Goal: Task Accomplishment & Management: Complete application form

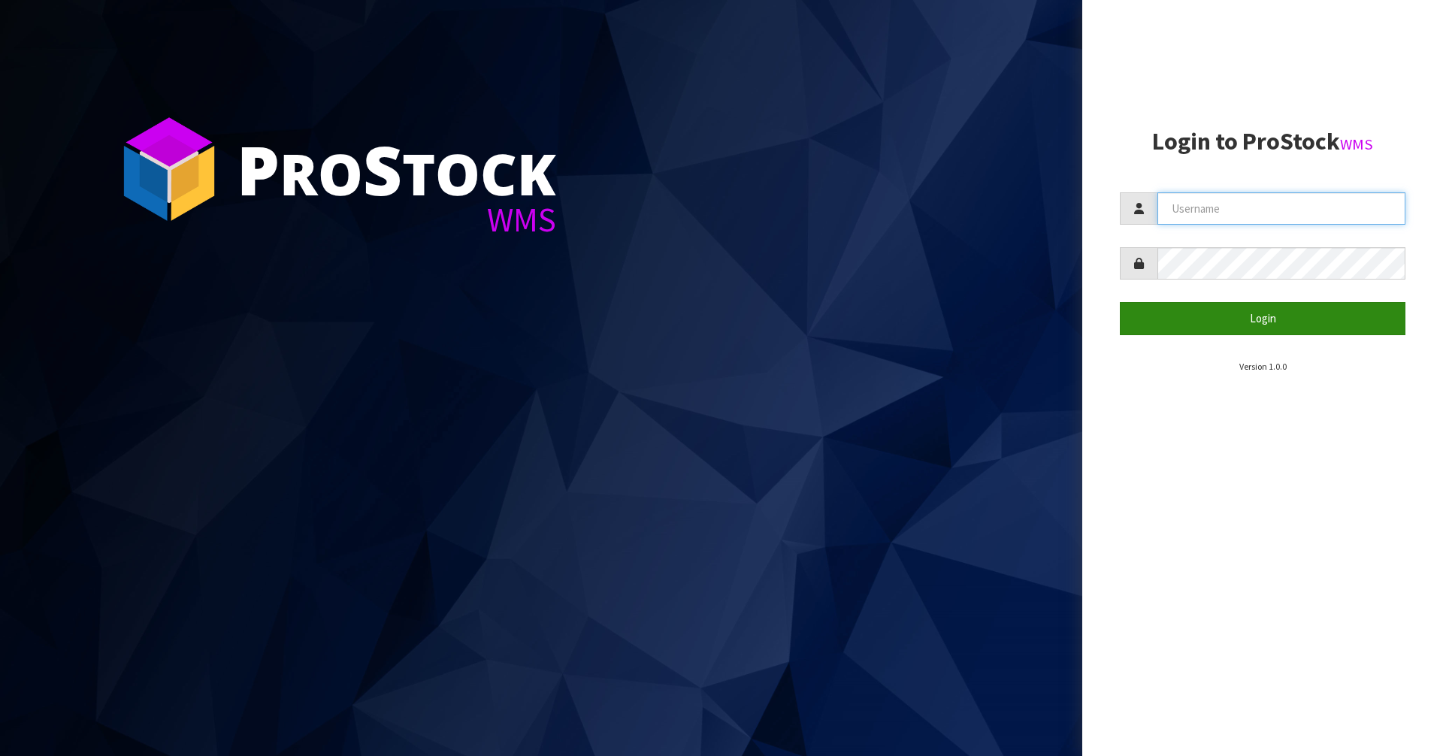
type input "vineeta@cwl.co.nz"
click at [1254, 318] on button "Login" at bounding box center [1263, 318] width 286 height 32
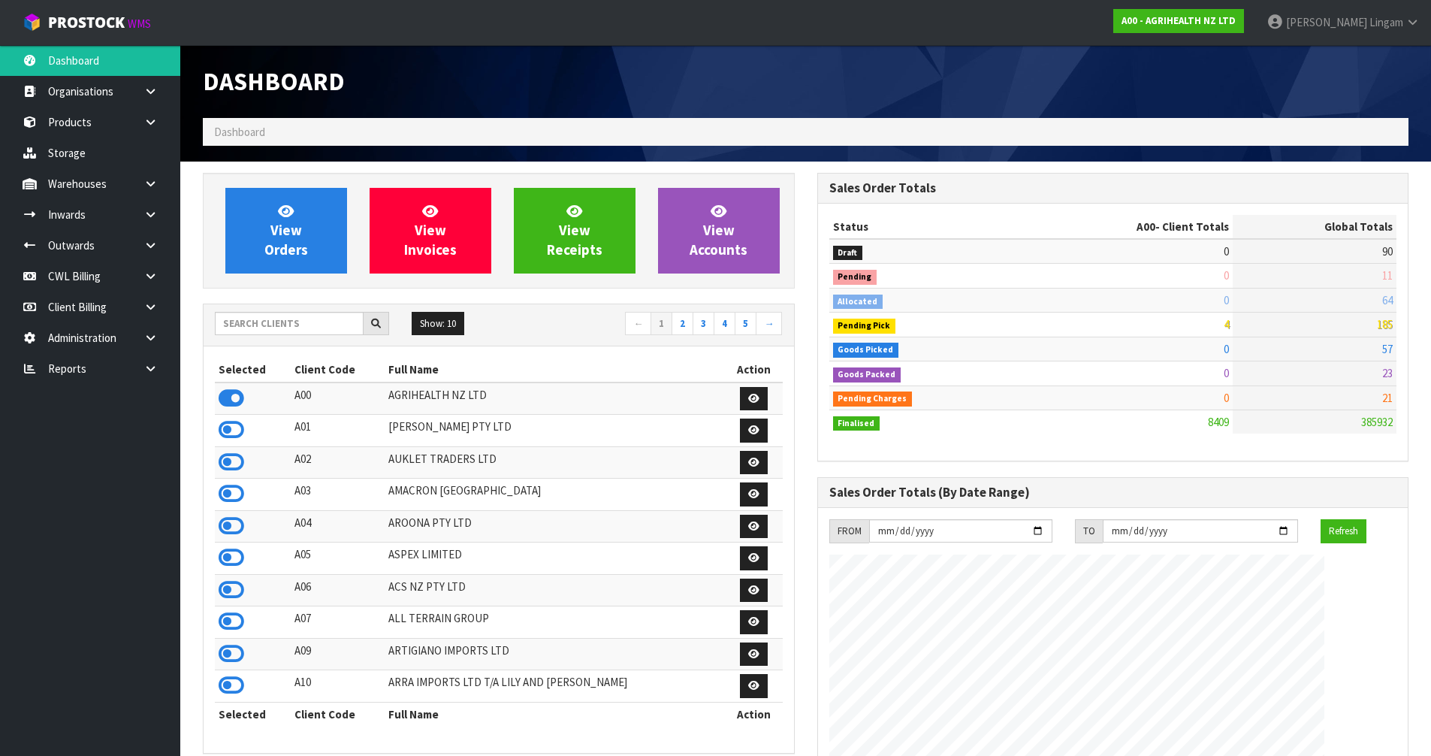
scroll to position [1138, 614]
click at [249, 322] on input "text" at bounding box center [289, 323] width 149 height 23
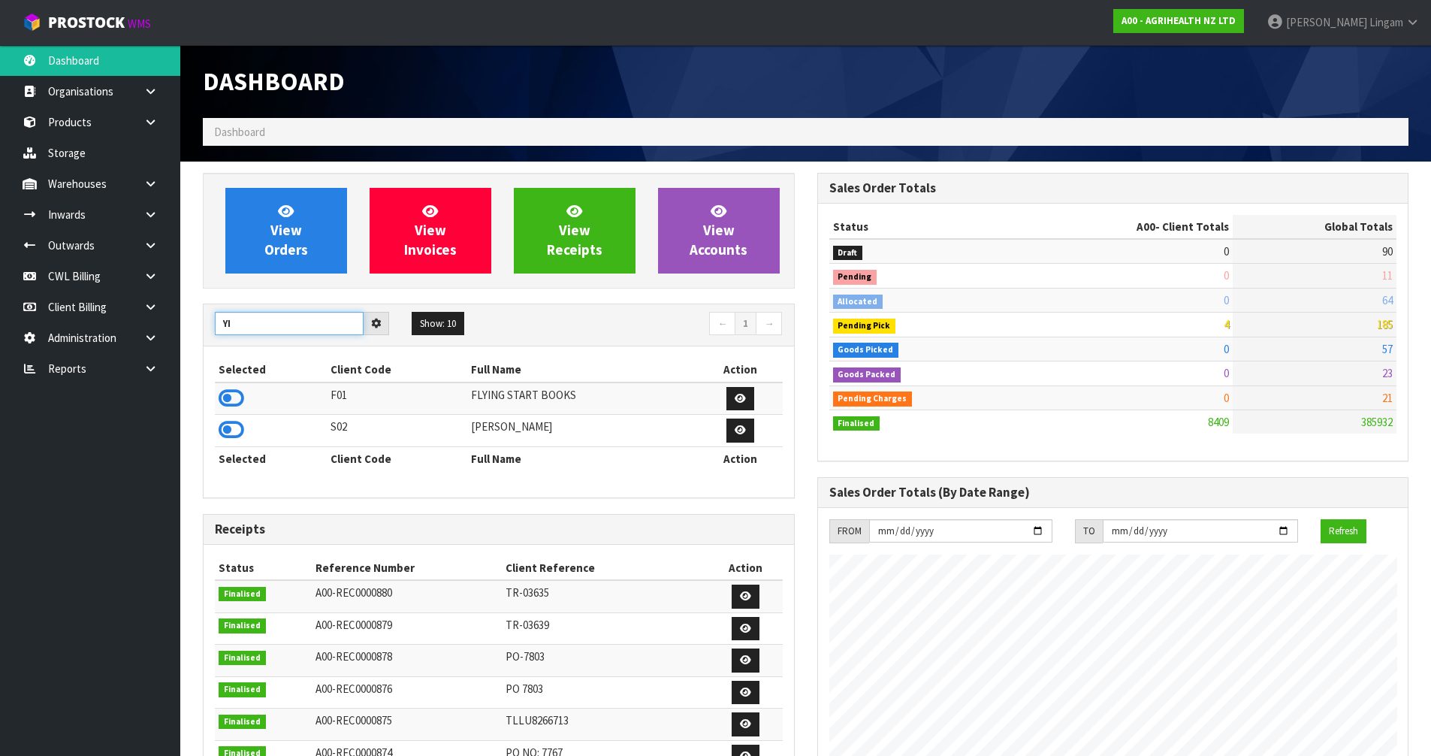
type input "Y"
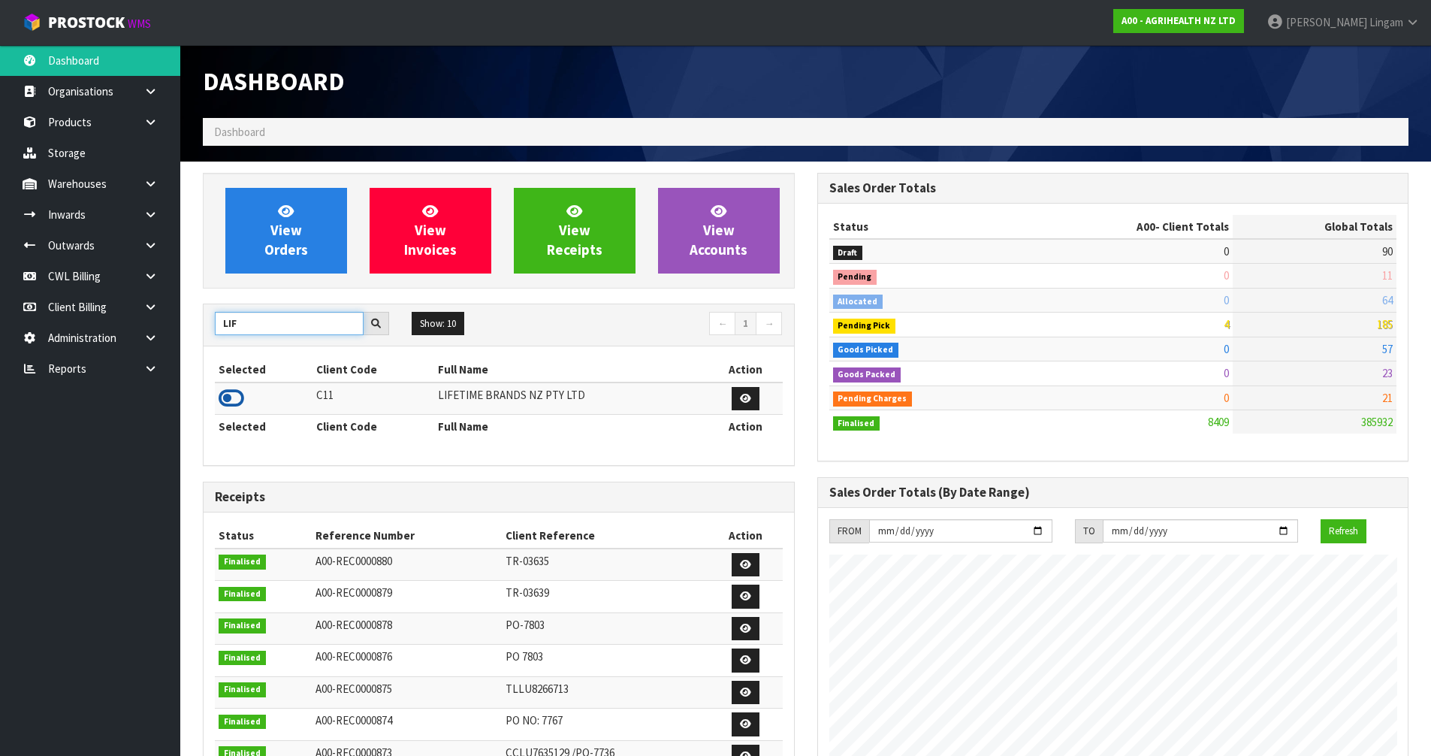
type input "LIF"
click at [227, 397] on icon at bounding box center [232, 398] width 26 height 23
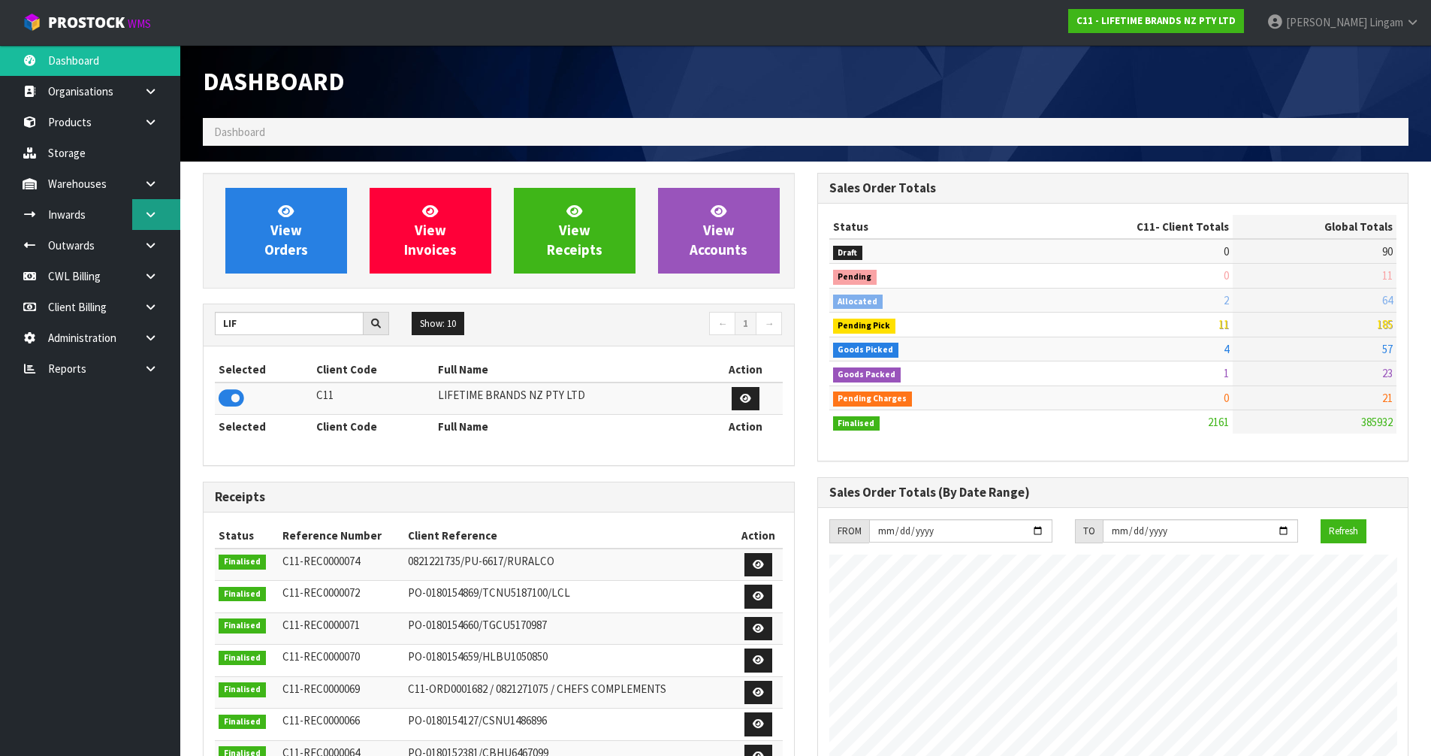
click at [158, 225] on link at bounding box center [156, 214] width 48 height 31
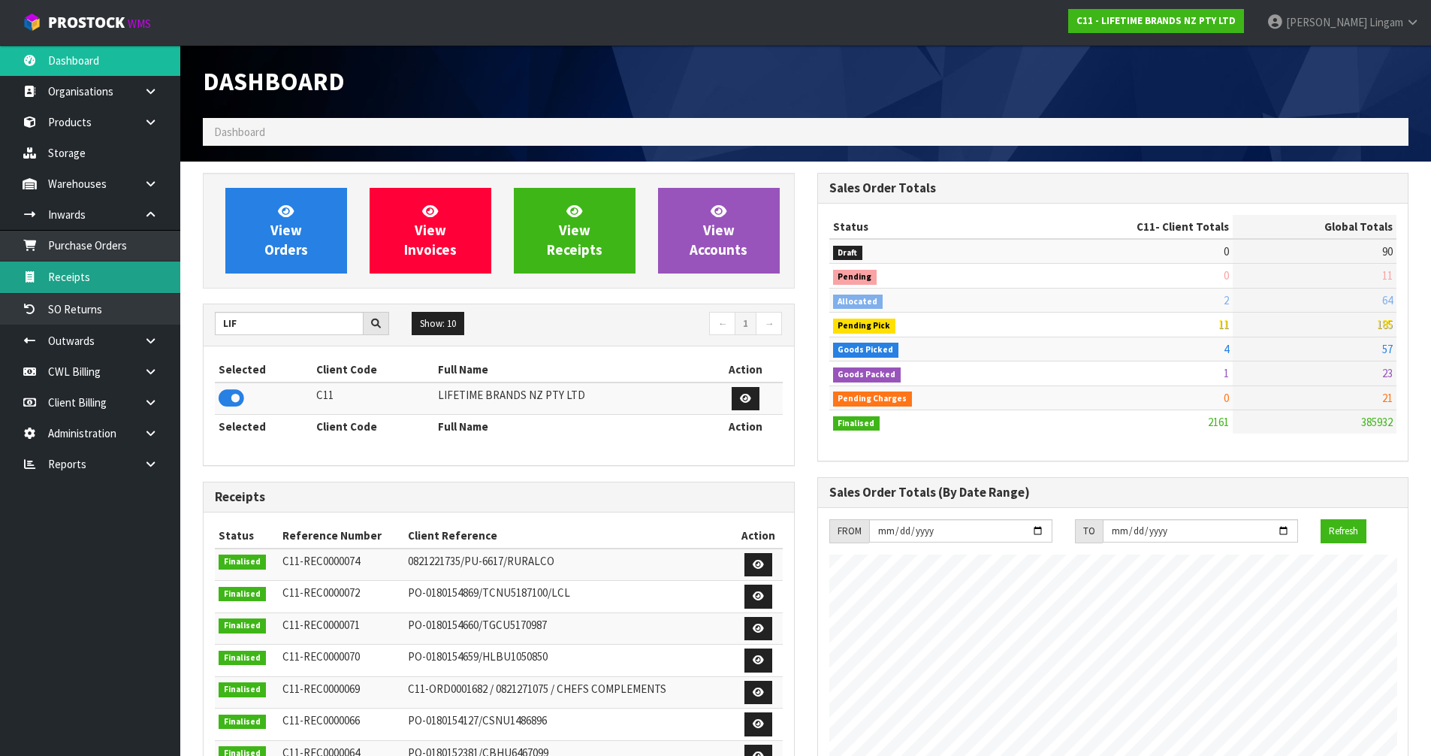
click at [99, 280] on link "Receipts" at bounding box center [90, 276] width 180 height 31
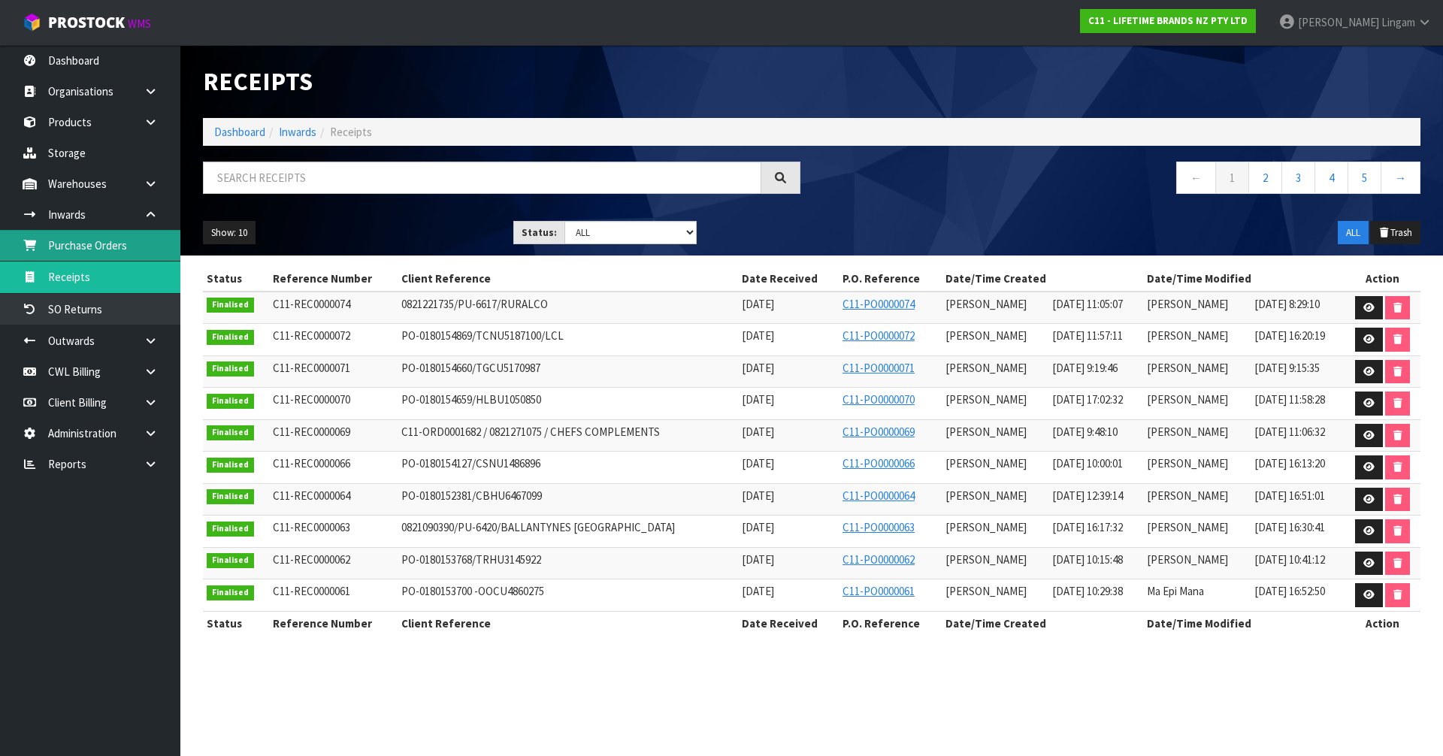
click at [101, 248] on link "Purchase Orders" at bounding box center [90, 245] width 180 height 31
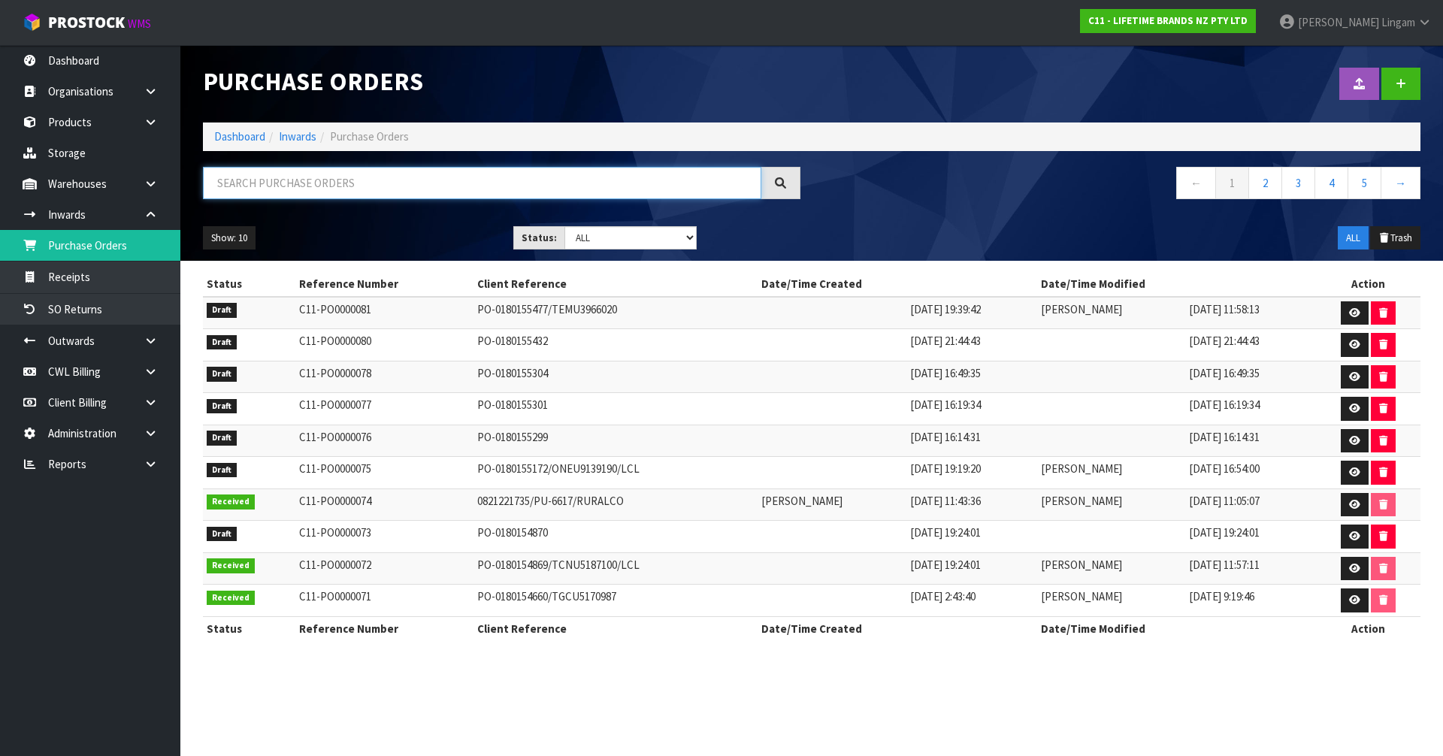
click at [340, 188] on input "text" at bounding box center [482, 183] width 558 height 32
paste input "4500349304"
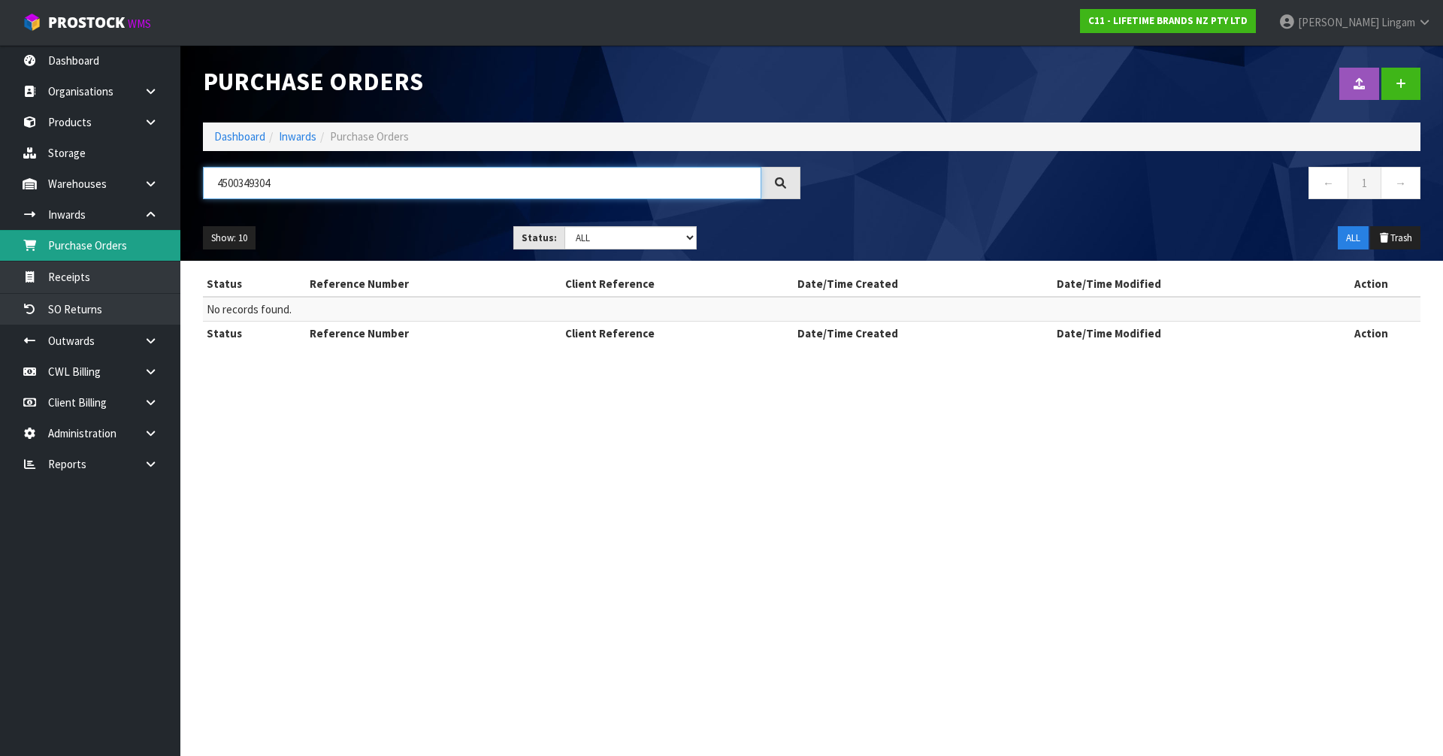
type input "4500349304"
click at [397, 465] on section "Purchase Orders Import Purchase Orders Drop file here to import csv template Da…" at bounding box center [721, 378] width 1443 height 756
click at [222, 138] on link "Dashboard" at bounding box center [239, 136] width 51 height 14
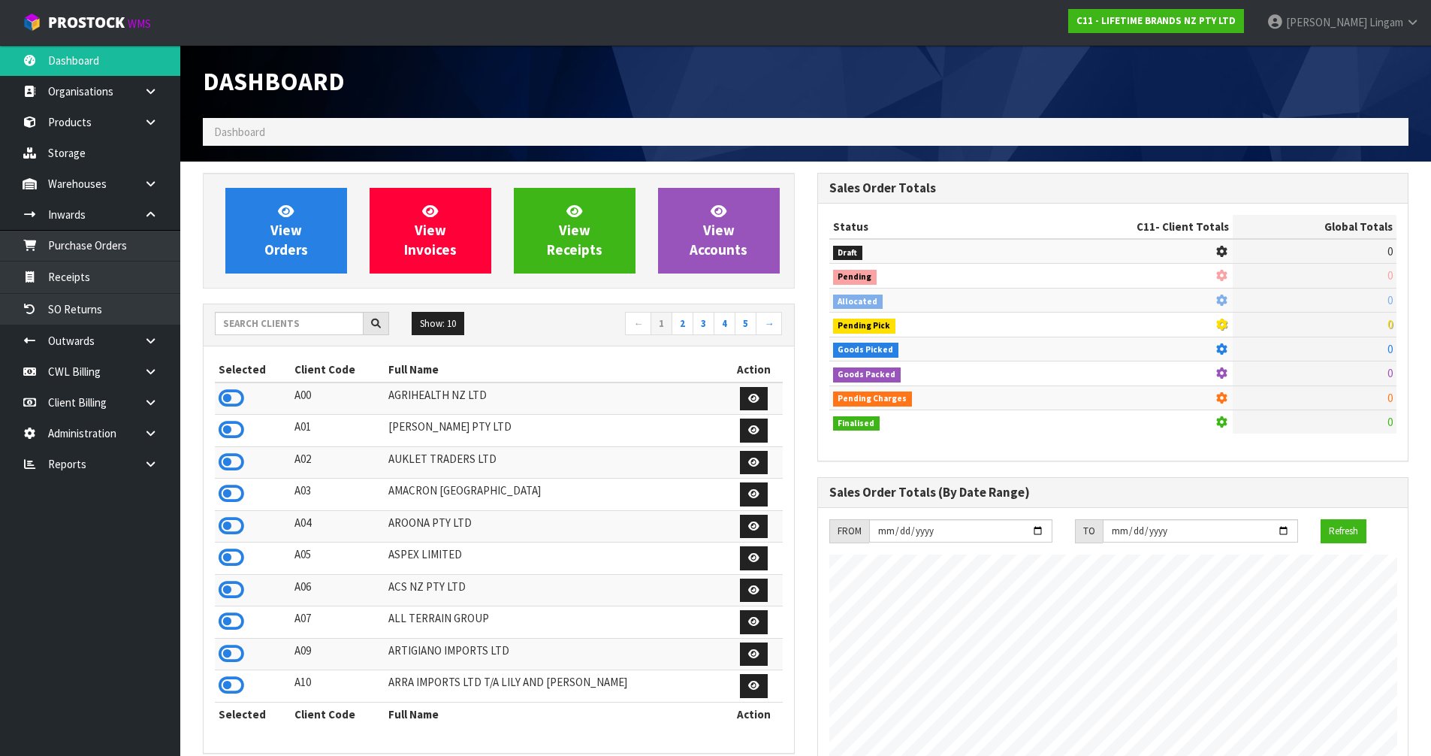
scroll to position [1138, 614]
click at [144, 243] on link "Purchase Orders" at bounding box center [90, 245] width 180 height 31
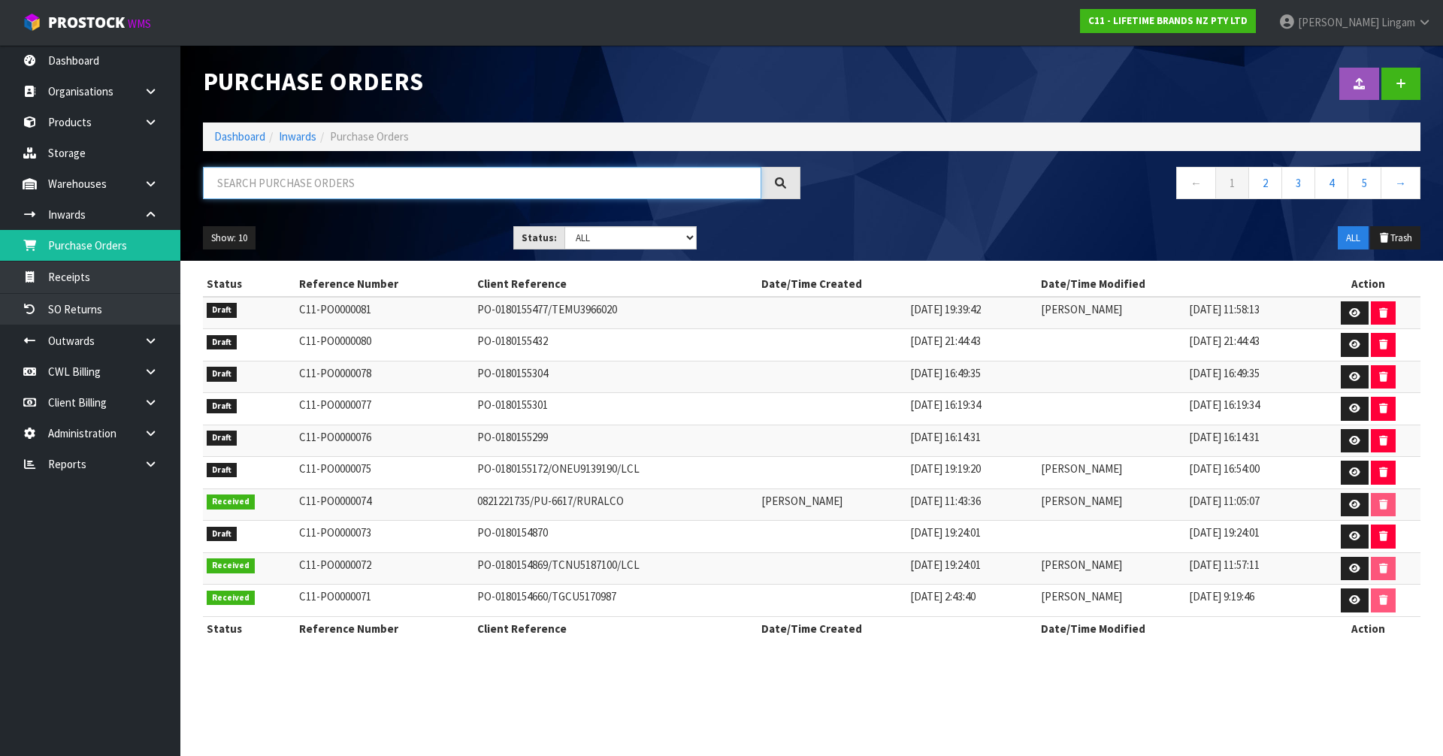
click at [340, 180] on input "text" at bounding box center [482, 183] width 558 height 32
click at [1353, 308] on icon at bounding box center [1354, 313] width 11 height 10
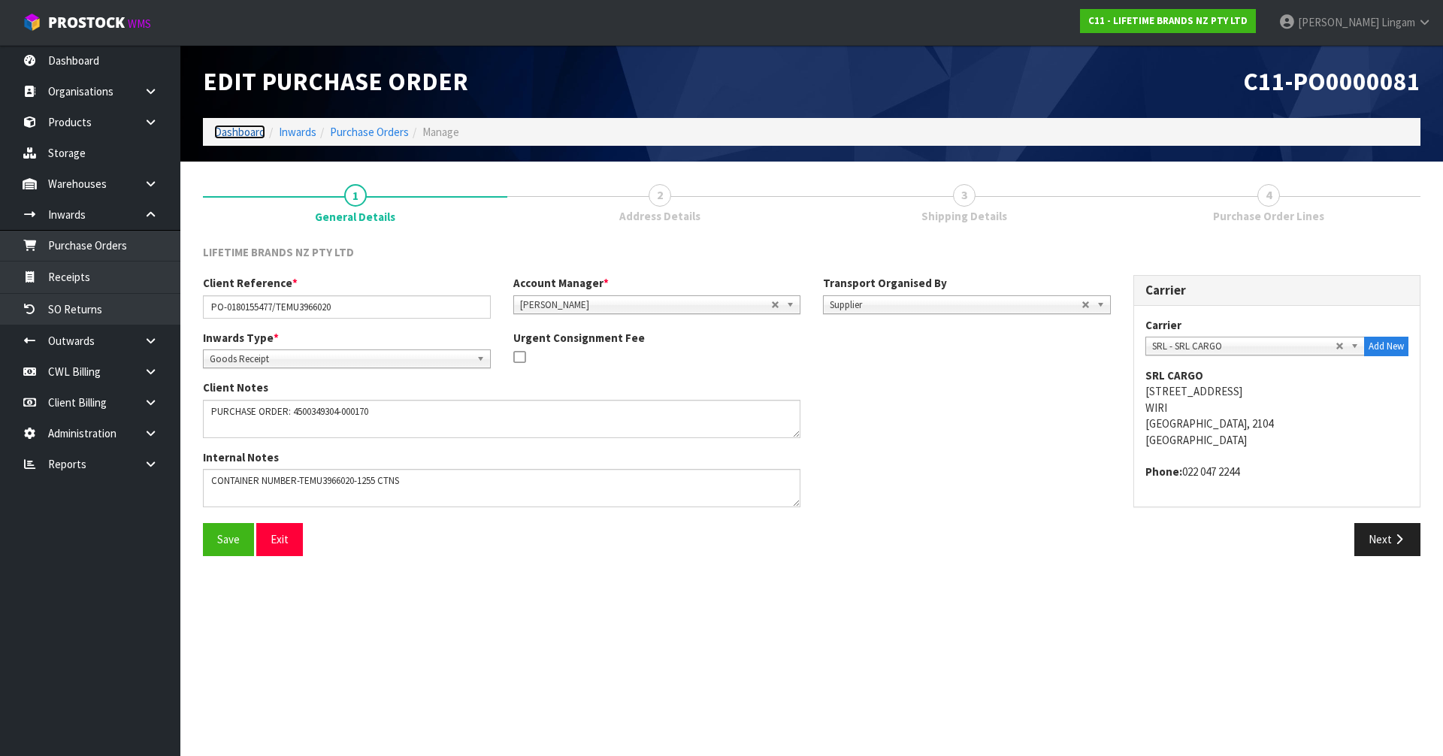
click at [234, 135] on link "Dashboard" at bounding box center [239, 132] width 51 height 14
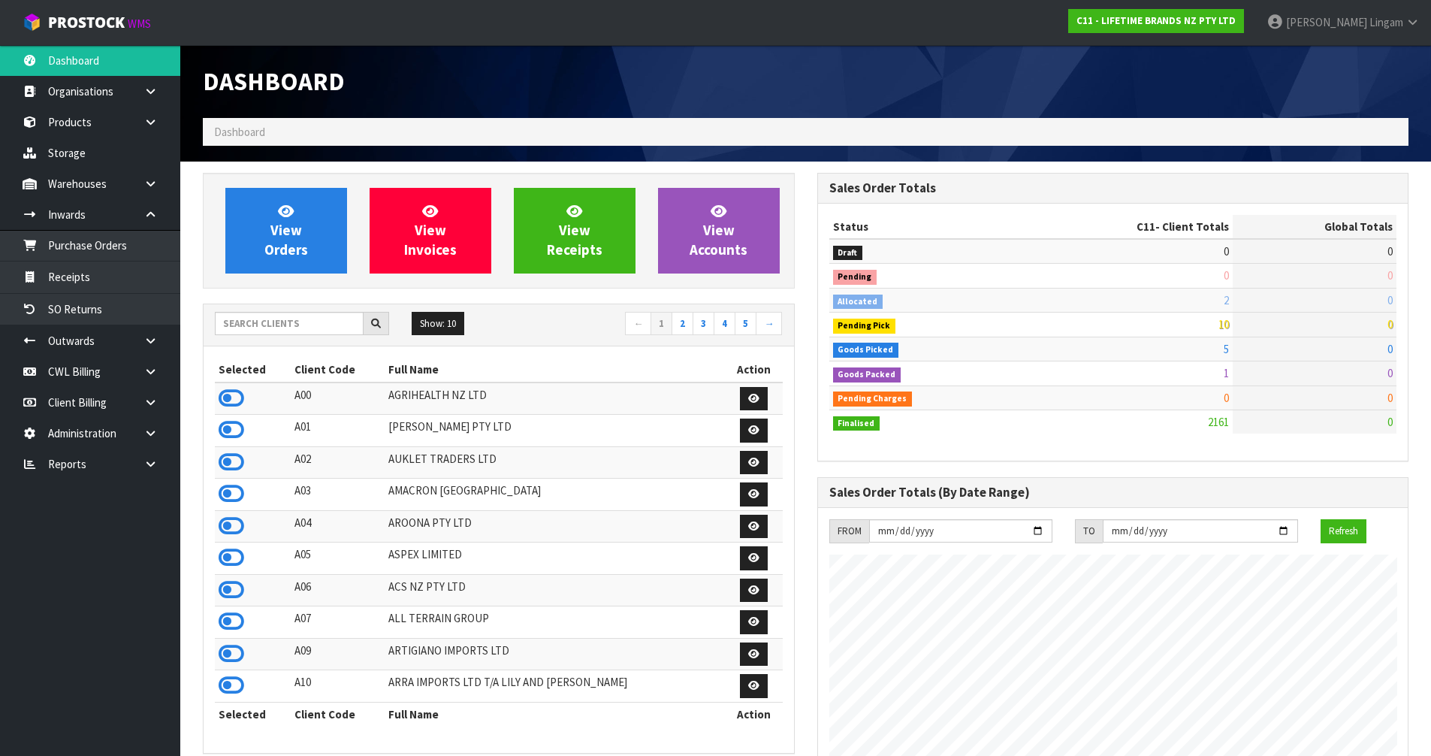
scroll to position [1138, 614]
click at [305, 241] on span "View Orders" at bounding box center [286, 230] width 44 height 56
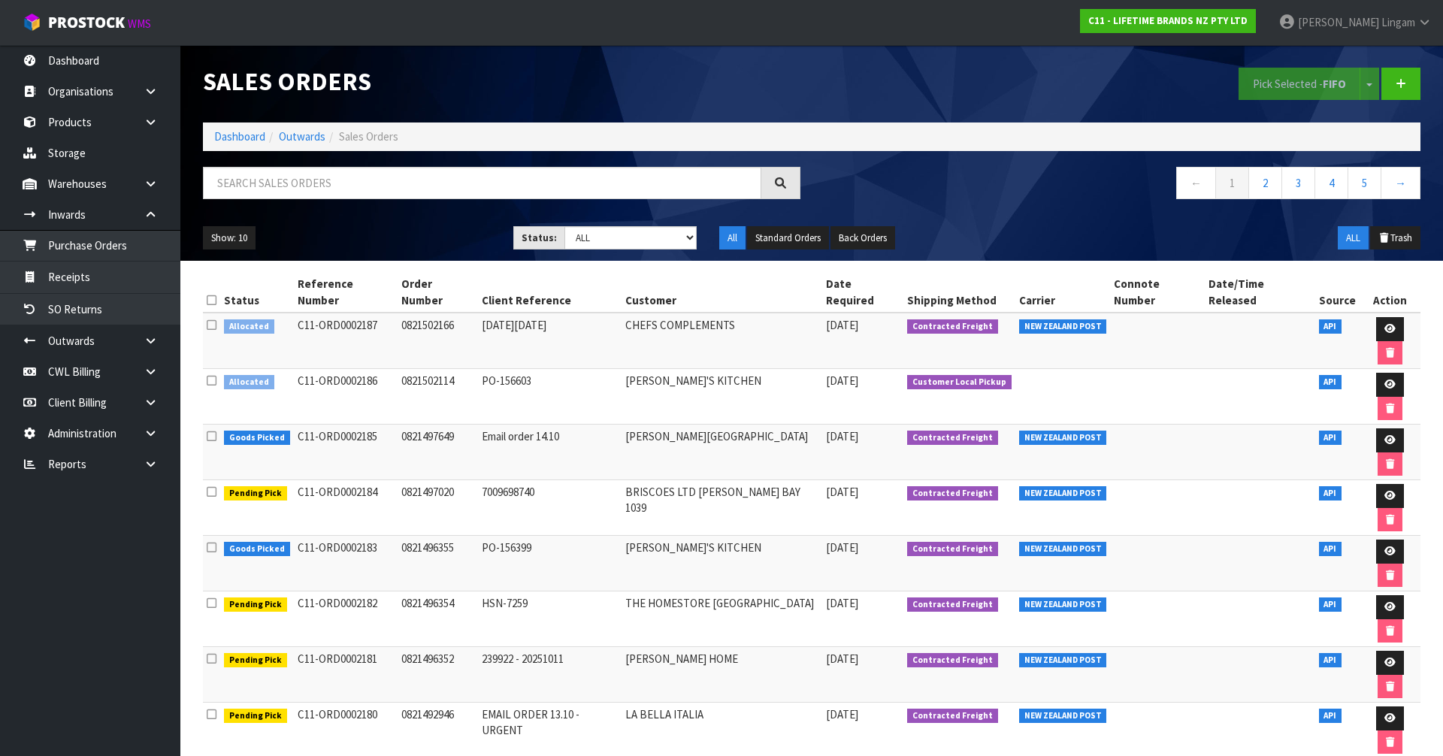
click at [213, 375] on icon at bounding box center [212, 380] width 10 height 11
click at [0, 0] on input "checkbox" at bounding box center [0, 0] width 0 height 0
click at [1249, 82] on button "Pick Selected - FIFO" at bounding box center [1299, 84] width 122 height 32
click at [1384, 379] on icon at bounding box center [1389, 384] width 11 height 10
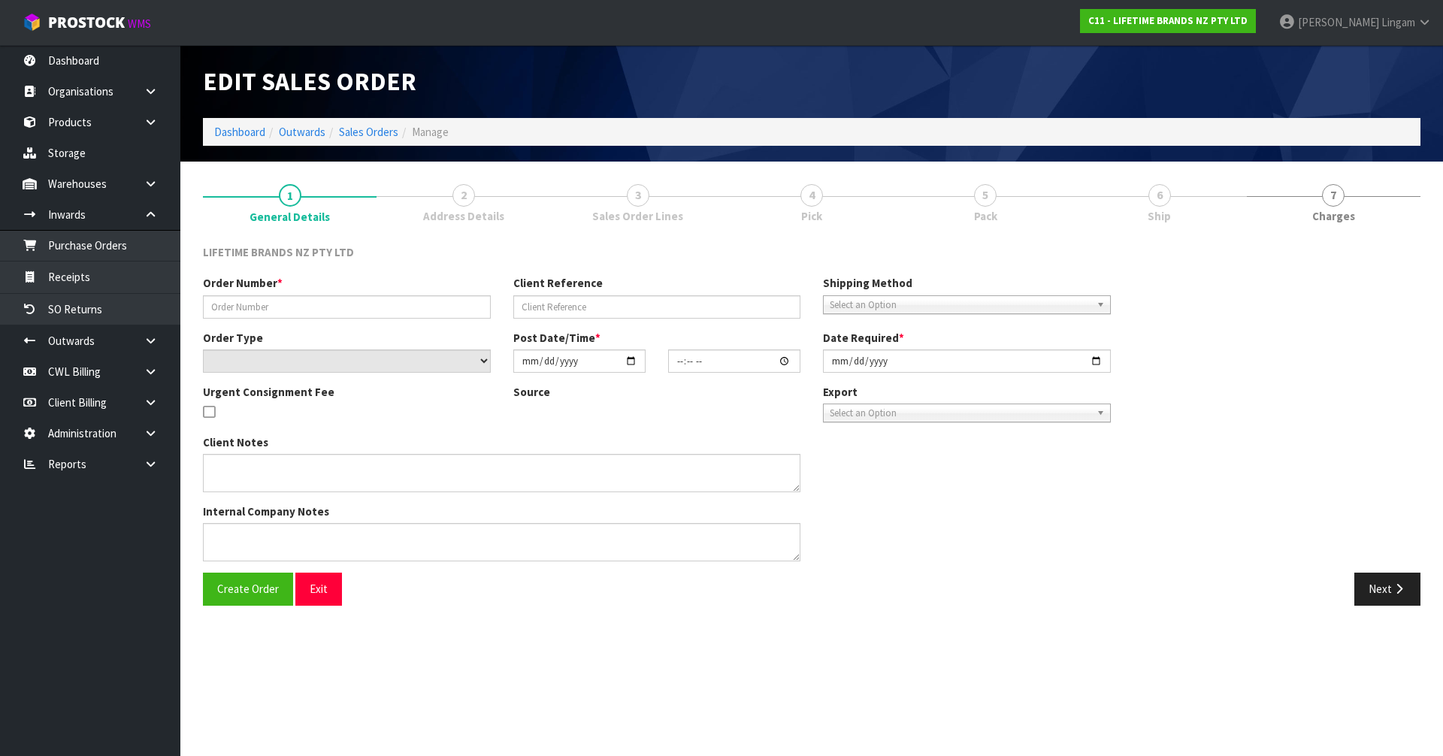
type input "0821502114"
type input "PO-156603"
select select "number:0"
type input "[DATE]"
type input "21:14:46.000"
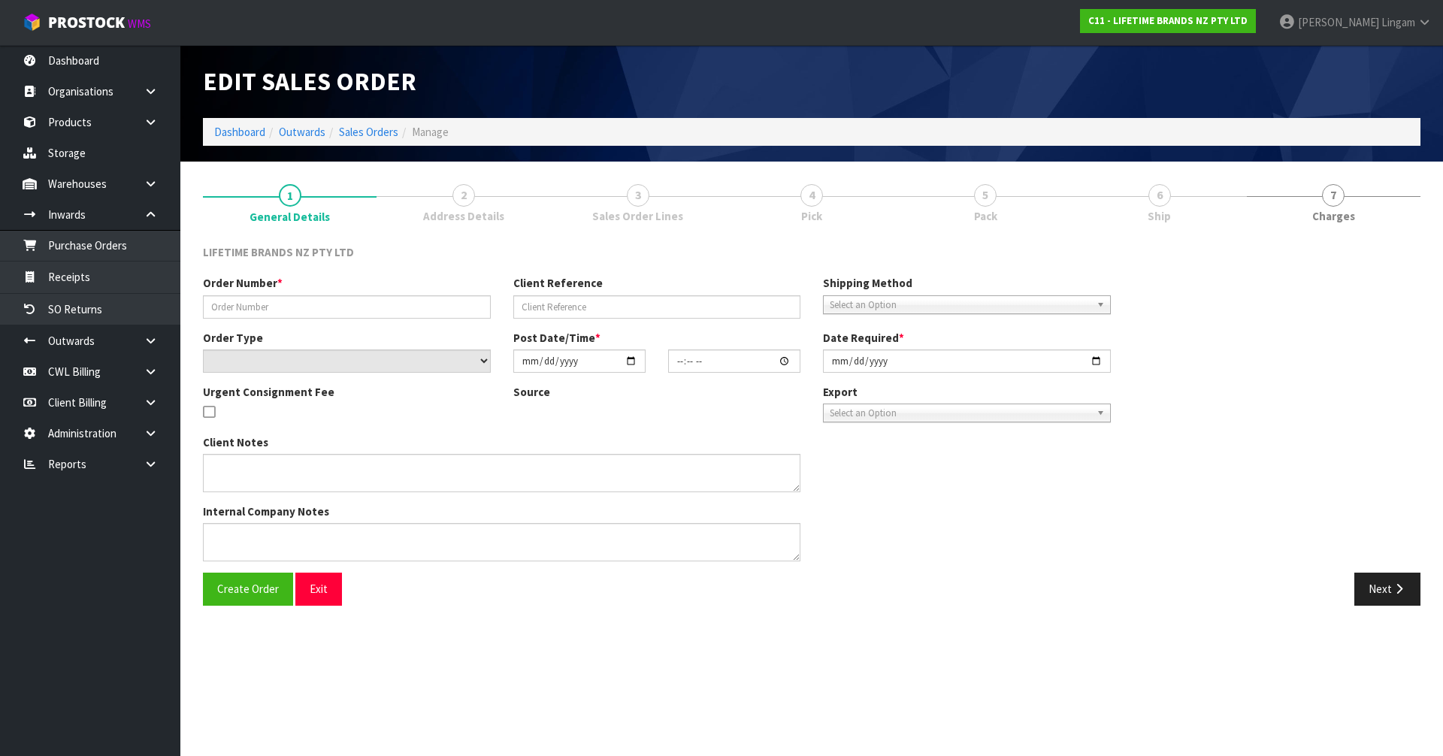
type input "[DATE]"
type textarea "URGENT PICKUP"
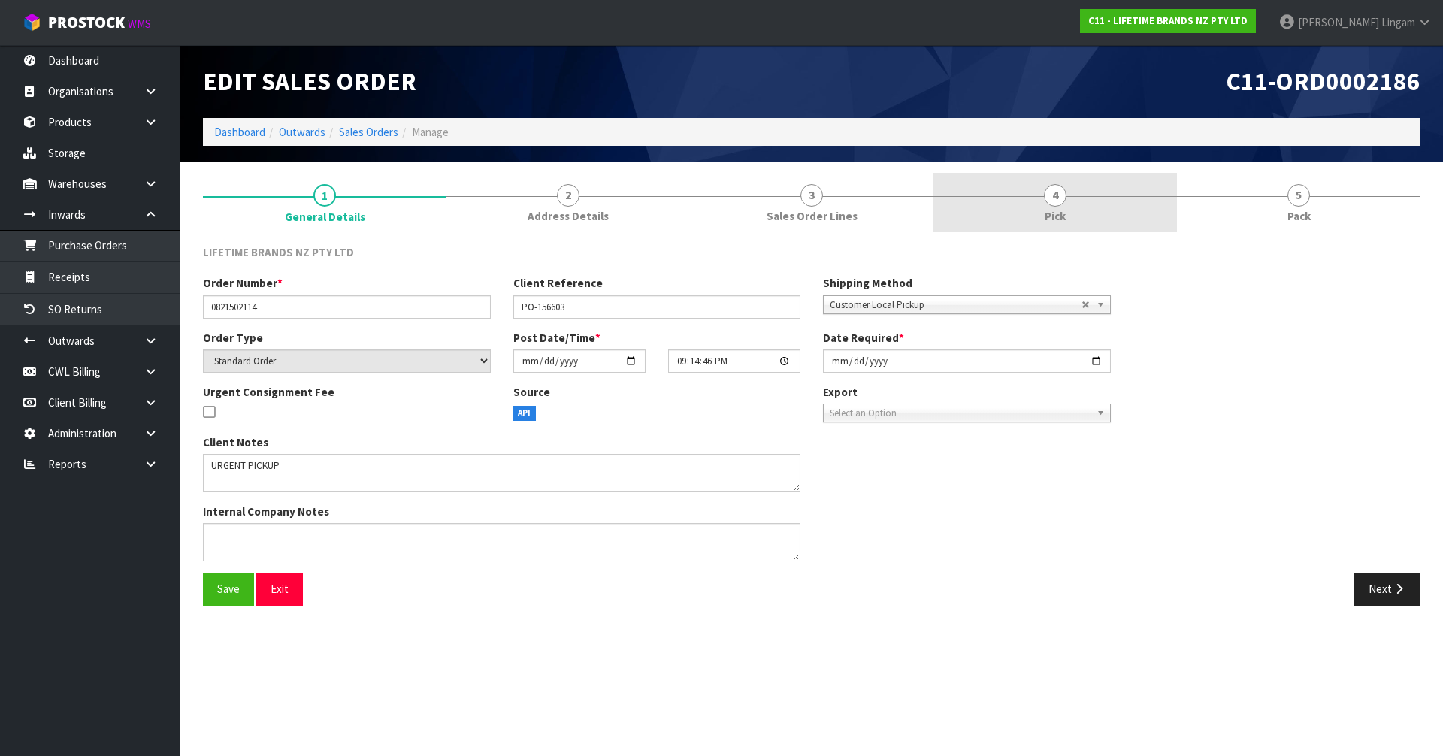
click at [1062, 210] on span "Pick" at bounding box center [1054, 216] width 21 height 16
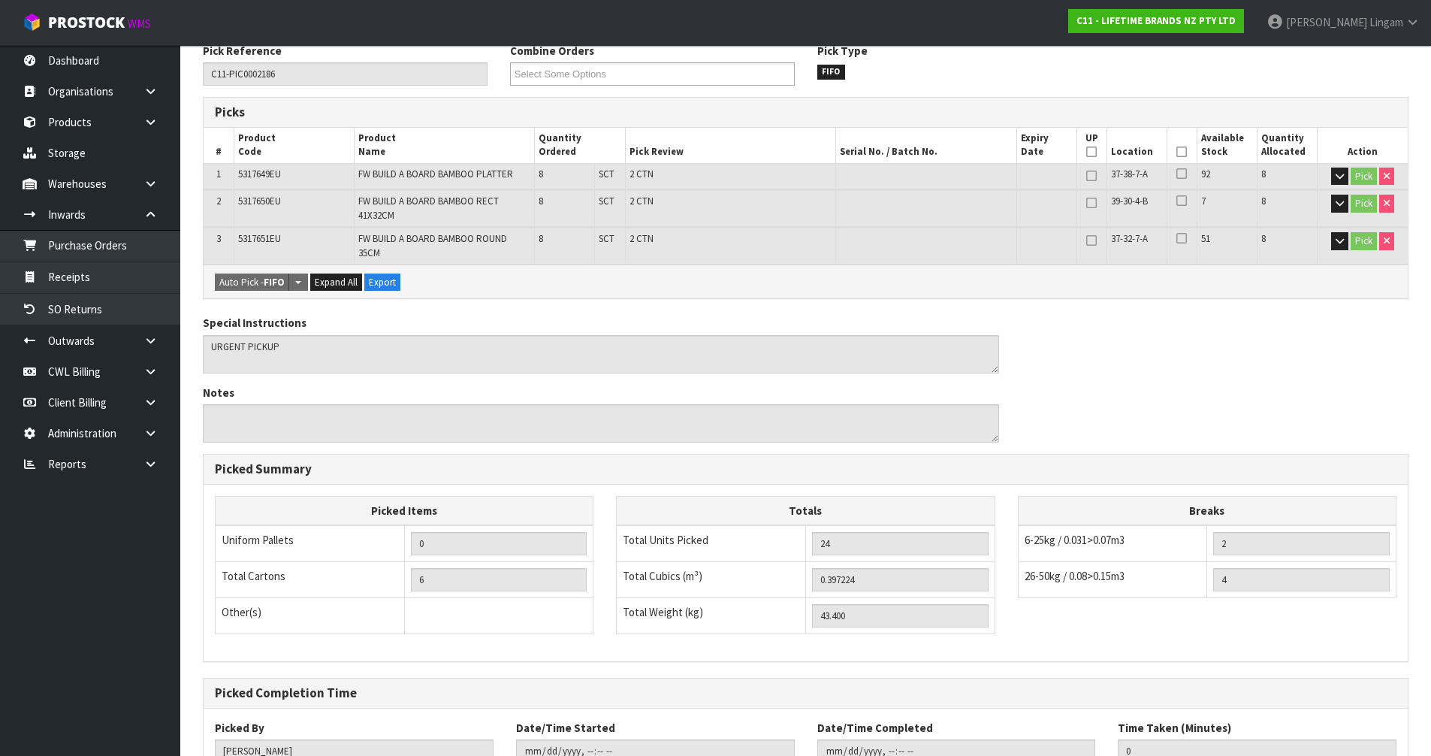
scroll to position [314, 0]
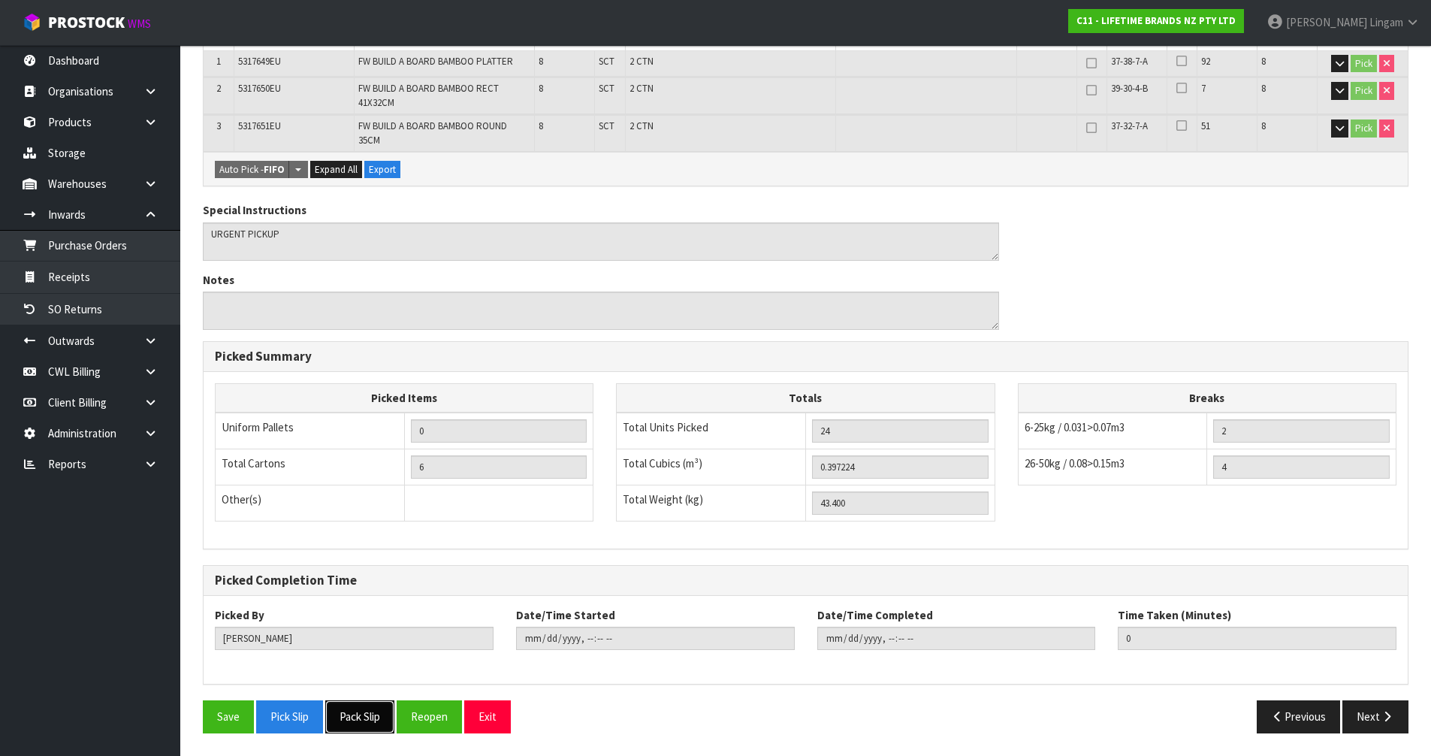
drag, startPoint x: 364, startPoint y: 724, endPoint x: 553, endPoint y: 672, distance: 196.5
click at [365, 724] on button "Pack Slip" at bounding box center [359, 716] width 69 height 32
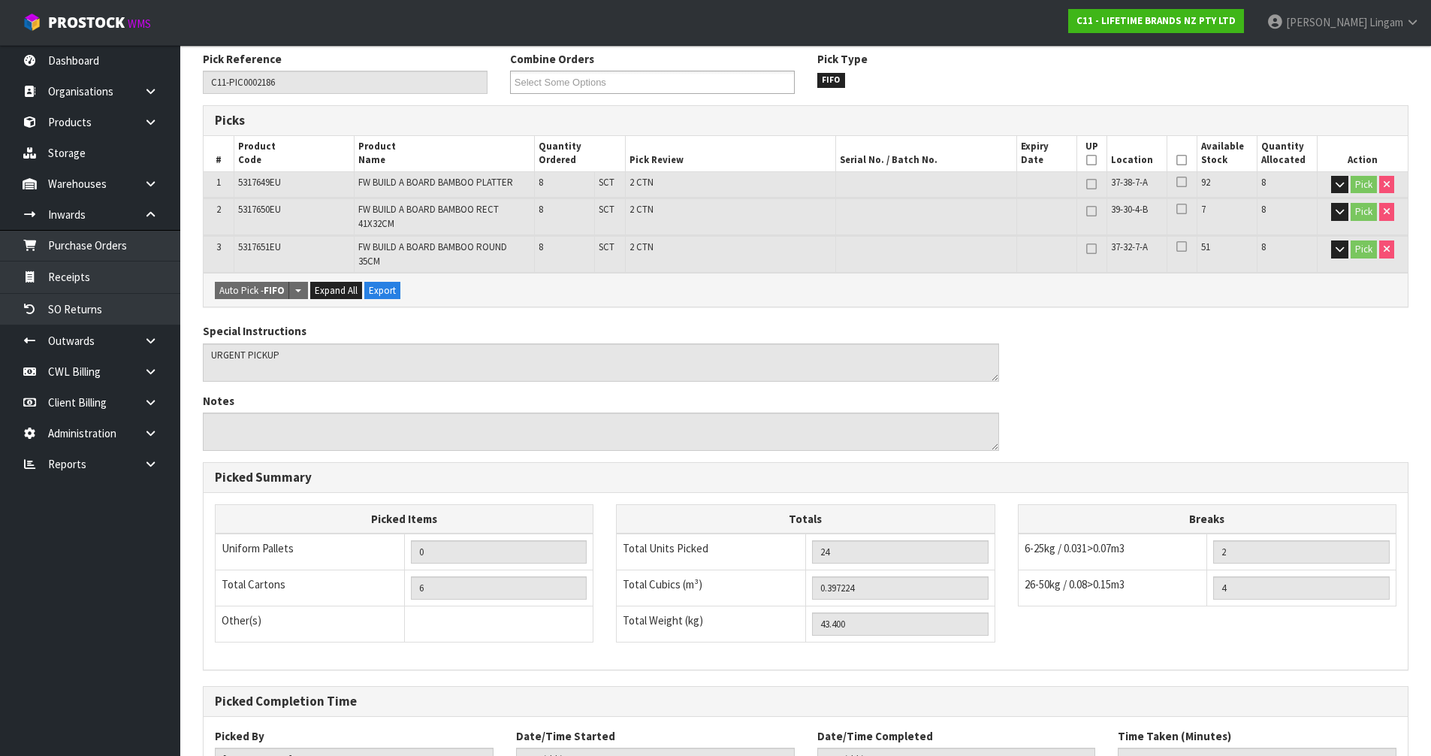
scroll to position [0, 0]
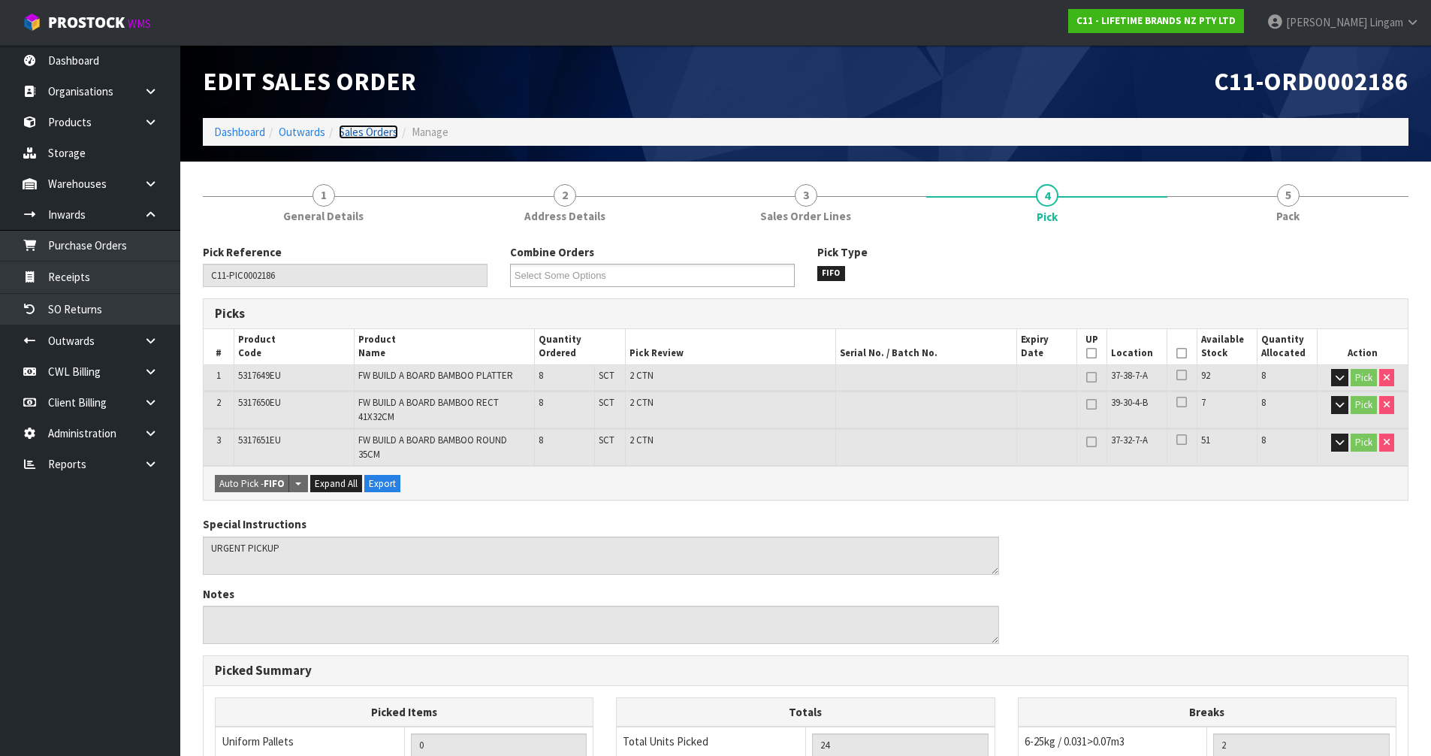
click at [378, 135] on link "Sales Orders" at bounding box center [368, 132] width 59 height 14
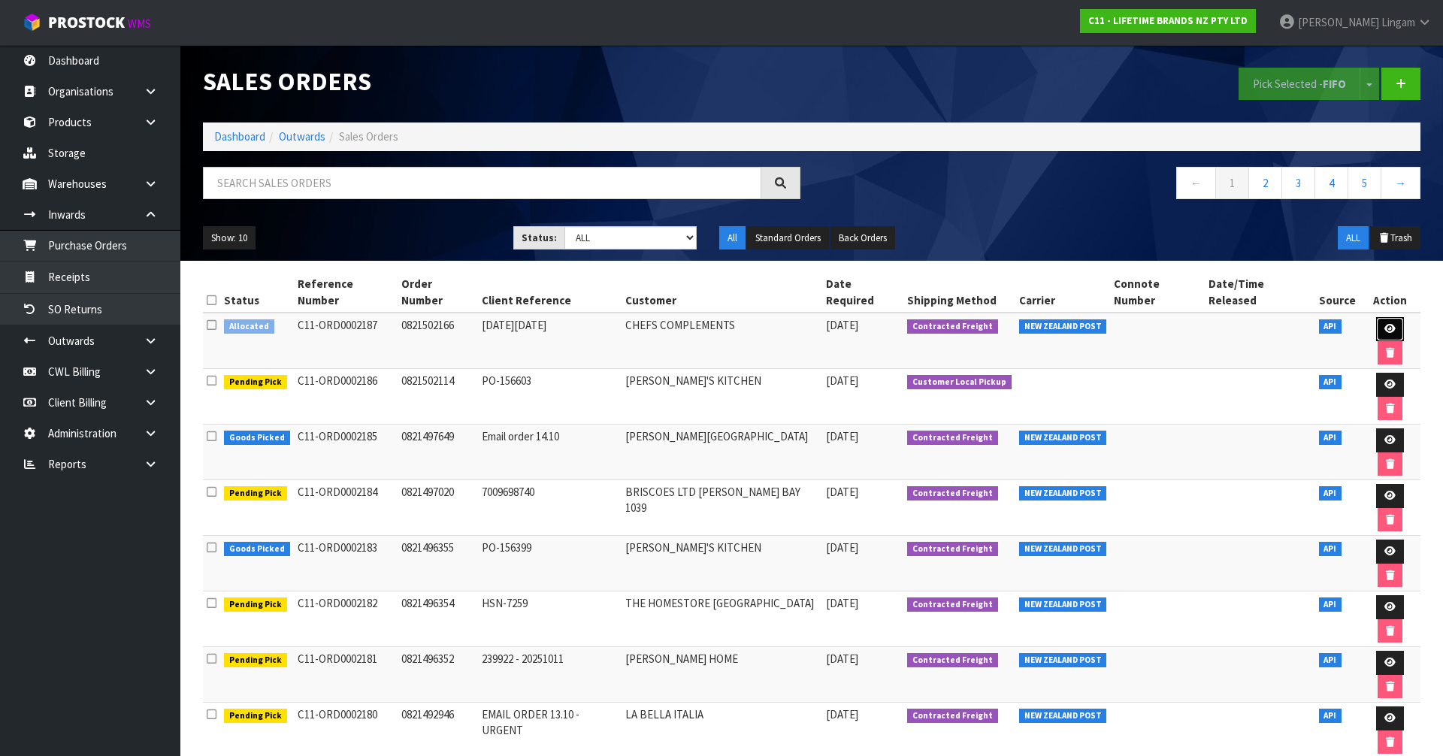
click at [1384, 324] on icon at bounding box center [1389, 329] width 11 height 10
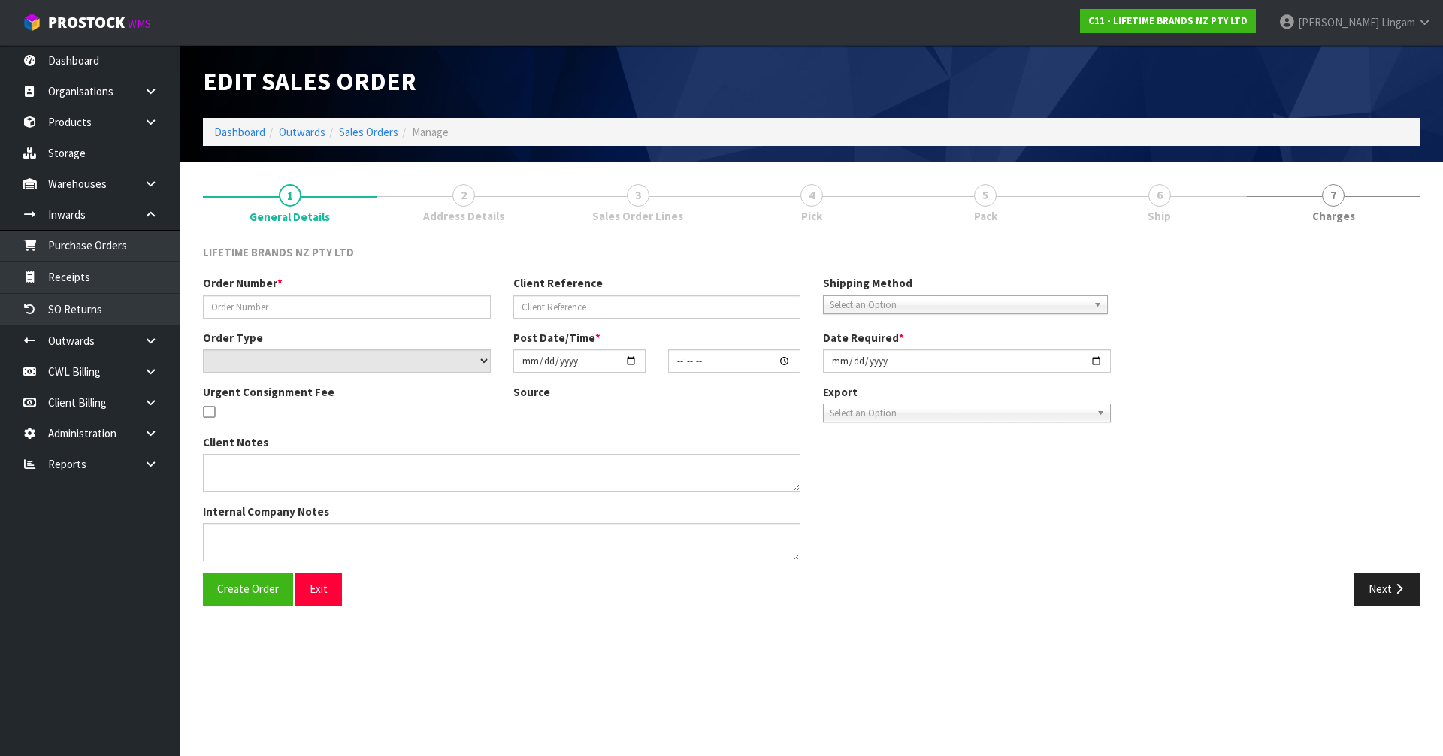
type input "0821502166"
type input "Black Friday"
select select "number:0"
type input "[DATE]"
type input "22:29:45.000"
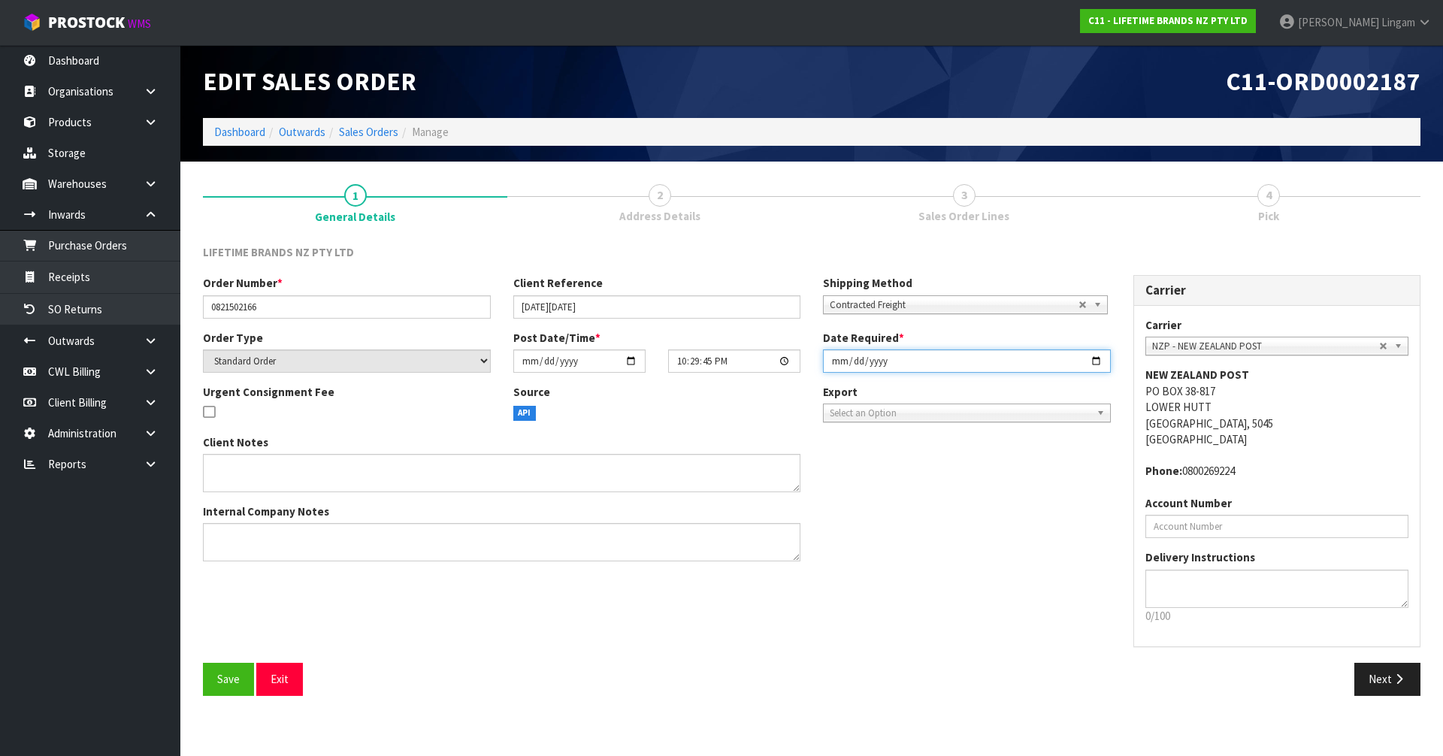
click at [830, 361] on input "[DATE]" at bounding box center [967, 360] width 288 height 23
type input "[DATE]"
click at [218, 685] on span "Save" at bounding box center [228, 679] width 23 height 14
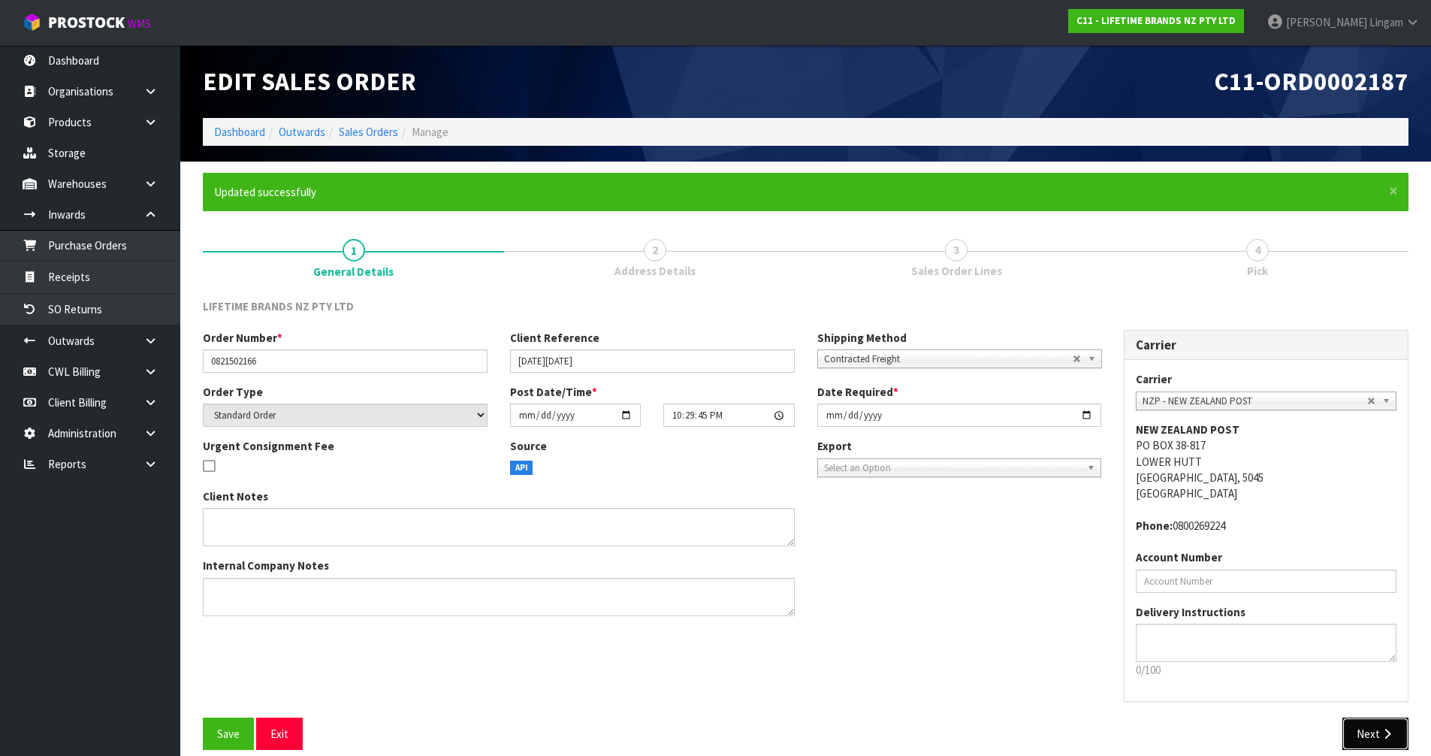
click at [1362, 730] on button "Next" at bounding box center [1376, 734] width 66 height 32
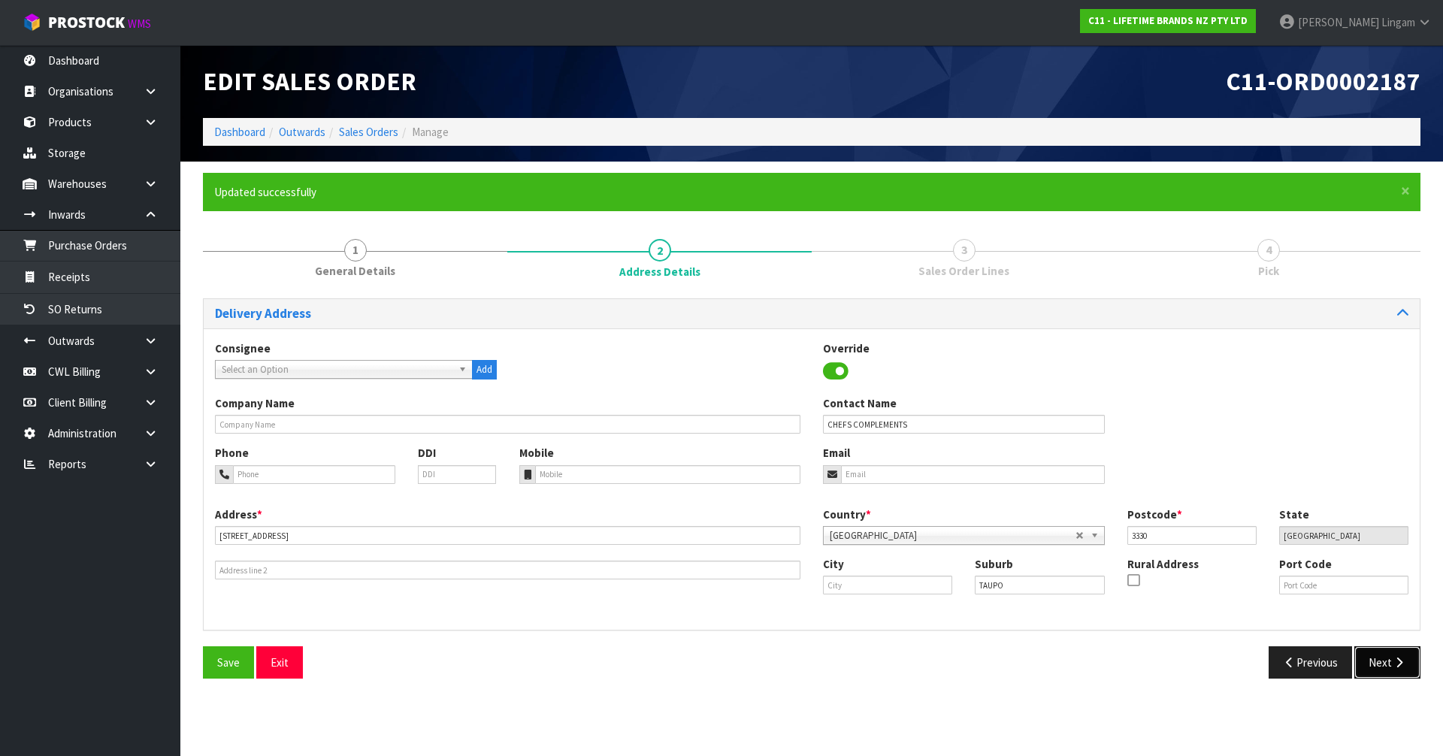
click at [1398, 663] on icon "button" at bounding box center [1399, 662] width 14 height 11
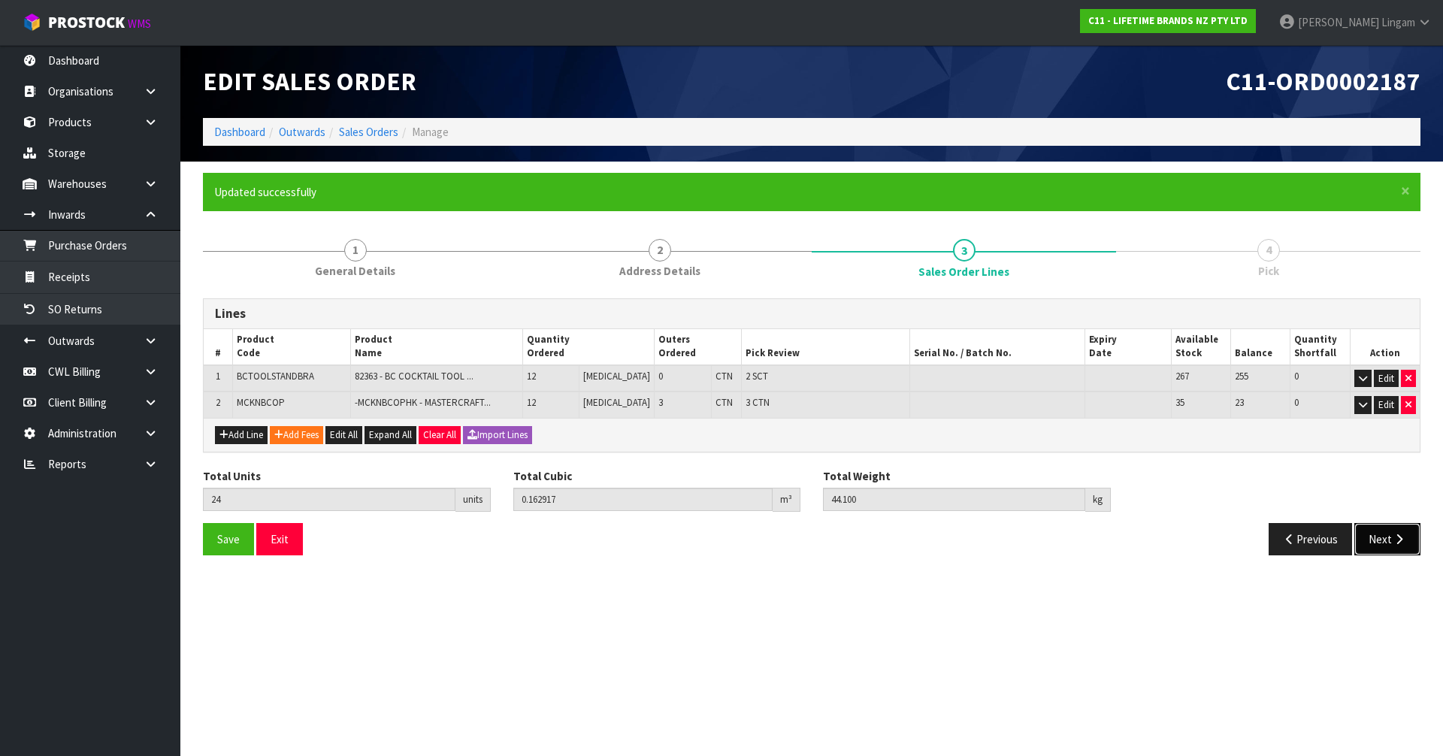
click at [1386, 545] on button "Next" at bounding box center [1387, 539] width 66 height 32
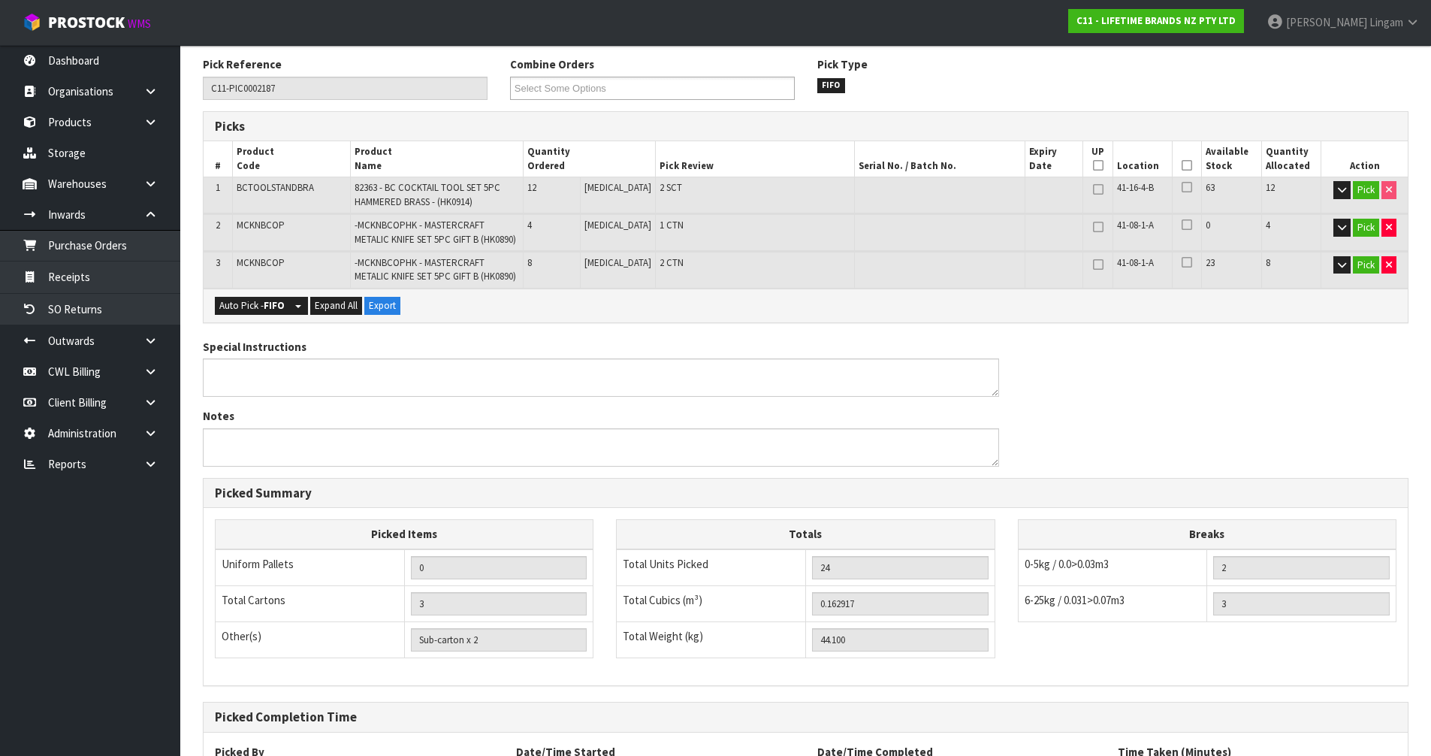
scroll to position [376, 0]
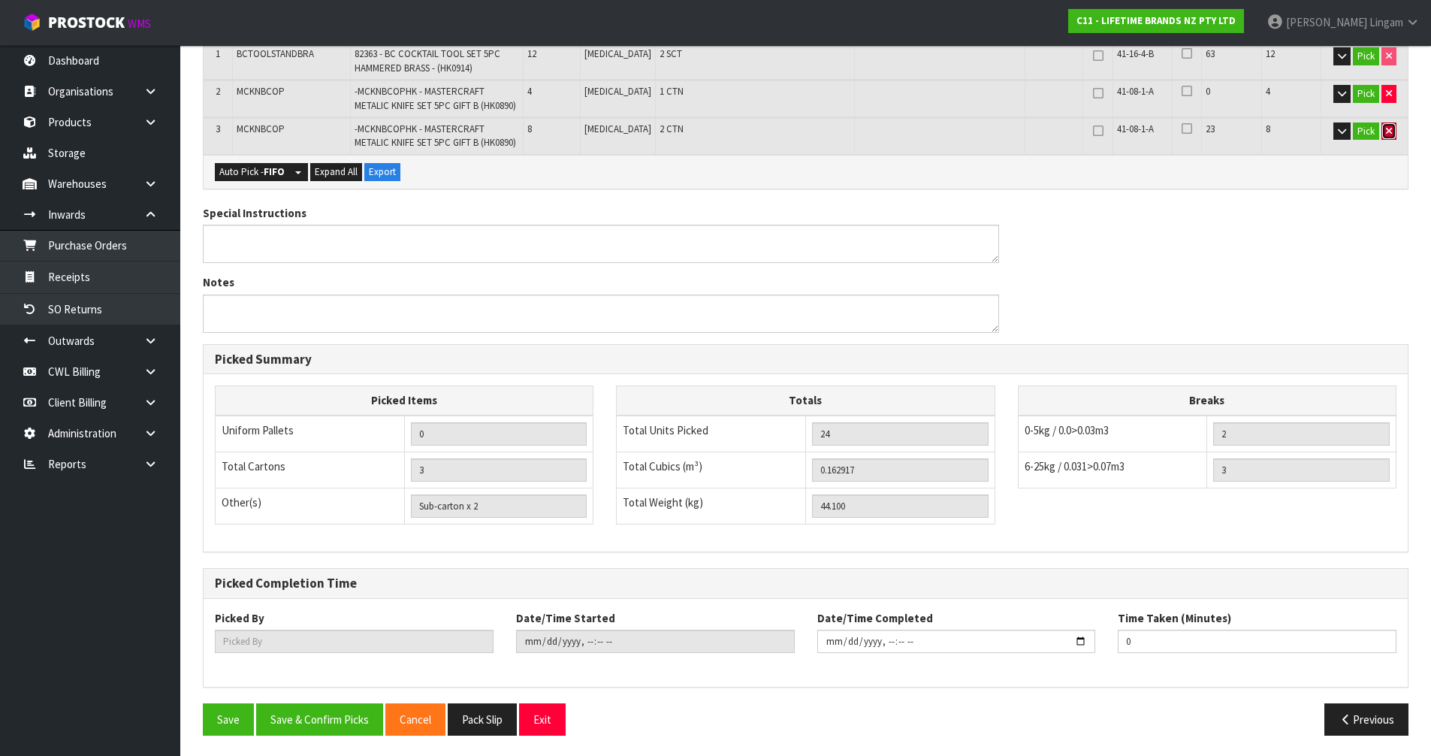
click at [1382, 129] on button "button" at bounding box center [1389, 131] width 15 height 18
type input "1"
type input "16"
type input "0.078287"
type input "18.7"
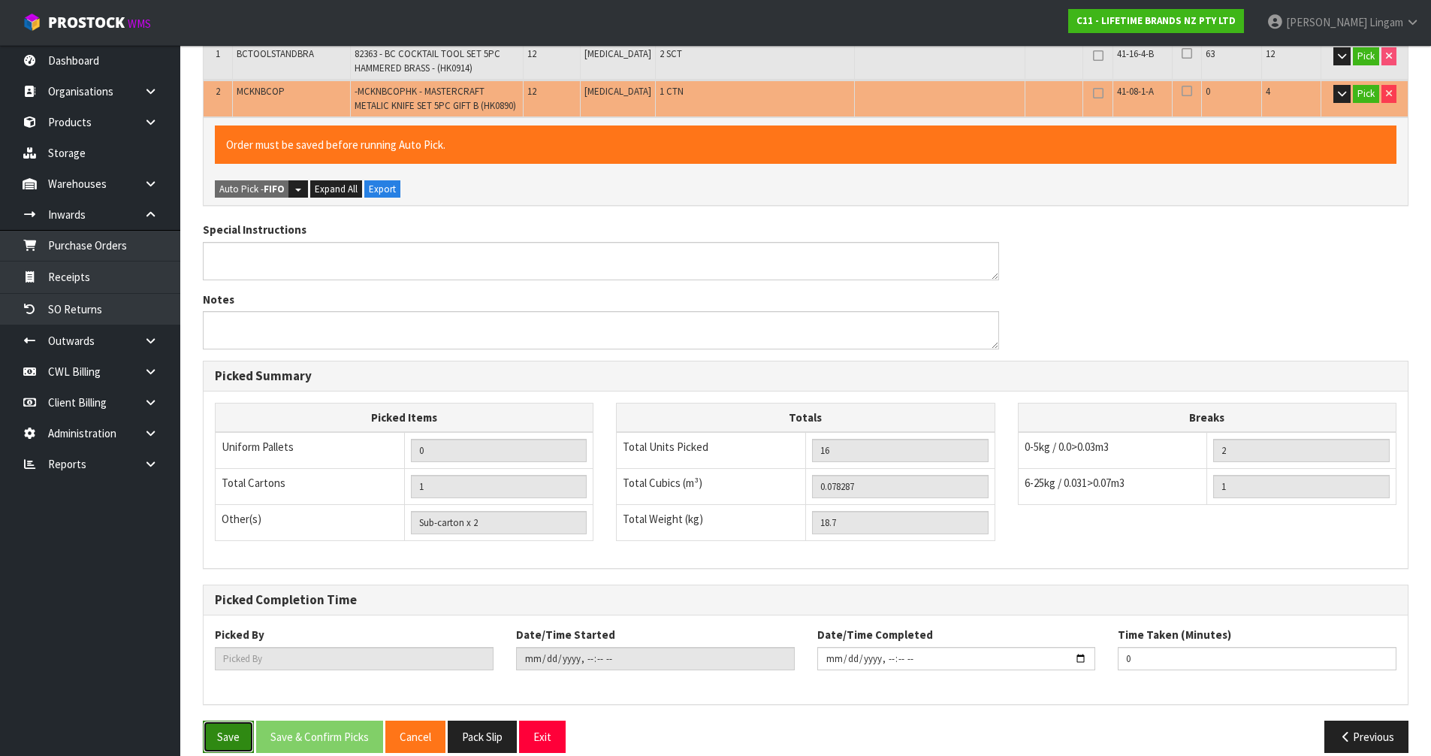
click at [229, 736] on button "Save" at bounding box center [228, 737] width 51 height 32
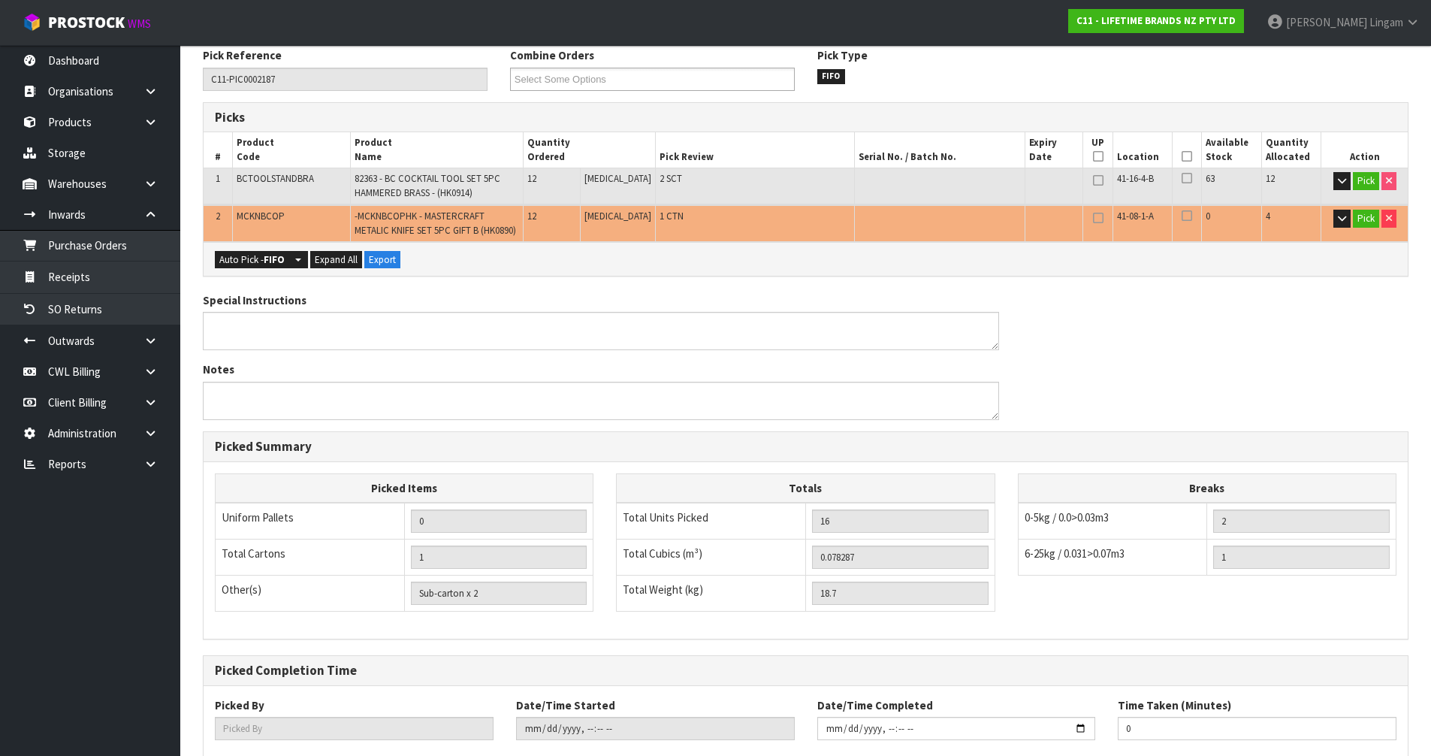
scroll to position [341, 0]
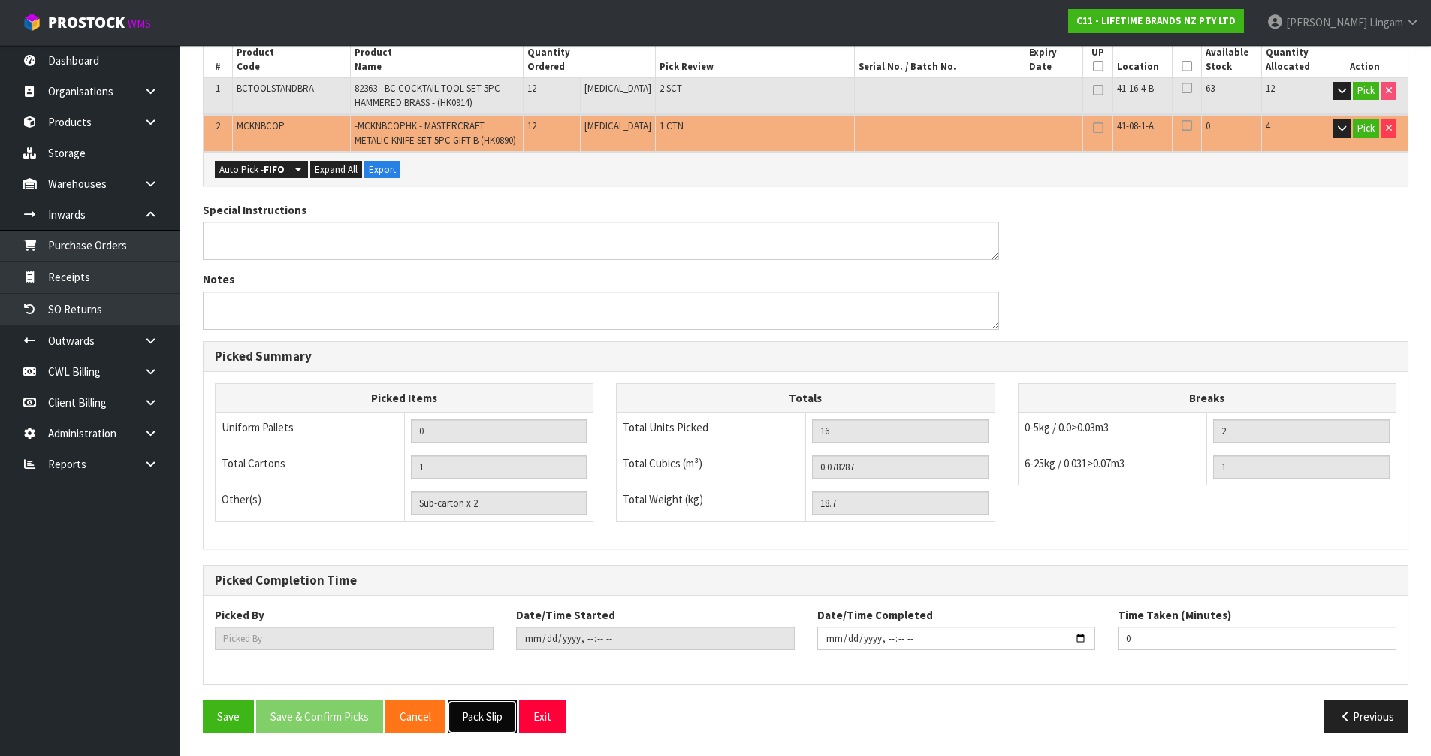
click at [491, 713] on button "Pack Slip" at bounding box center [482, 716] width 69 height 32
click at [1361, 128] on button "Pick" at bounding box center [1366, 128] width 26 height 18
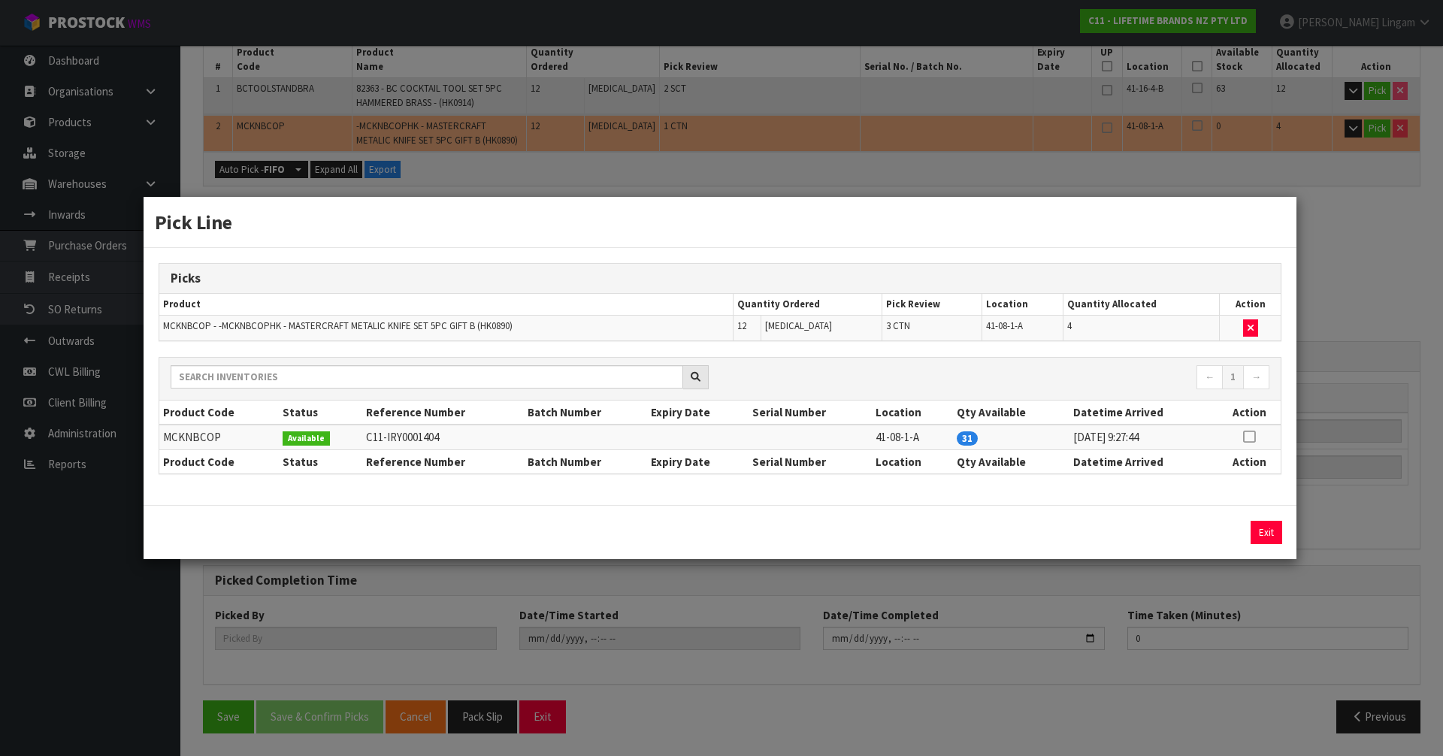
click at [1252, 437] on icon at bounding box center [1249, 437] width 12 height 1
drag, startPoint x: 1224, startPoint y: 539, endPoint x: 1247, endPoint y: 536, distance: 22.7
click at [1224, 538] on button "Assign Pick" at bounding box center [1215, 532] width 62 height 23
type input "3"
type input "24"
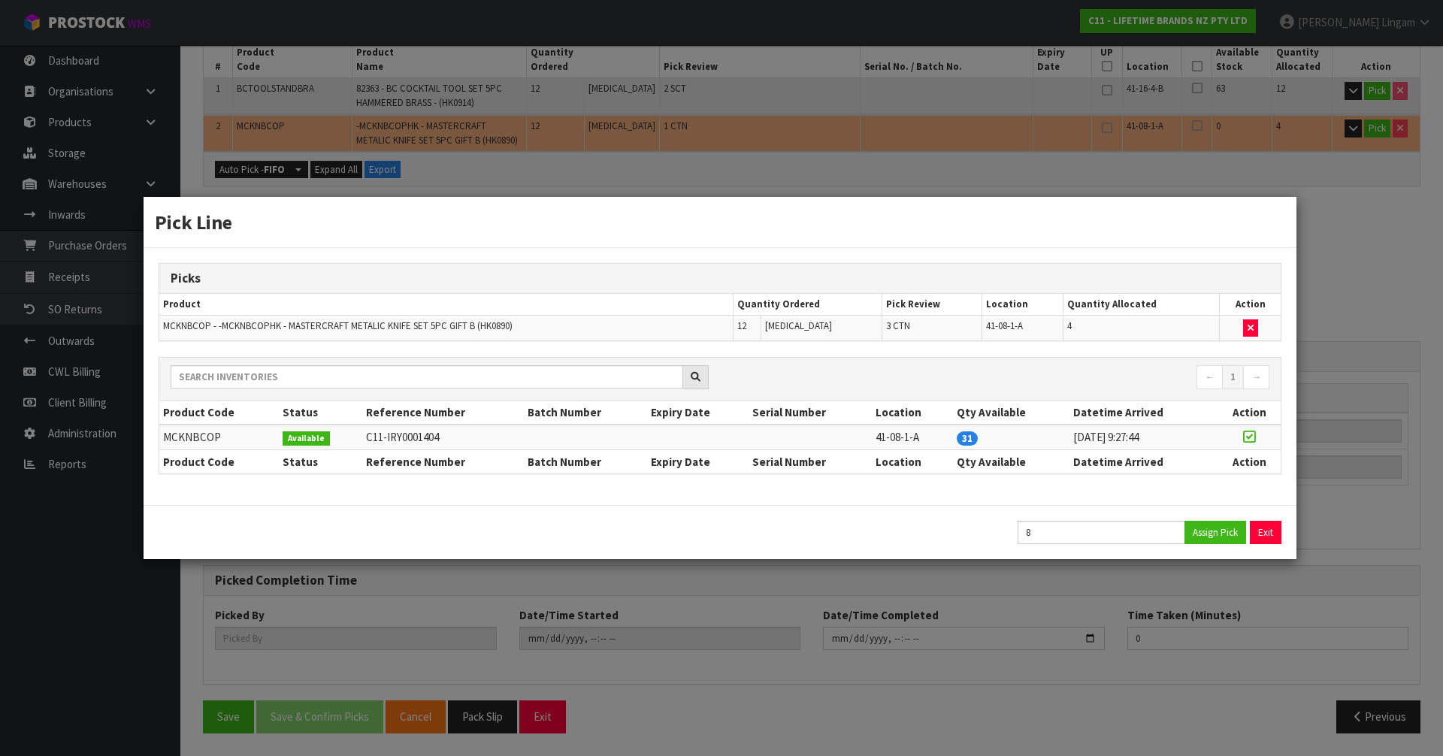
type input "0.162917"
type input "44.1"
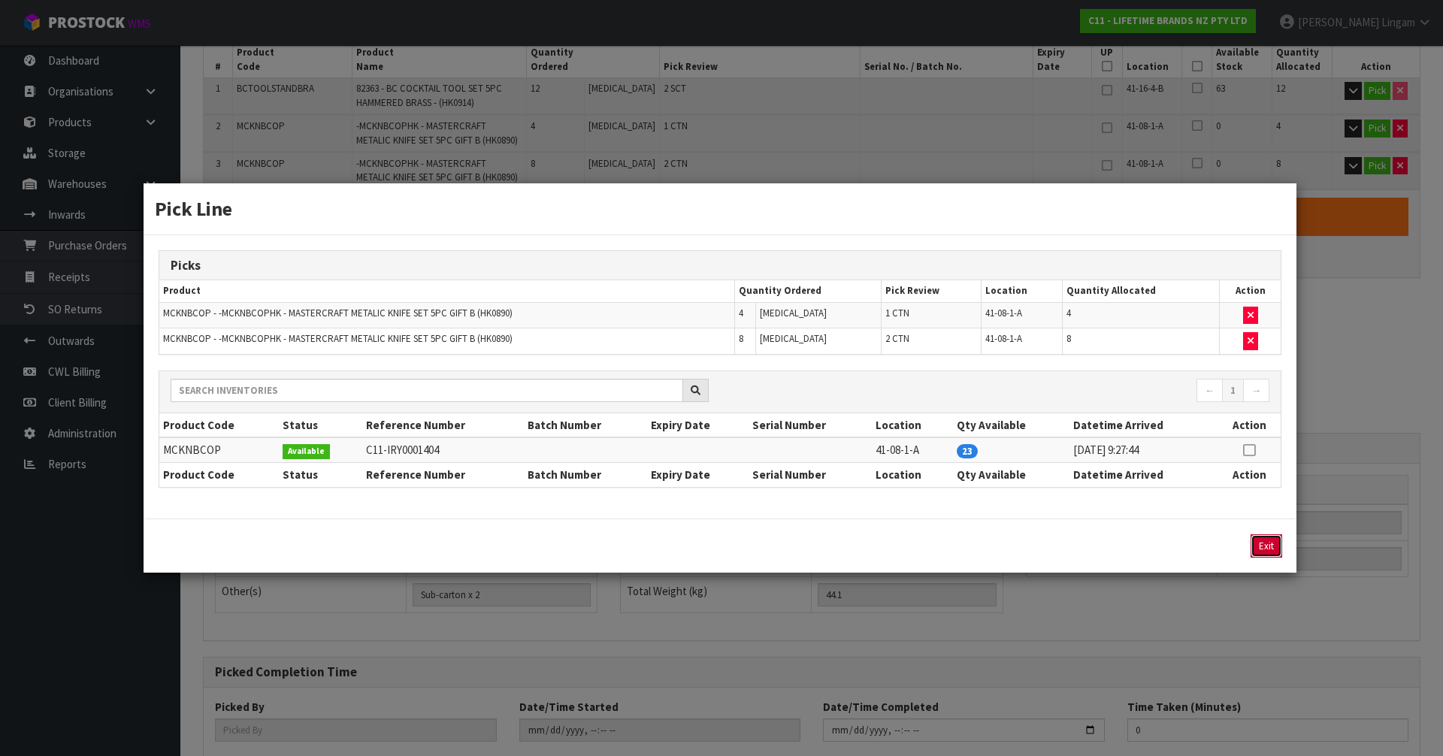
click at [1265, 537] on button "Exit" at bounding box center [1266, 545] width 32 height 23
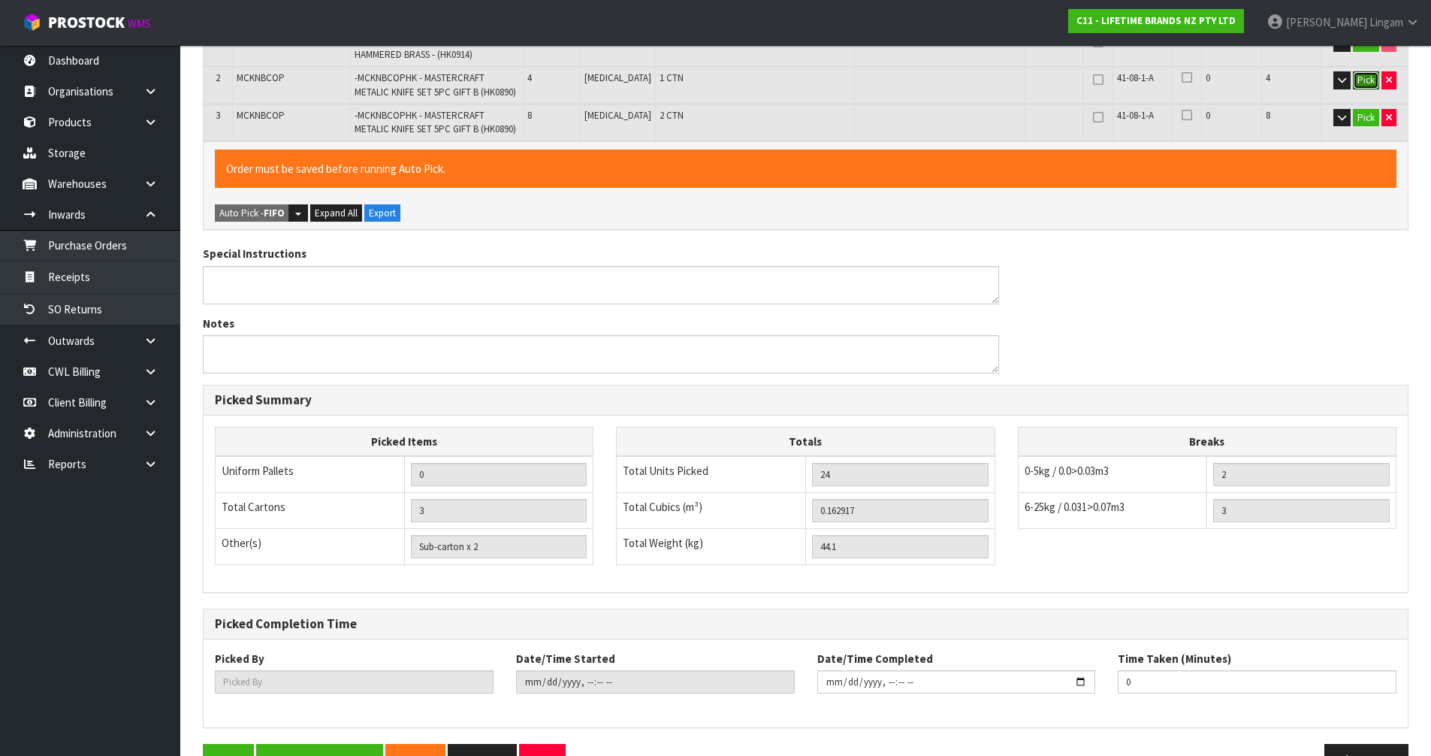
scroll to position [433, 0]
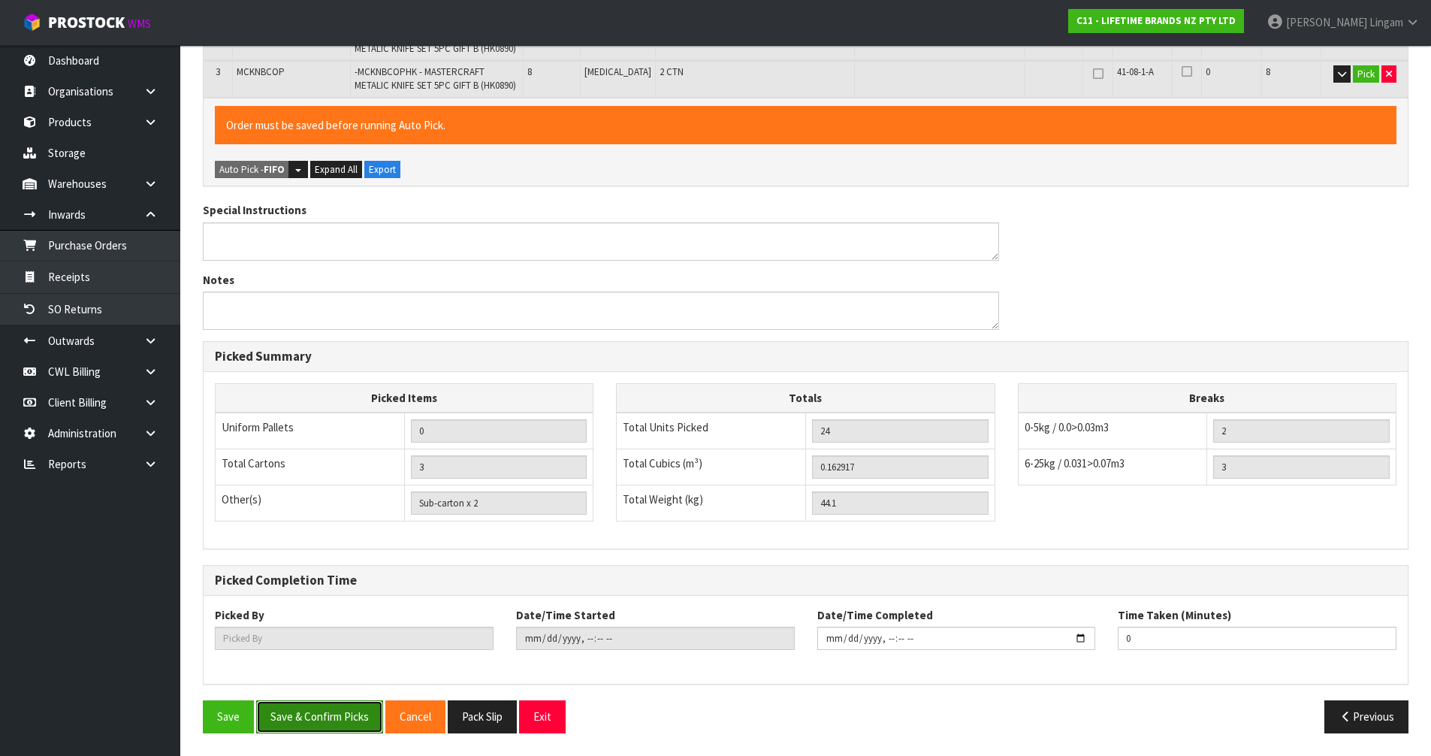
click at [288, 720] on button "Save & Confirm Picks" at bounding box center [319, 716] width 127 height 32
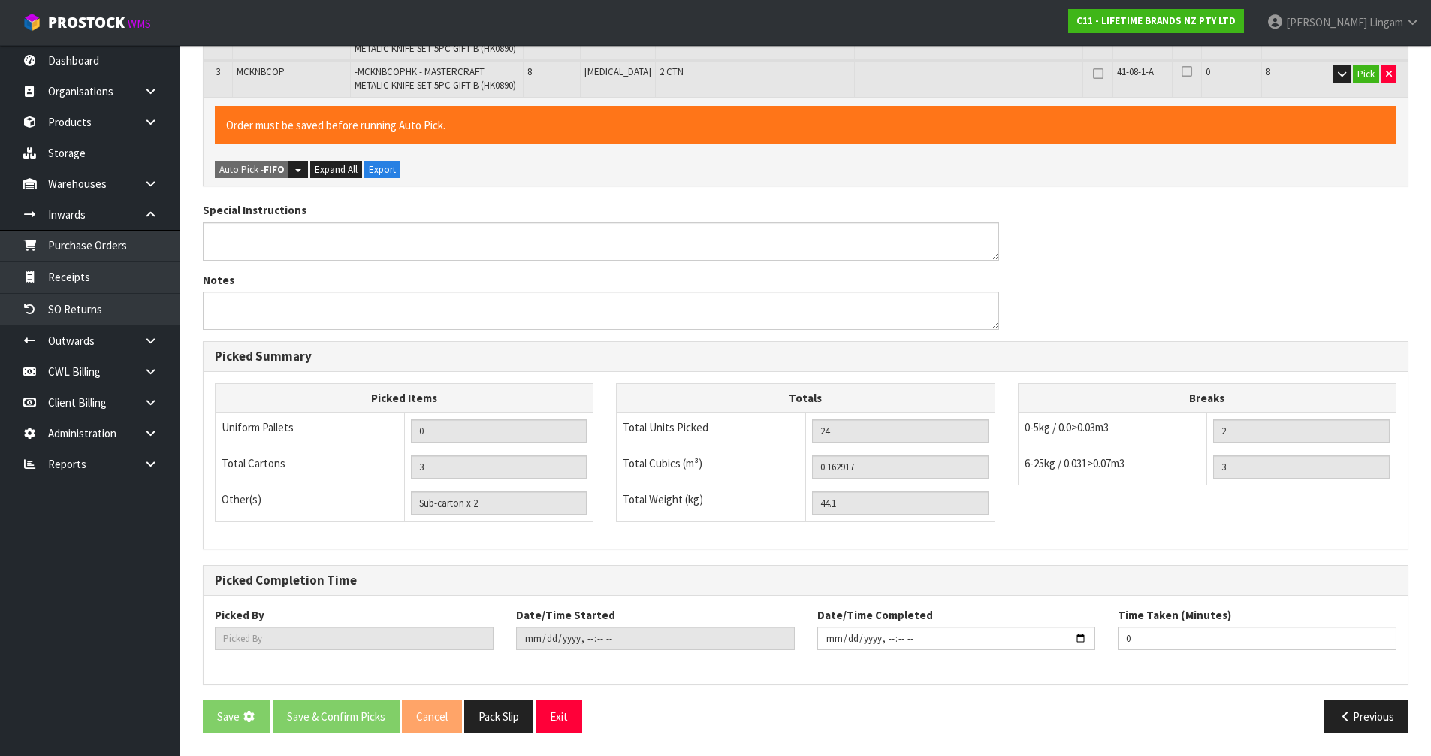
scroll to position [0, 0]
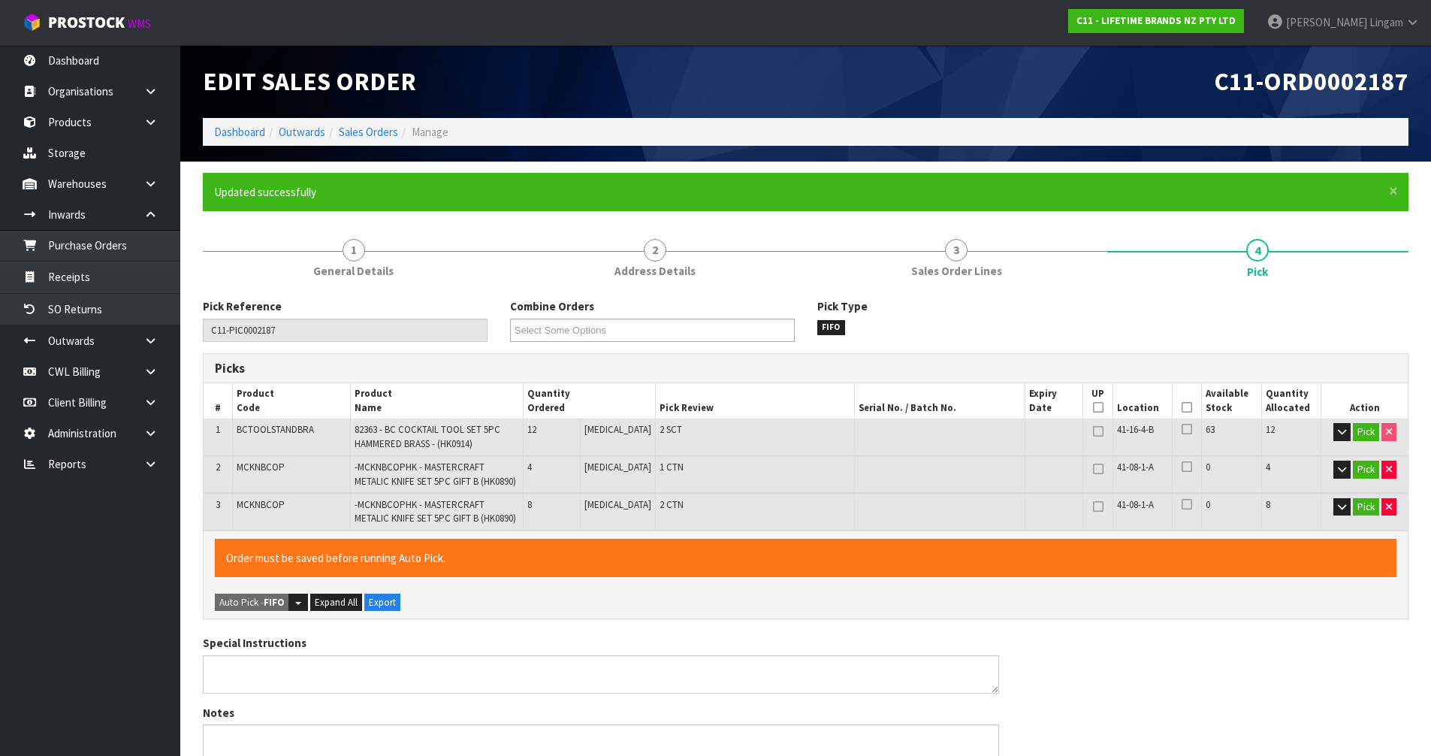
type input "[PERSON_NAME]"
type input "2025-10-16T08:09:35"
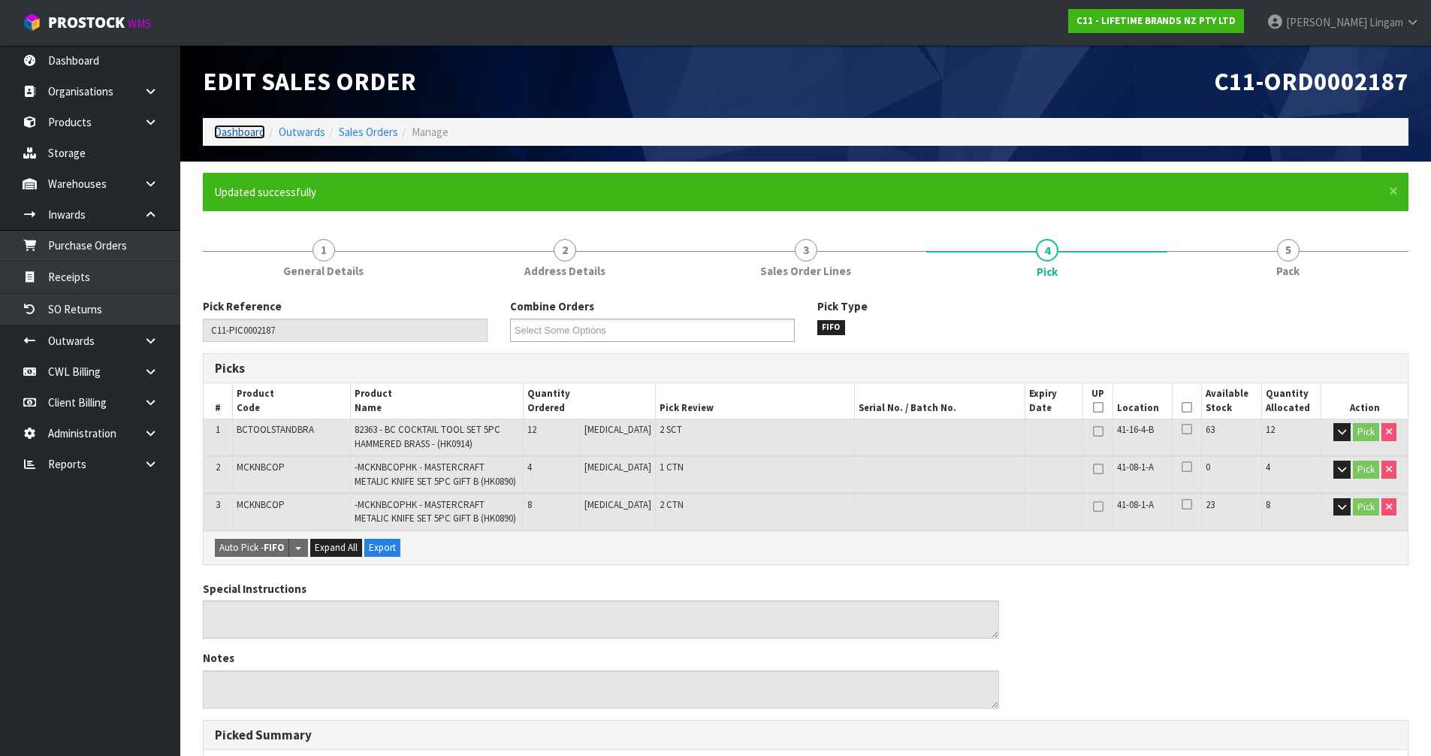
click at [246, 130] on link "Dashboard" at bounding box center [239, 132] width 51 height 14
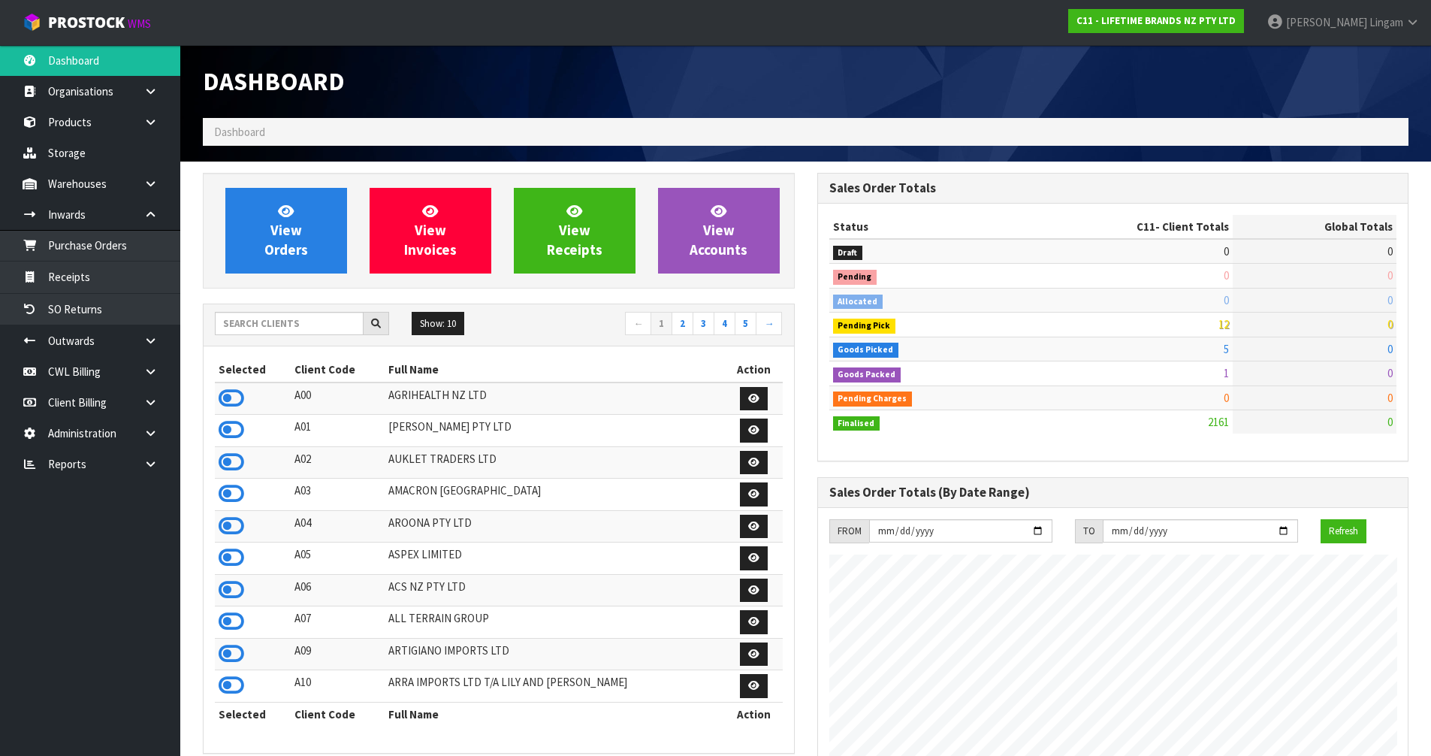
scroll to position [1138, 614]
click at [290, 329] on input "text" at bounding box center [289, 323] width 149 height 23
click at [294, 325] on input "text" at bounding box center [289, 323] width 149 height 23
type input "2048"
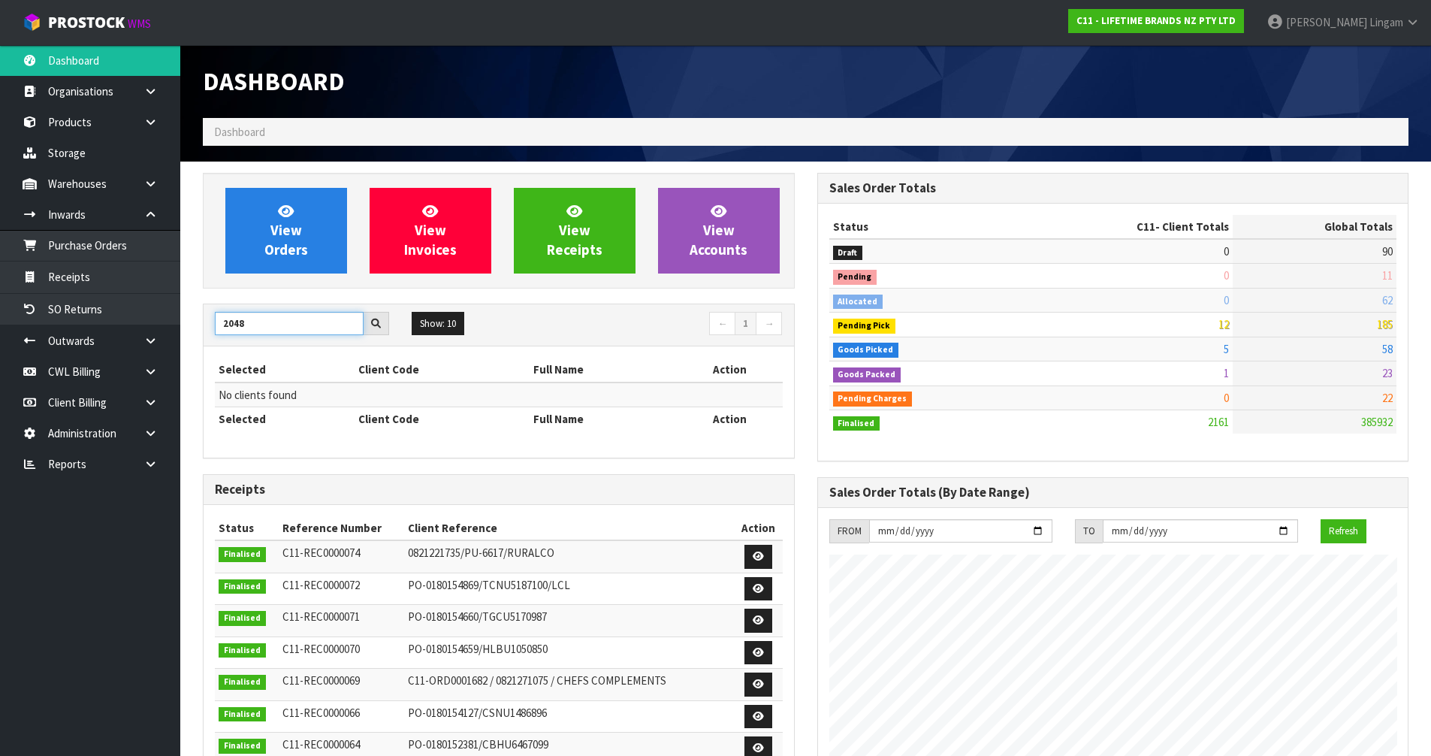
drag, startPoint x: 255, startPoint y: 329, endPoint x: 192, endPoint y: 339, distance: 63.1
click at [192, 339] on div "View Orders View Invoices View Receipts View Accounts 2048 Show: 10 5 10 25 50 ←" at bounding box center [499, 605] width 615 height 865
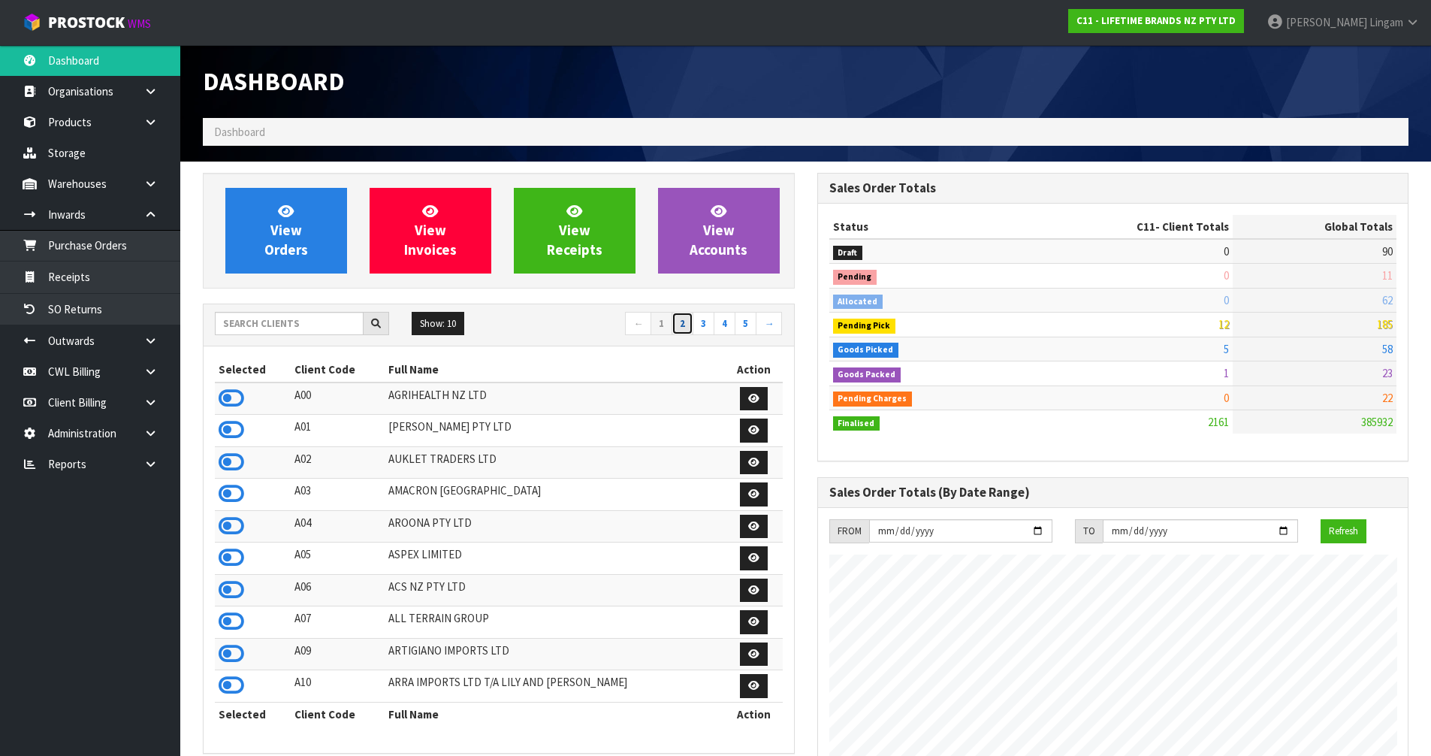
click at [685, 328] on link "2" at bounding box center [683, 324] width 22 height 24
click at [229, 461] on icon at bounding box center [232, 462] width 26 height 23
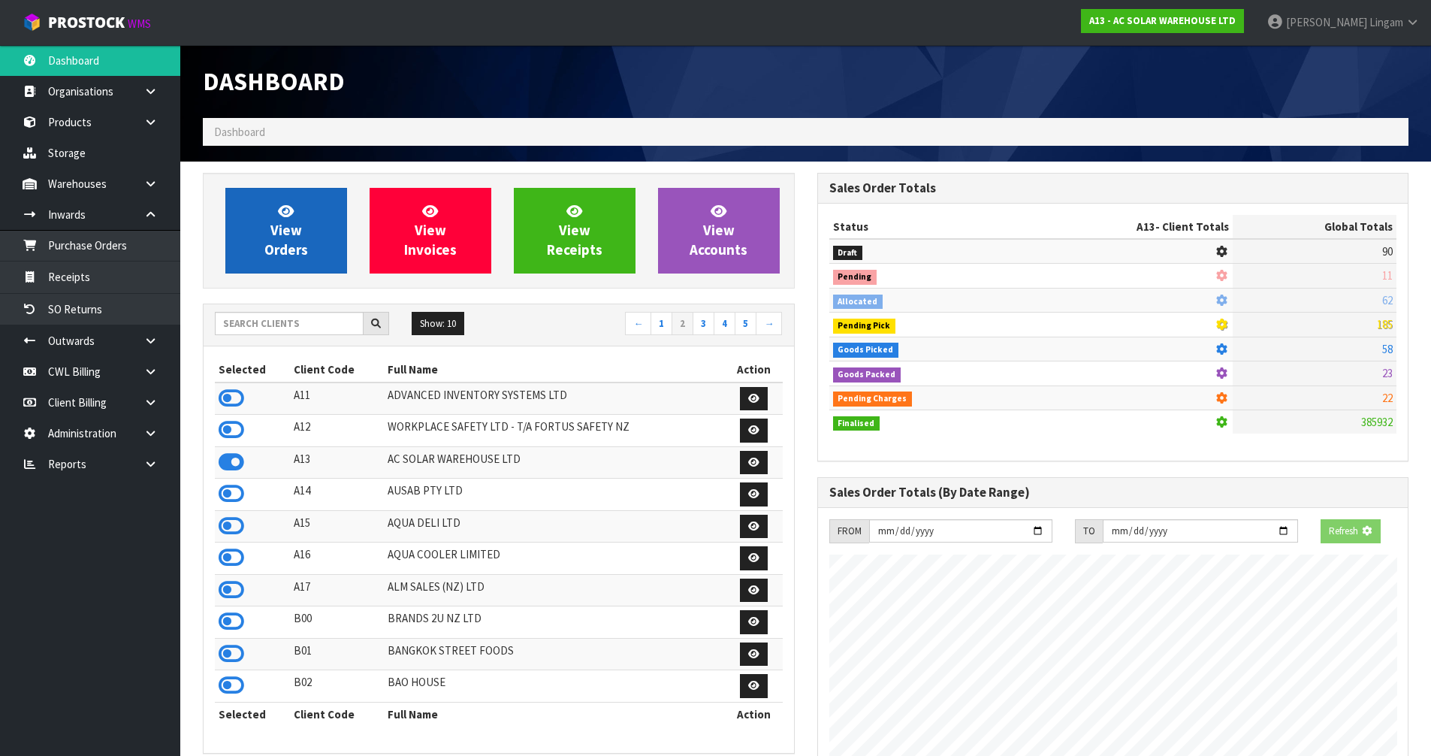
scroll to position [937, 614]
click at [280, 254] on span "View Orders" at bounding box center [286, 230] width 44 height 56
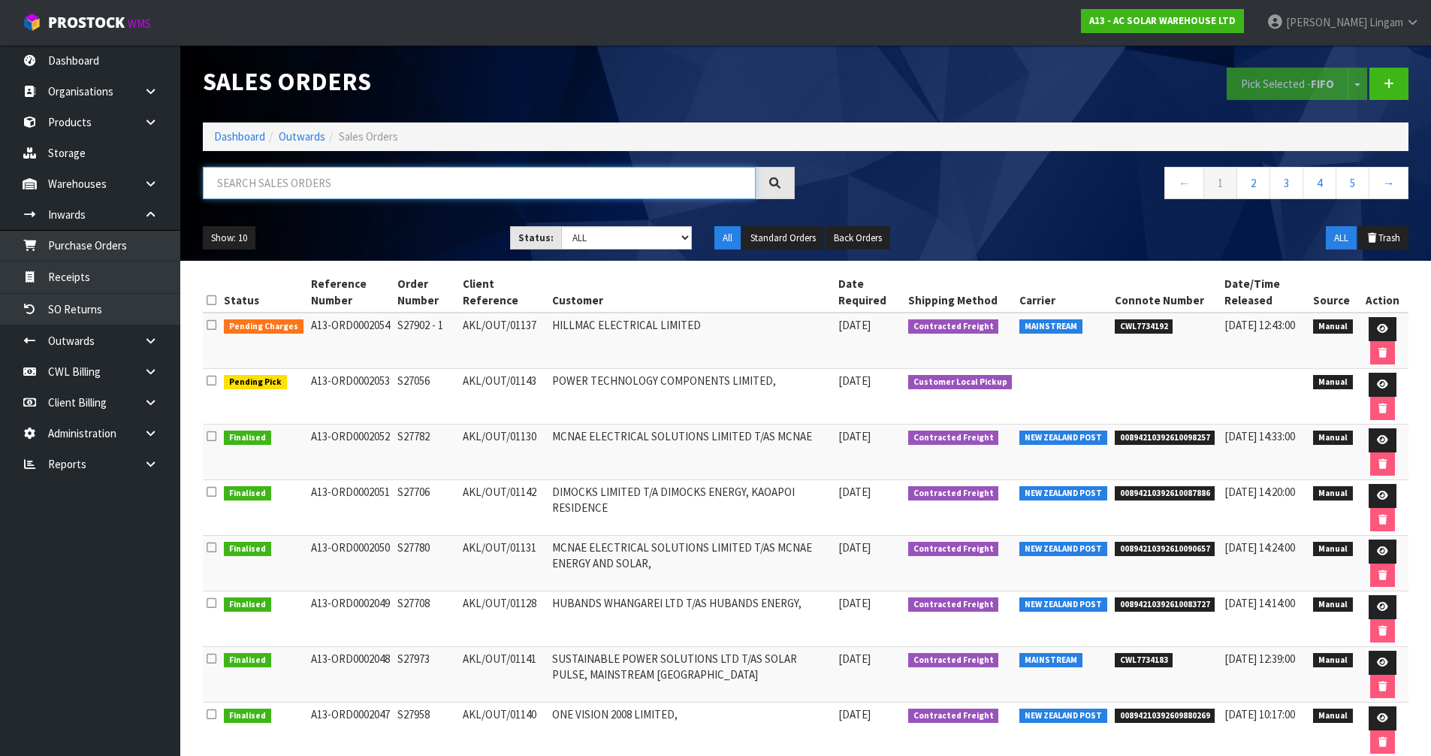
click at [370, 186] on input "text" at bounding box center [479, 183] width 553 height 32
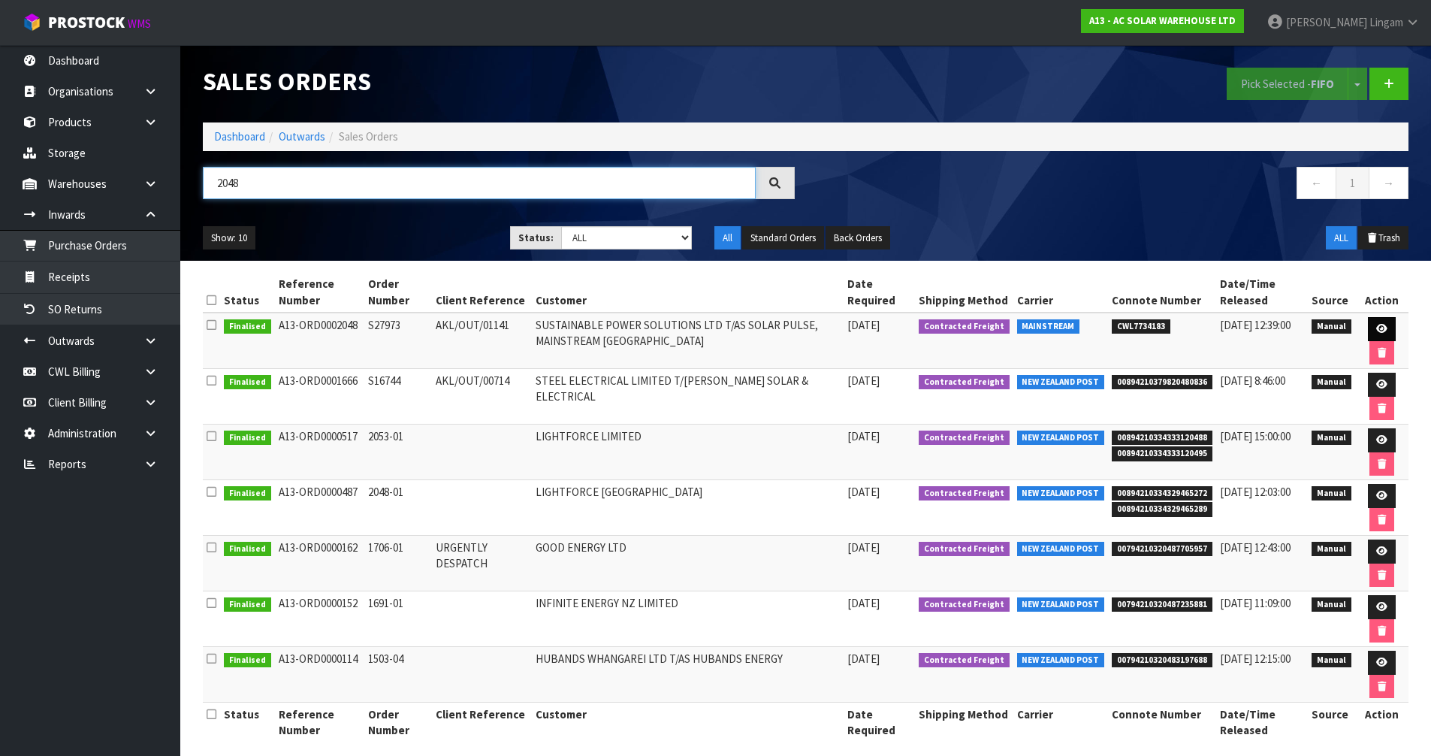
type input "2048"
click at [1380, 326] on icon at bounding box center [1382, 329] width 11 height 10
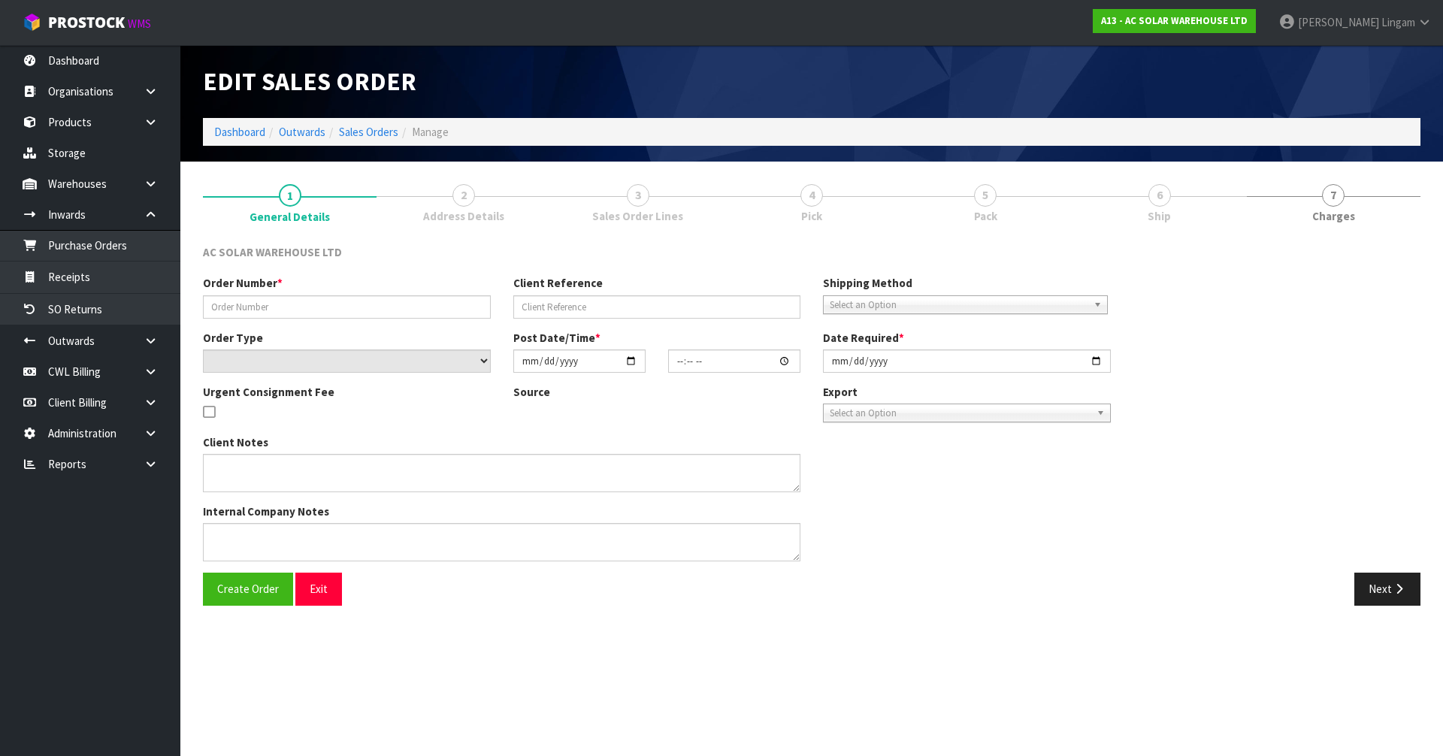
type input "S27973"
type input "AKL/OUT/01141"
select select "number:0"
type input "2025-10-14"
type input "12:53:00.000"
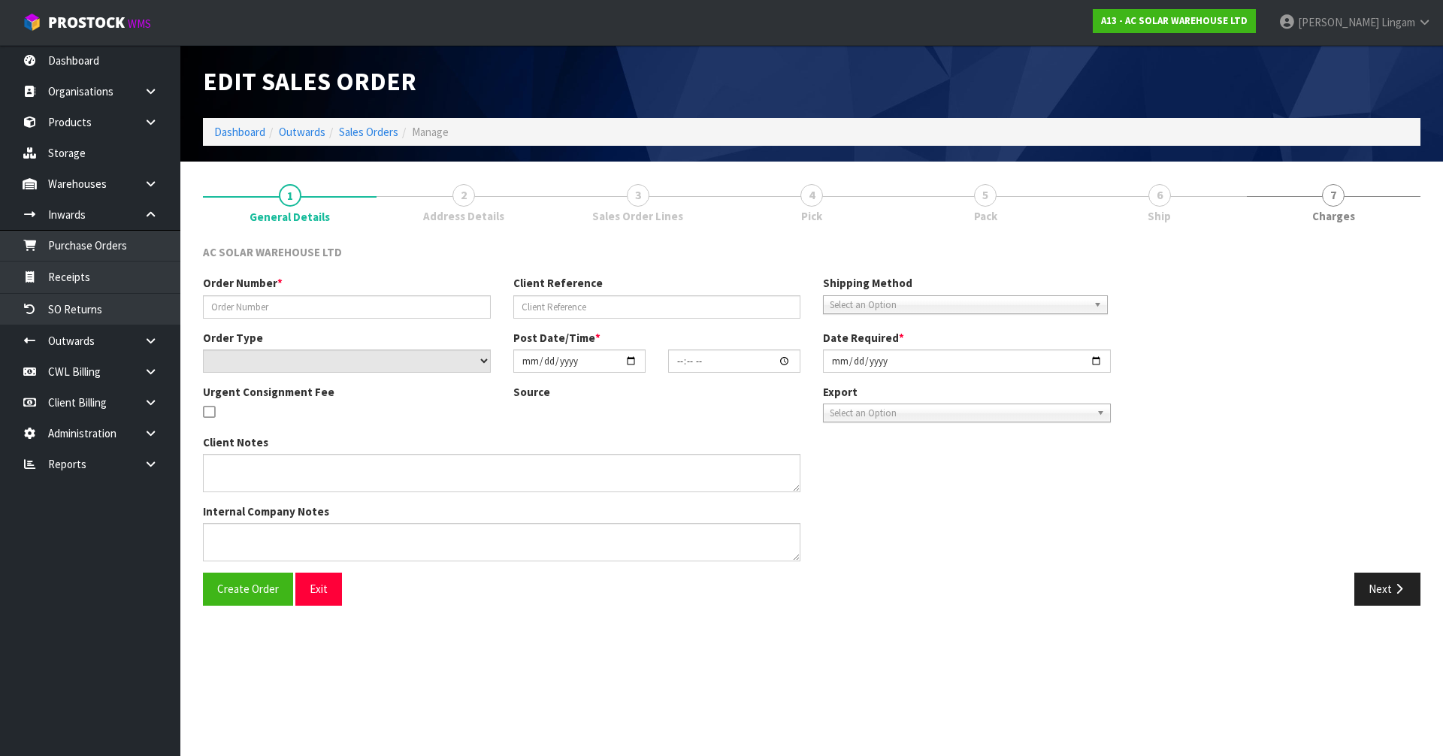
type input "[DATE]"
type textarea "SEND WITH MAINSTREAM"
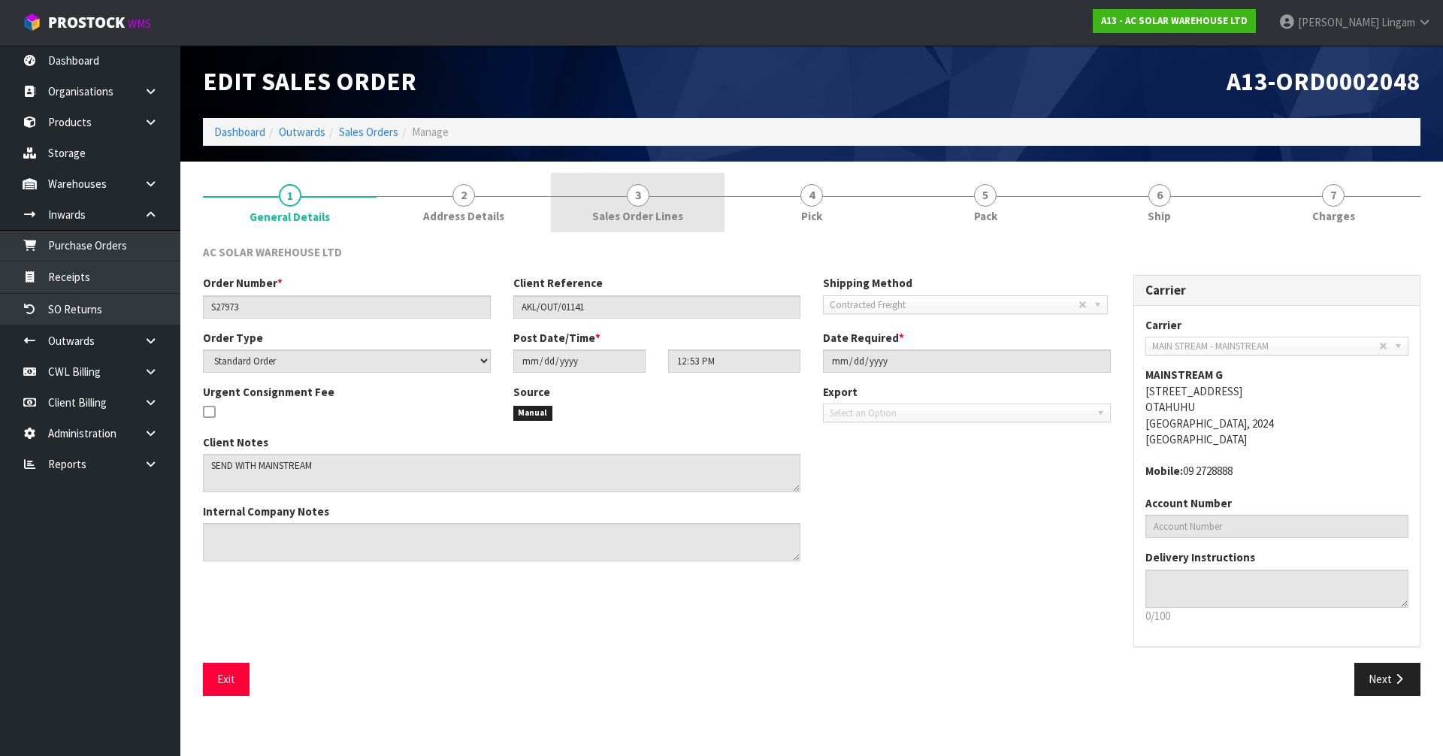
click at [681, 210] on link "3 Sales Order Lines" at bounding box center [638, 202] width 174 height 59
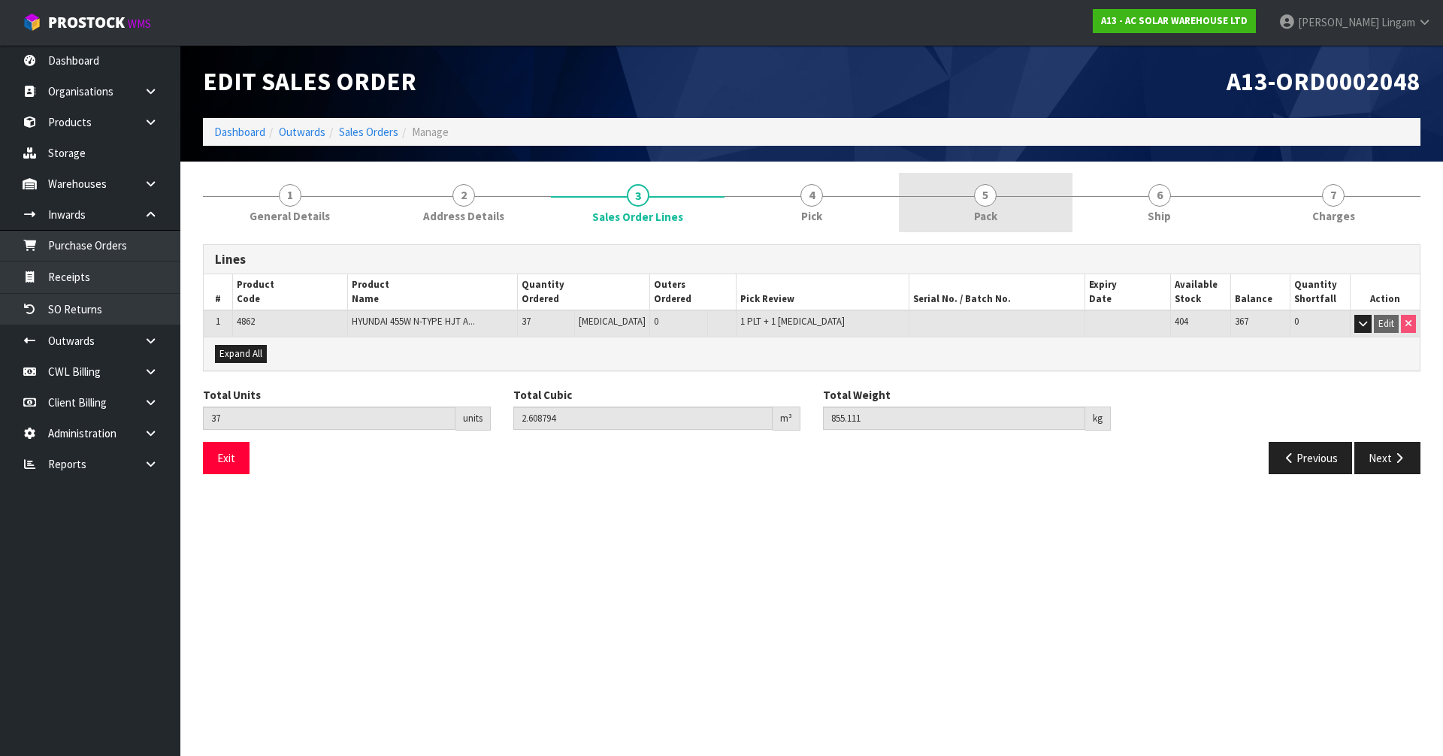
click at [990, 212] on span "Pack" at bounding box center [985, 216] width 23 height 16
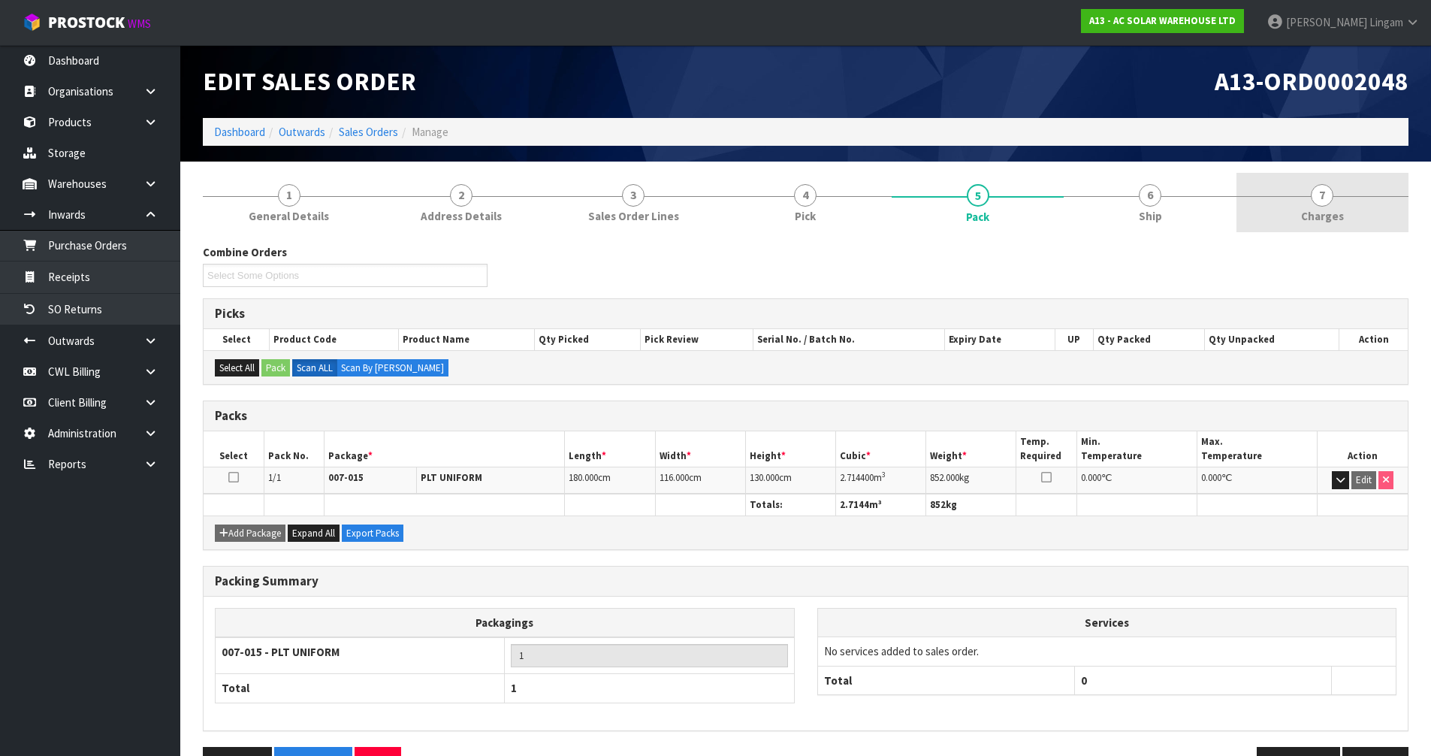
click at [1304, 194] on link "7 [GEOGRAPHIC_DATA]" at bounding box center [1323, 202] width 172 height 59
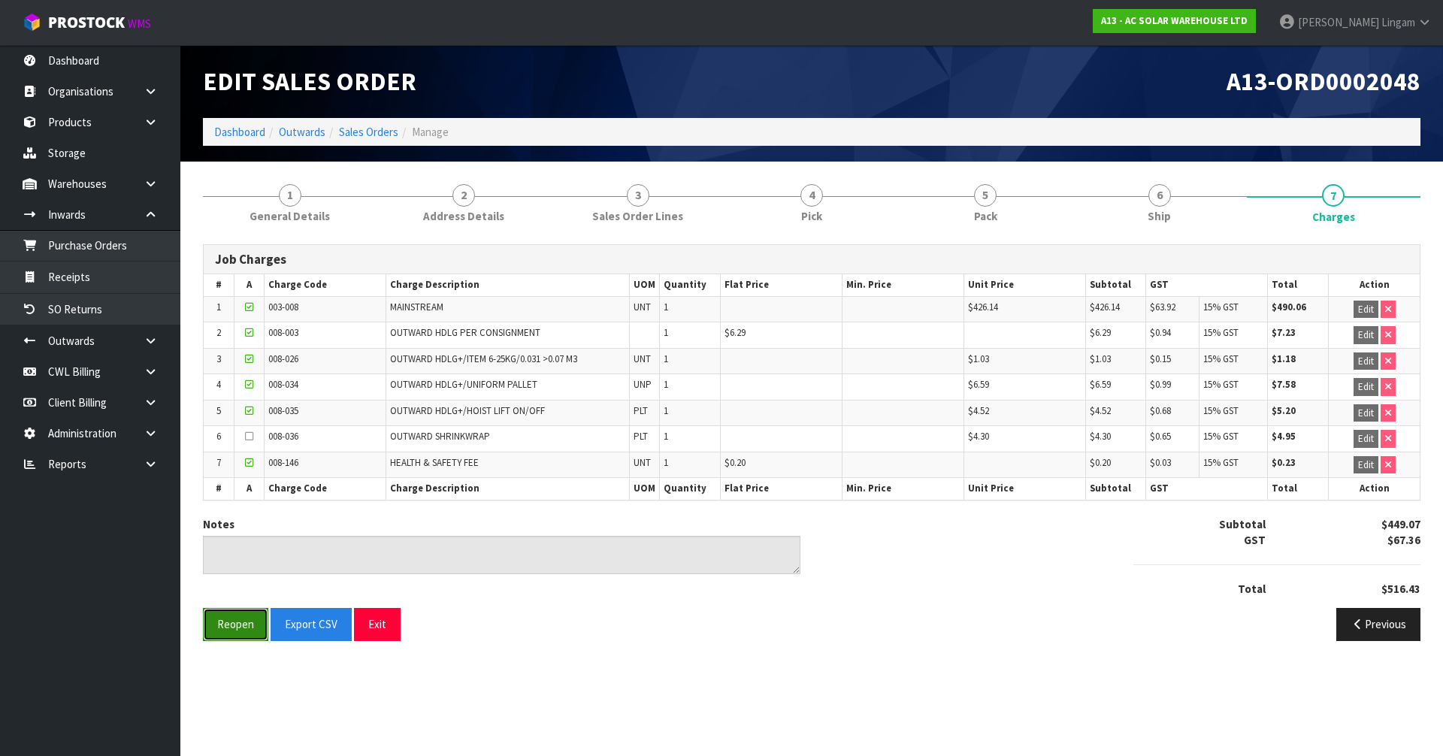
click at [235, 630] on button "Reopen" at bounding box center [235, 624] width 65 height 32
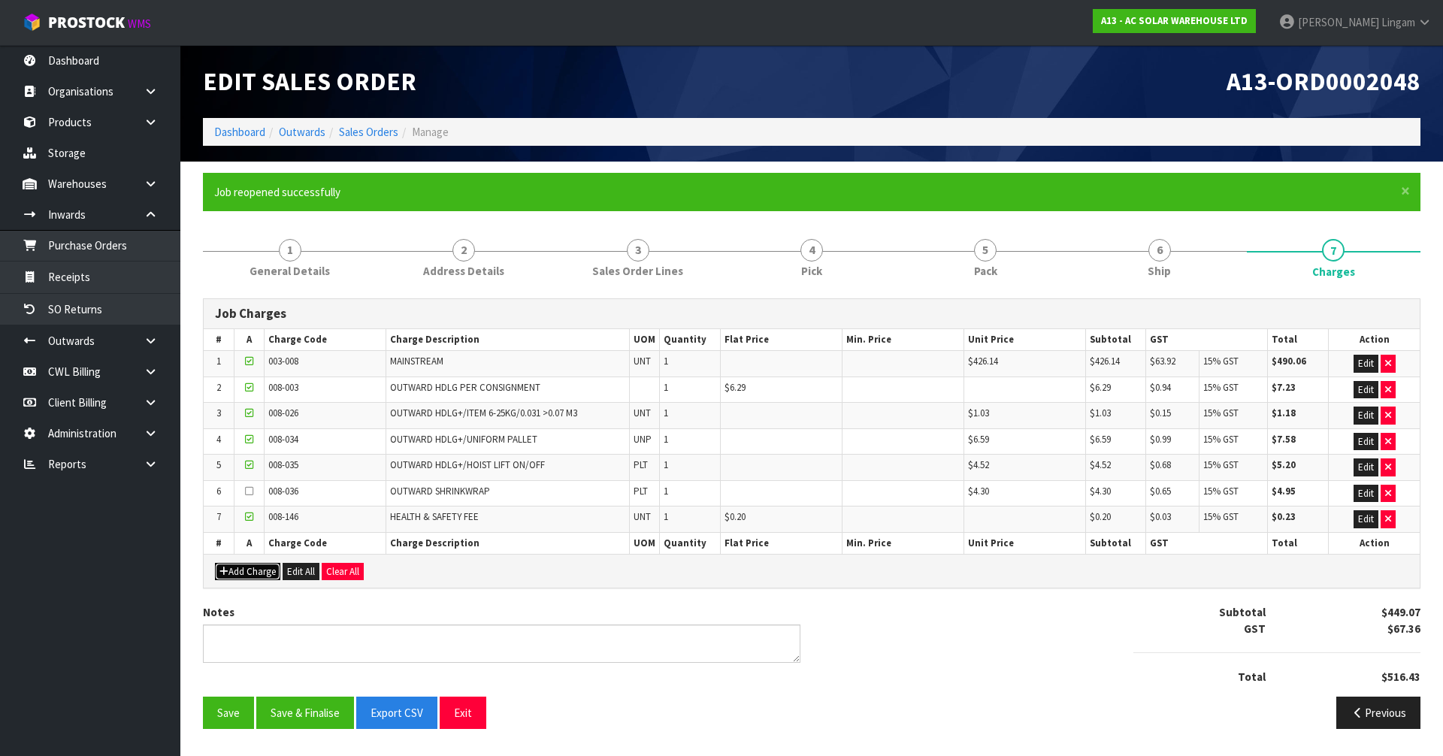
drag, startPoint x: 263, startPoint y: 572, endPoint x: 372, endPoint y: 564, distance: 109.2
click at [263, 570] on button "Add Charge" at bounding box center [247, 572] width 65 height 18
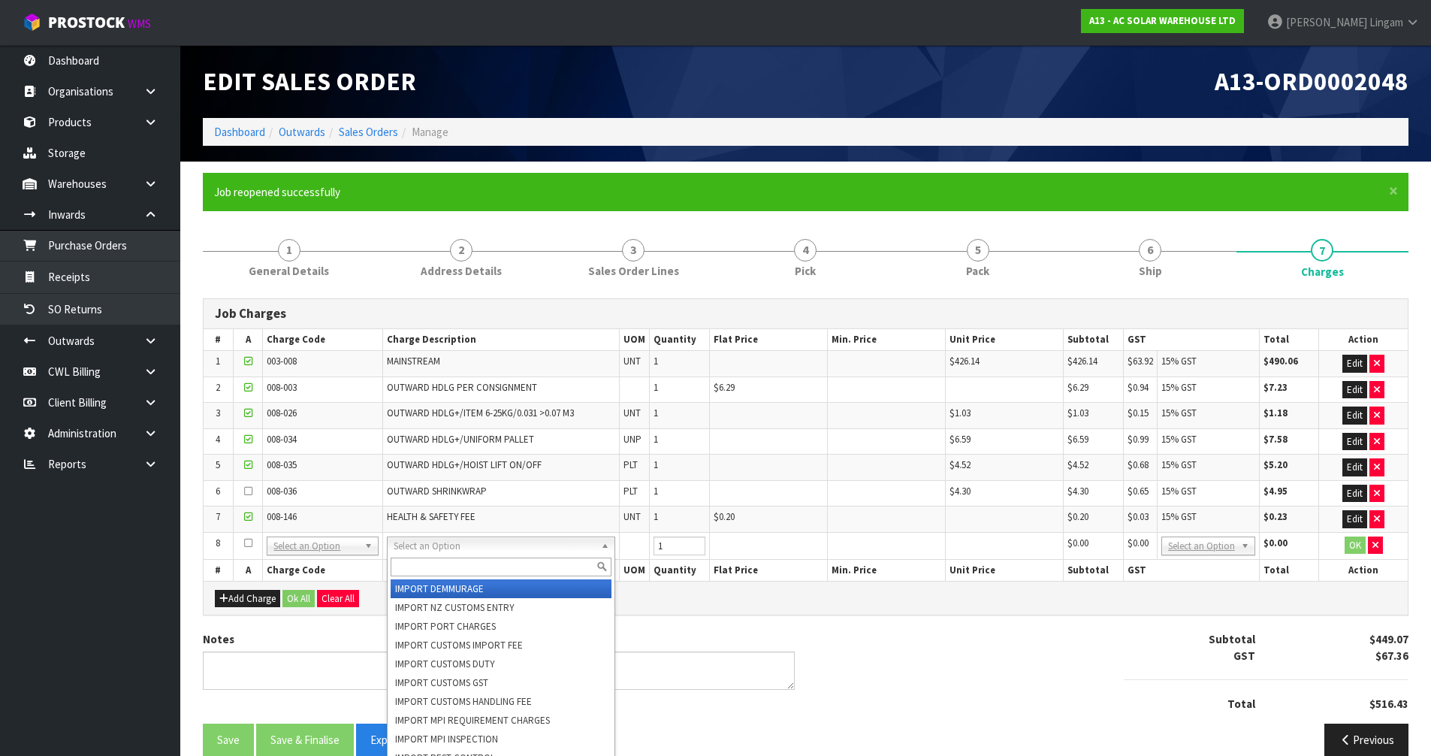
click at [416, 564] on input "text" at bounding box center [501, 567] width 221 height 19
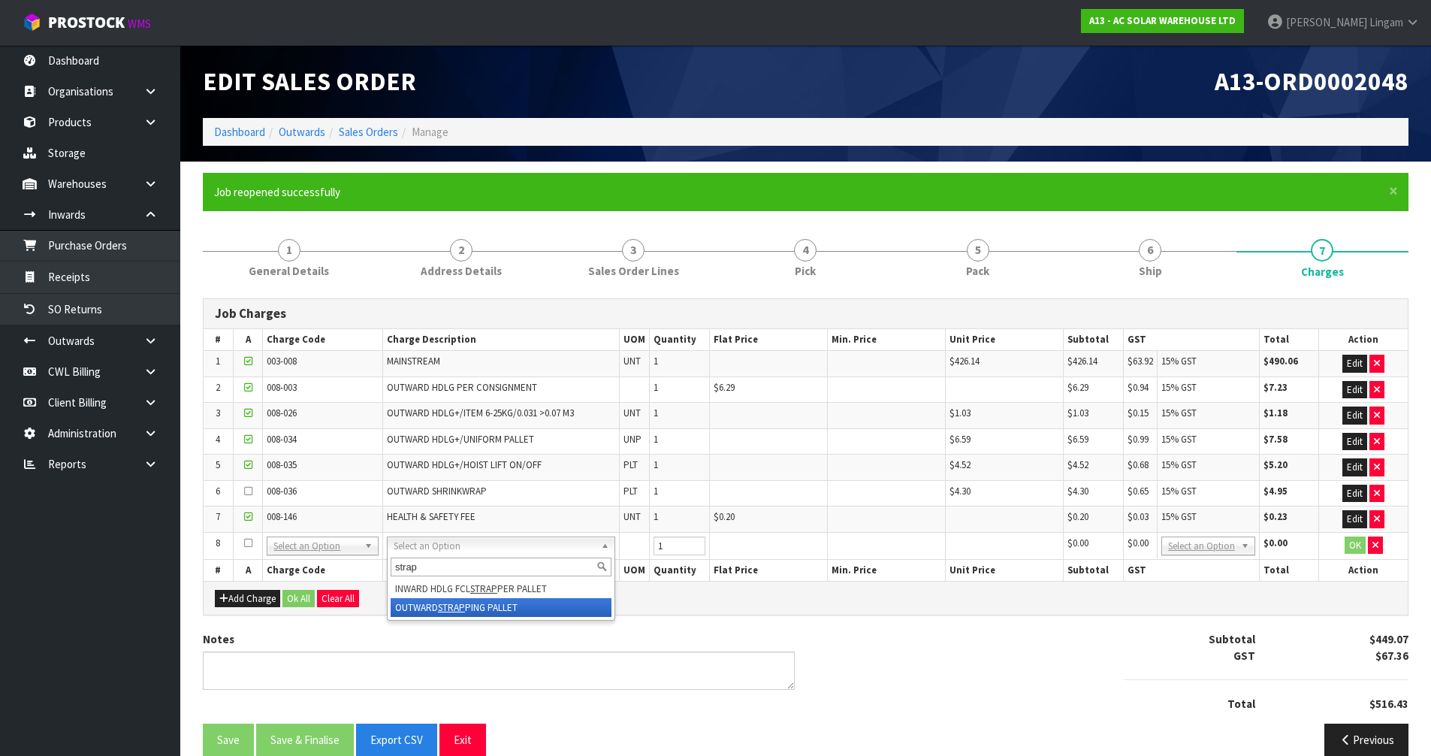
type input "strap"
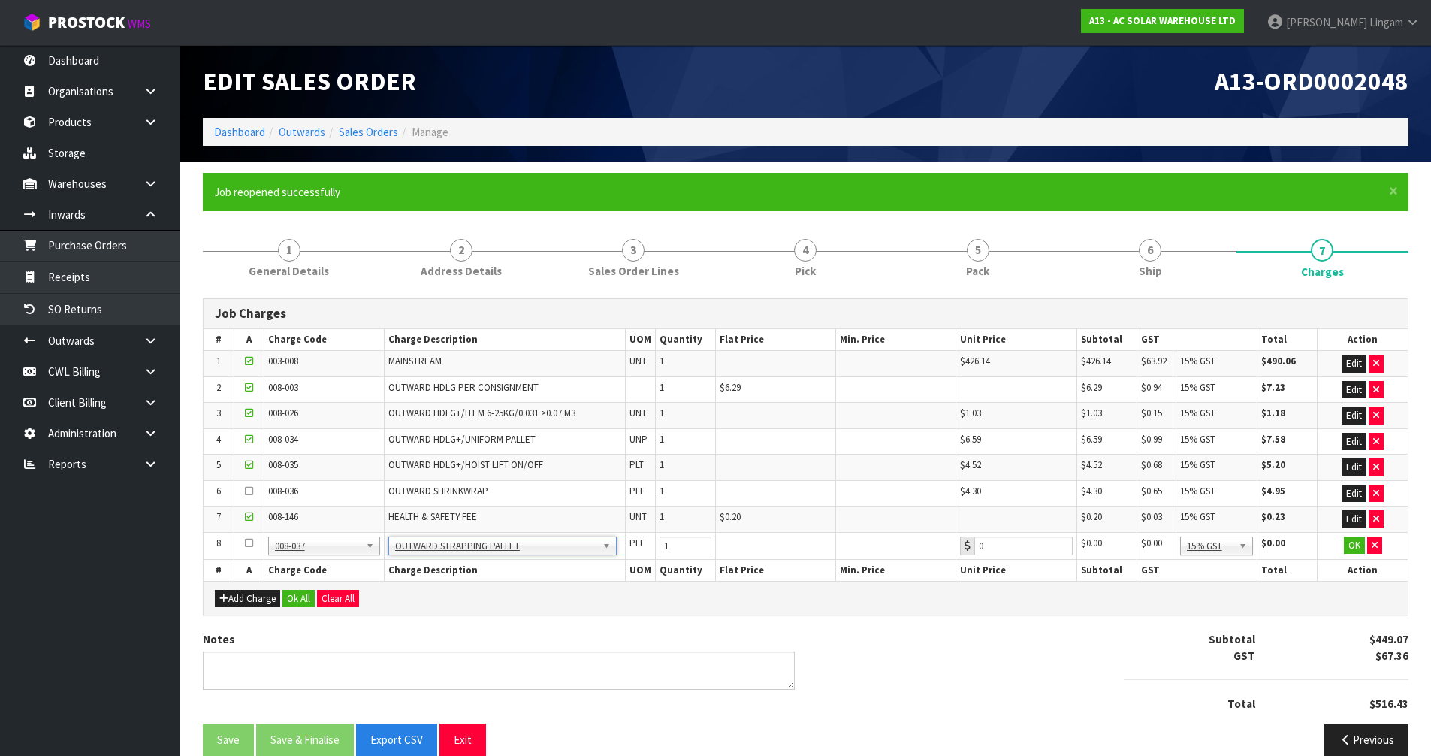
type input "4.3"
drag, startPoint x: 685, startPoint y: 543, endPoint x: 586, endPoint y: 555, distance: 99.2
click at [586, 555] on tr "8 001-001 001-002 001-003 001-004 001-005 001-006 001-007 001-008 001-009 001-0…" at bounding box center [806, 545] width 1205 height 27
type input "2"
click at [302, 598] on button "Ok All" at bounding box center [299, 599] width 32 height 18
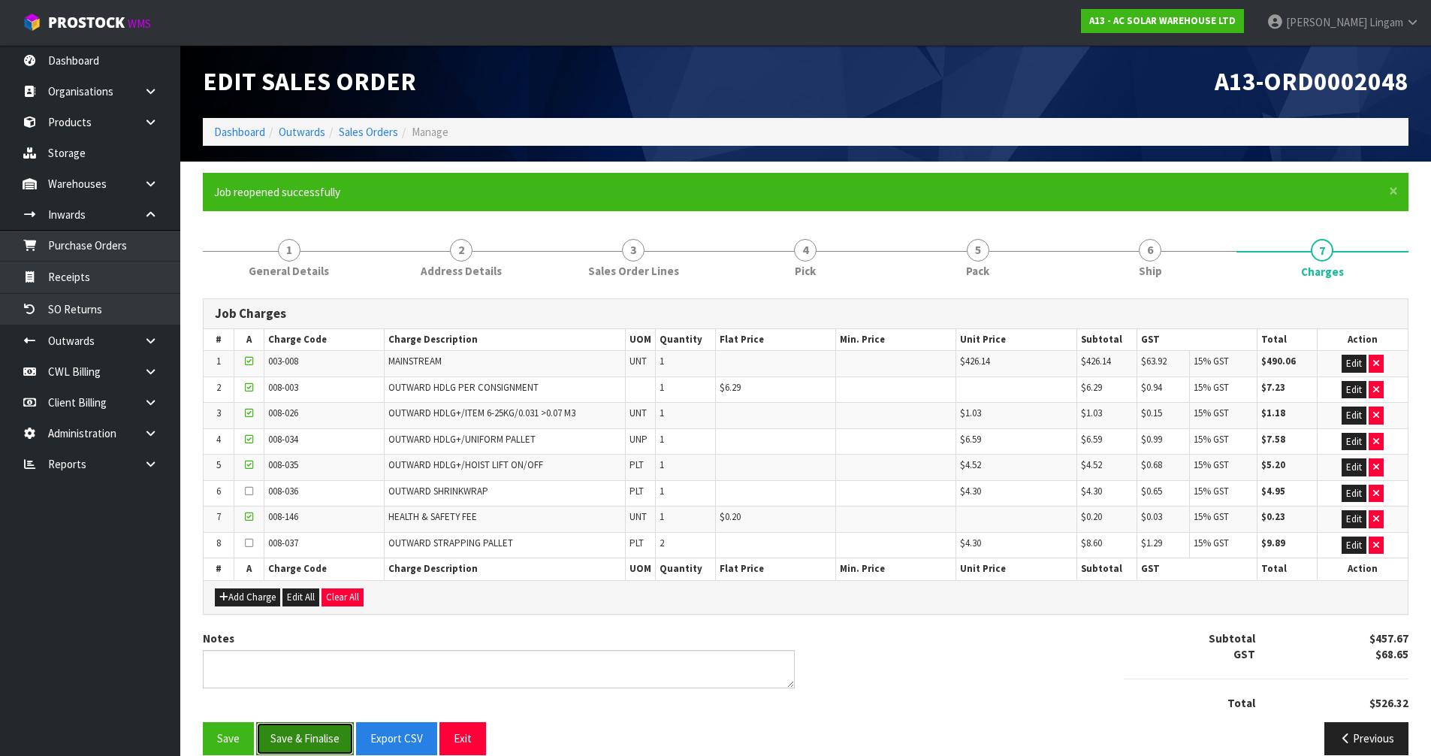
click at [322, 742] on button "Save & Finalise" at bounding box center [305, 738] width 98 height 32
click at [307, 742] on button "Save & Finalise" at bounding box center [305, 738] width 98 height 32
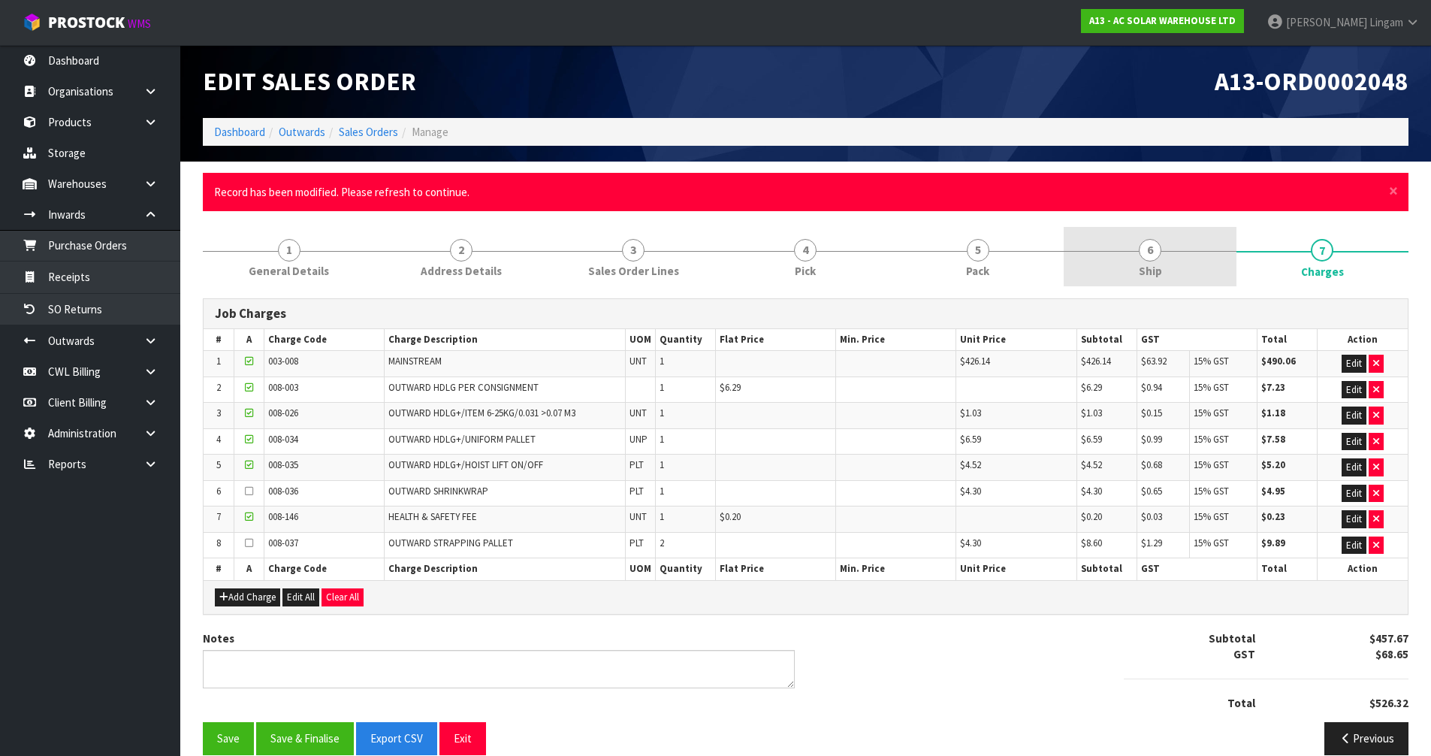
click at [1166, 262] on link "6 Ship" at bounding box center [1150, 256] width 172 height 59
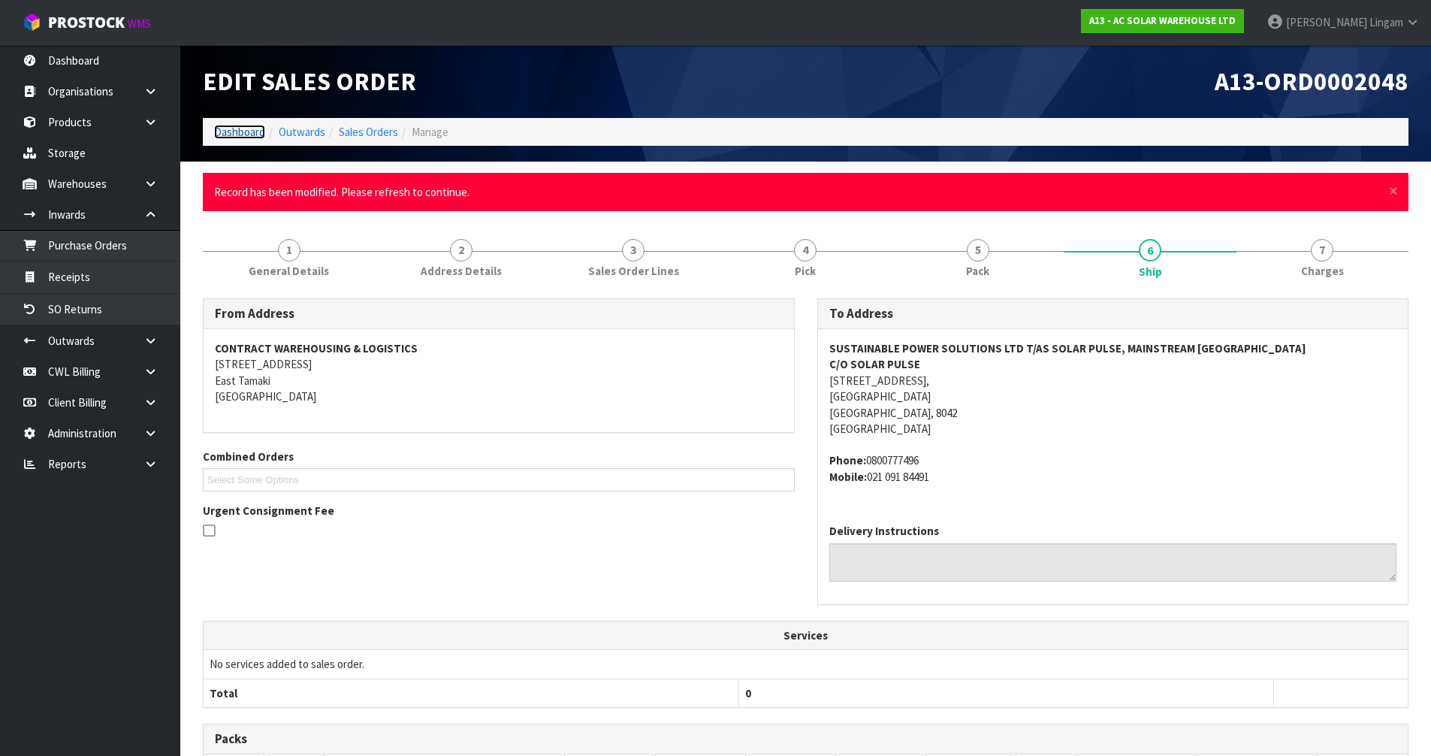
click at [233, 127] on link "Dashboard" at bounding box center [239, 132] width 51 height 14
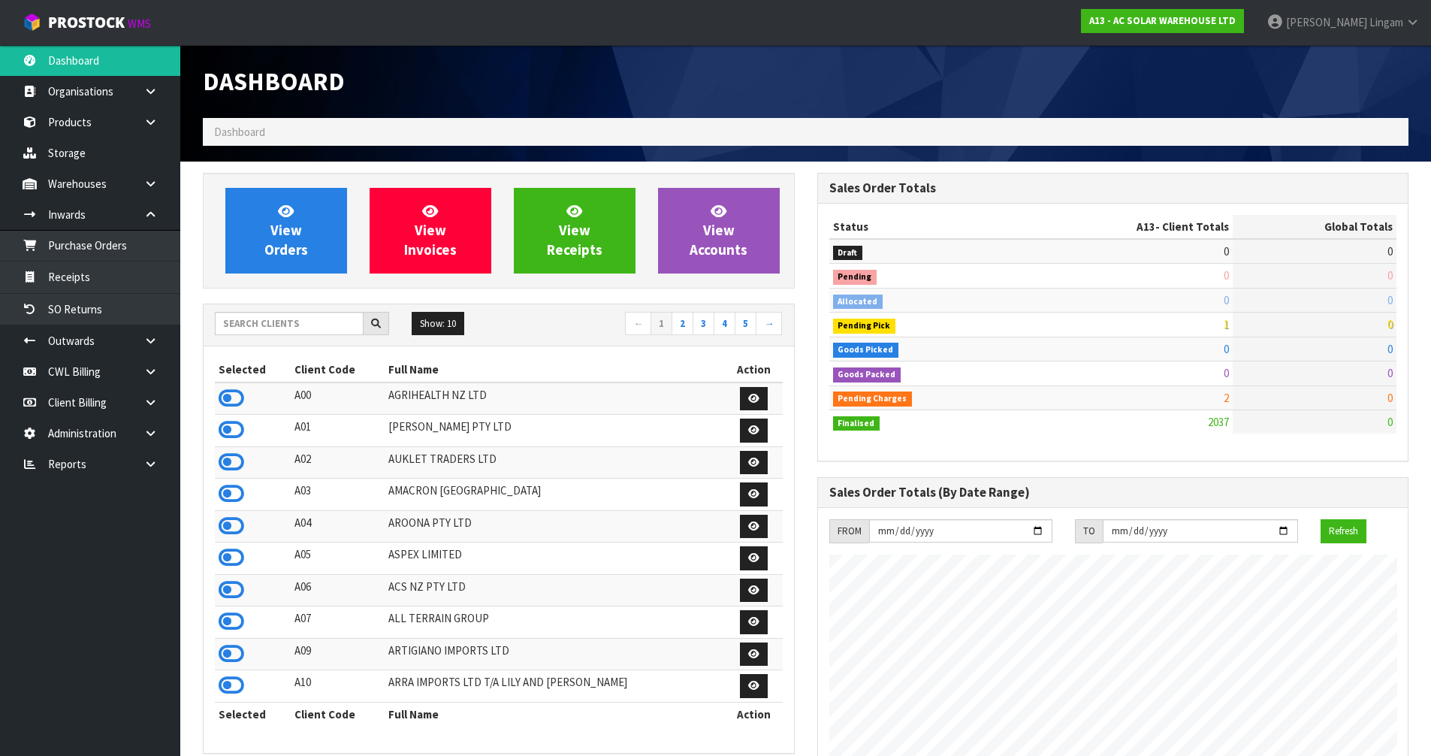
scroll to position [1235, 614]
click at [307, 326] on input "text" at bounding box center [289, 323] width 149 height 23
click at [287, 319] on input "text" at bounding box center [289, 323] width 149 height 23
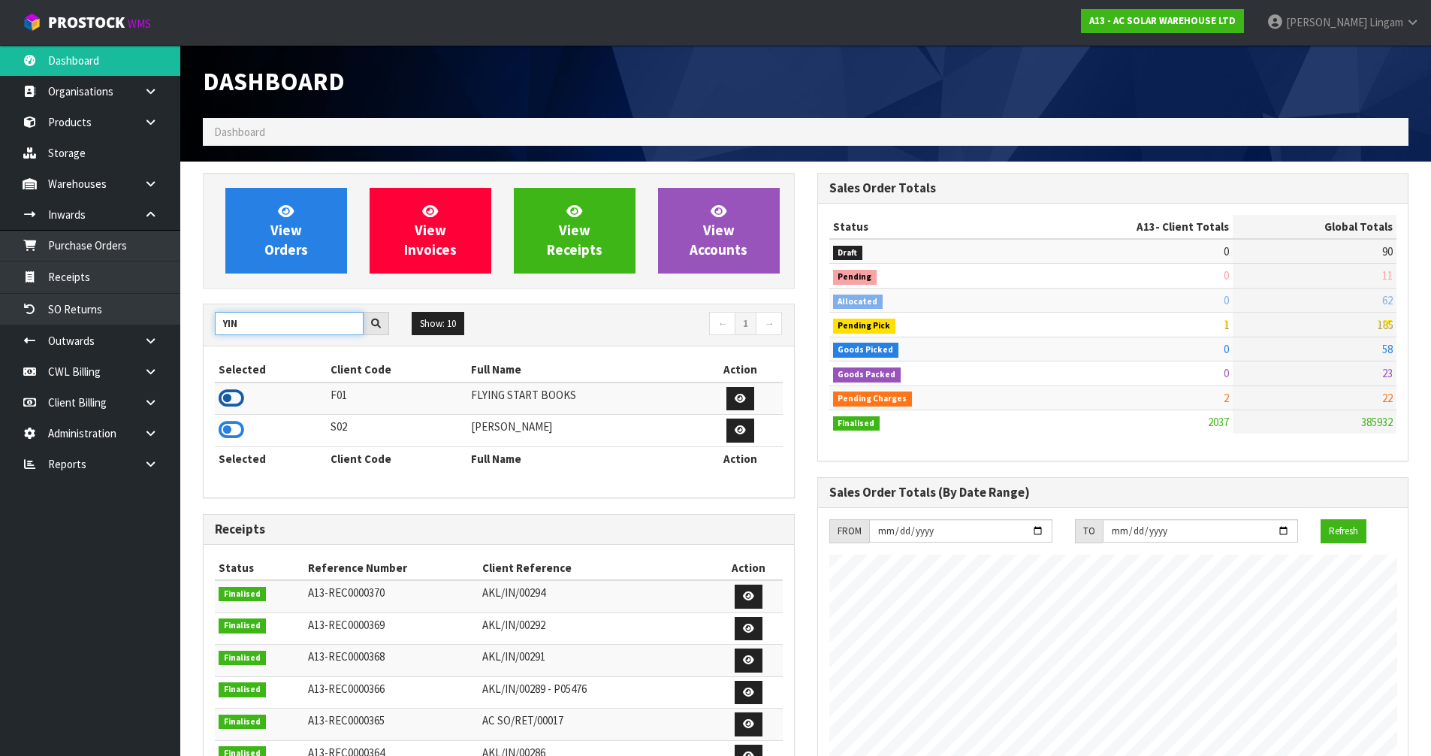
type input "YIN"
click at [237, 401] on icon at bounding box center [232, 398] width 26 height 23
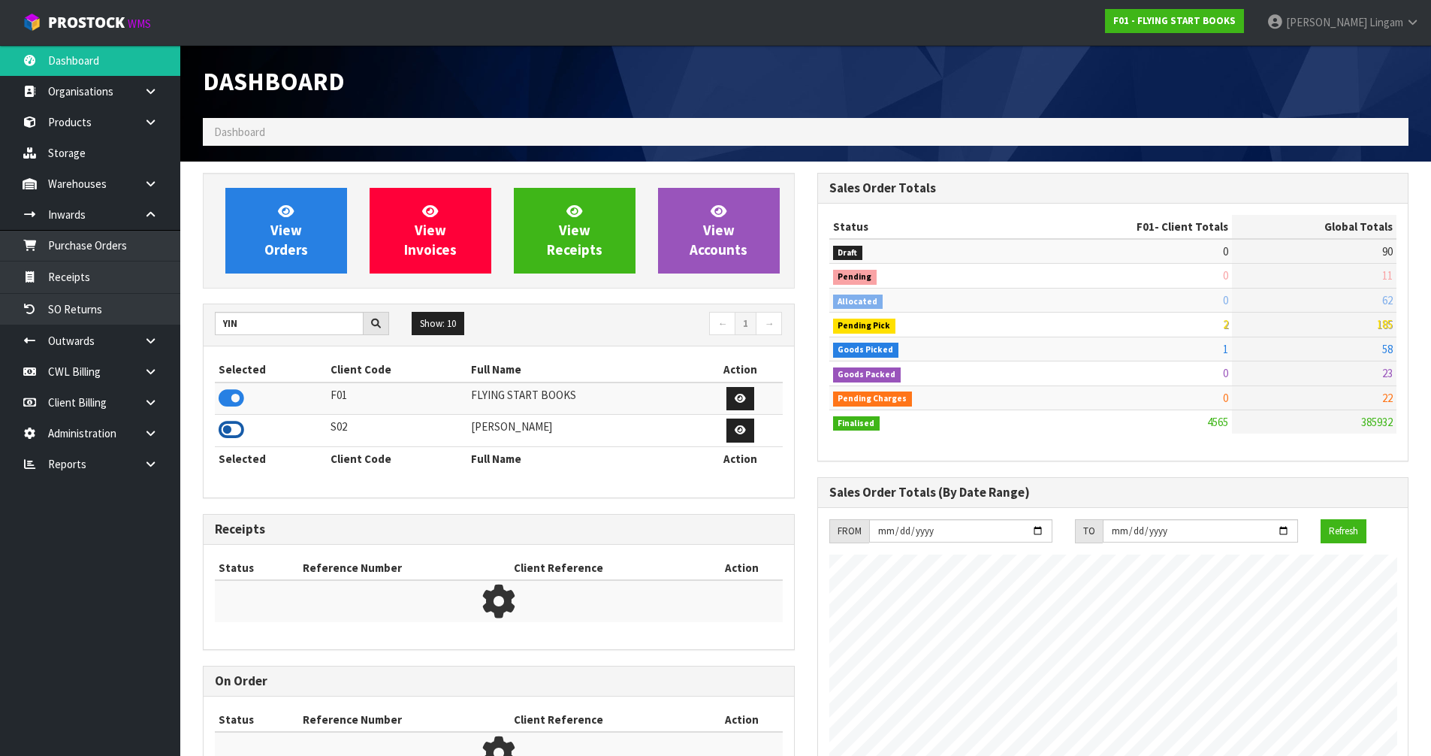
click at [237, 431] on icon at bounding box center [232, 430] width 26 height 23
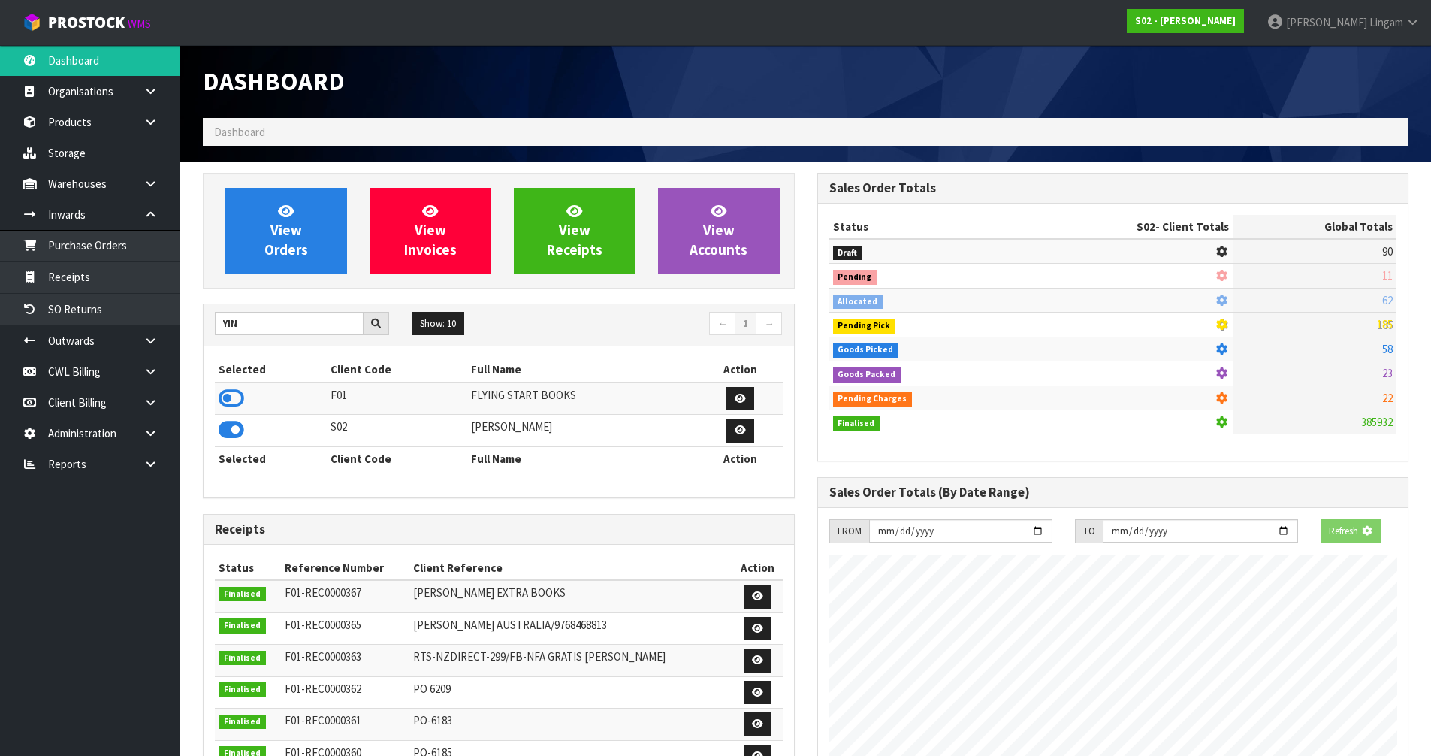
scroll to position [1138, 614]
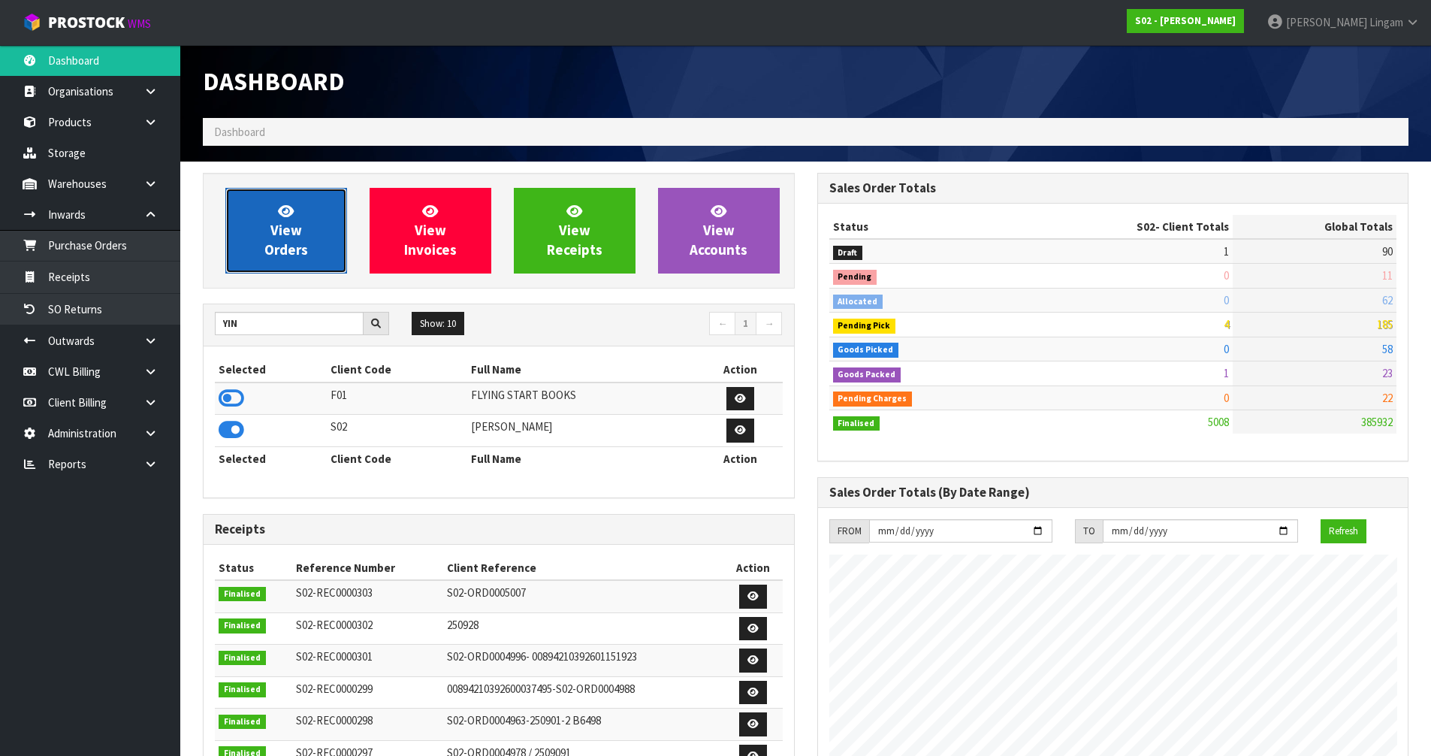
click at [327, 245] on link "View Orders" at bounding box center [286, 231] width 122 height 86
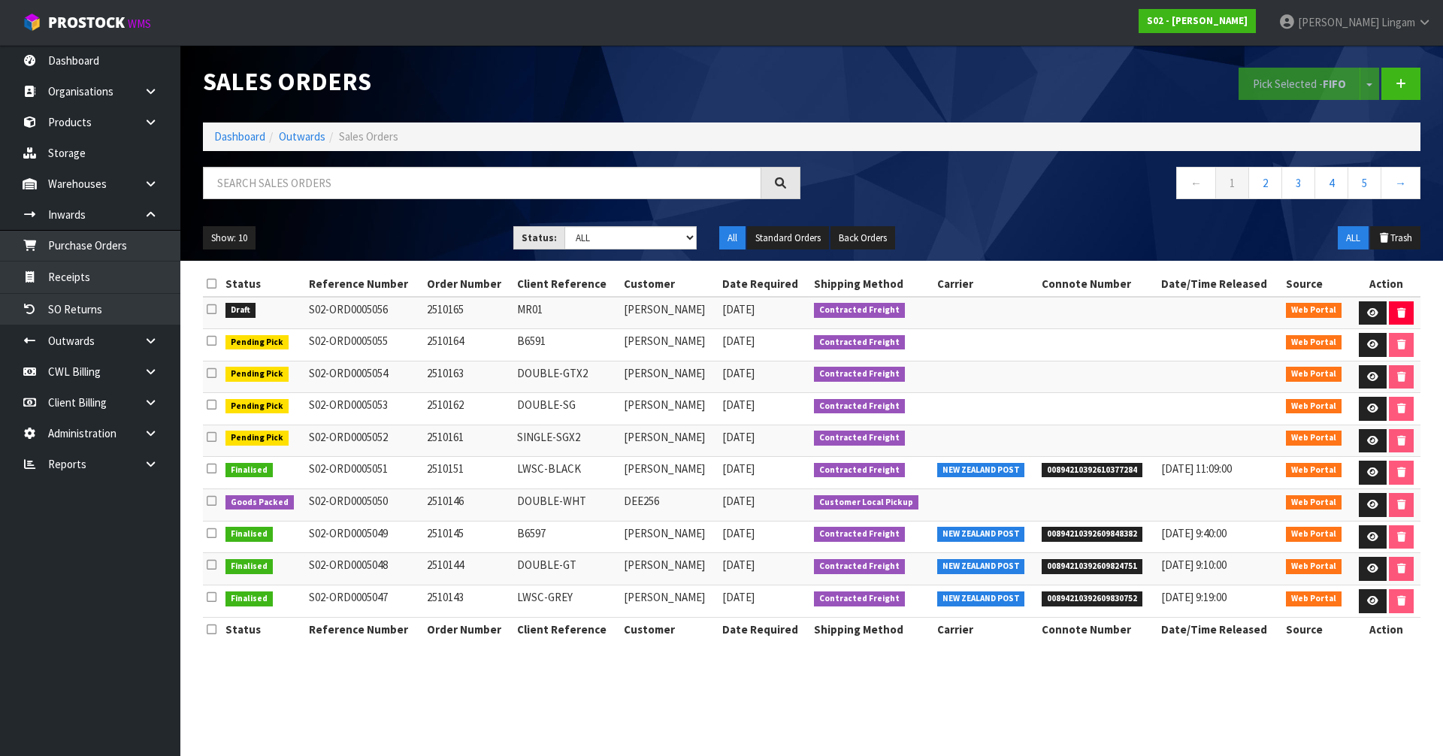
click at [212, 312] on icon at bounding box center [212, 309] width 10 height 11
click at [0, 0] on input "checkbox" at bounding box center [0, 0] width 0 height 0
click at [1274, 83] on button "Pick Selected - FIFO" at bounding box center [1299, 84] width 122 height 32
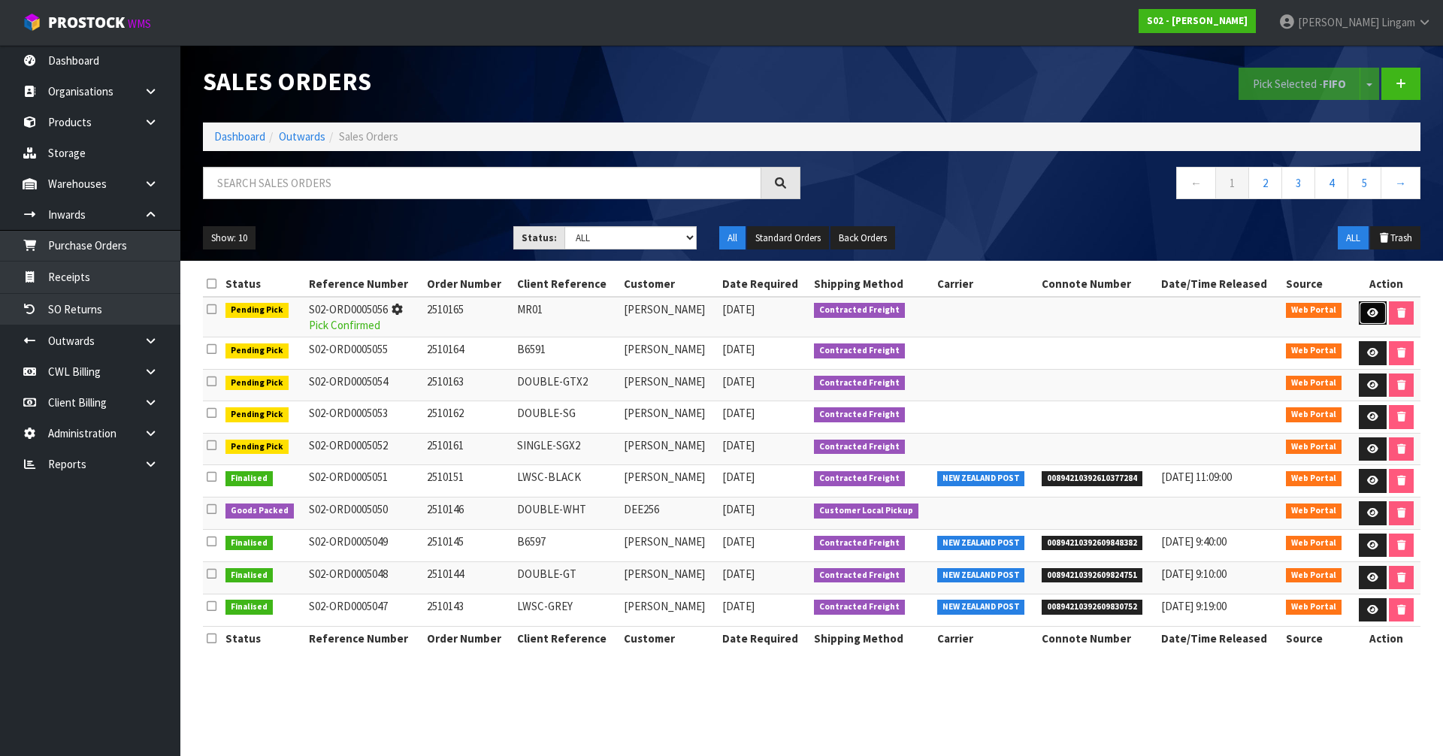
click at [1367, 311] on icon at bounding box center [1372, 313] width 11 height 10
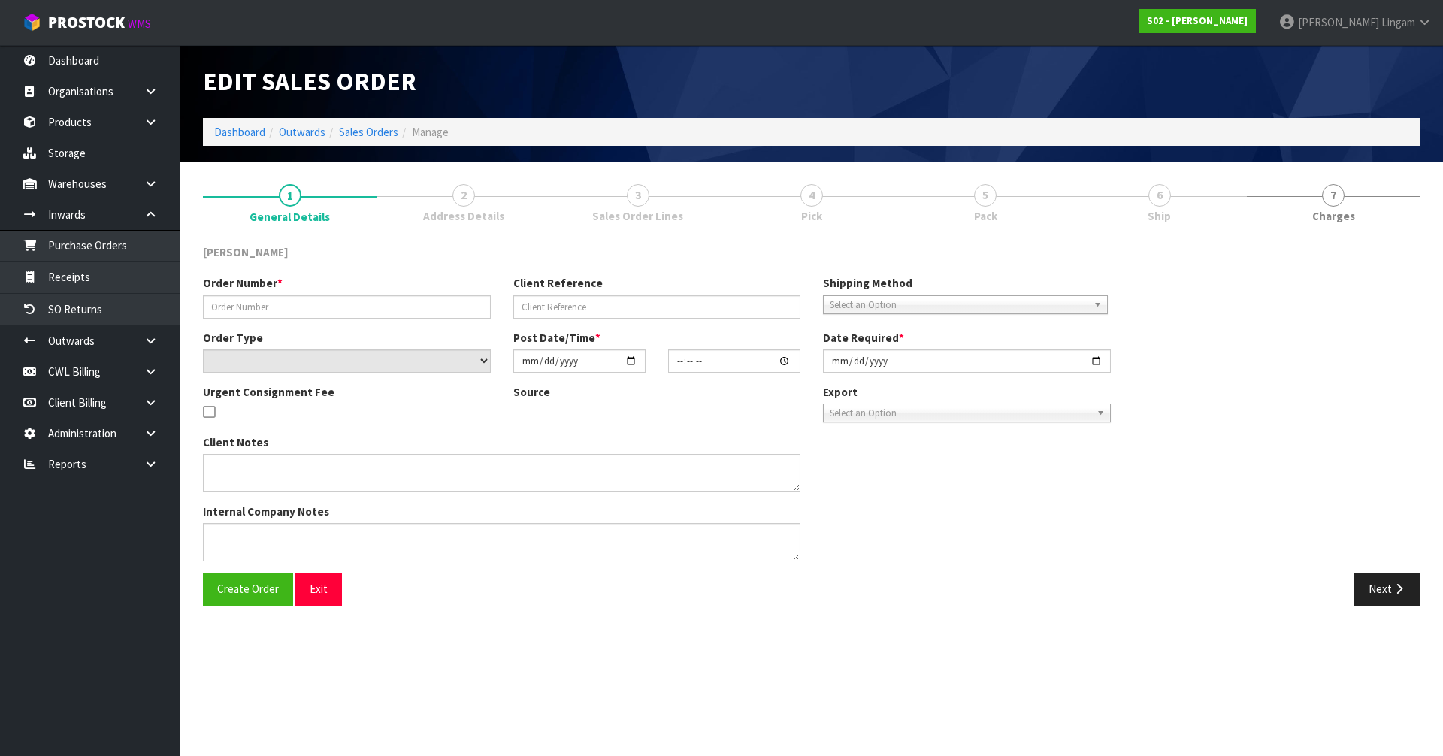
type input "2510165"
type input "MR01"
select select "number:0"
type input "[DATE]"
type input "00:38:00.000"
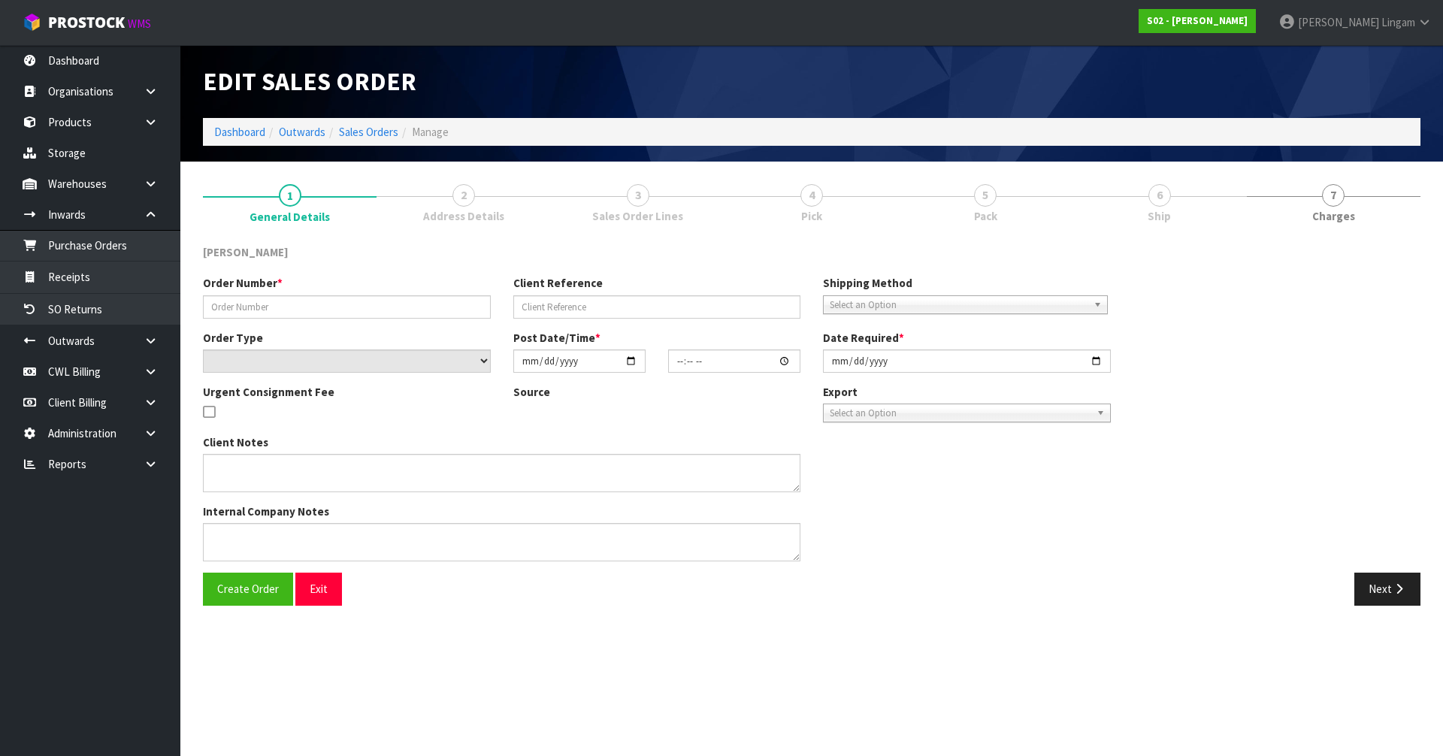
type input "[DATE]"
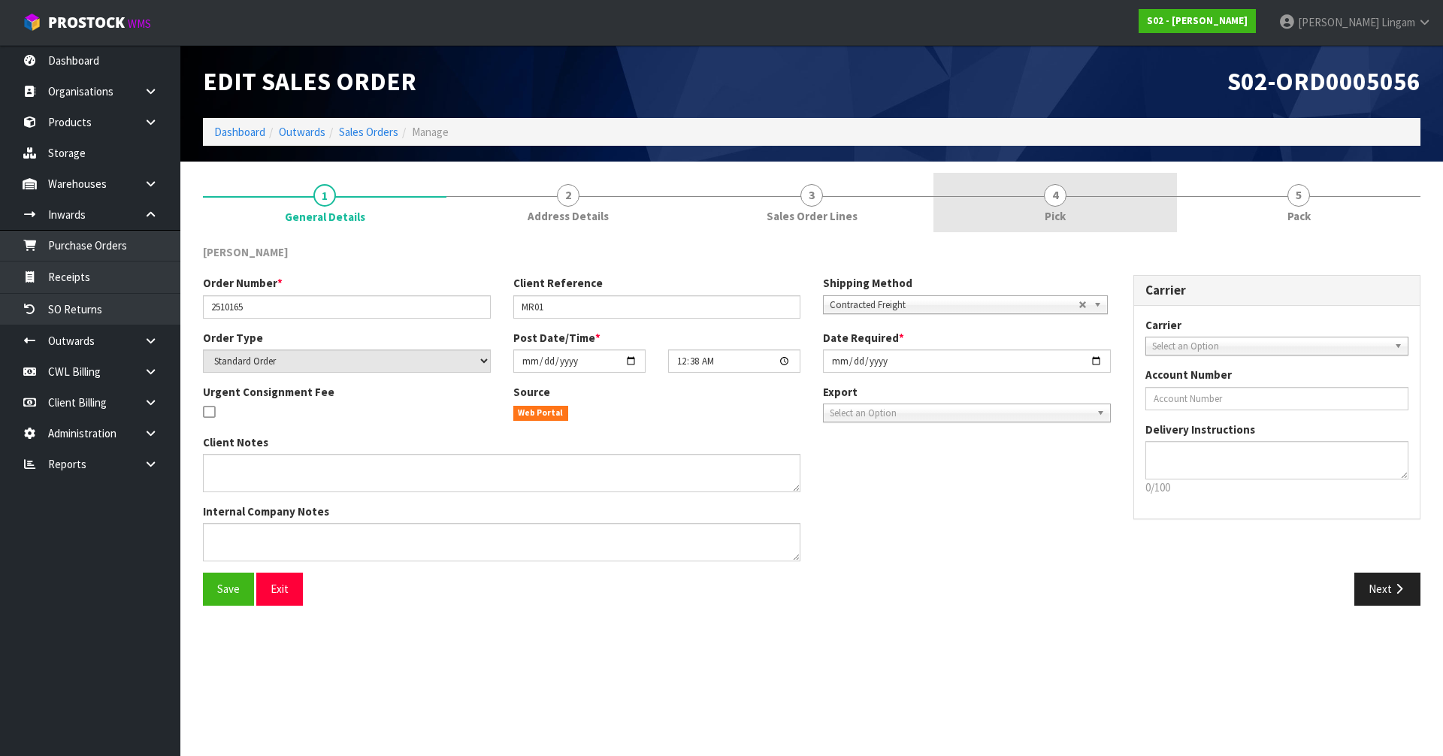
click at [996, 218] on link "4 Pick" at bounding box center [1054, 202] width 243 height 59
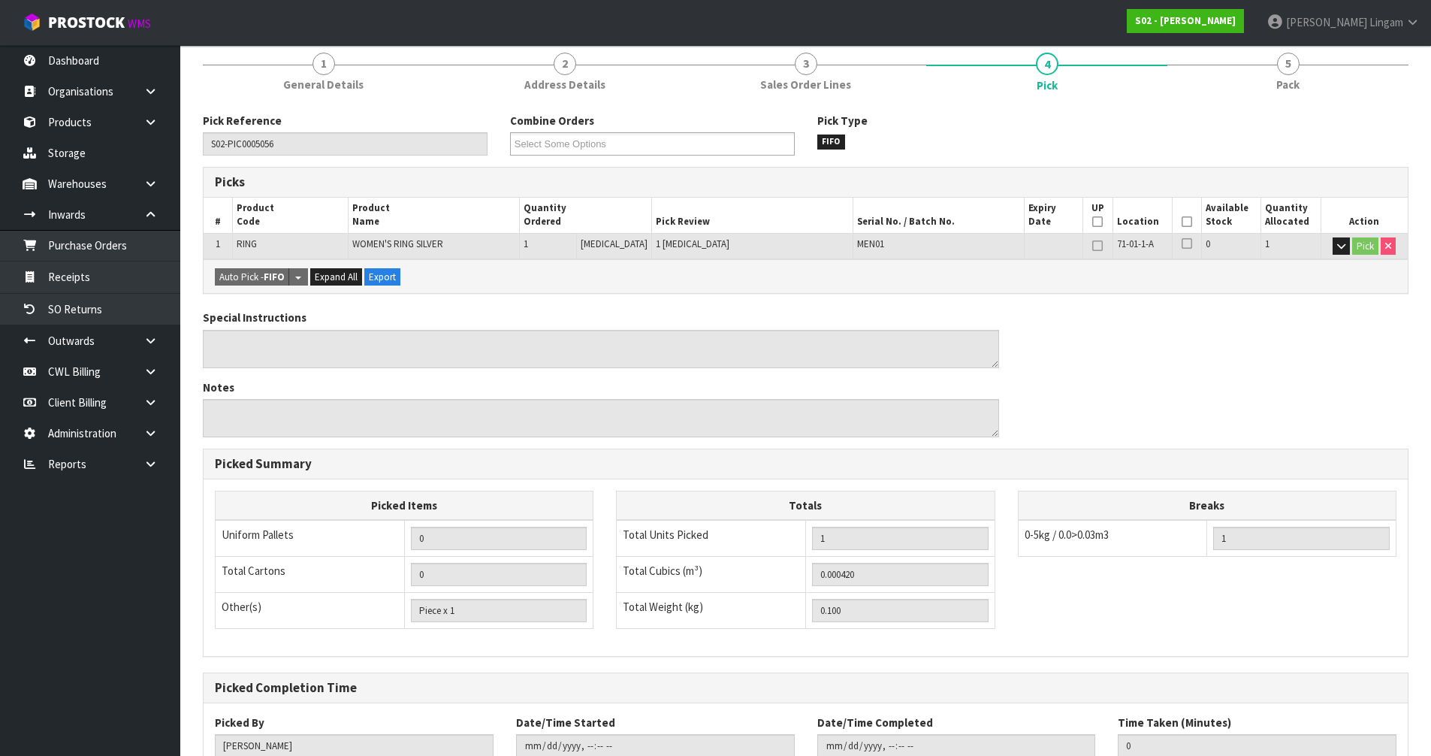
scroll to position [239, 0]
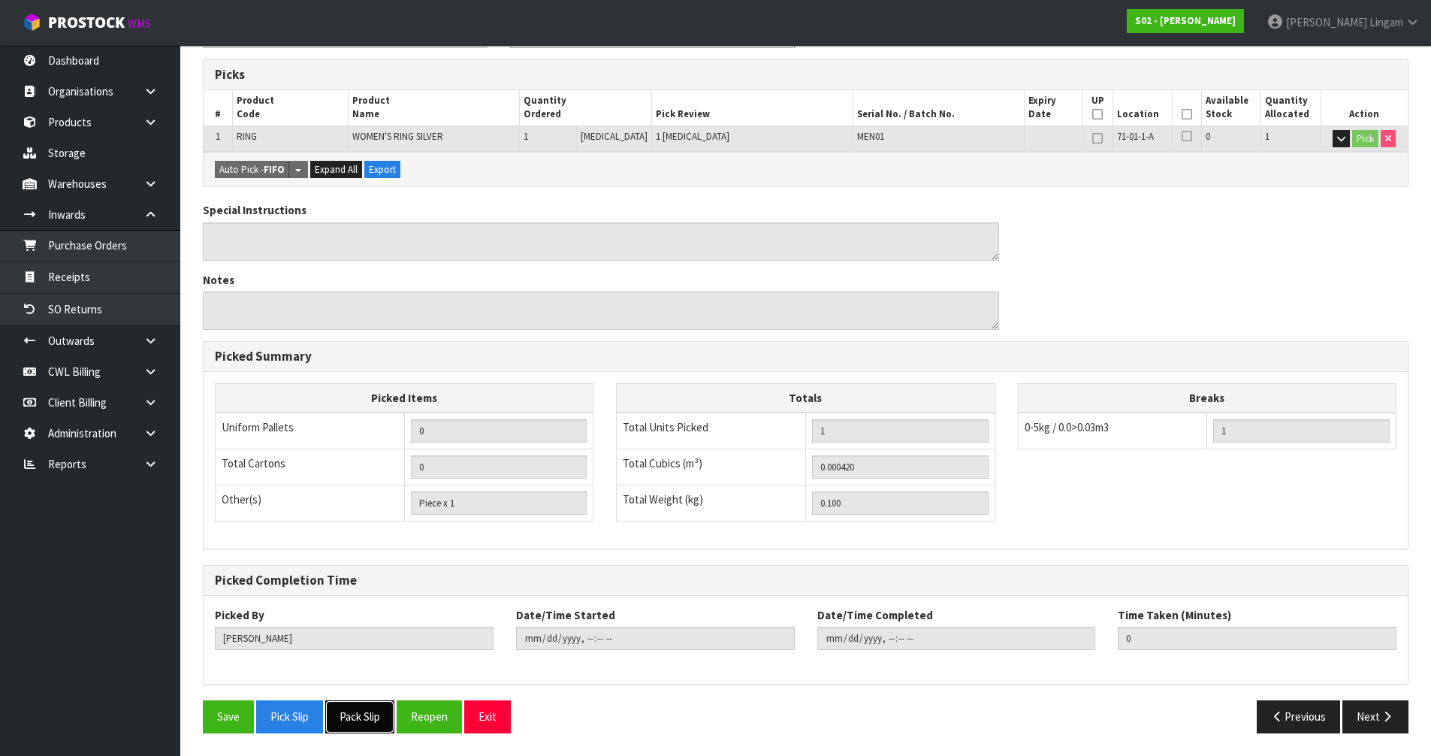
click at [350, 724] on button "Pack Slip" at bounding box center [359, 716] width 69 height 32
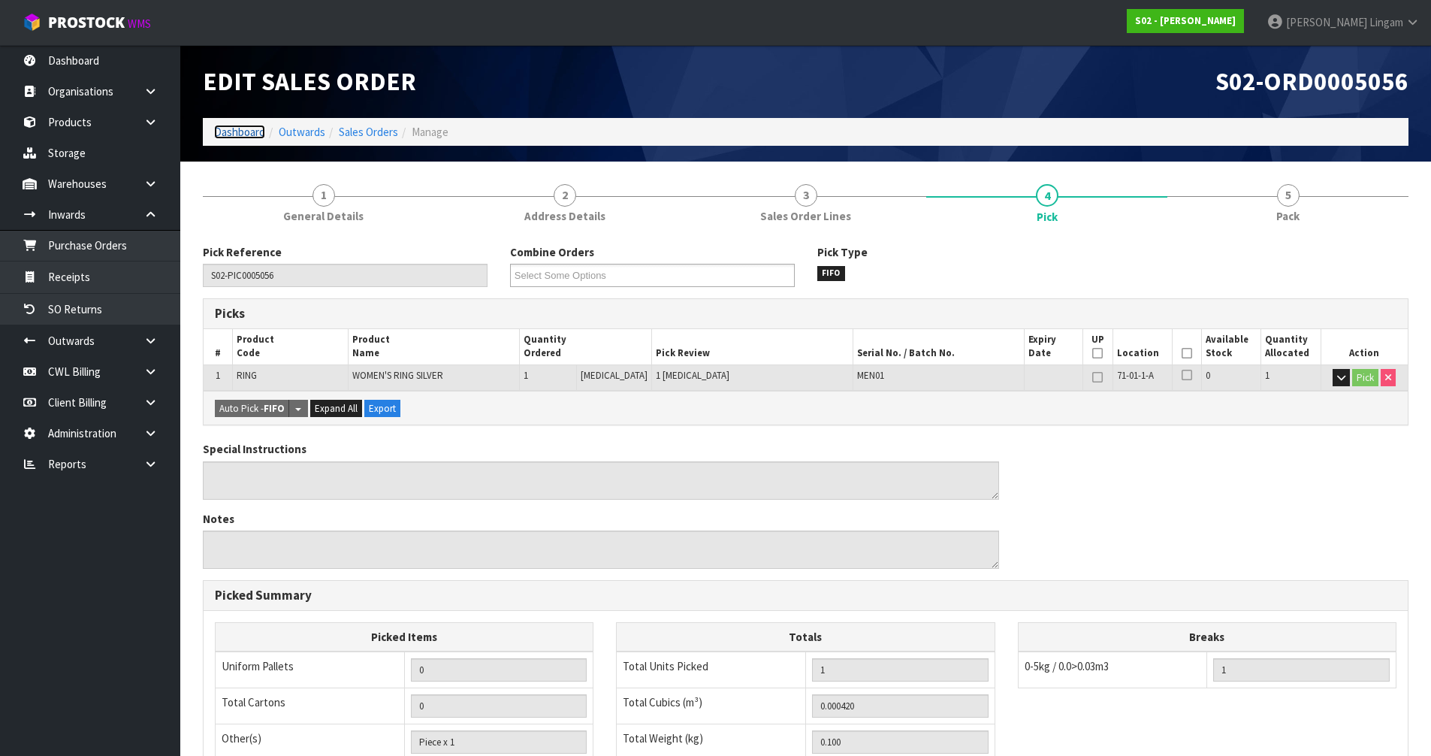
click at [229, 131] on link "Dashboard" at bounding box center [239, 132] width 51 height 14
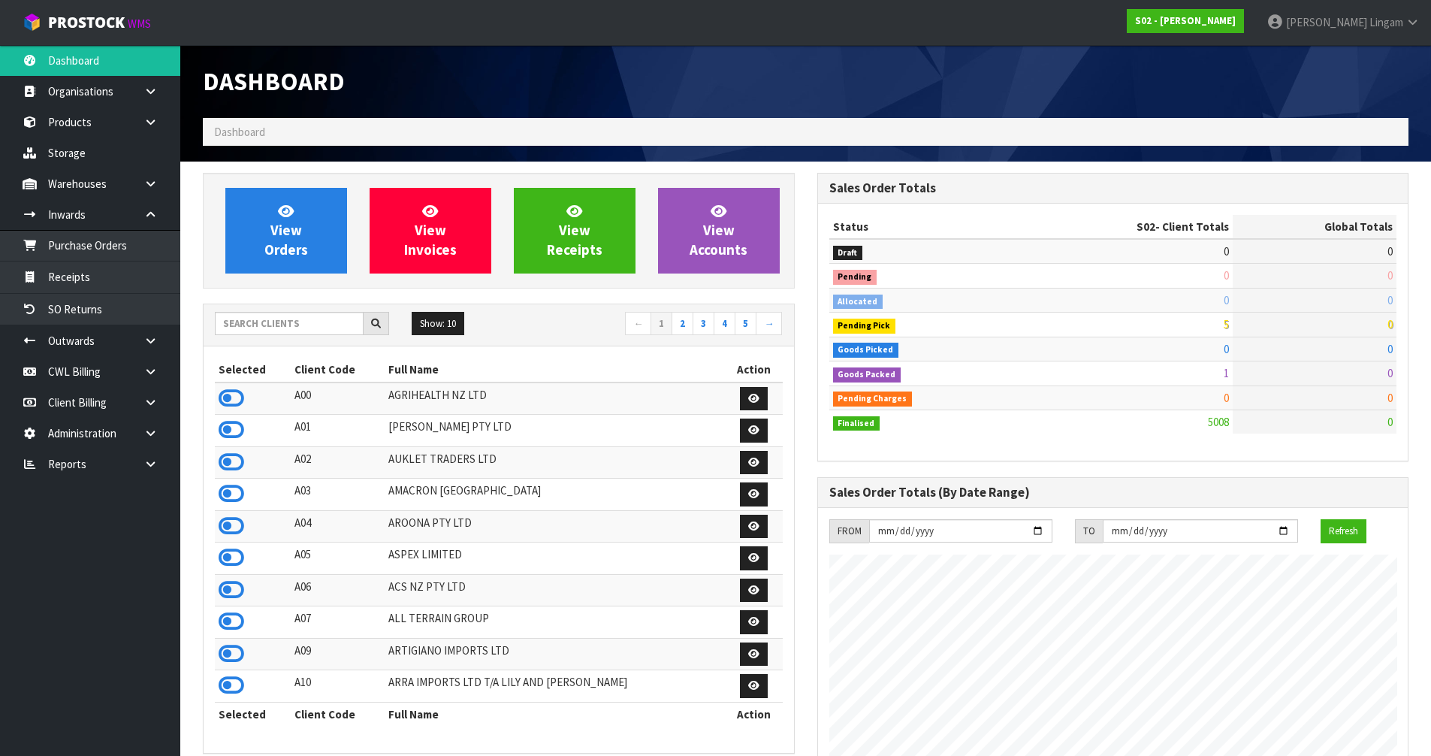
scroll to position [1138, 614]
click at [683, 328] on link "2" at bounding box center [683, 324] width 22 height 24
click at [230, 462] on icon at bounding box center [232, 462] width 26 height 23
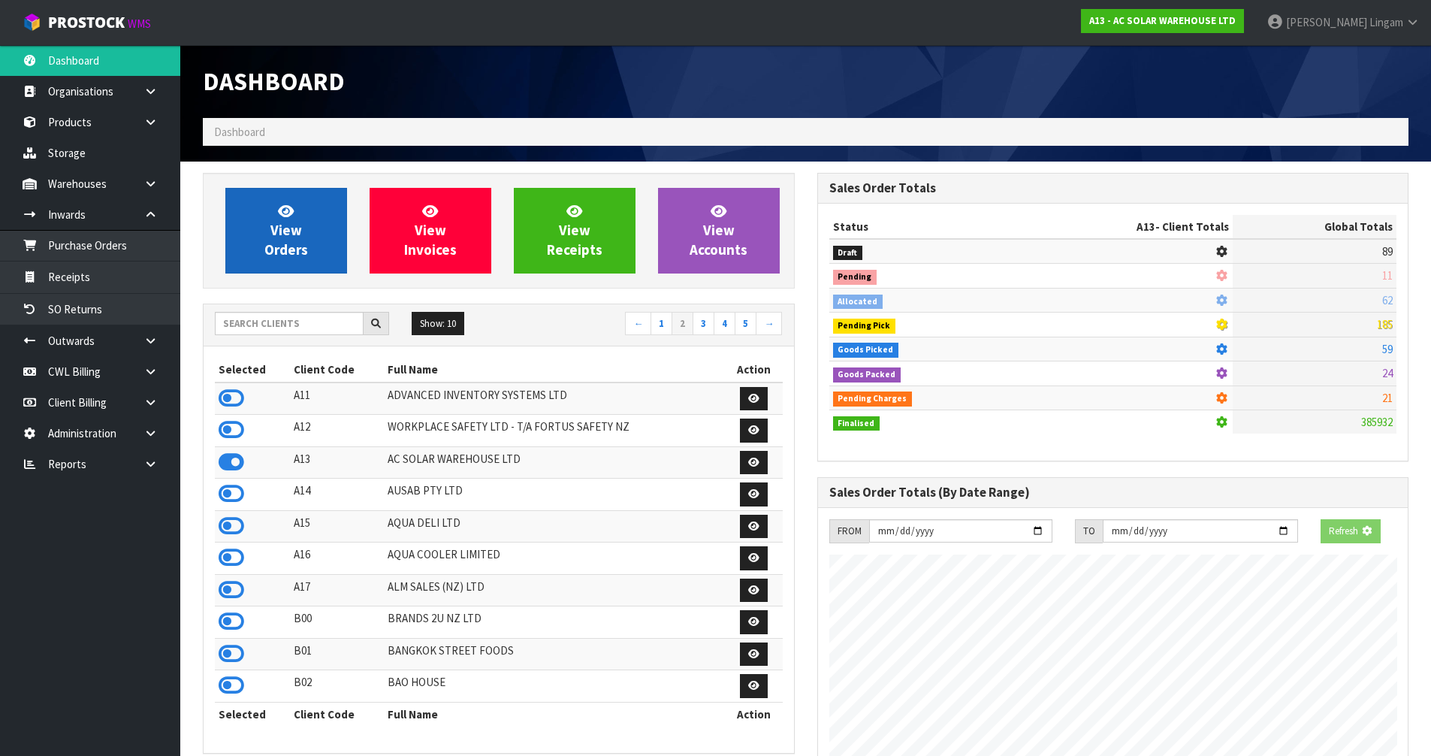
scroll to position [1235, 614]
click at [280, 219] on span "View Orders" at bounding box center [286, 230] width 44 height 56
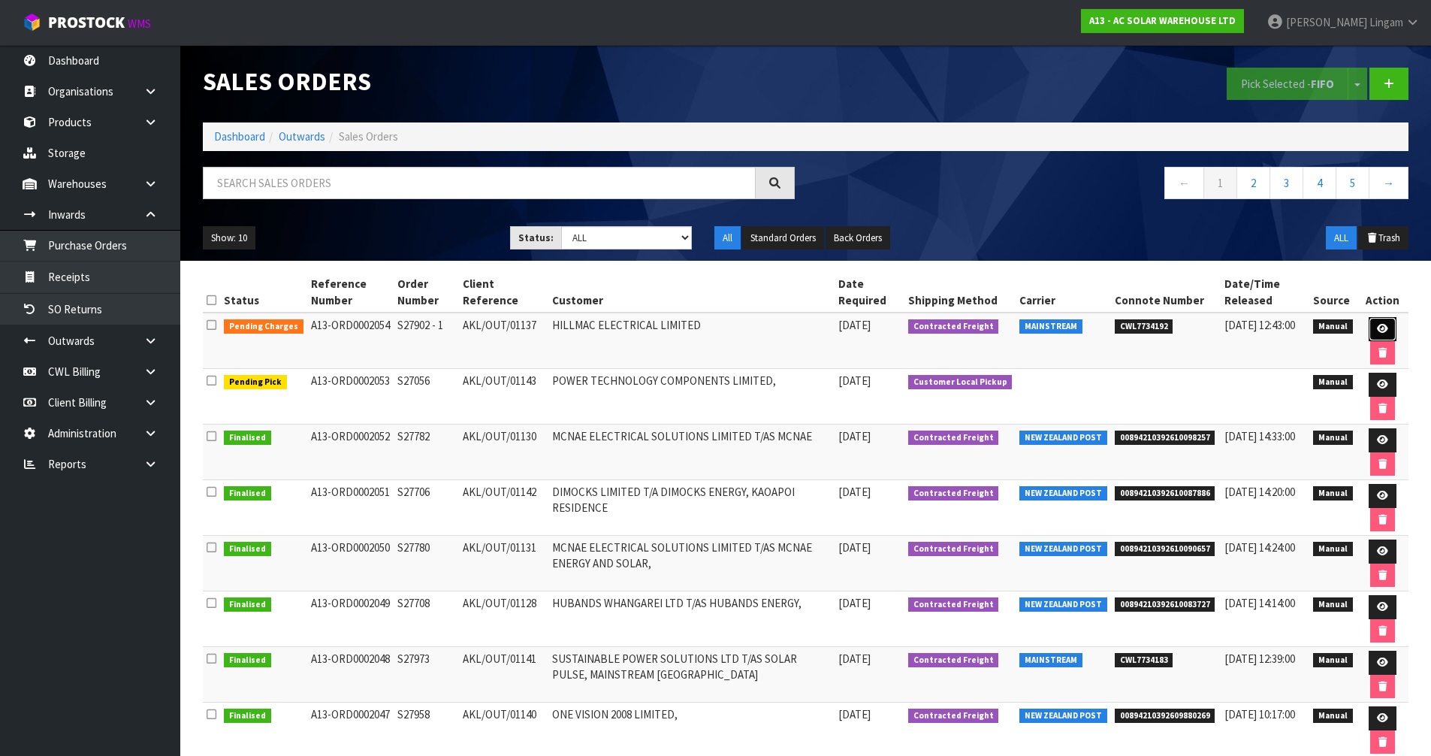
click at [1389, 330] on link at bounding box center [1383, 329] width 28 height 24
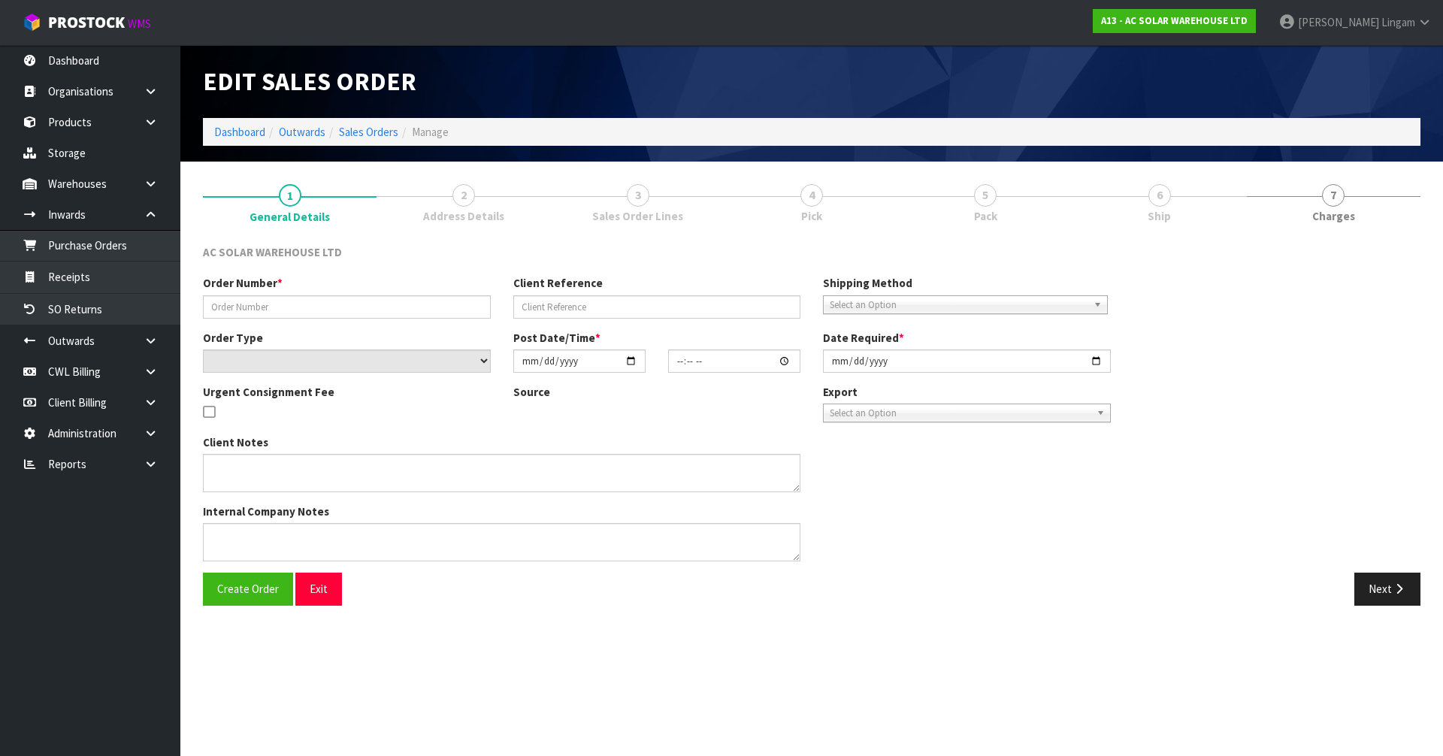
type input "S27902 - 1"
type input "AKL/OUT/01137"
select select "number:0"
type input "[DATE]"
type input "11:40:00.000"
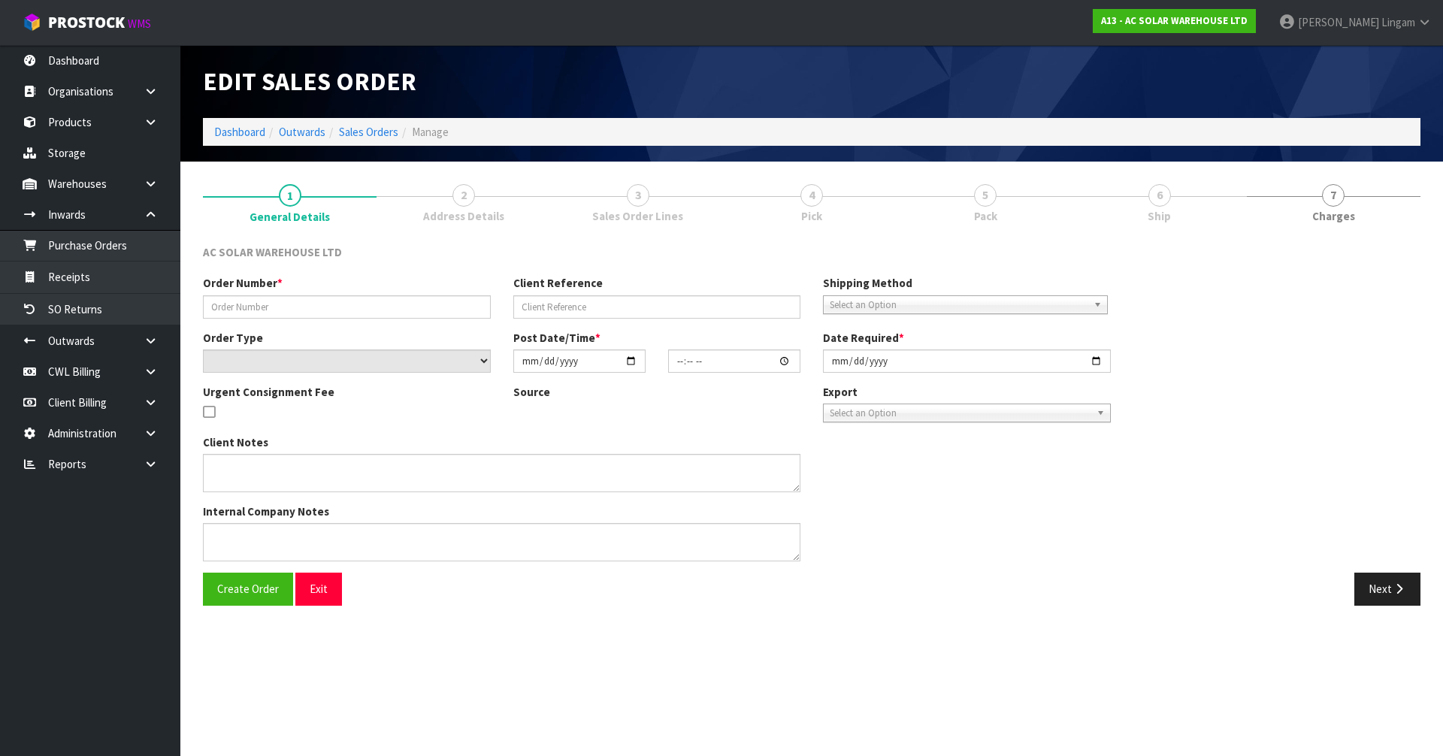
type input "[DATE]"
type textarea "SEND WITH MAINSTREAM"
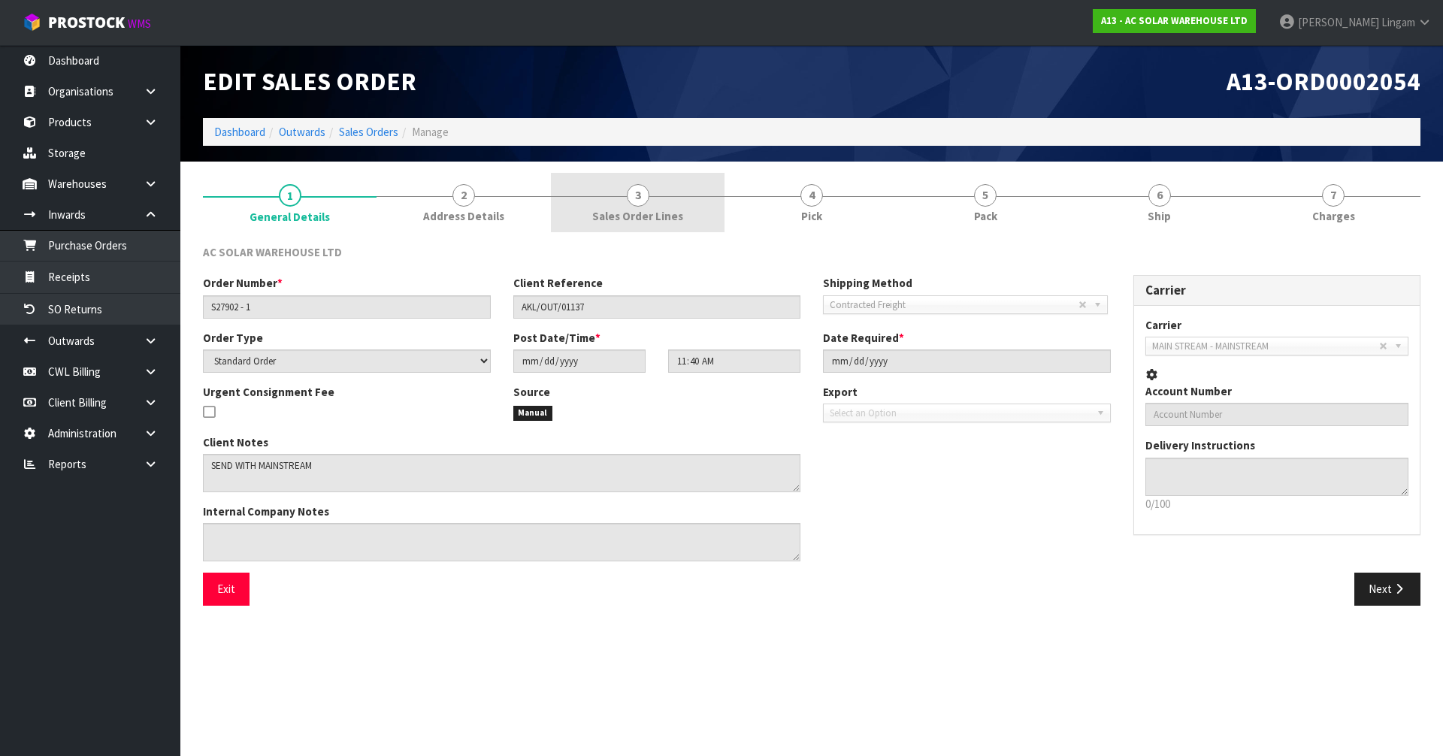
click at [651, 209] on span "Sales Order Lines" at bounding box center [637, 216] width 91 height 16
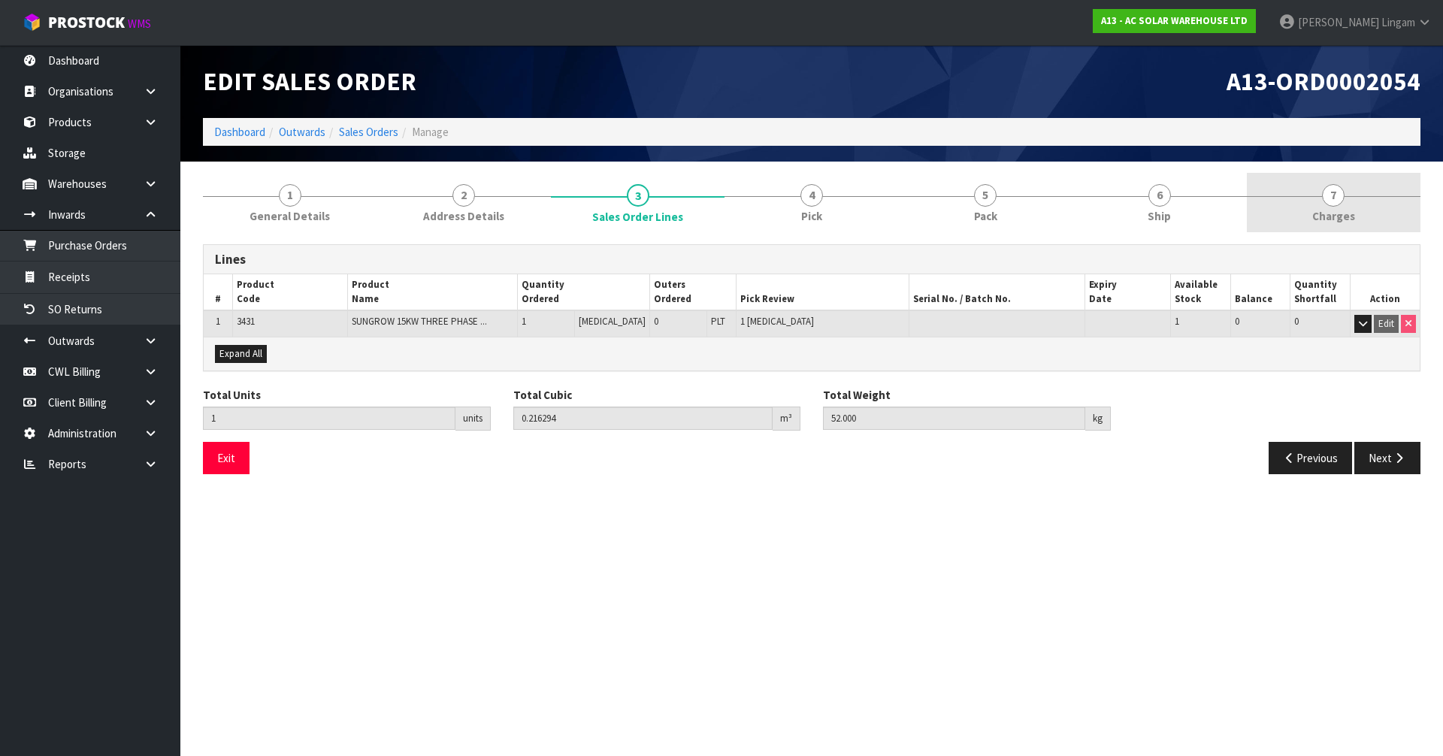
click at [1363, 192] on link "7 [GEOGRAPHIC_DATA]" at bounding box center [1334, 202] width 174 height 59
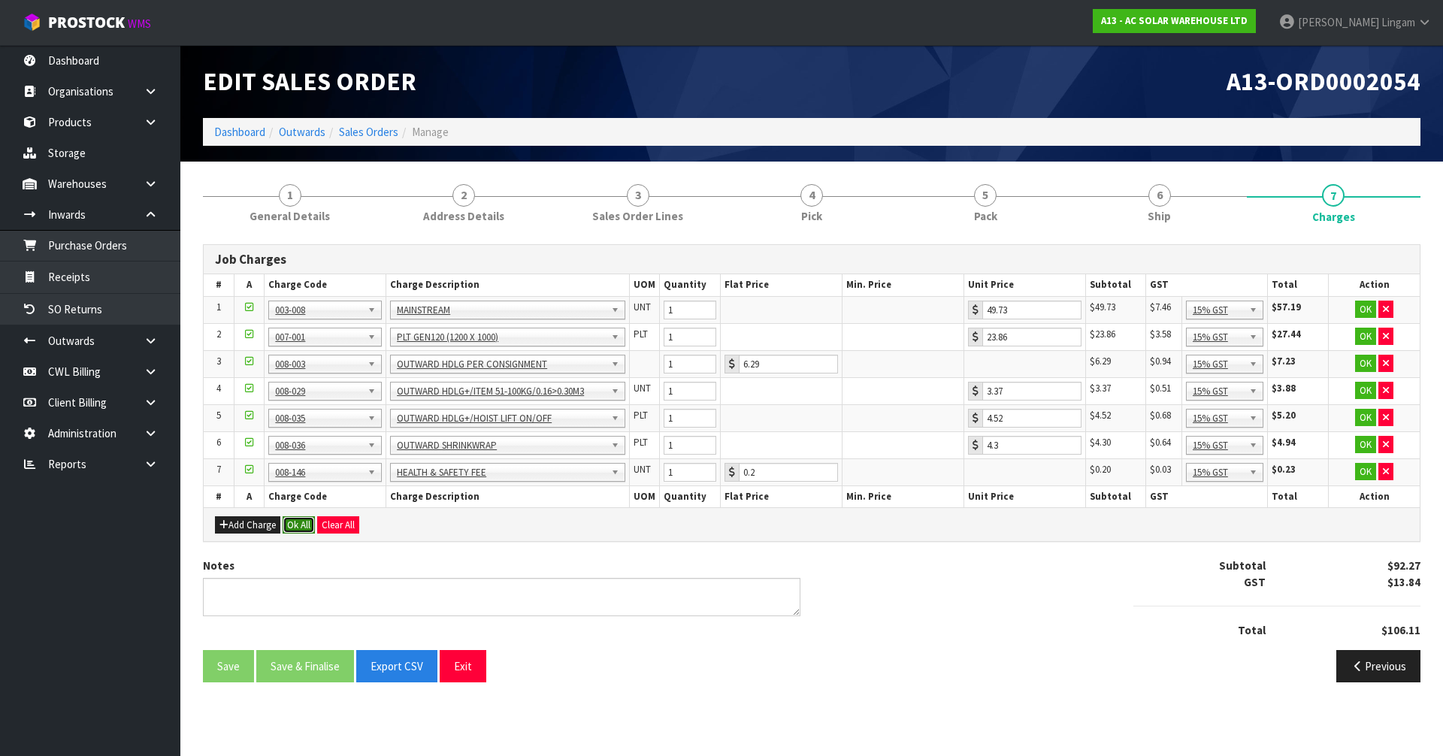
click at [295, 523] on button "Ok All" at bounding box center [299, 525] width 32 height 18
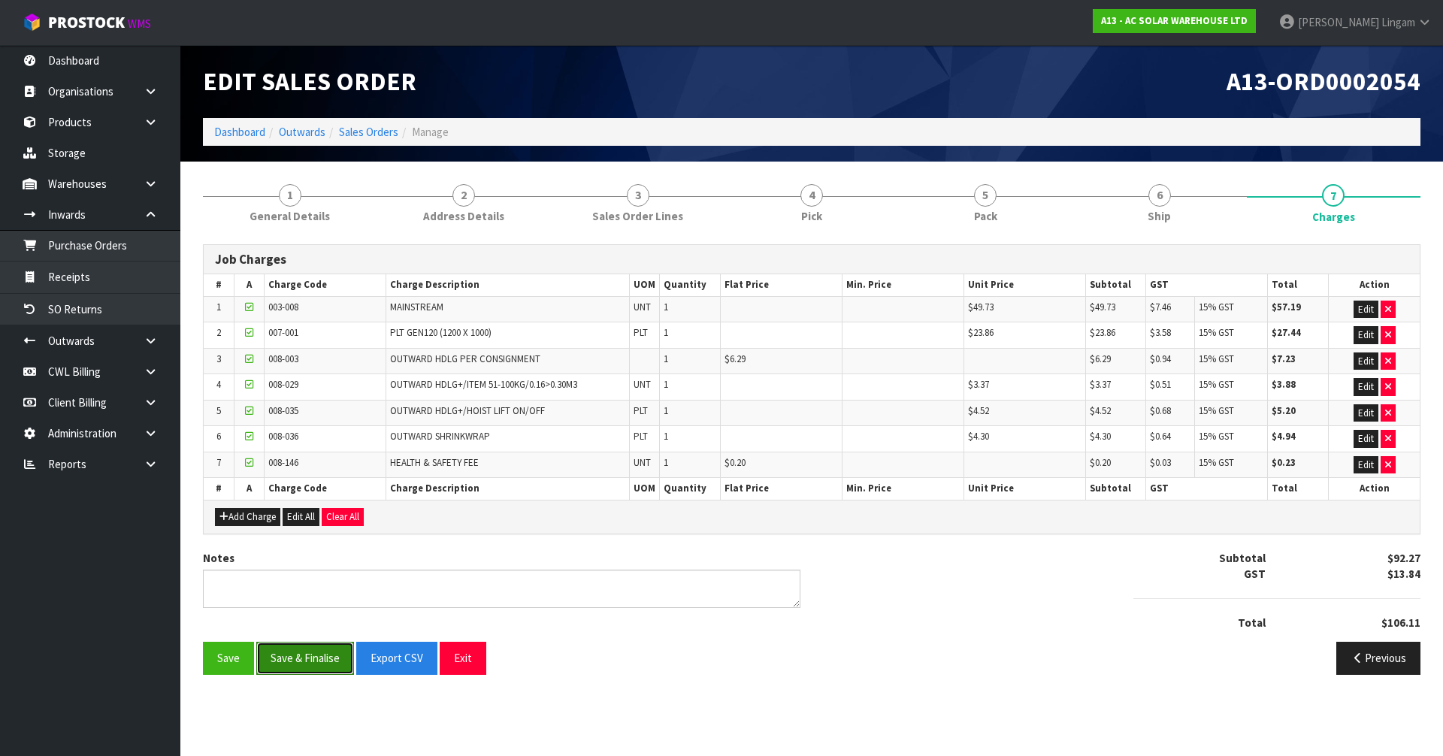
click at [291, 665] on button "Save & Finalise" at bounding box center [305, 658] width 98 height 32
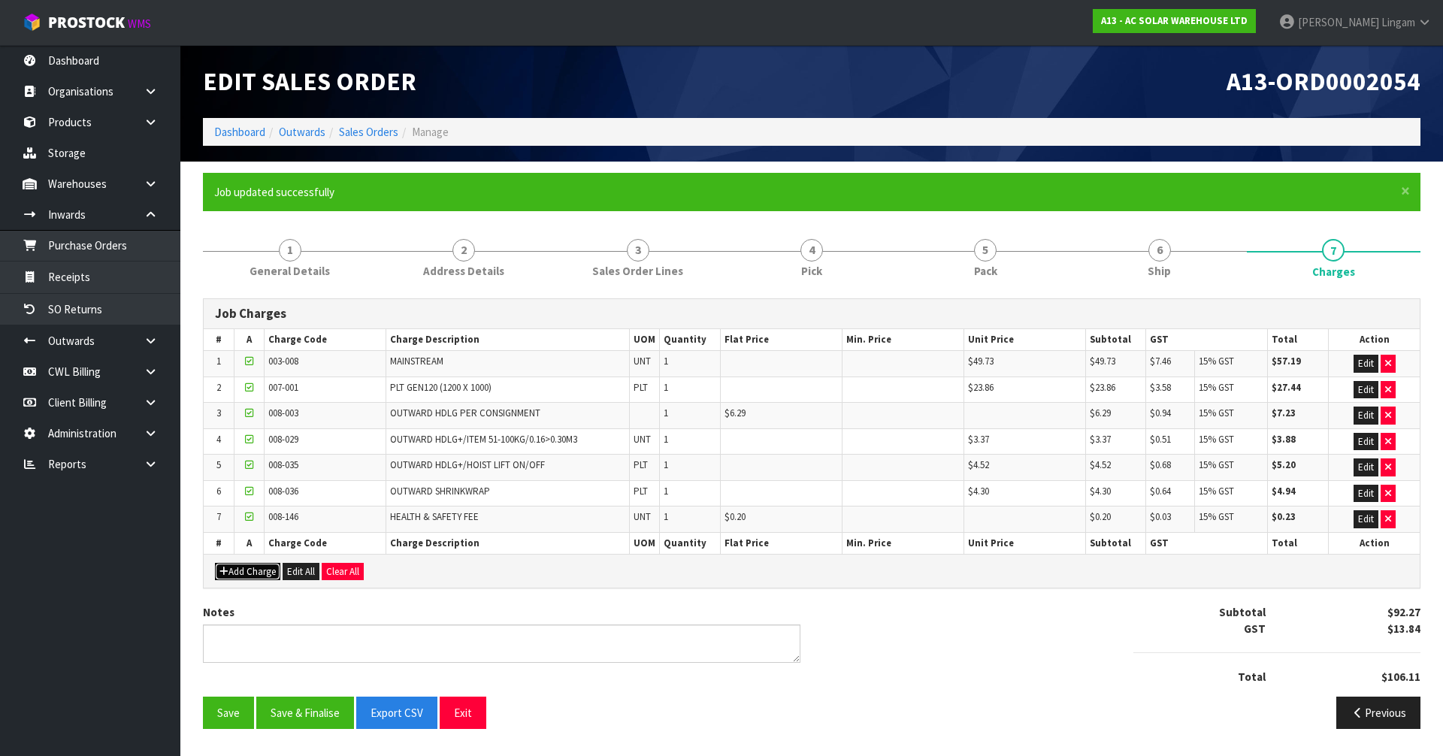
click at [245, 575] on button "Add Charge" at bounding box center [247, 572] width 65 height 18
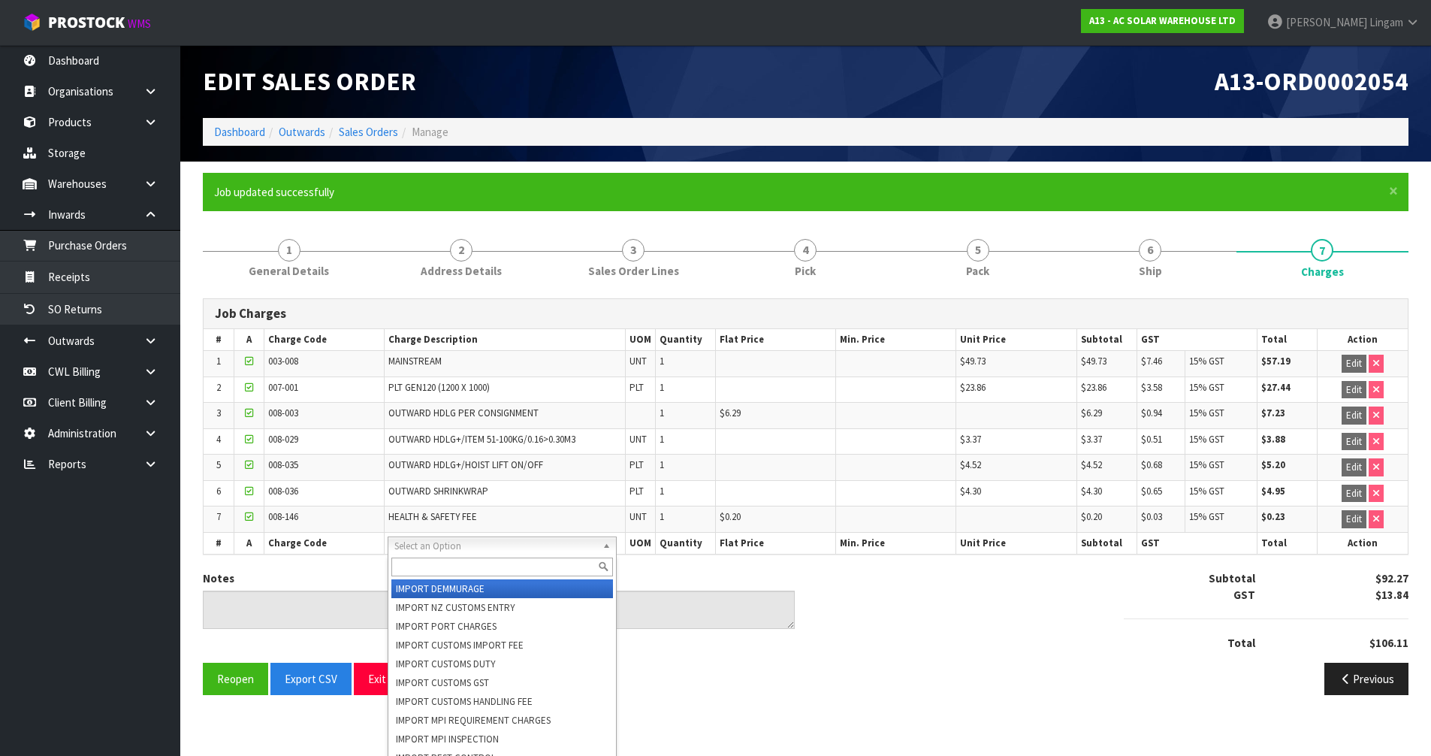
click at [407, 567] on input "text" at bounding box center [502, 567] width 222 height 19
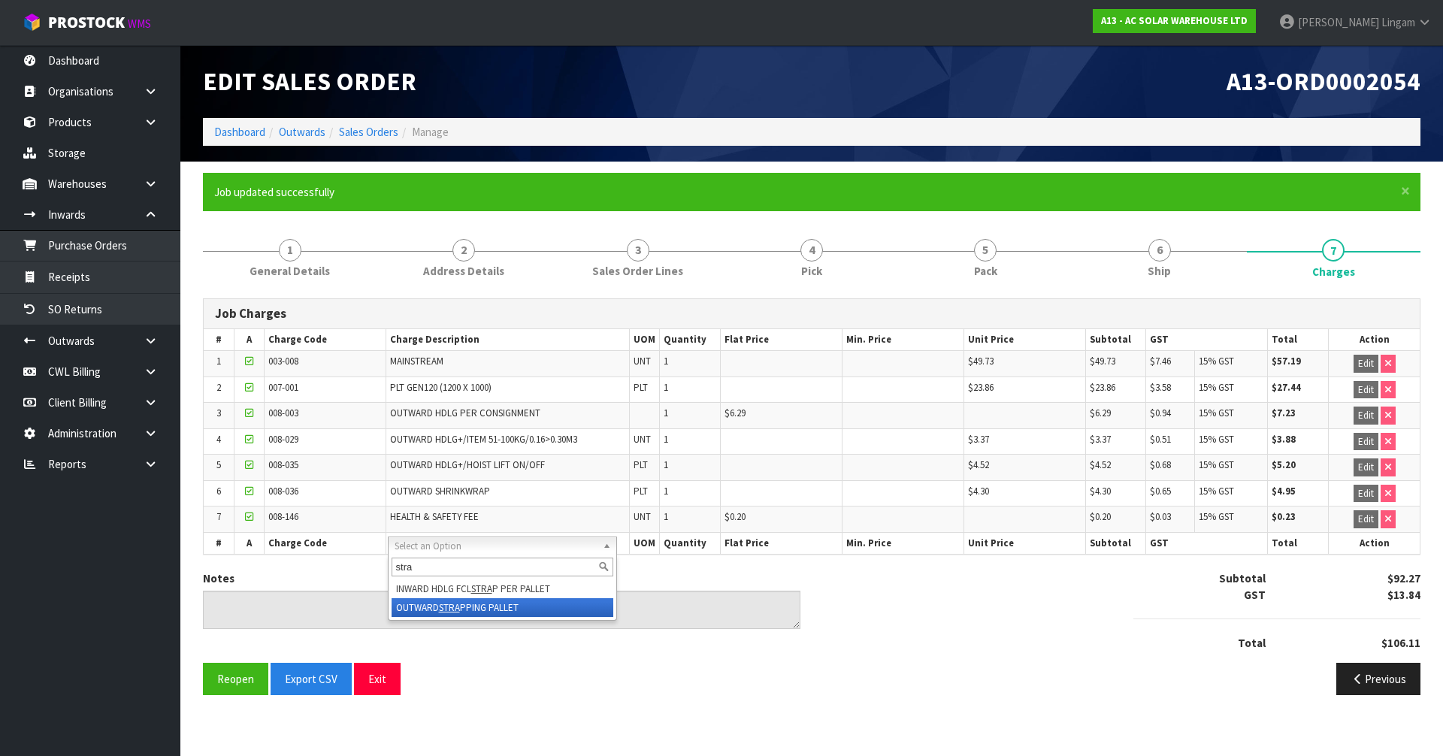
type input "stra"
click at [475, 613] on li "OUTWARD STRA PPING PALLET" at bounding box center [502, 607] width 222 height 19
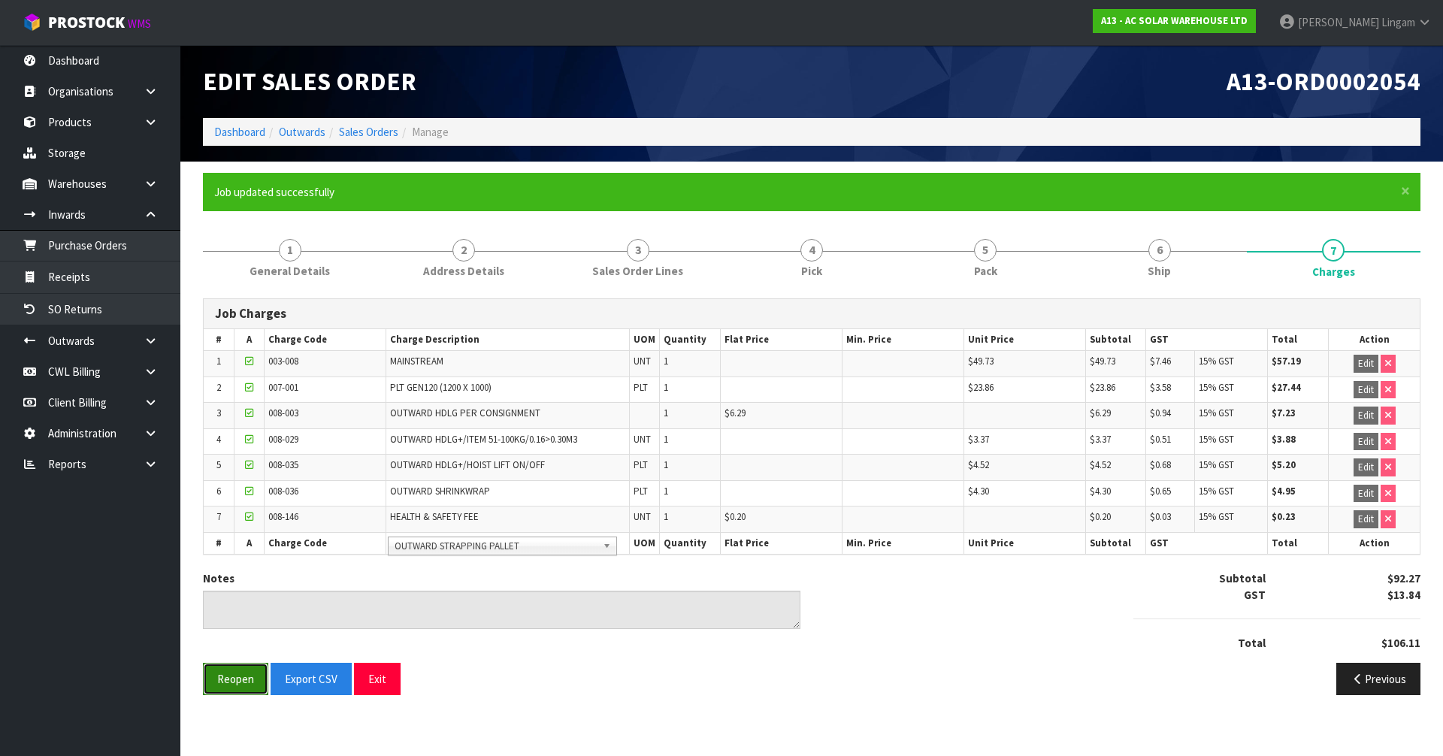
click at [234, 689] on button "Reopen" at bounding box center [235, 679] width 65 height 32
click at [243, 681] on button "Reopen" at bounding box center [235, 679] width 65 height 32
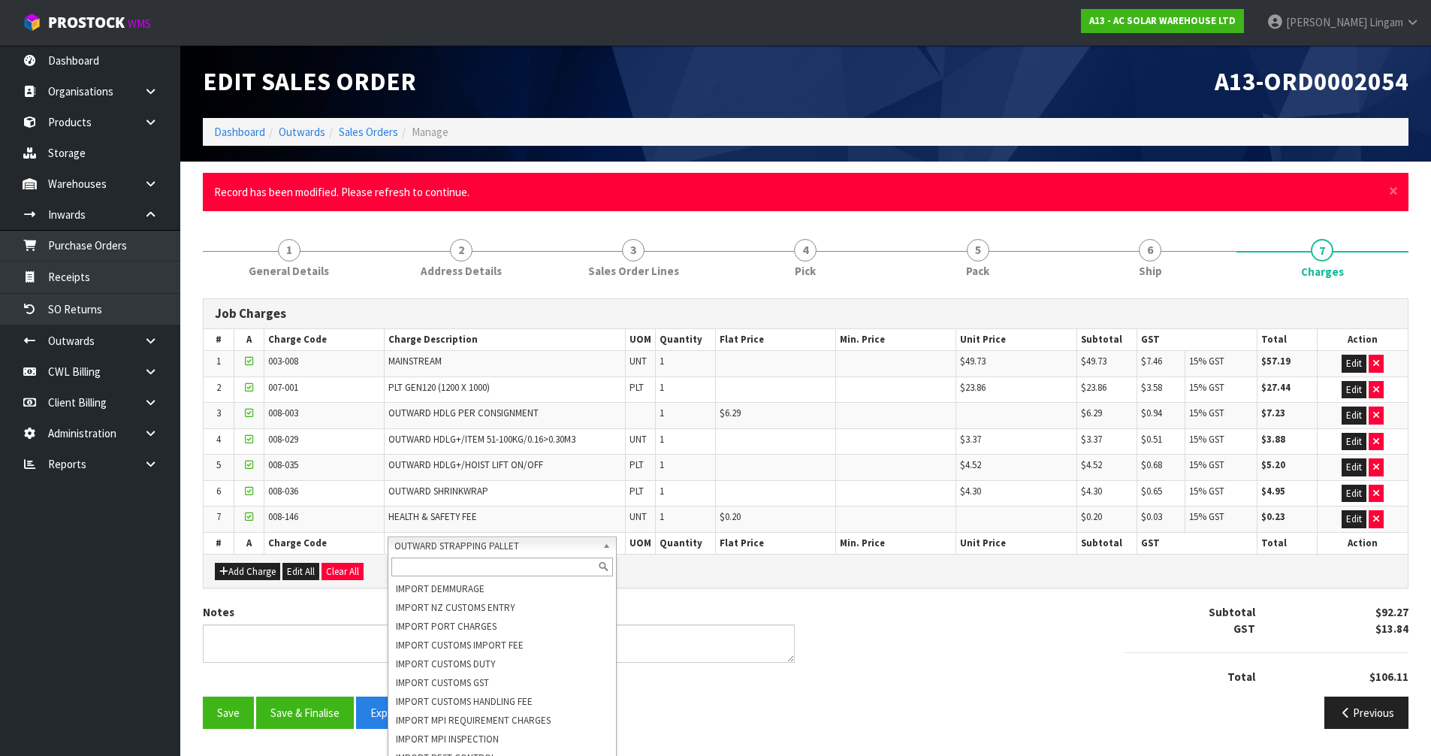
scroll to position [4512, 0]
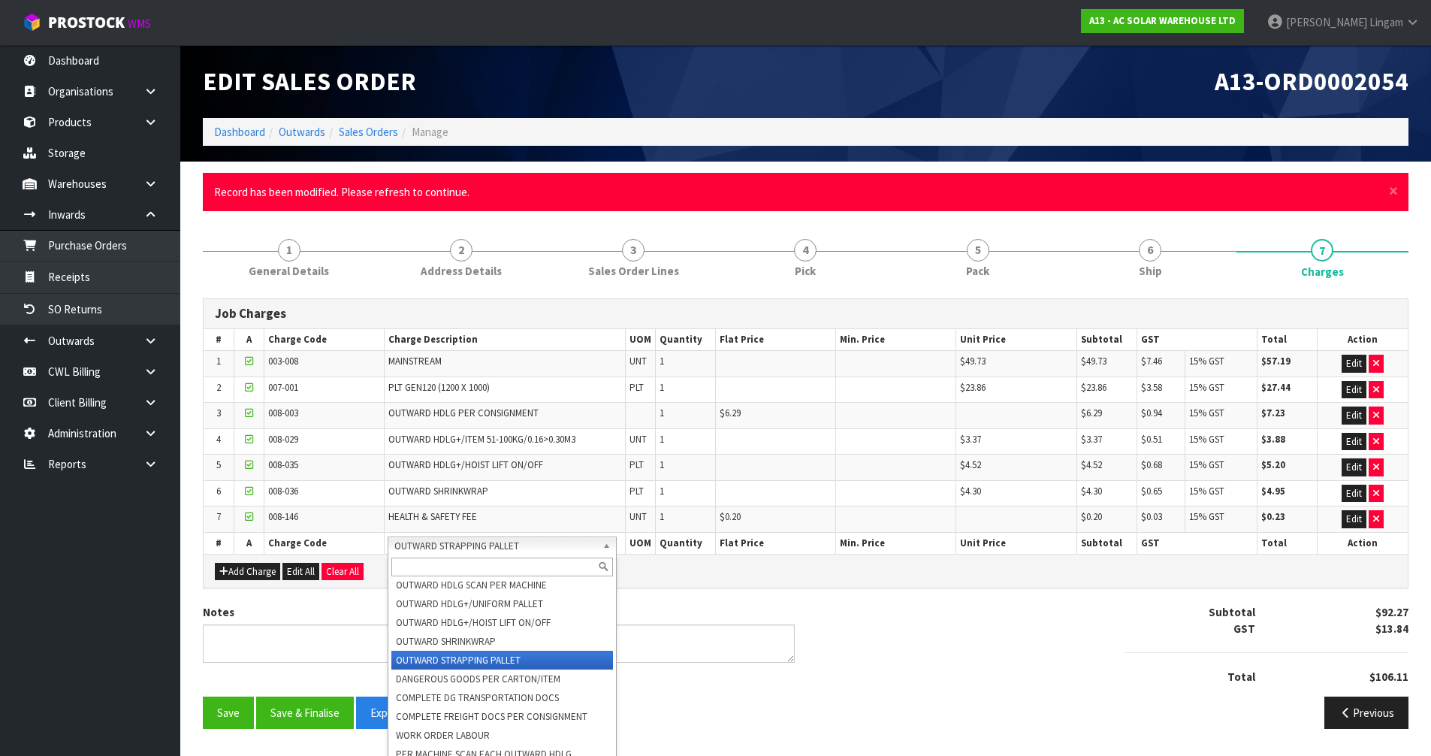
click at [431, 544] on span "OUTWARD STRAPPING PALLET" at bounding box center [495, 546] width 203 height 18
click at [253, 578] on button "Add Charge" at bounding box center [247, 572] width 65 height 18
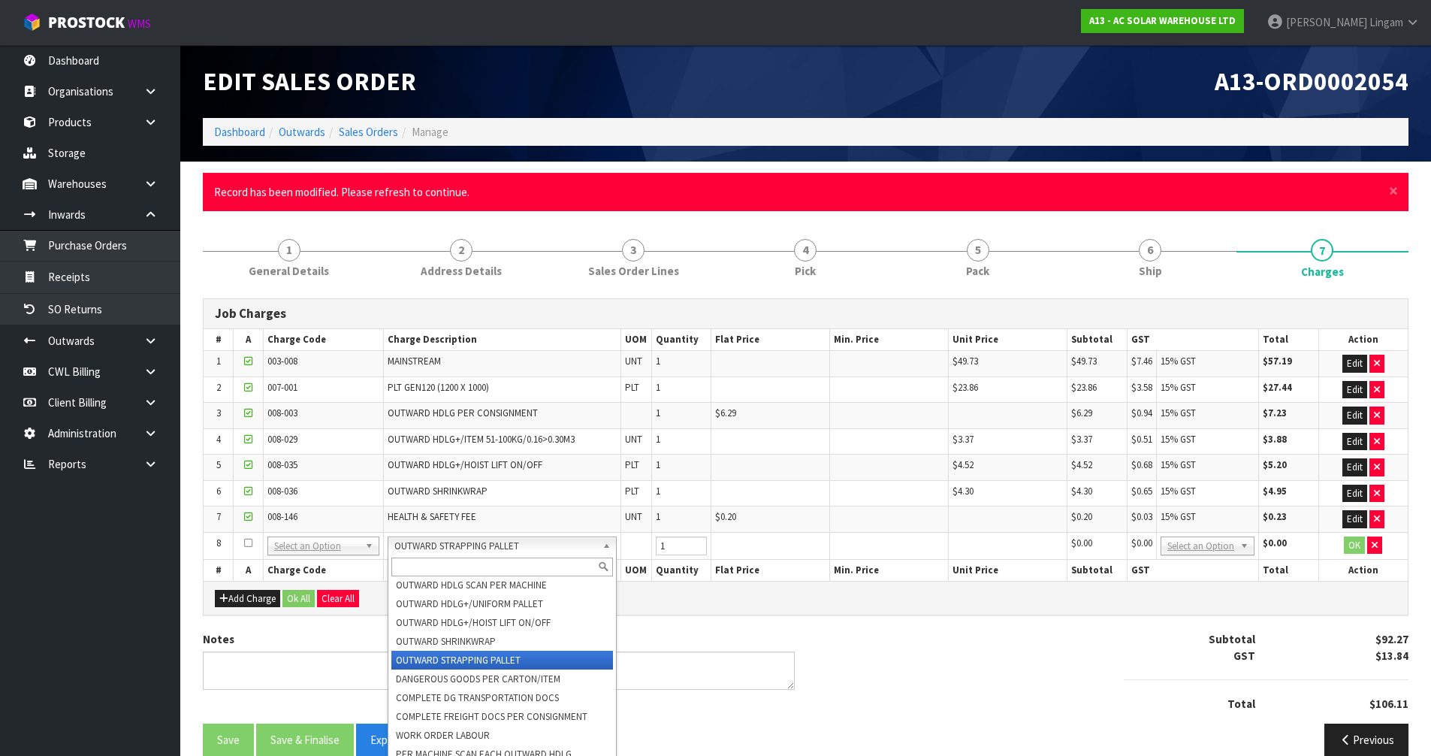
click at [416, 540] on span "OUTWARD STRAPPING PALLET" at bounding box center [495, 546] width 203 height 18
click at [416, 565] on input "text" at bounding box center [502, 567] width 222 height 19
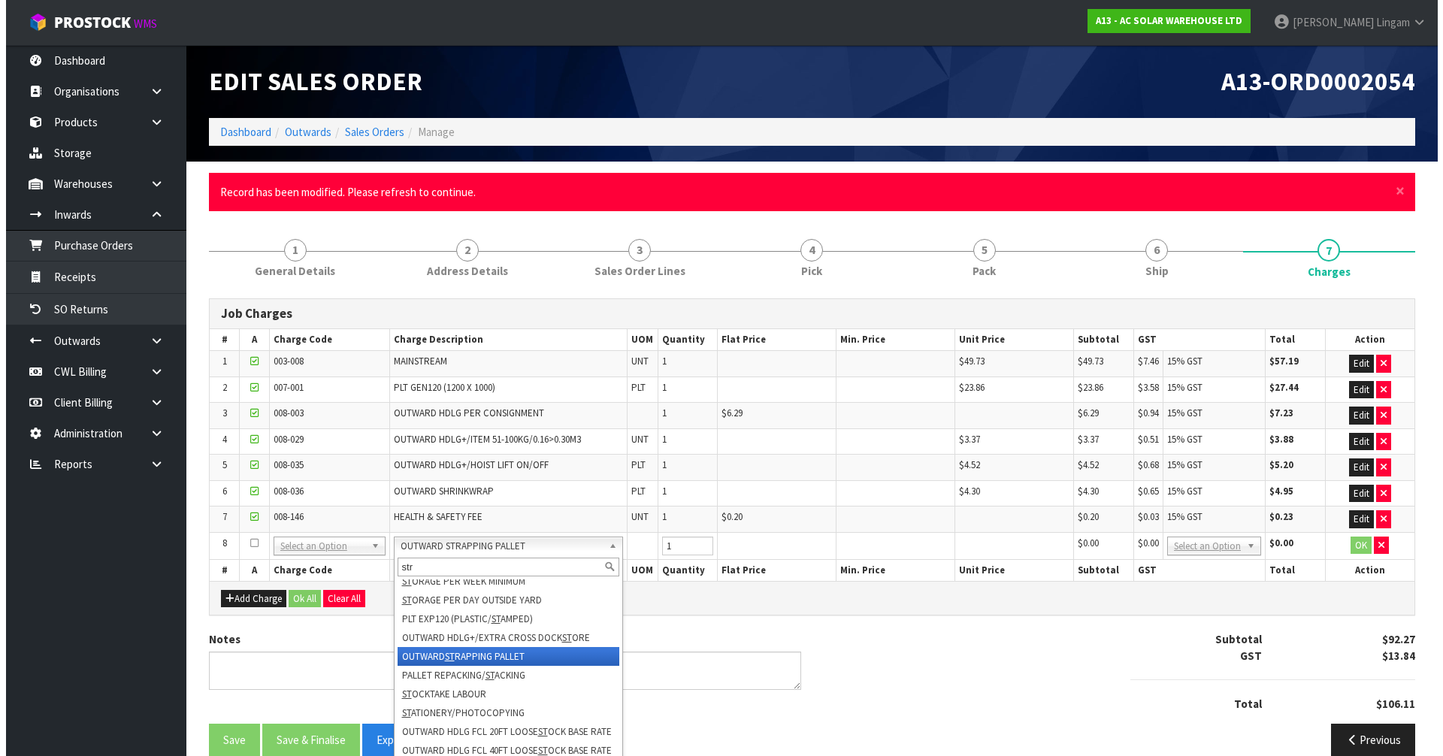
scroll to position [0, 0]
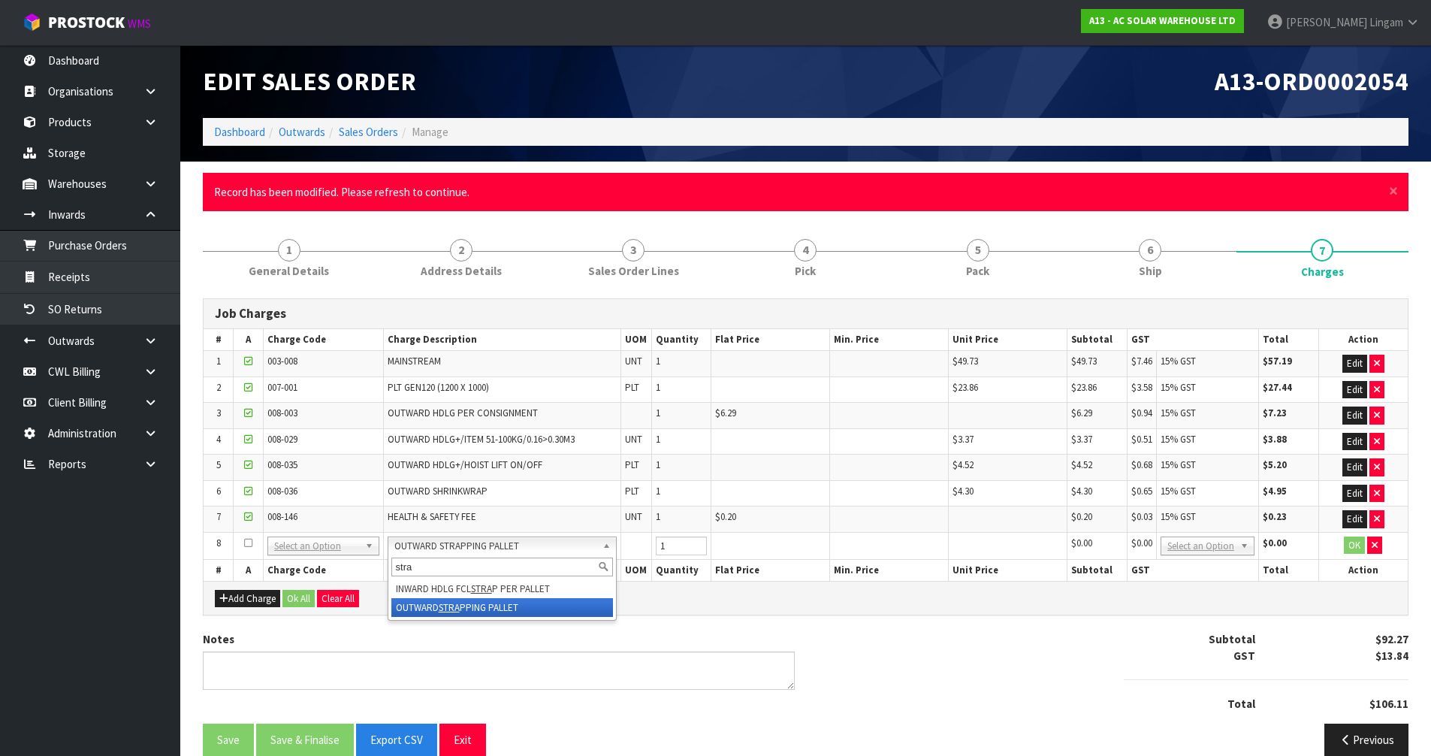
type input "stra"
click at [455, 610] on em "STRA" at bounding box center [449, 607] width 21 height 13
click at [1375, 547] on icon "button" at bounding box center [1375, 545] width 6 height 10
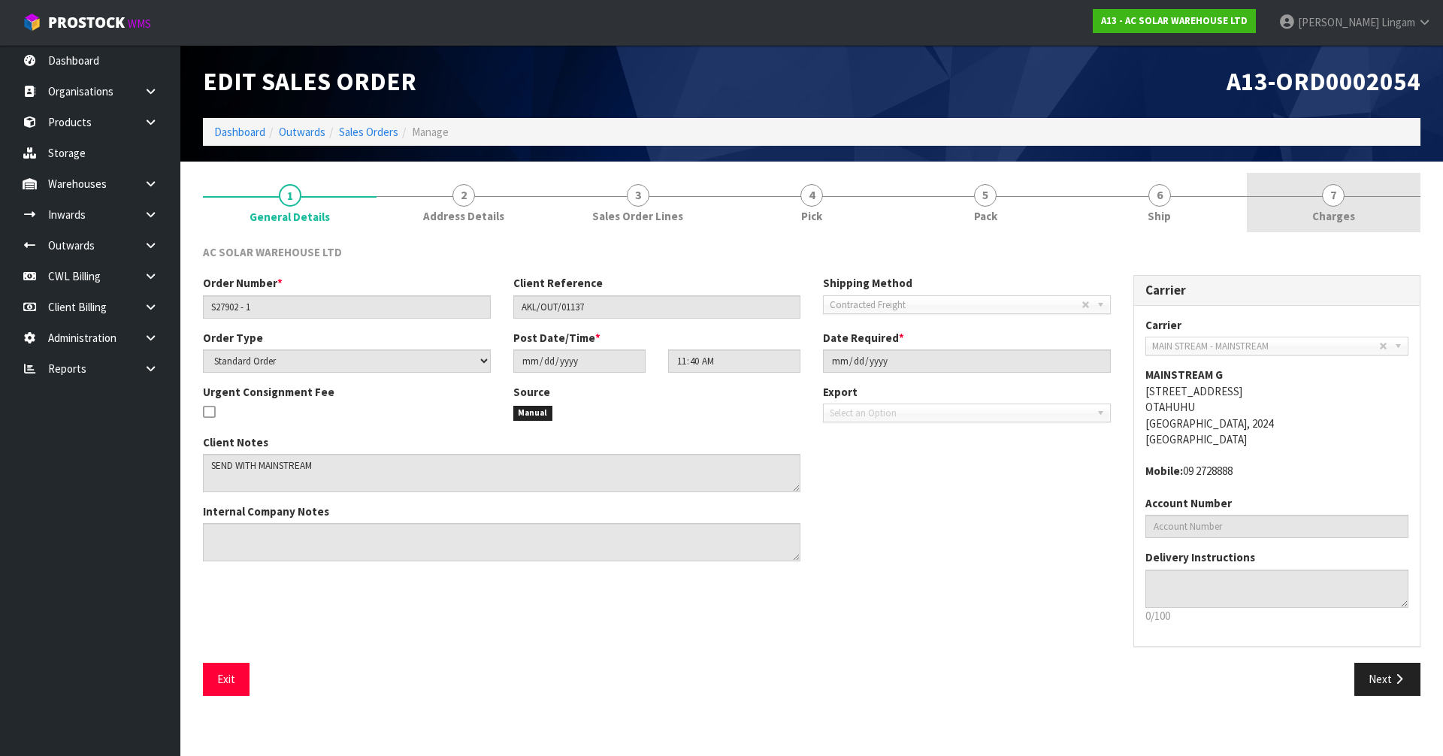
click at [1364, 218] on link "7 [GEOGRAPHIC_DATA]" at bounding box center [1334, 202] width 174 height 59
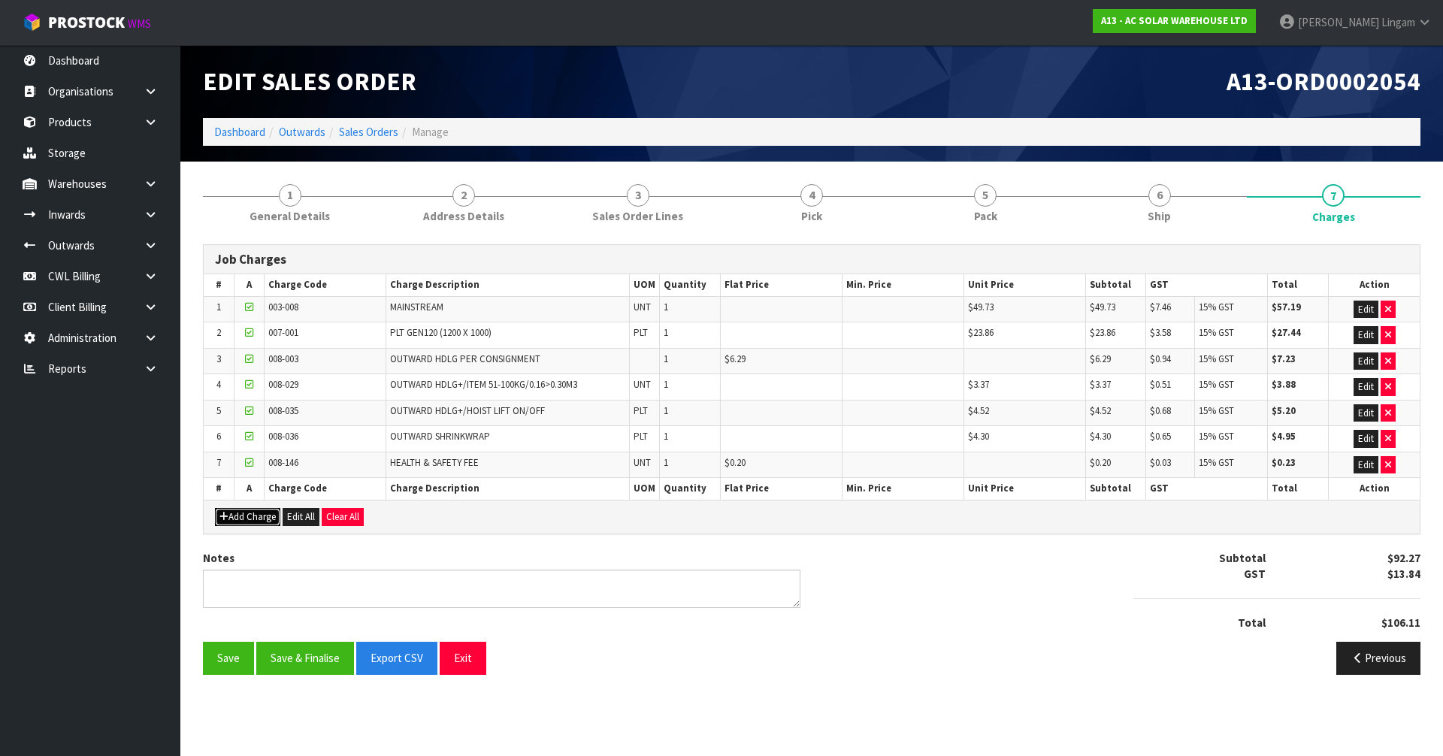
drag, startPoint x: 261, startPoint y: 518, endPoint x: 276, endPoint y: 515, distance: 15.2
click at [261, 517] on button "Add Charge" at bounding box center [247, 517] width 65 height 18
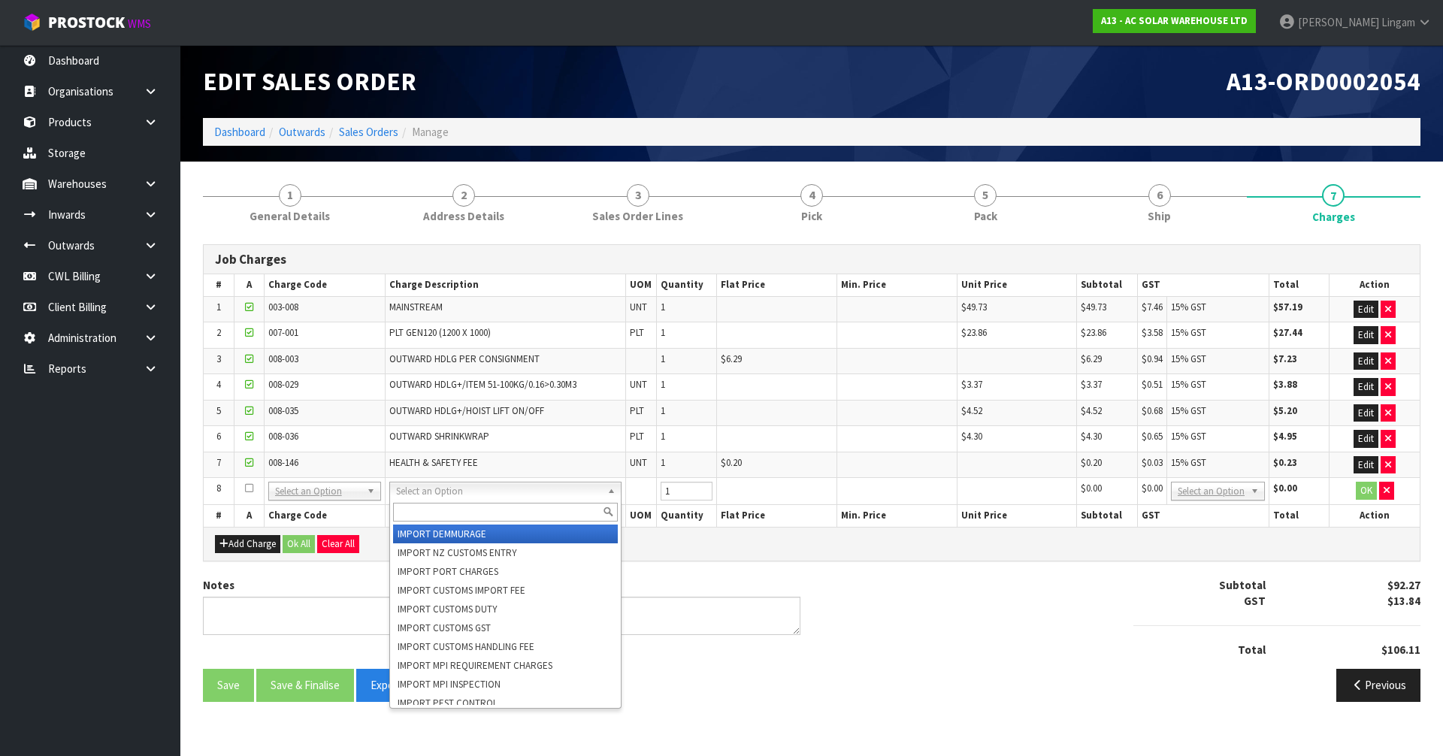
click at [403, 519] on input "text" at bounding box center [505, 512] width 225 height 19
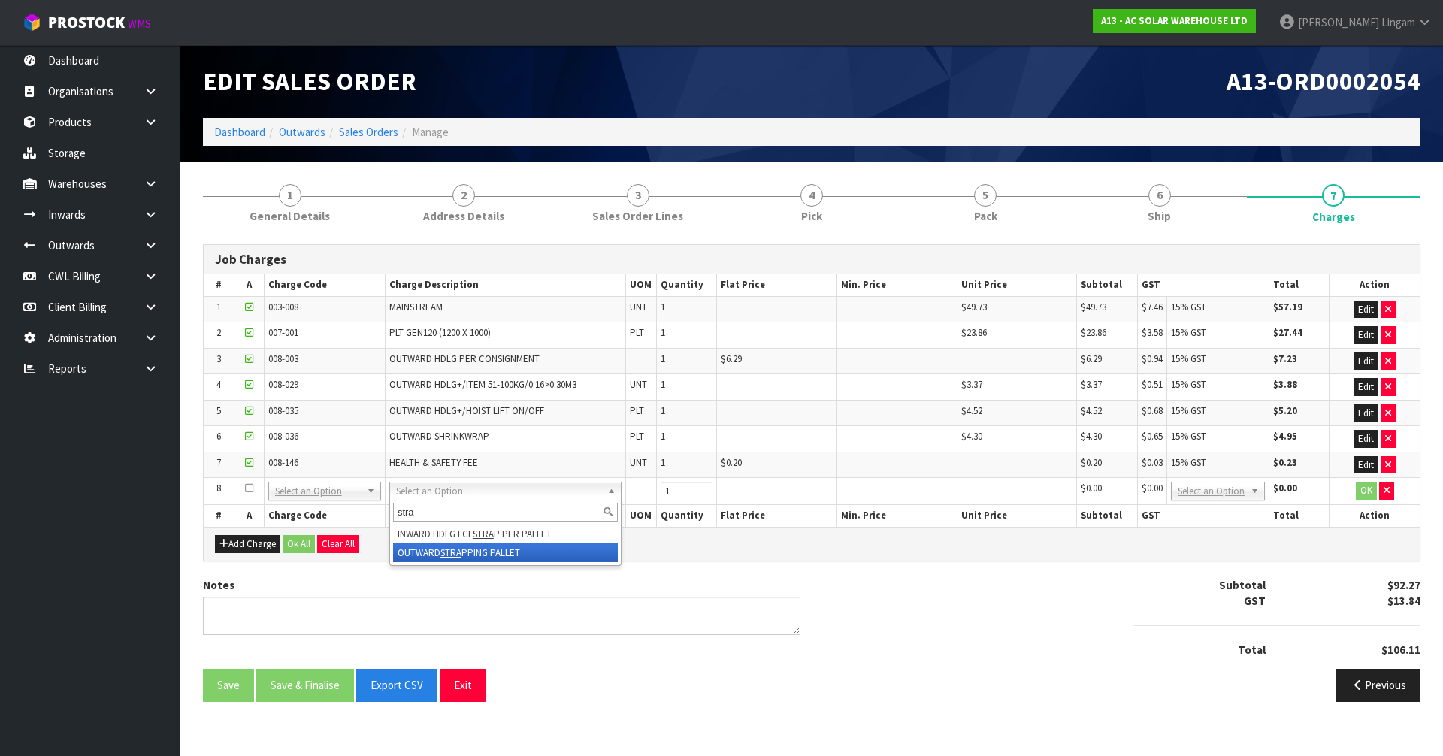
type input "stra"
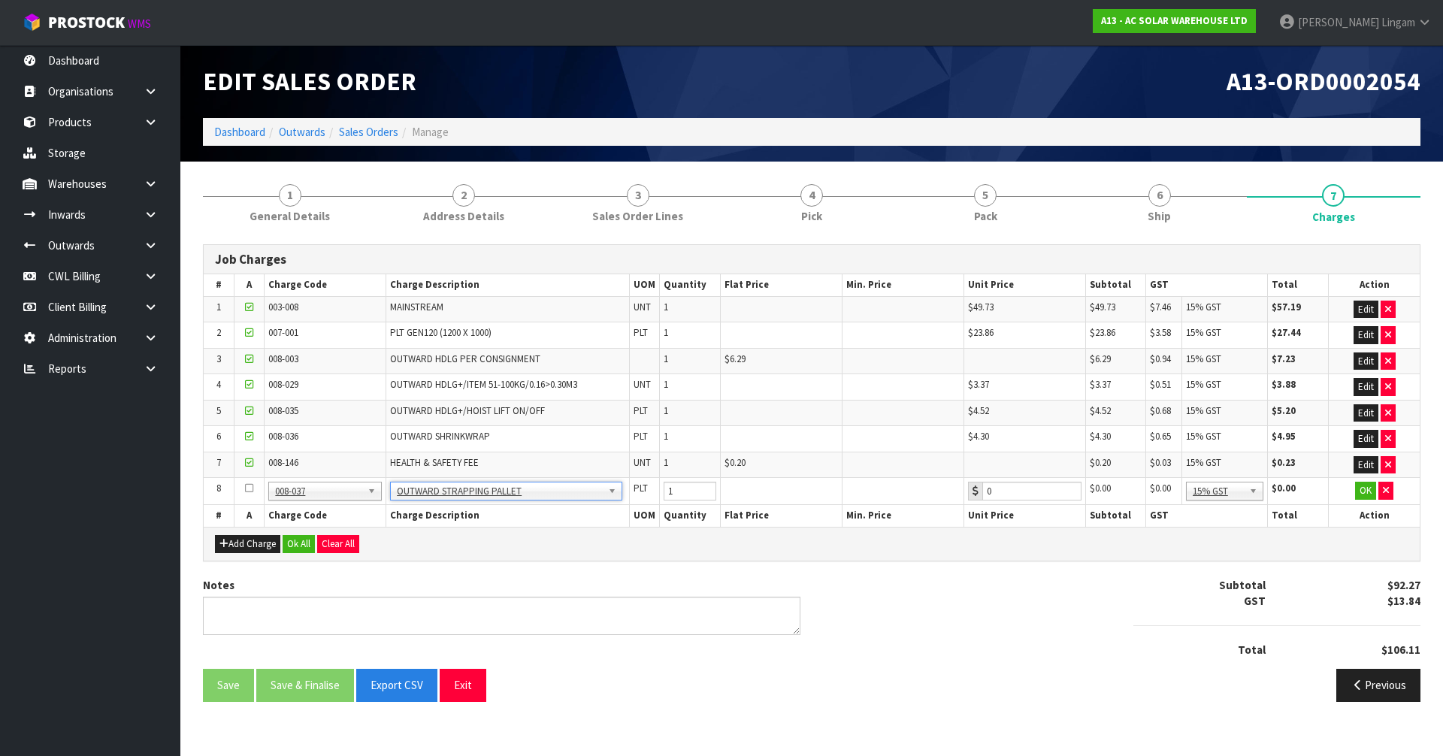
type input "4.3"
click at [290, 546] on button "Ok All" at bounding box center [299, 544] width 32 height 18
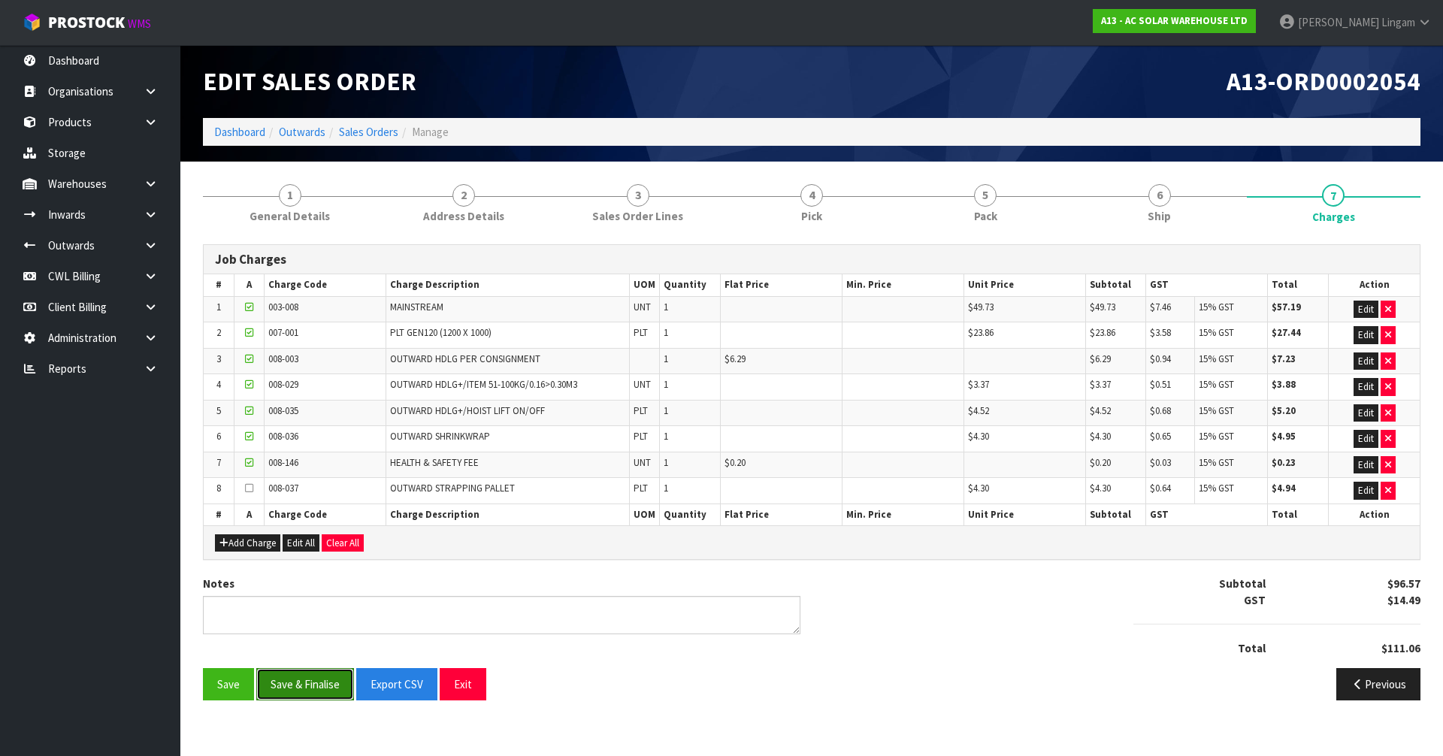
click at [303, 680] on button "Save & Finalise" at bounding box center [305, 684] width 98 height 32
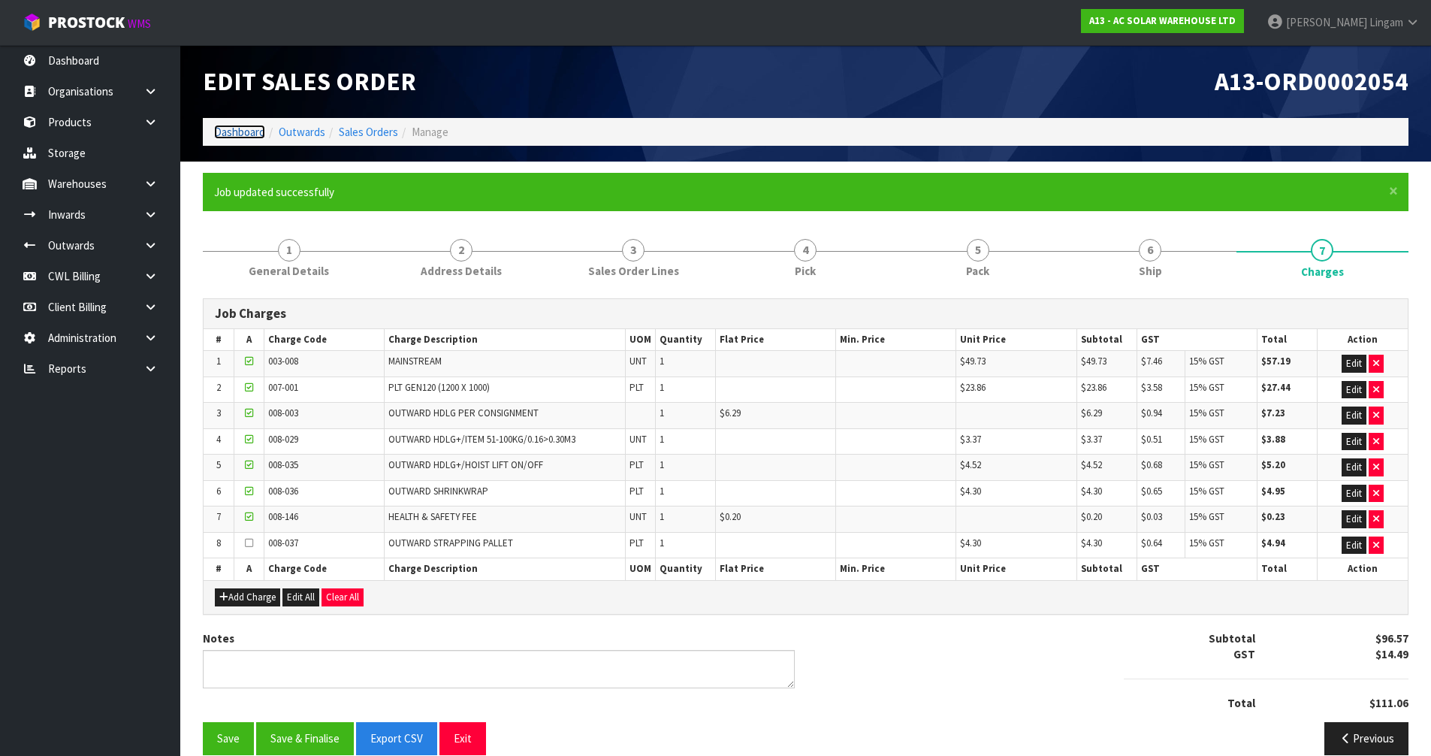
click at [245, 130] on link "Dashboard" at bounding box center [239, 132] width 51 height 14
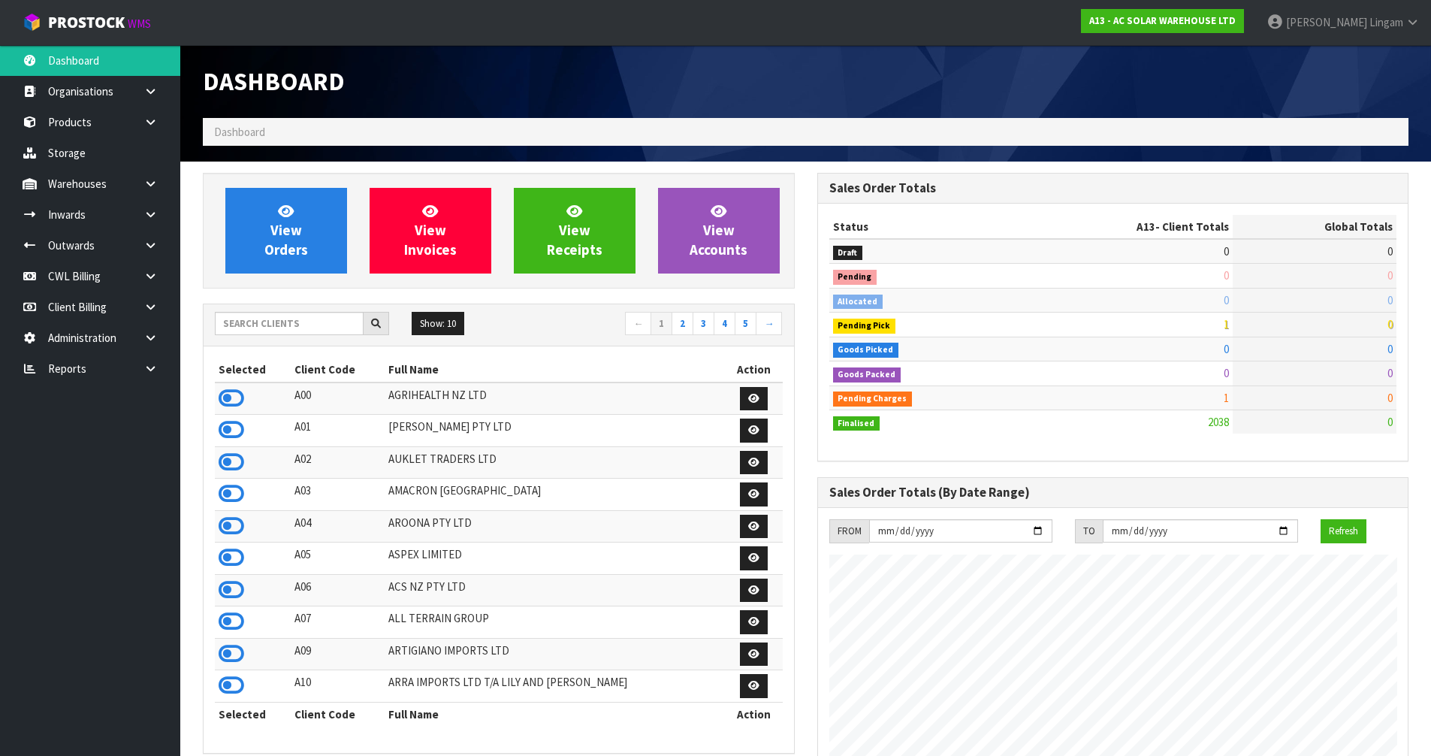
scroll to position [1202, 614]
click at [275, 232] on span "View Orders" at bounding box center [286, 230] width 44 height 56
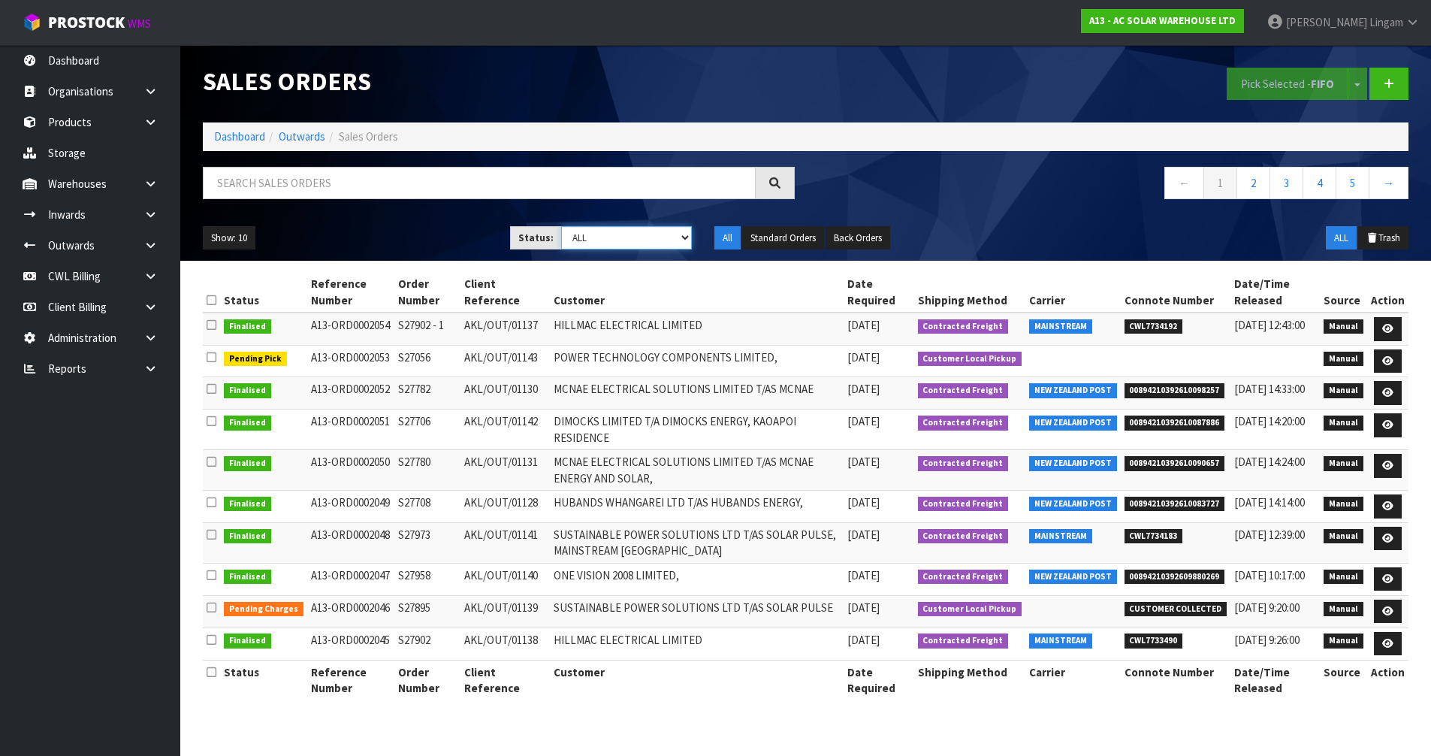
click at [677, 238] on select "Draft Pending Allocated Pending Pick Goods Picked Goods Packed Pending Charges …" at bounding box center [626, 237] width 131 height 23
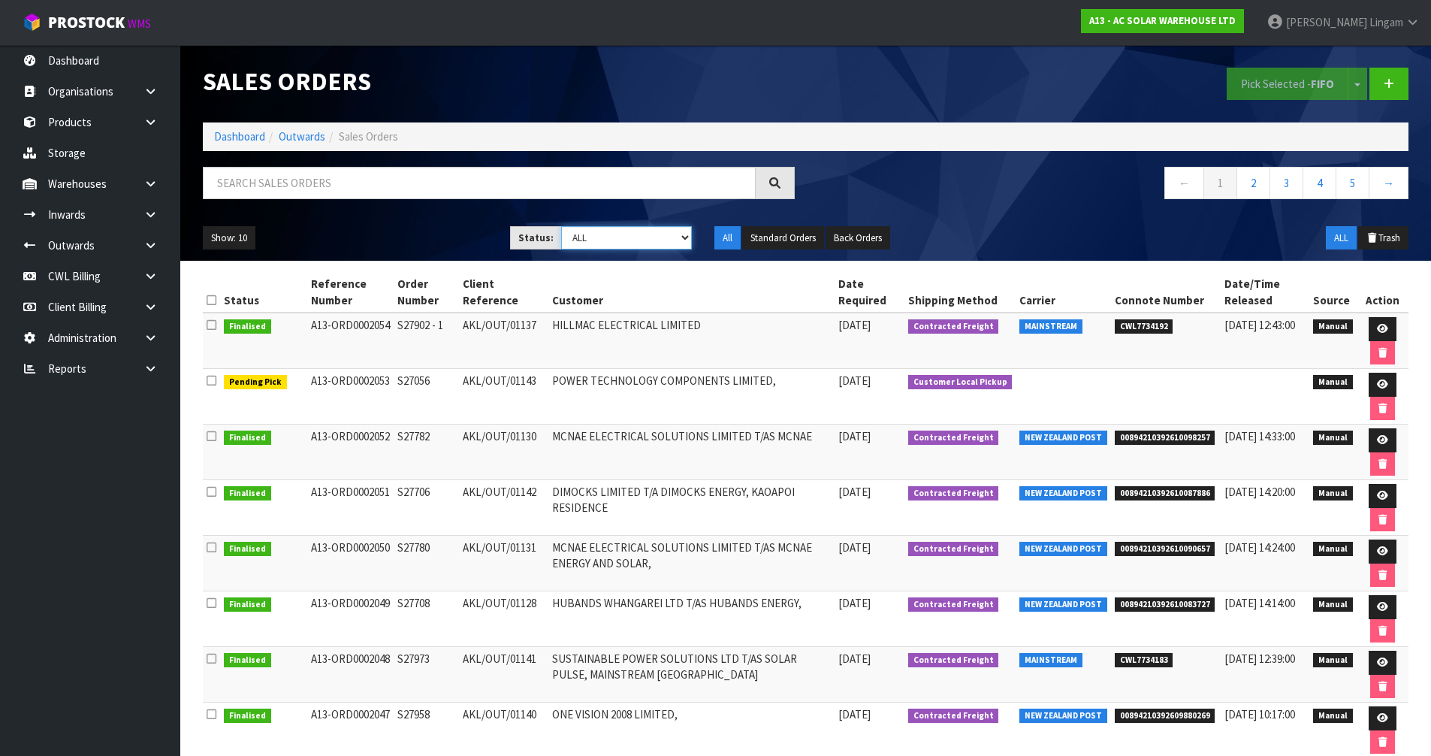
select select "string:6"
click at [561, 226] on select "Draft Pending Allocated Pending Pick Goods Picked Goods Packed Pending Charges …" at bounding box center [626, 237] width 131 height 23
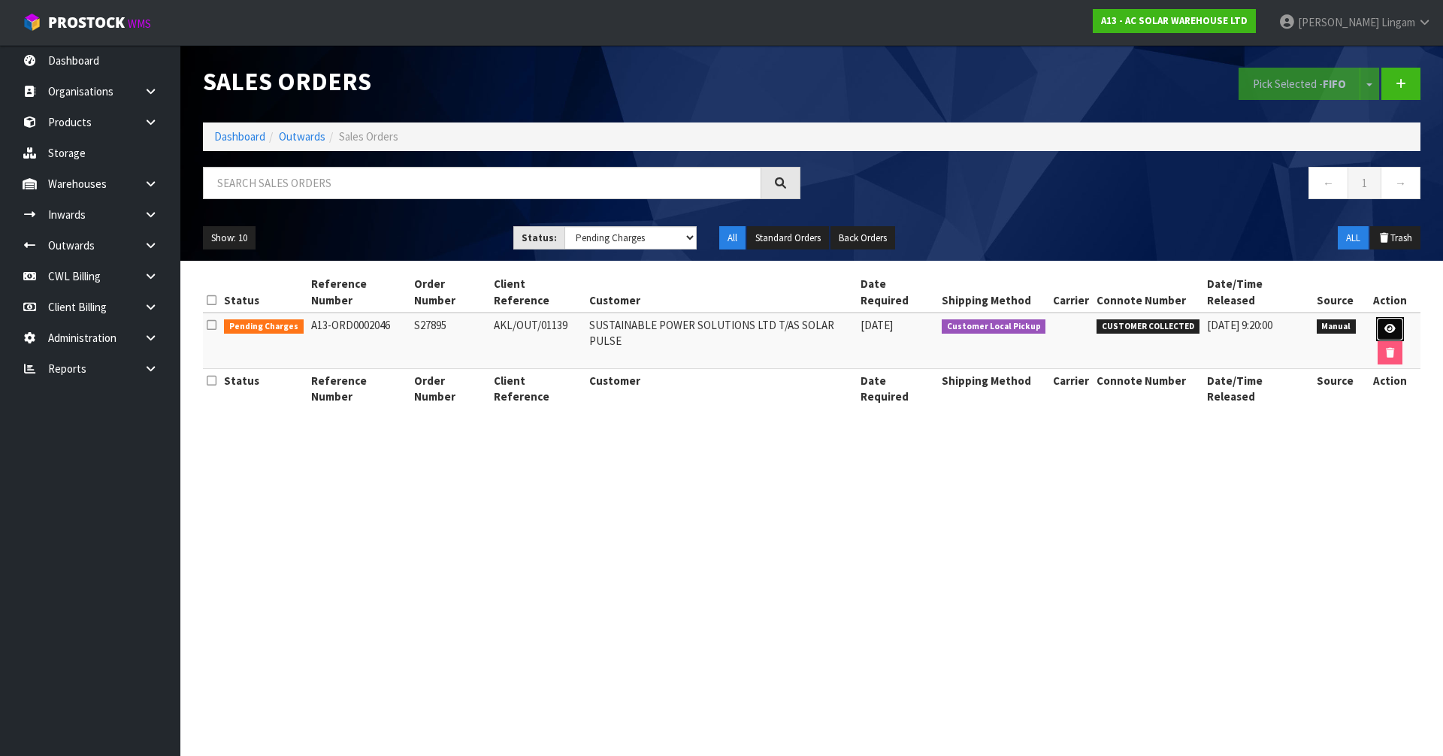
click at [1380, 317] on link at bounding box center [1390, 329] width 28 height 24
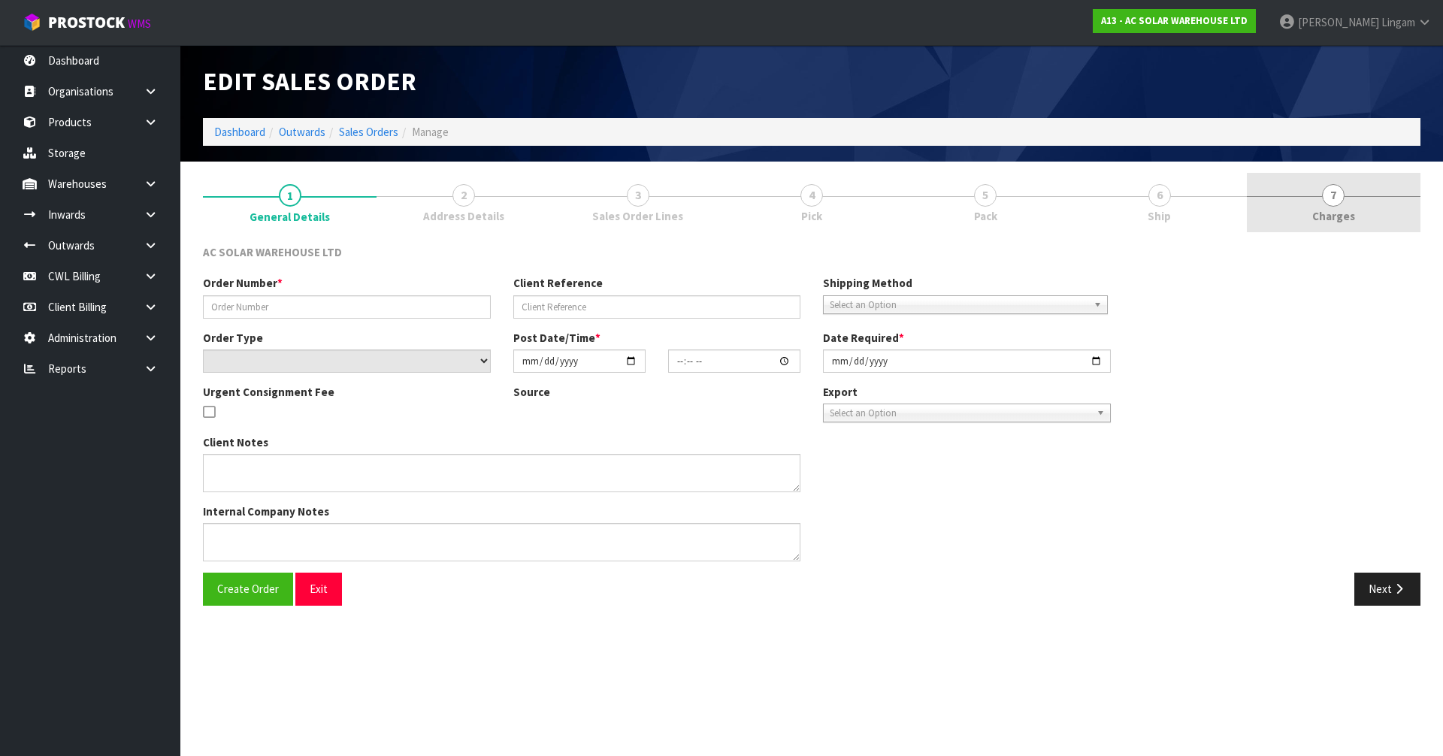
click at [1376, 204] on link "7 [GEOGRAPHIC_DATA]" at bounding box center [1334, 202] width 174 height 59
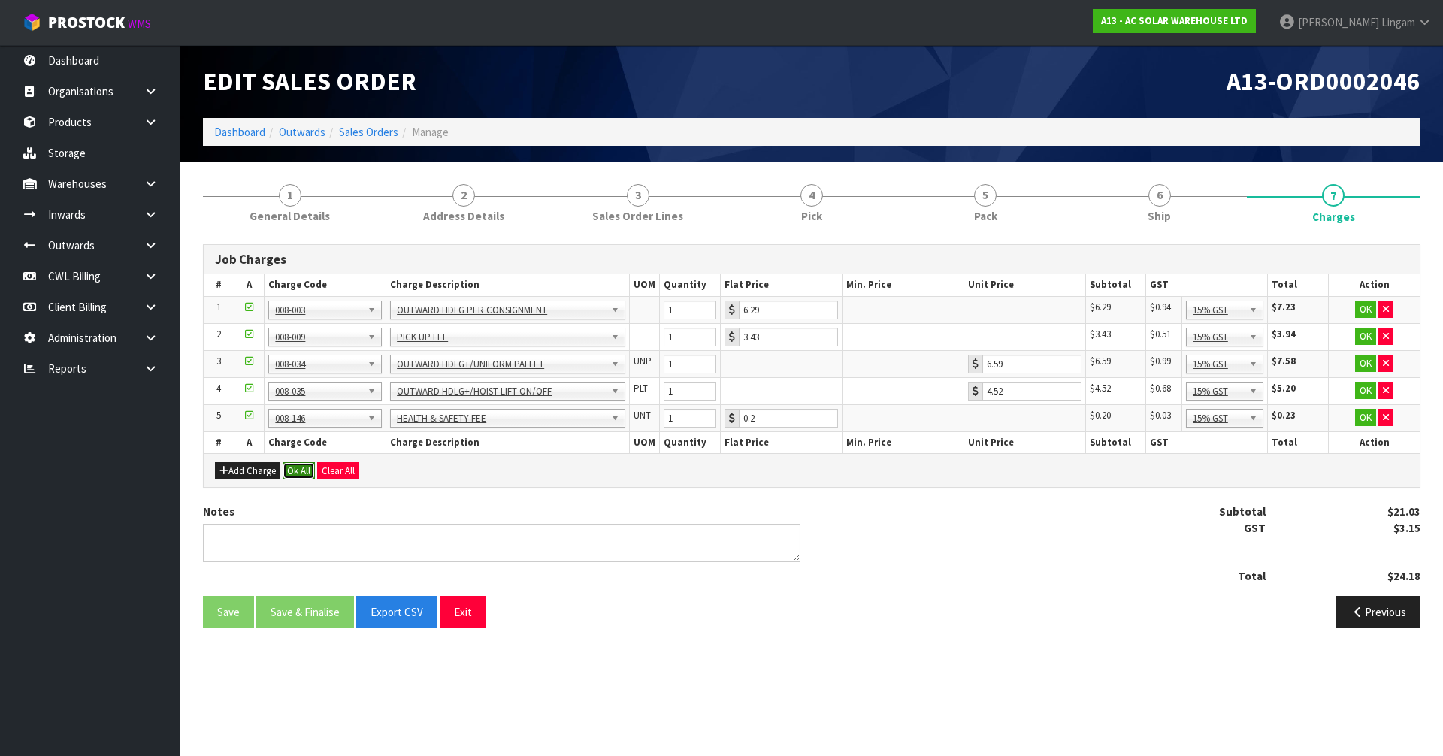
click at [307, 470] on button "Ok All" at bounding box center [299, 471] width 32 height 18
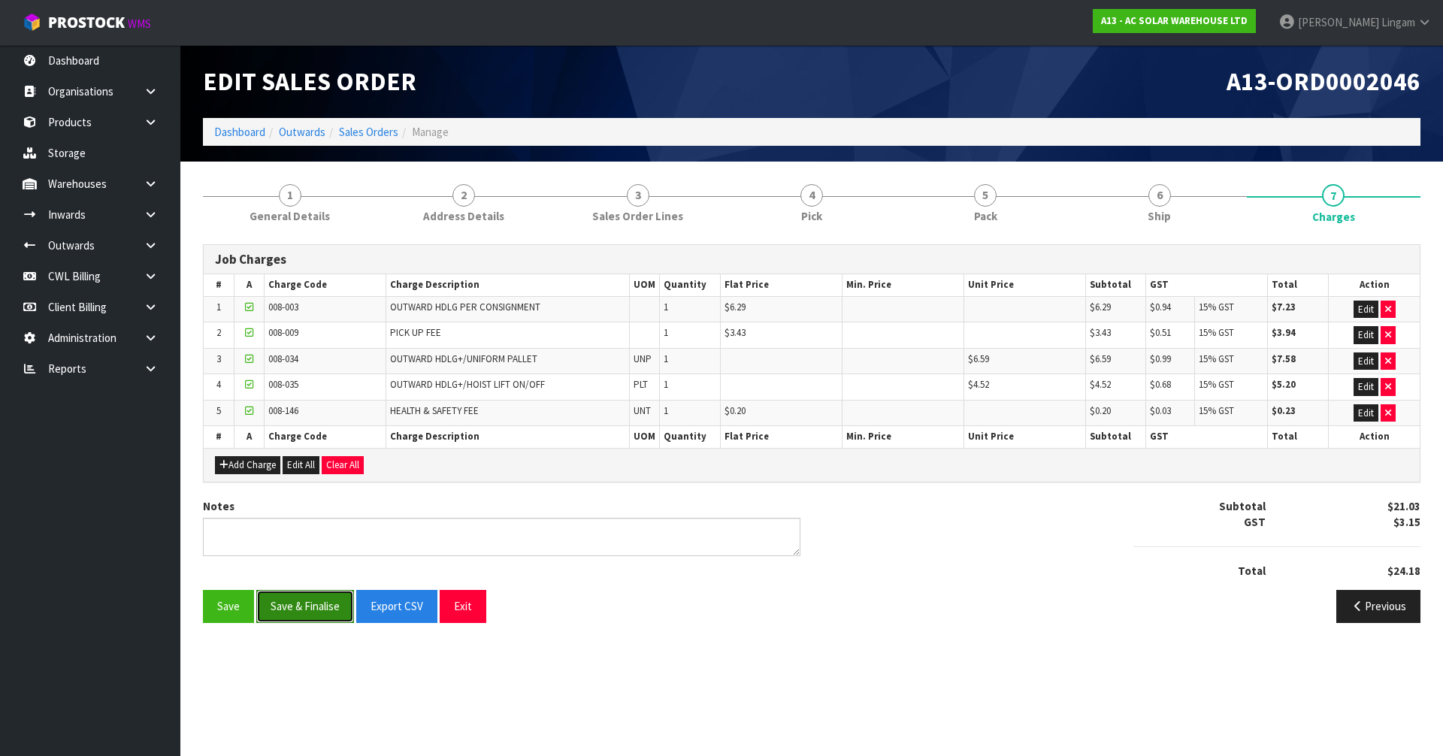
click at [312, 609] on button "Save & Finalise" at bounding box center [305, 606] width 98 height 32
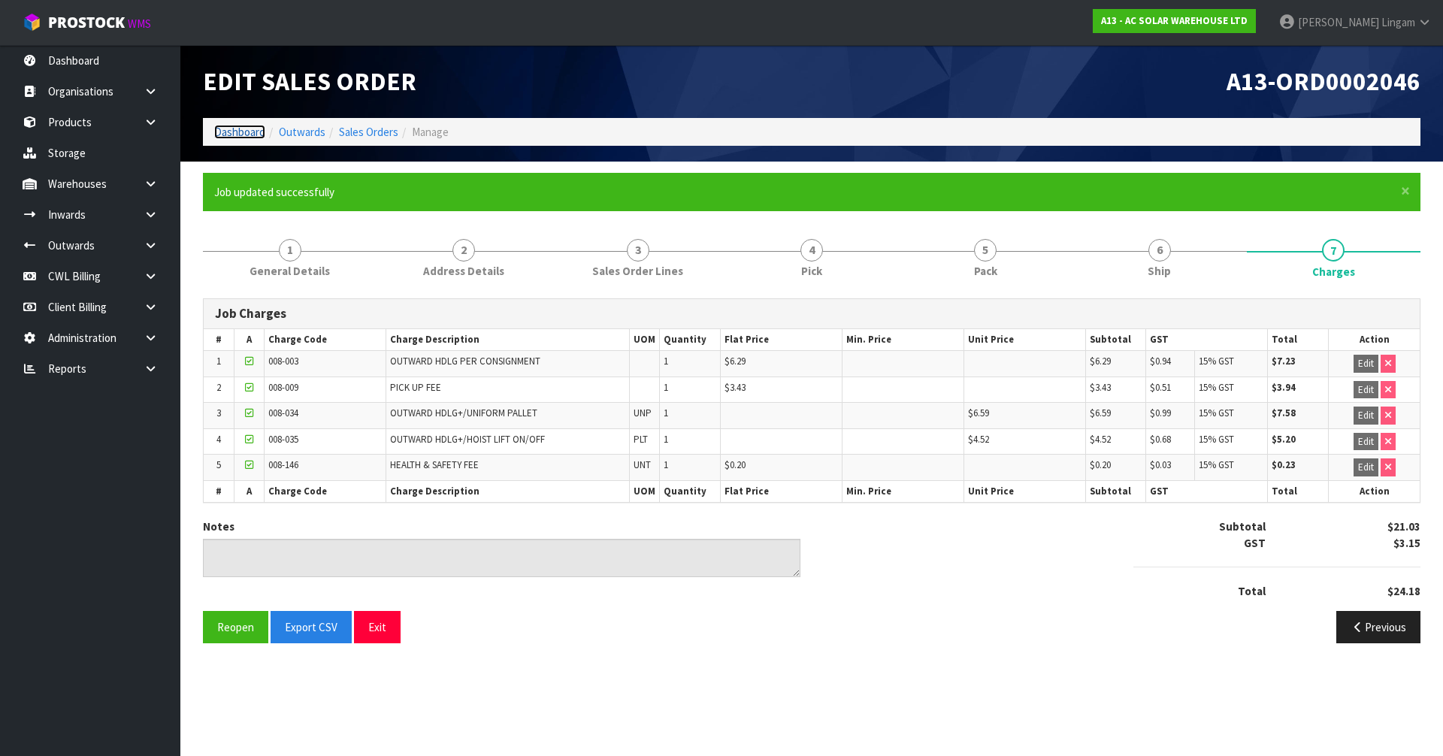
click at [231, 125] on link "Dashboard" at bounding box center [239, 132] width 51 height 14
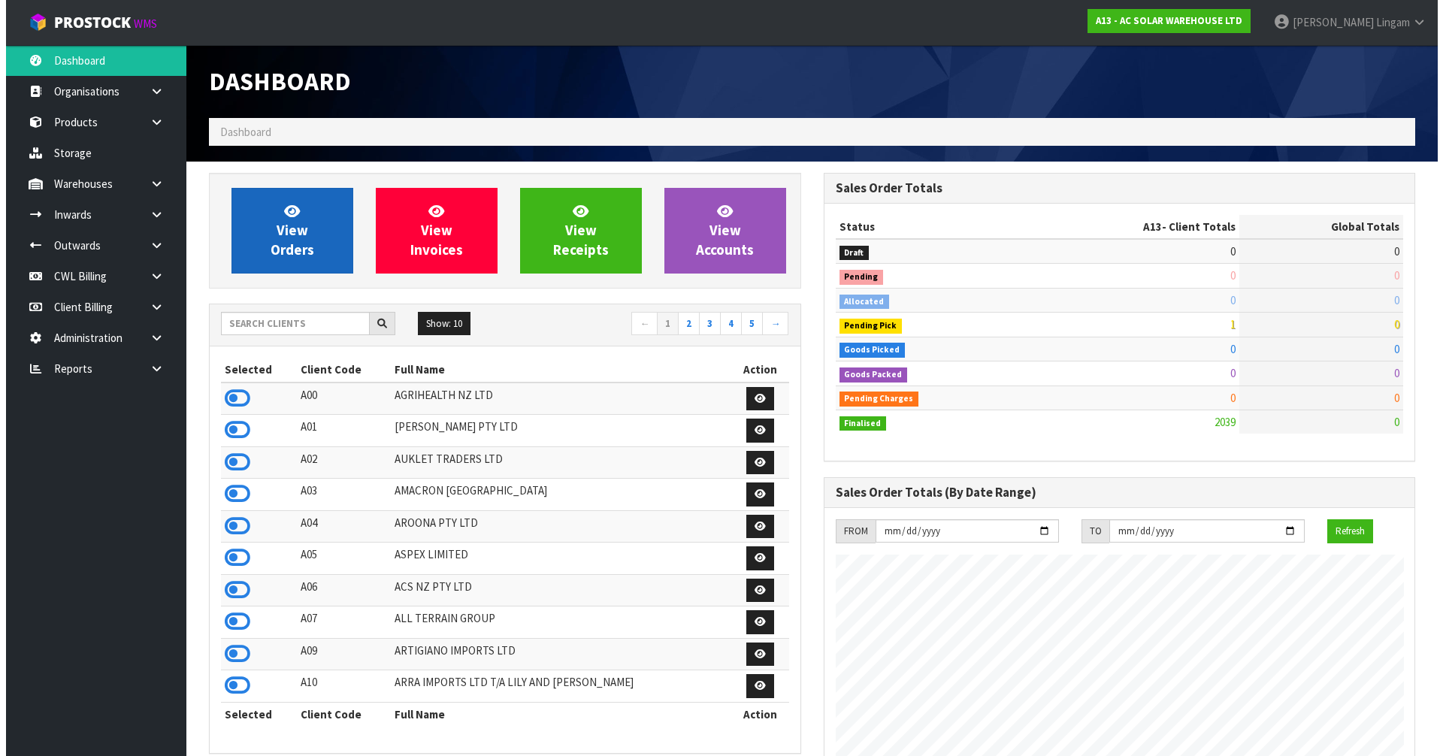
scroll to position [1202, 614]
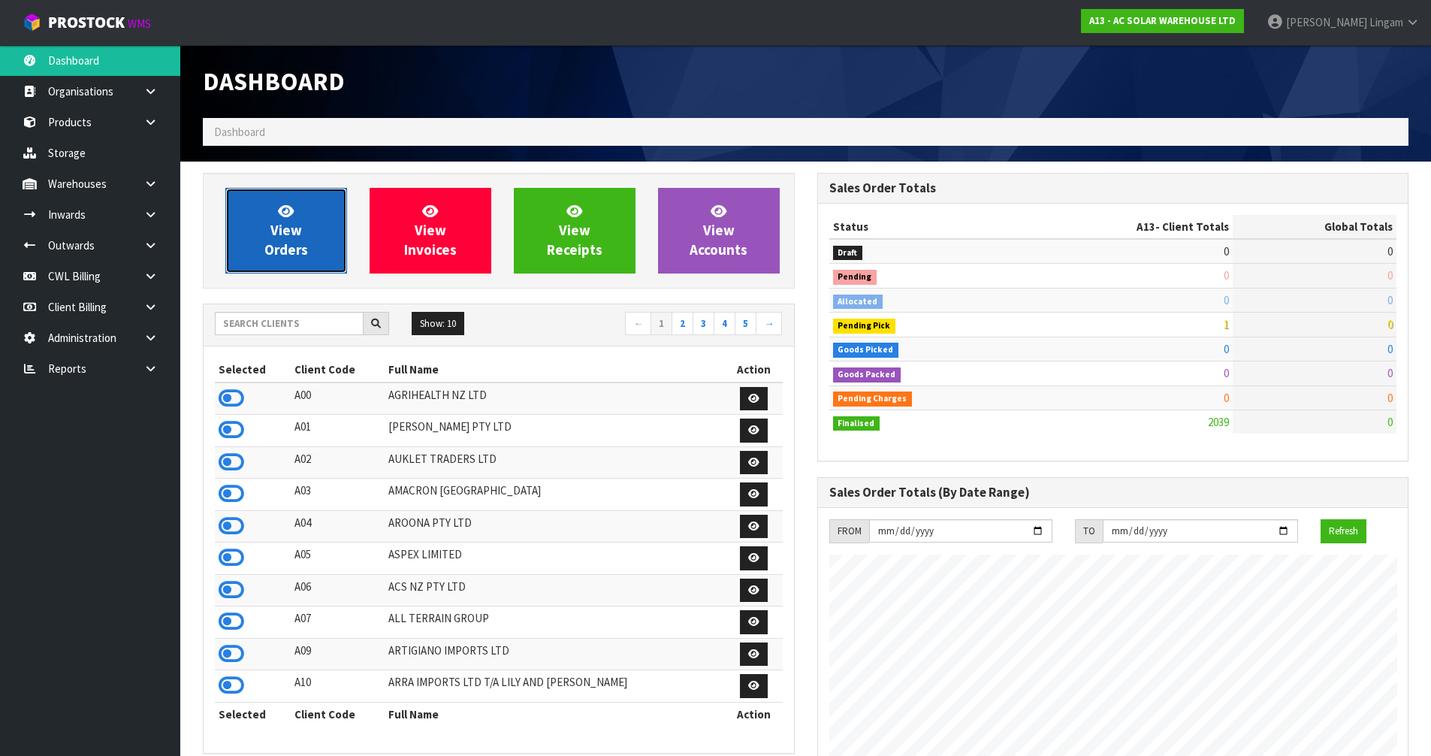
click at [304, 240] on span "View Orders" at bounding box center [286, 230] width 44 height 56
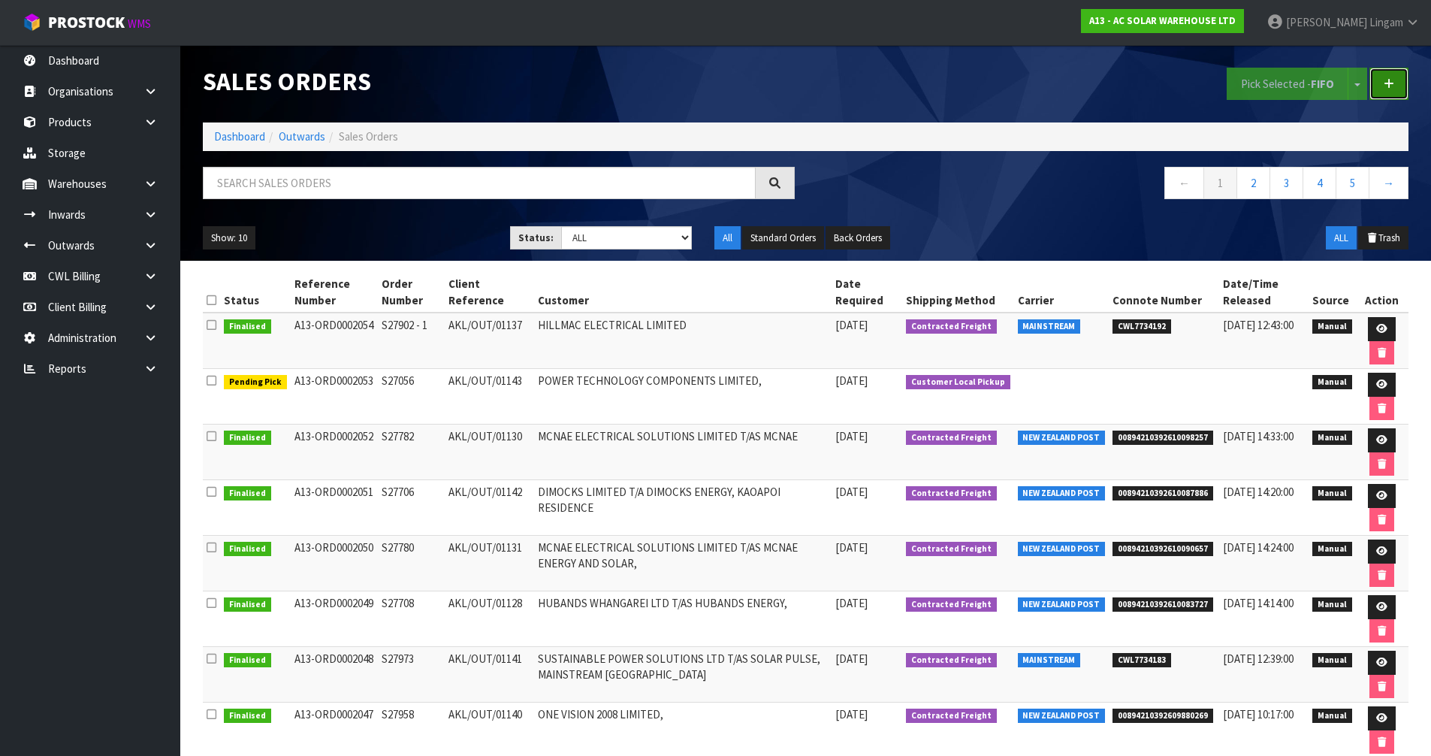
click at [1396, 89] on link at bounding box center [1389, 84] width 39 height 32
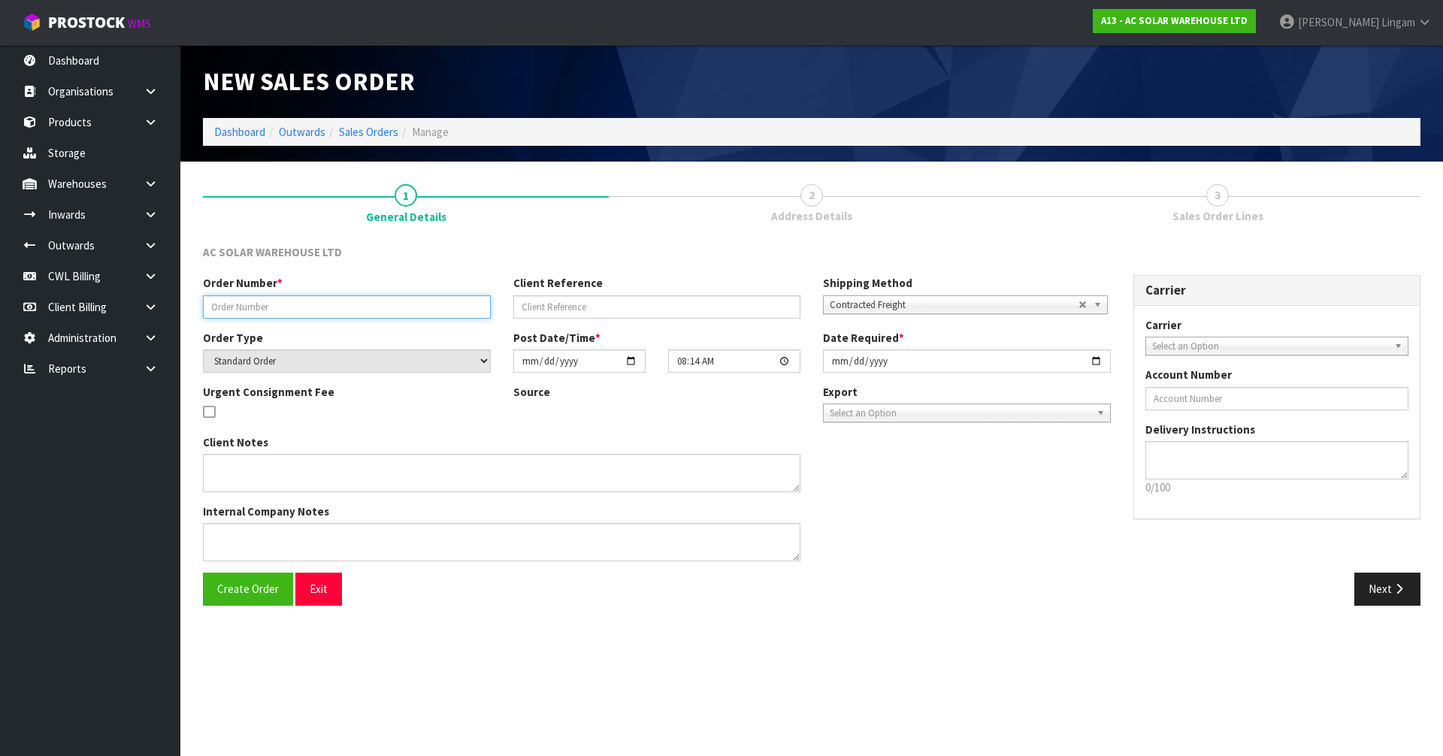
click at [273, 310] on input "text" at bounding box center [347, 306] width 288 height 23
paste input "S28079"
type input "S28079"
click at [578, 302] on input "text" at bounding box center [657, 306] width 288 height 23
paste input "AKL/OUT/01144"
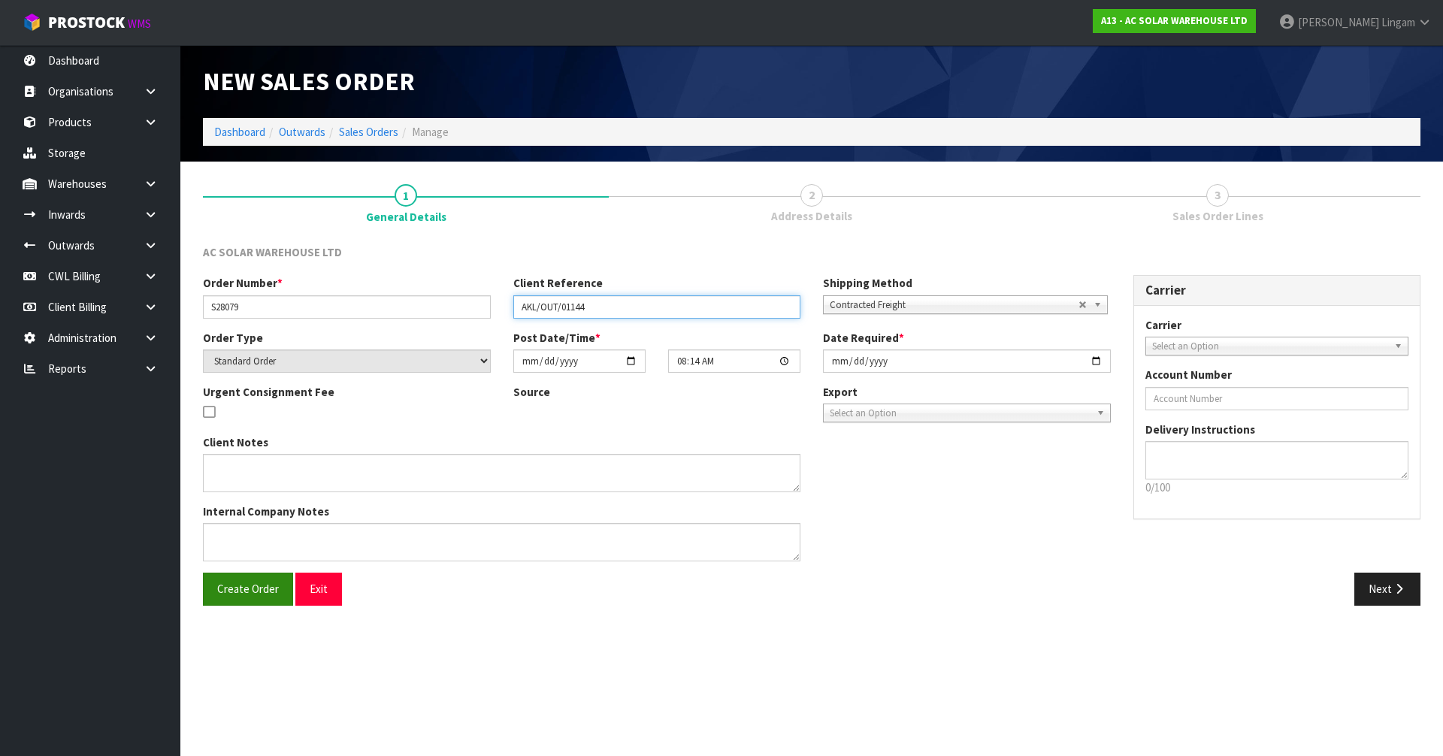
type input "AKL/OUT/01144"
drag, startPoint x: 233, startPoint y: 591, endPoint x: 914, endPoint y: 592, distance: 680.8
click at [234, 591] on span "Create Order" at bounding box center [248, 589] width 62 height 14
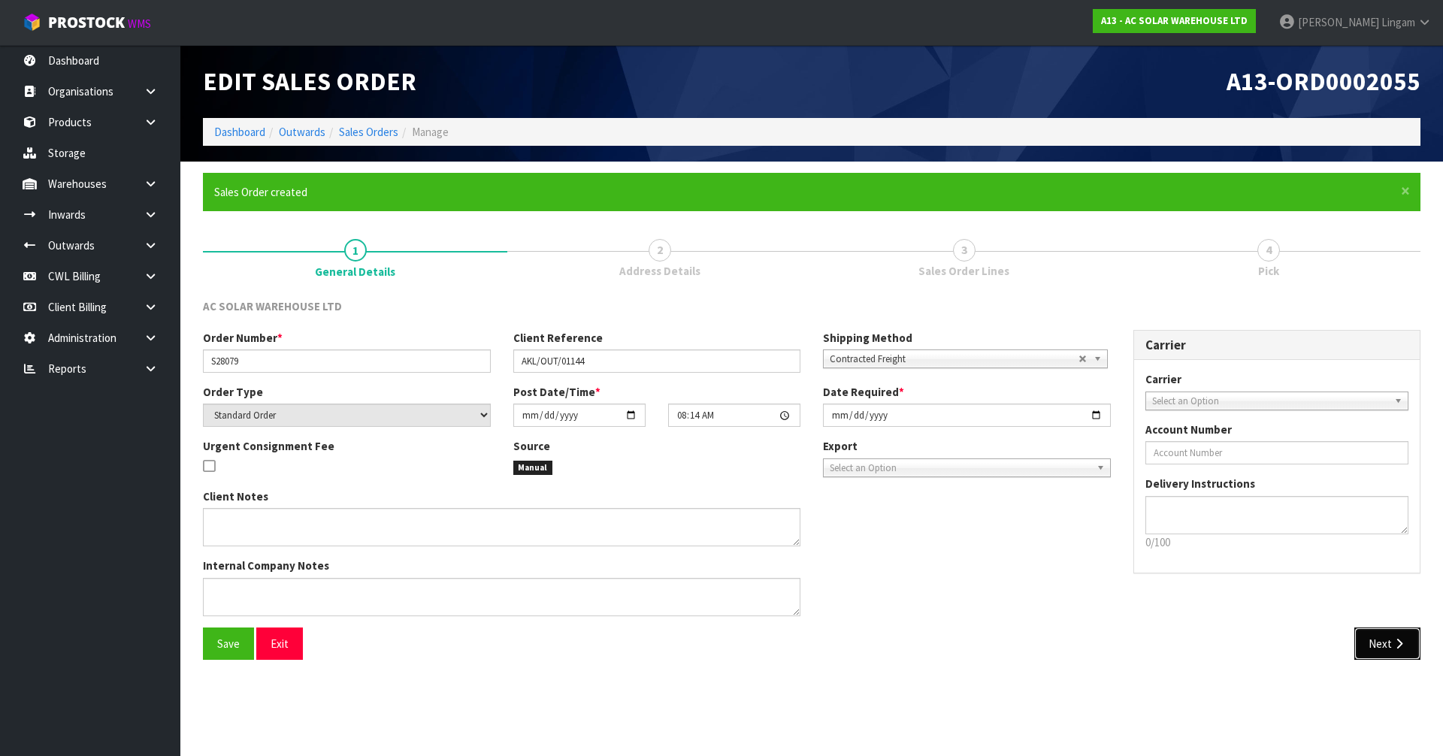
click at [1386, 654] on button "Next" at bounding box center [1387, 643] width 66 height 32
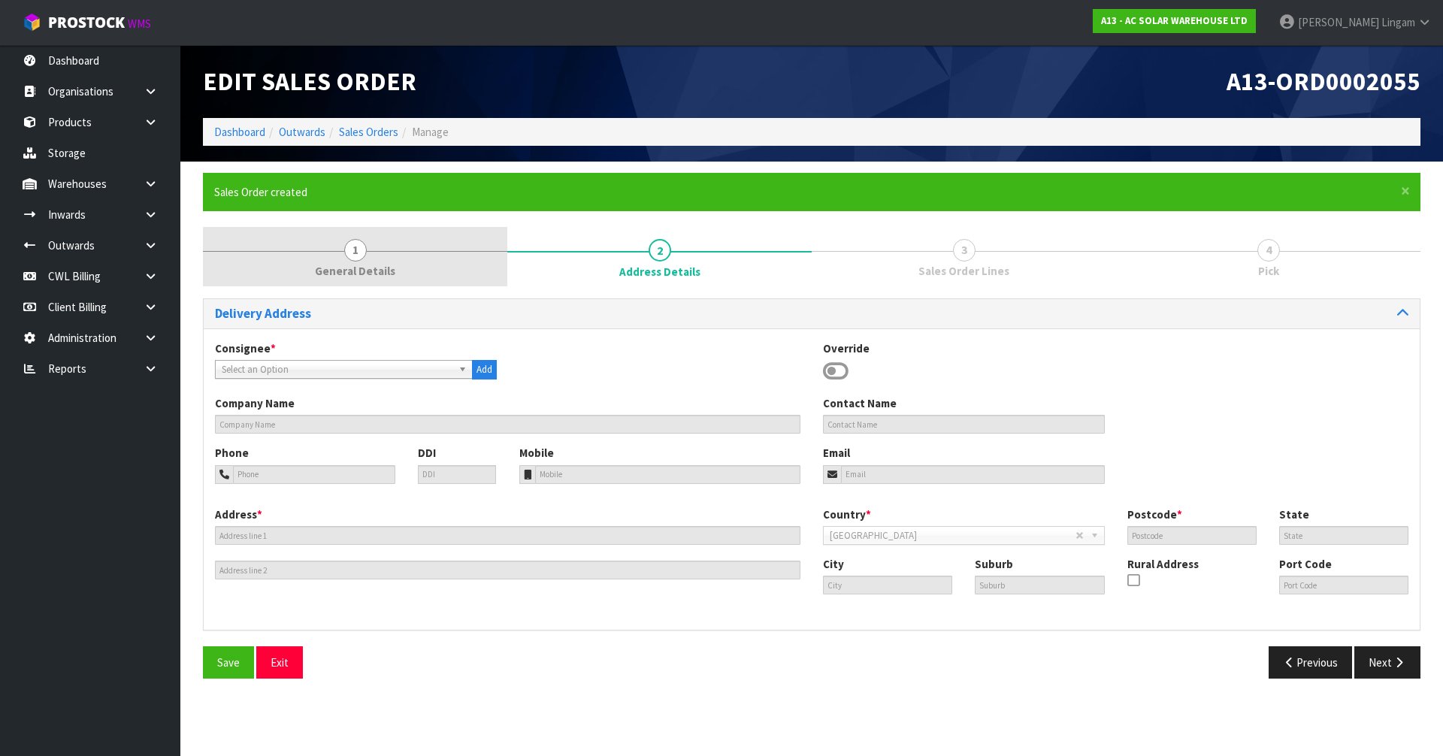
click at [421, 260] on link "1 General Details" at bounding box center [355, 256] width 304 height 59
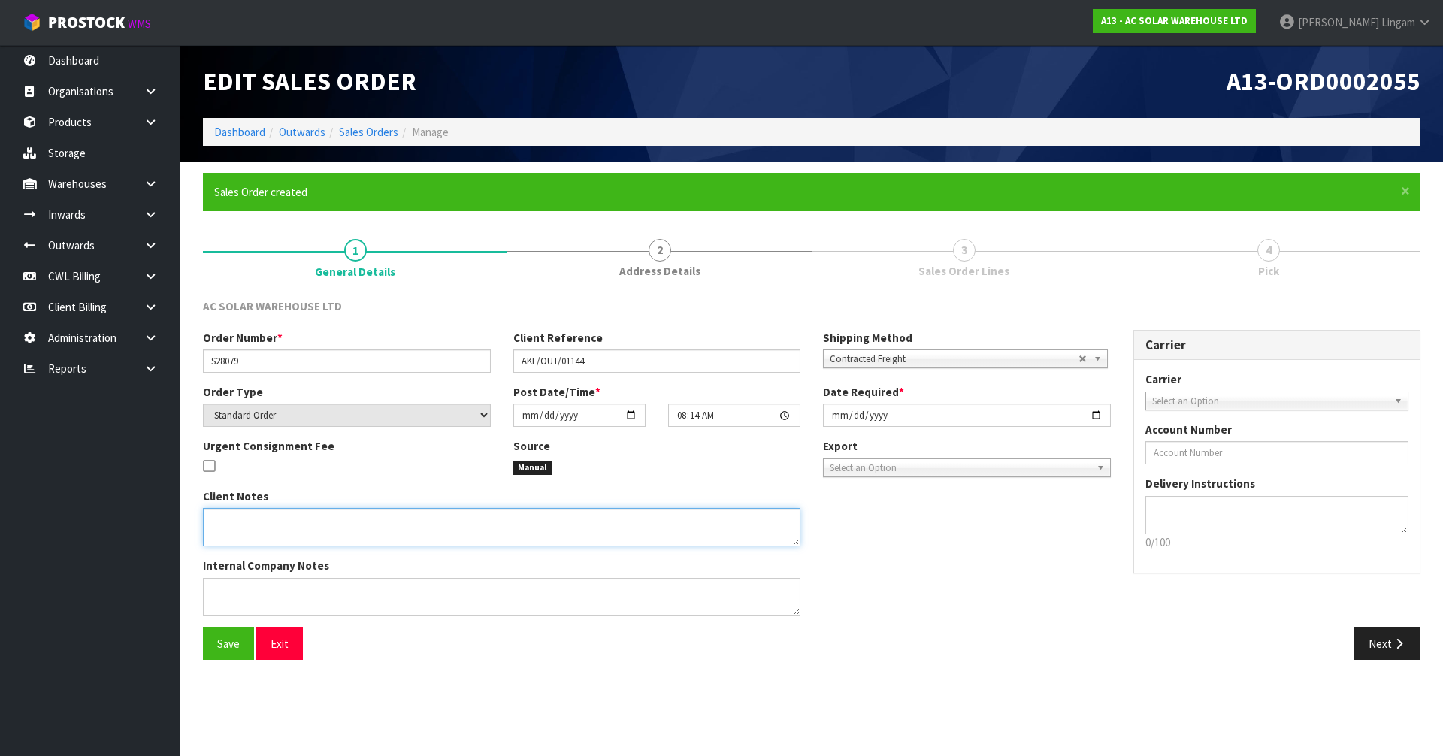
click at [262, 536] on textarea at bounding box center [501, 527] width 597 height 38
paste textarea "SEND WITH NZ POST AC SOLAR WAREHOUSE LIMITED [STREET_ADDRESS][DEMOGRAPHIC_DATA]…"
drag, startPoint x: 209, startPoint y: 537, endPoint x: 368, endPoint y: 592, distance: 168.7
click at [368, 592] on div "Client Notes Internal Company Notes" at bounding box center [502, 557] width 620 height 139
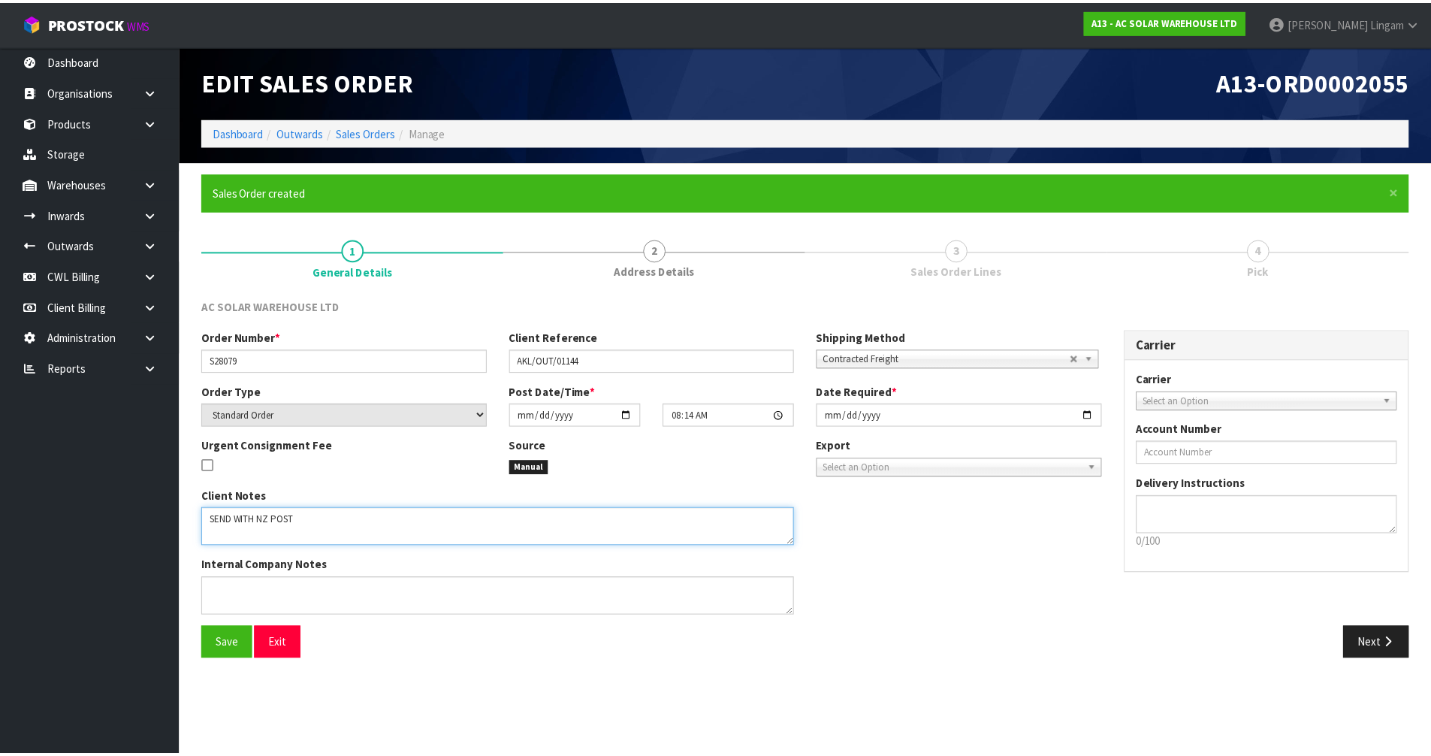
scroll to position [0, 0]
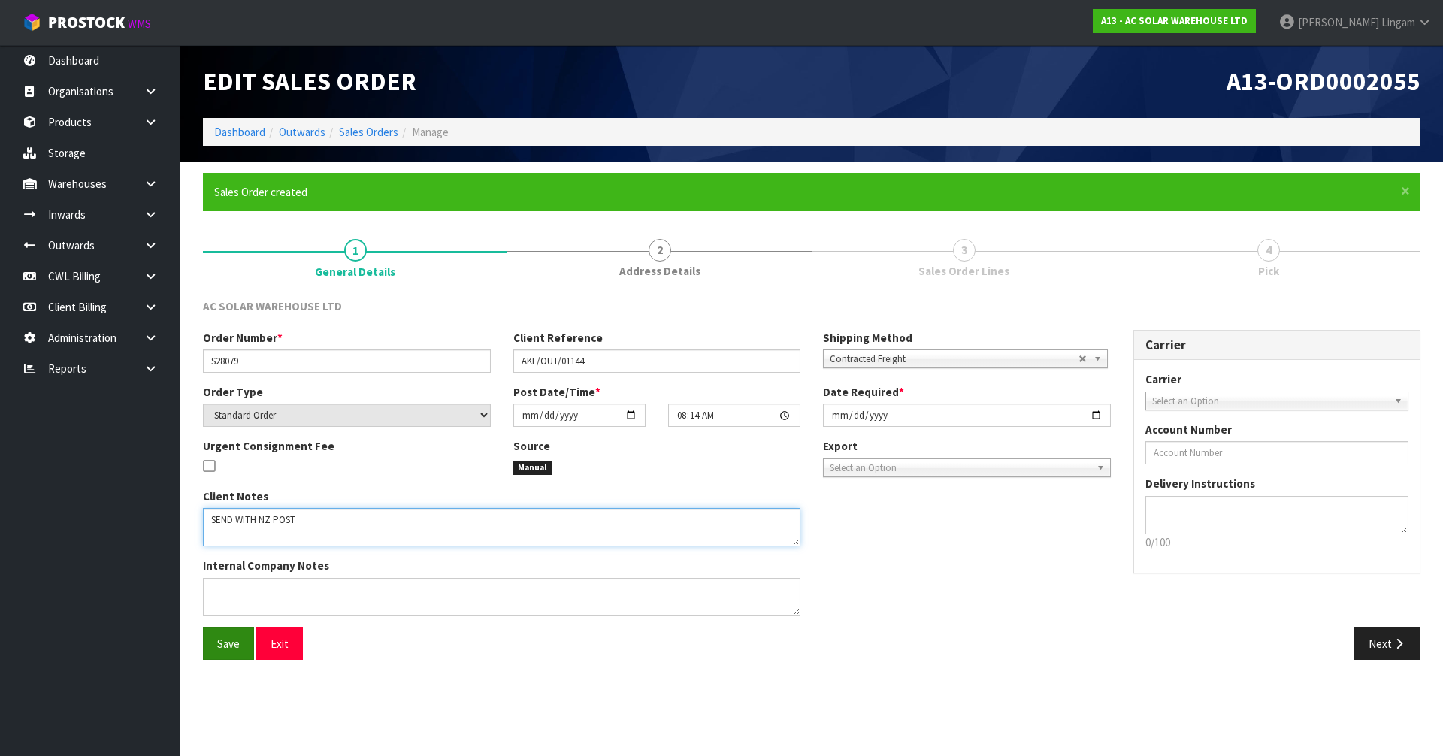
type textarea "SEND WITH NZ POST"
click at [227, 643] on span "Save" at bounding box center [228, 643] width 23 height 14
click at [1377, 656] on button "Next" at bounding box center [1387, 643] width 66 height 32
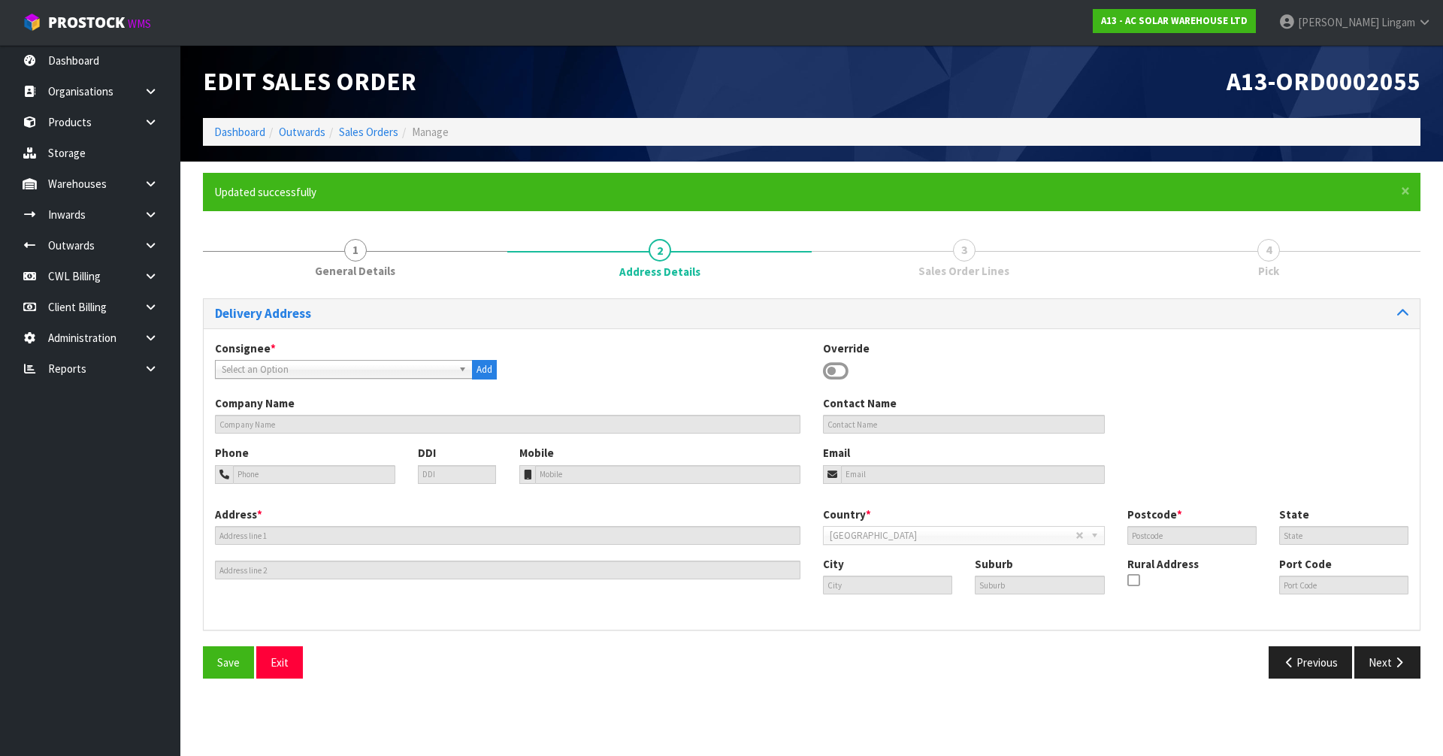
click at [834, 369] on icon at bounding box center [836, 371] width 26 height 23
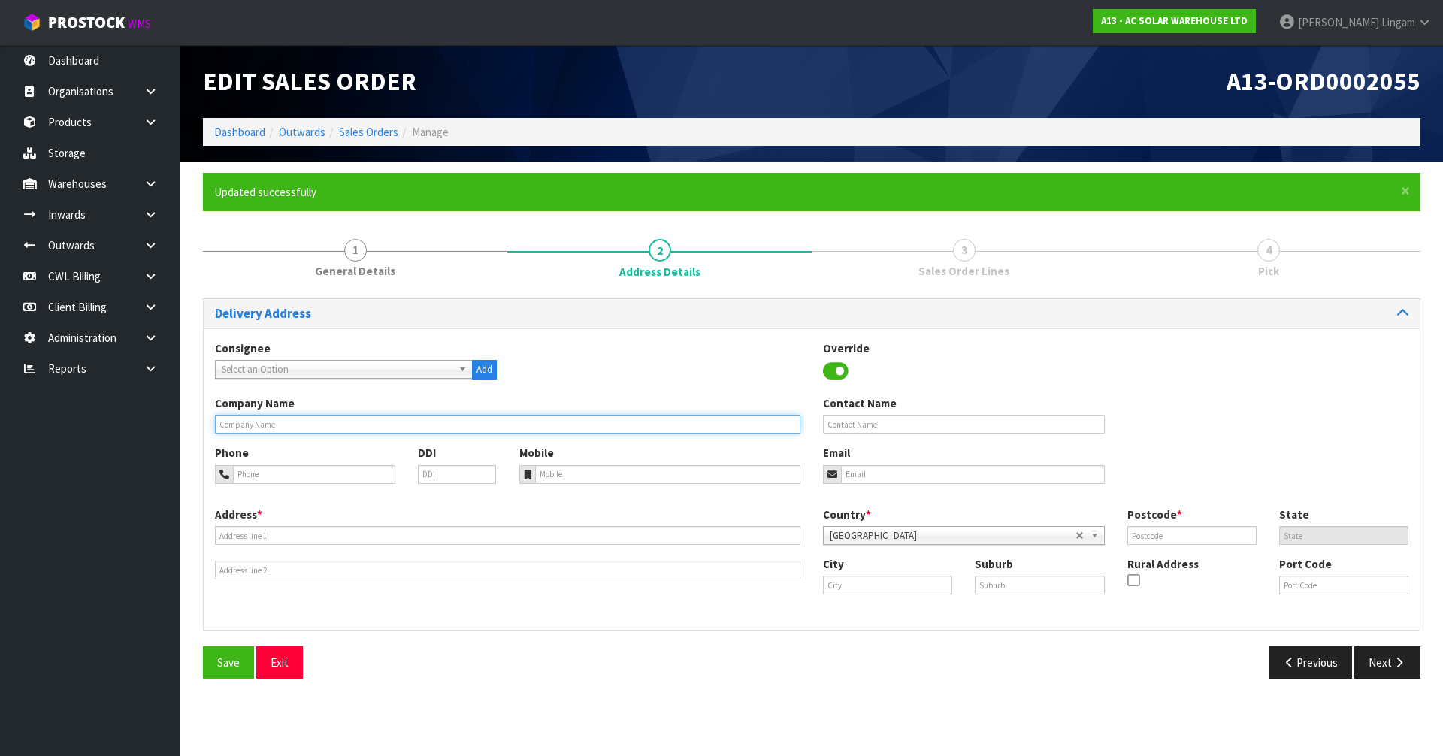
click at [524, 428] on input "text" at bounding box center [507, 424] width 585 height 19
paste input "LIGHTFORCE LIMITED, LIGHTFORCE SOLAR [GEOGRAPHIC_DATA]"
type input "LIGHTFORCE LIMITED, LIGHTFORCE SOLAR [GEOGRAPHIC_DATA]"
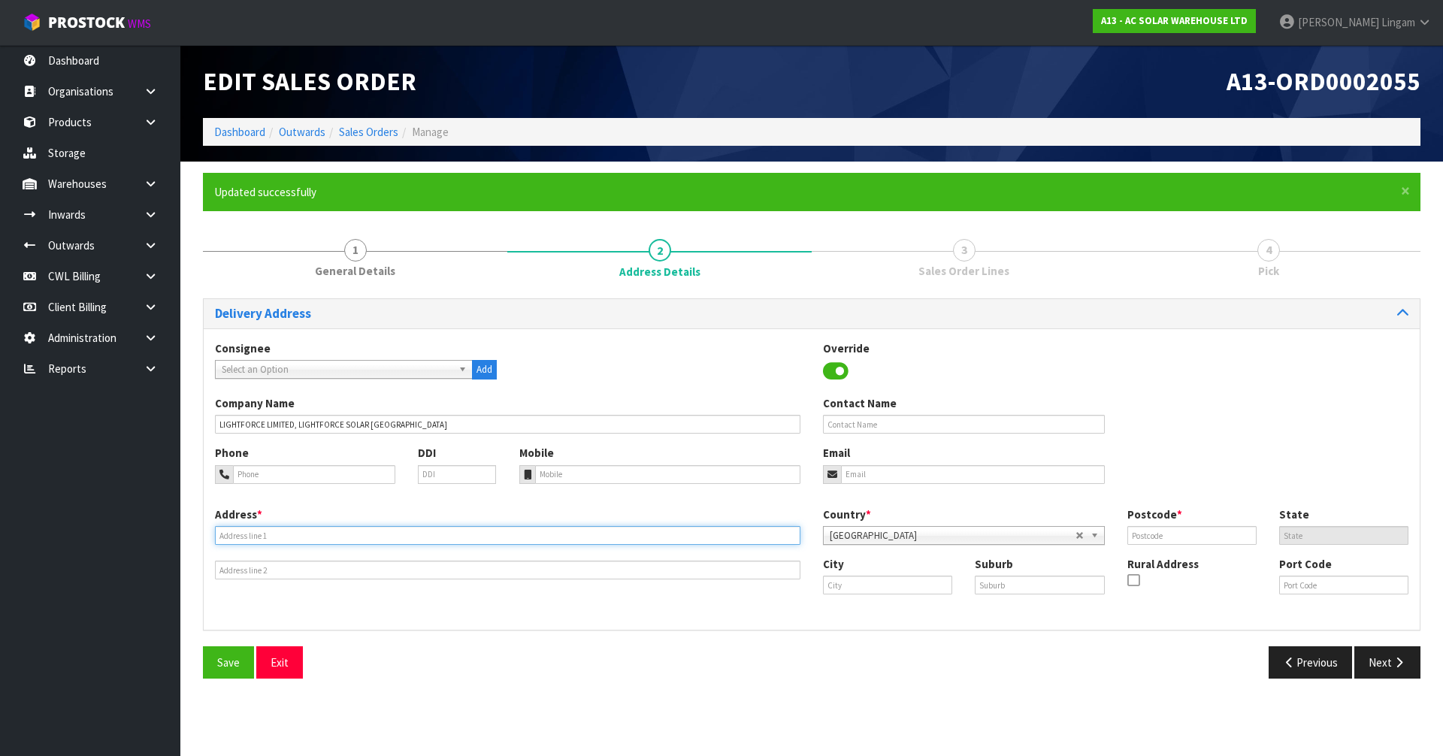
click at [249, 535] on input "text" at bounding box center [507, 535] width 585 height 19
paste input "[STREET_ADDRESS][PERSON_NAME]"
type input "[STREET_ADDRESS][PERSON_NAME]"
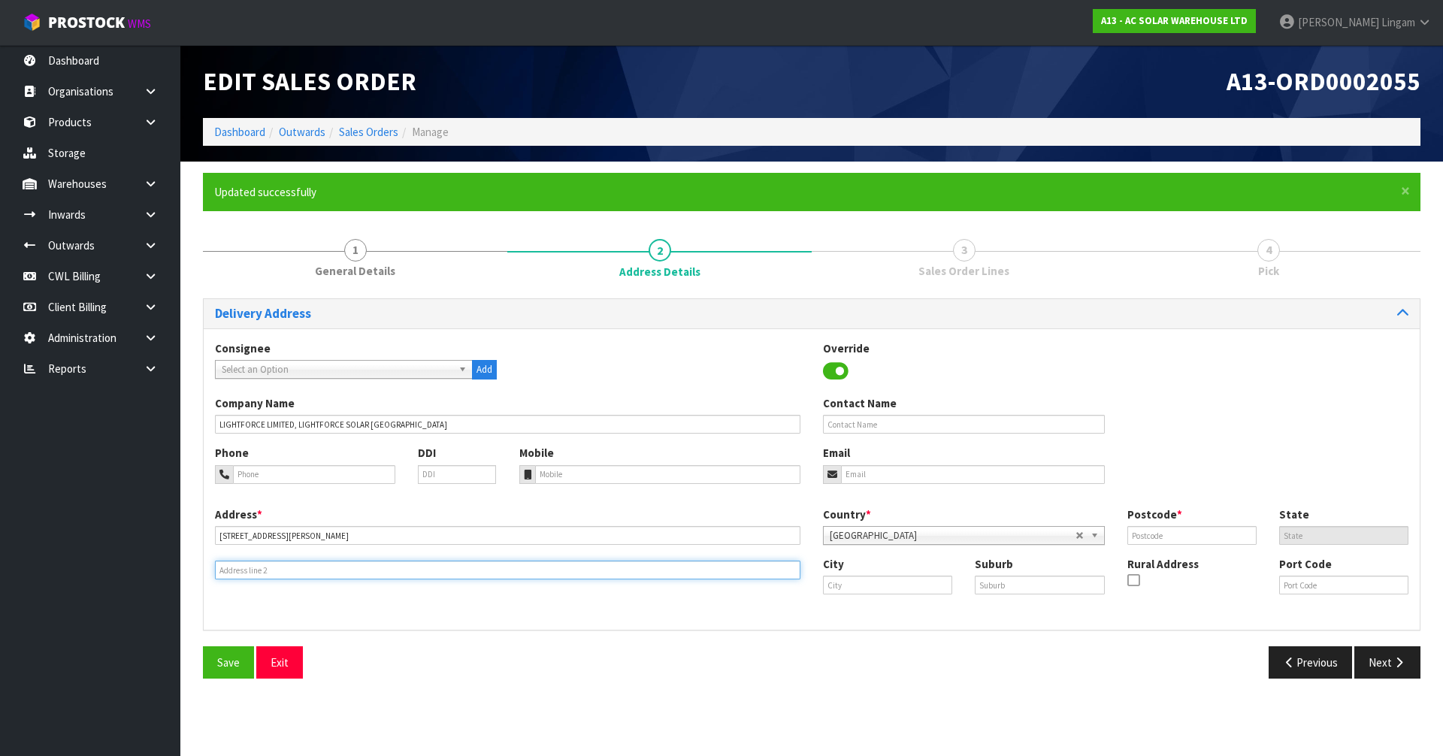
click at [224, 570] on input "text" at bounding box center [507, 570] width 585 height 19
paste input "(ACCESS ON KOHEKOHE ST) VIA EIF"
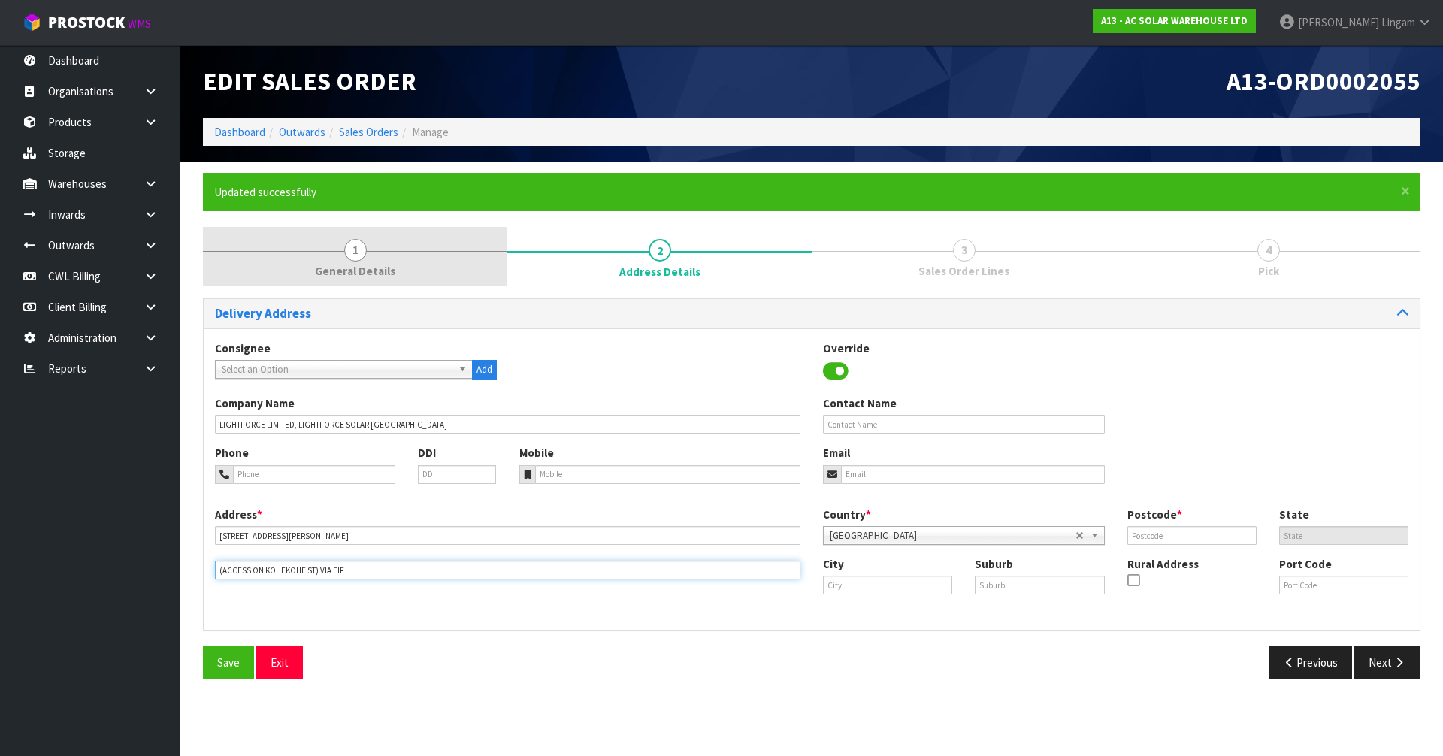
type input "(ACCESS ON KOHEKOHE ST) VIA EIF"
click at [386, 263] on span "General Details" at bounding box center [355, 271] width 80 height 16
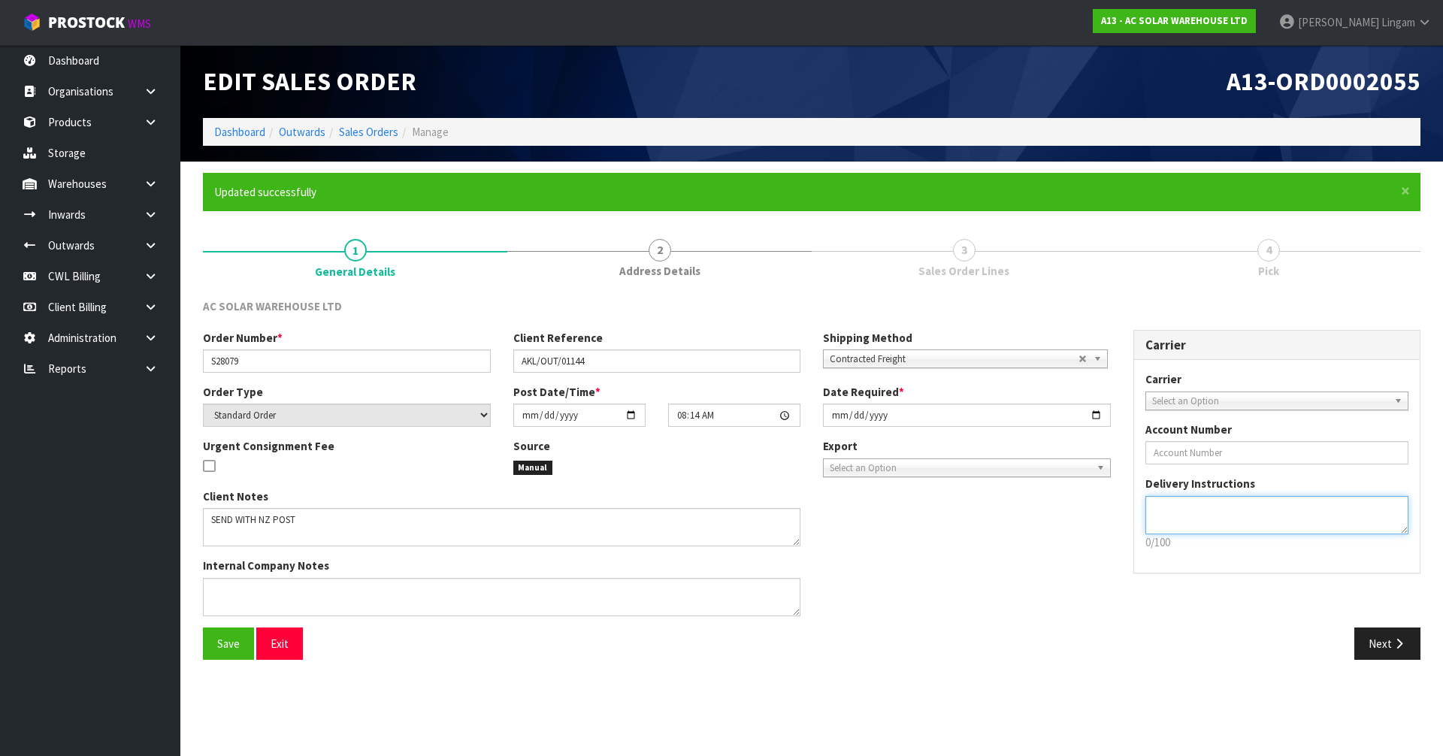
click at [1206, 516] on textarea at bounding box center [1277, 515] width 264 height 38
paste textarea "(ACCESS ON KOHEKOHE ST) VIA EIF"
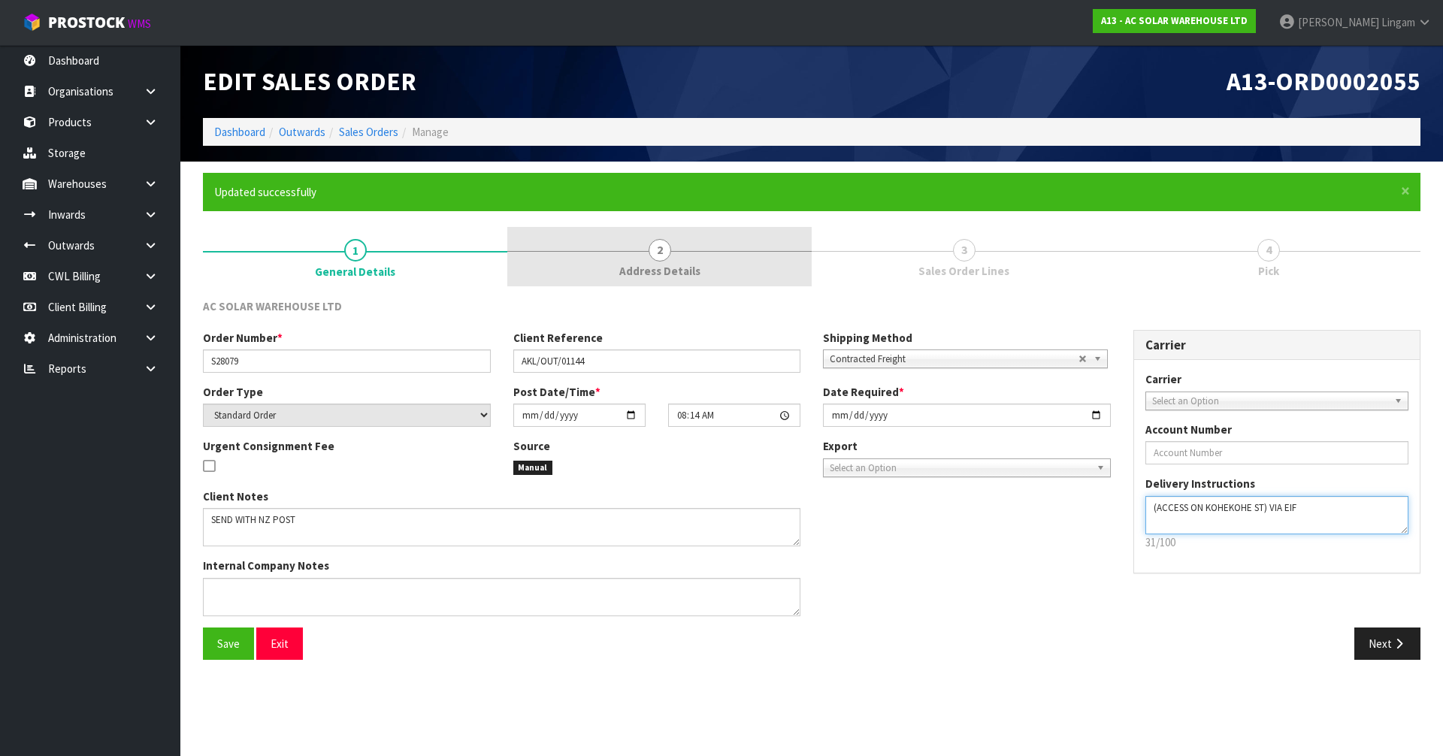
type textarea "(ACCESS ON KOHEKOHE ST) VIA EIF"
click at [713, 273] on link "2 Address Details" at bounding box center [659, 256] width 304 height 59
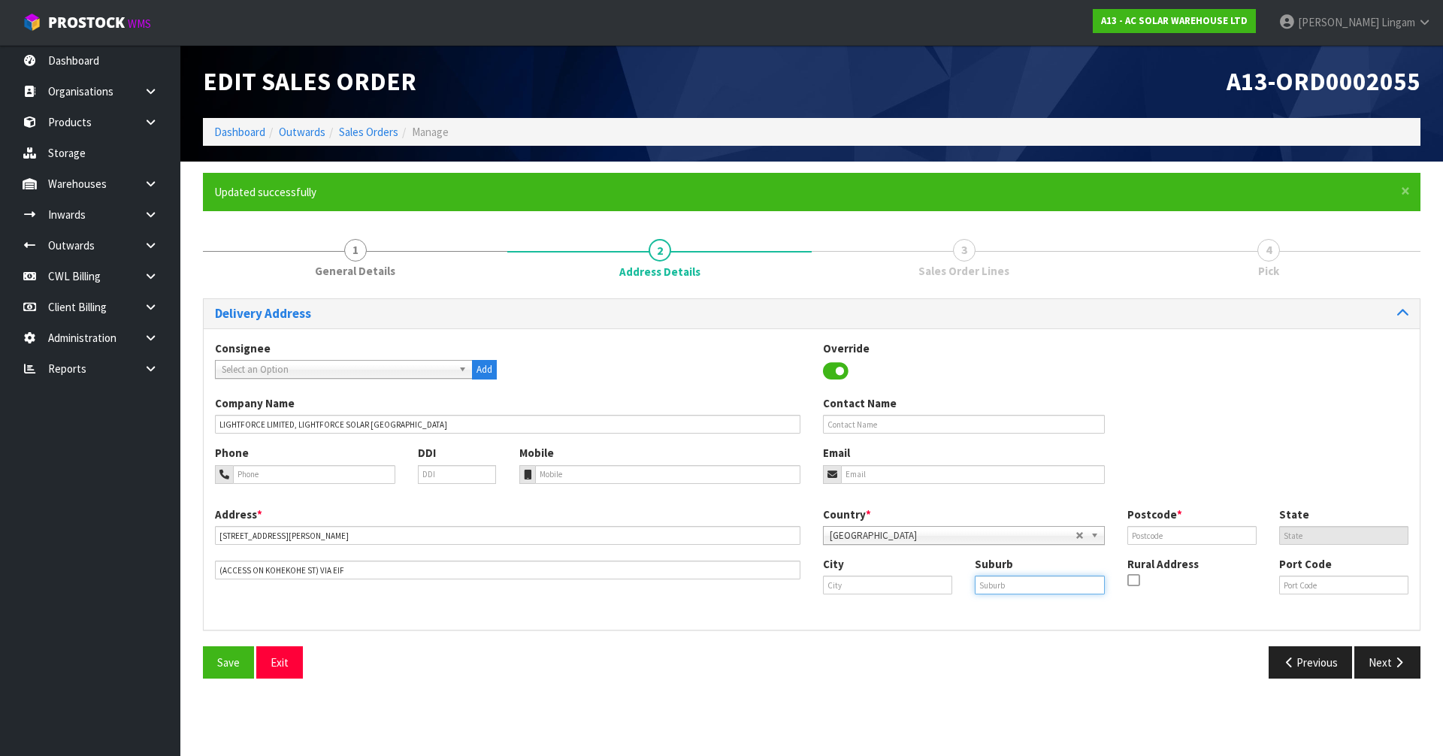
click at [1026, 588] on input "text" at bounding box center [1039, 585] width 129 height 19
paste input "MT EDEN"
type input "MT EDEN"
click at [883, 588] on input "text" at bounding box center [887, 585] width 129 height 19
click at [862, 611] on link "Au ckland" at bounding box center [877, 610] width 119 height 20
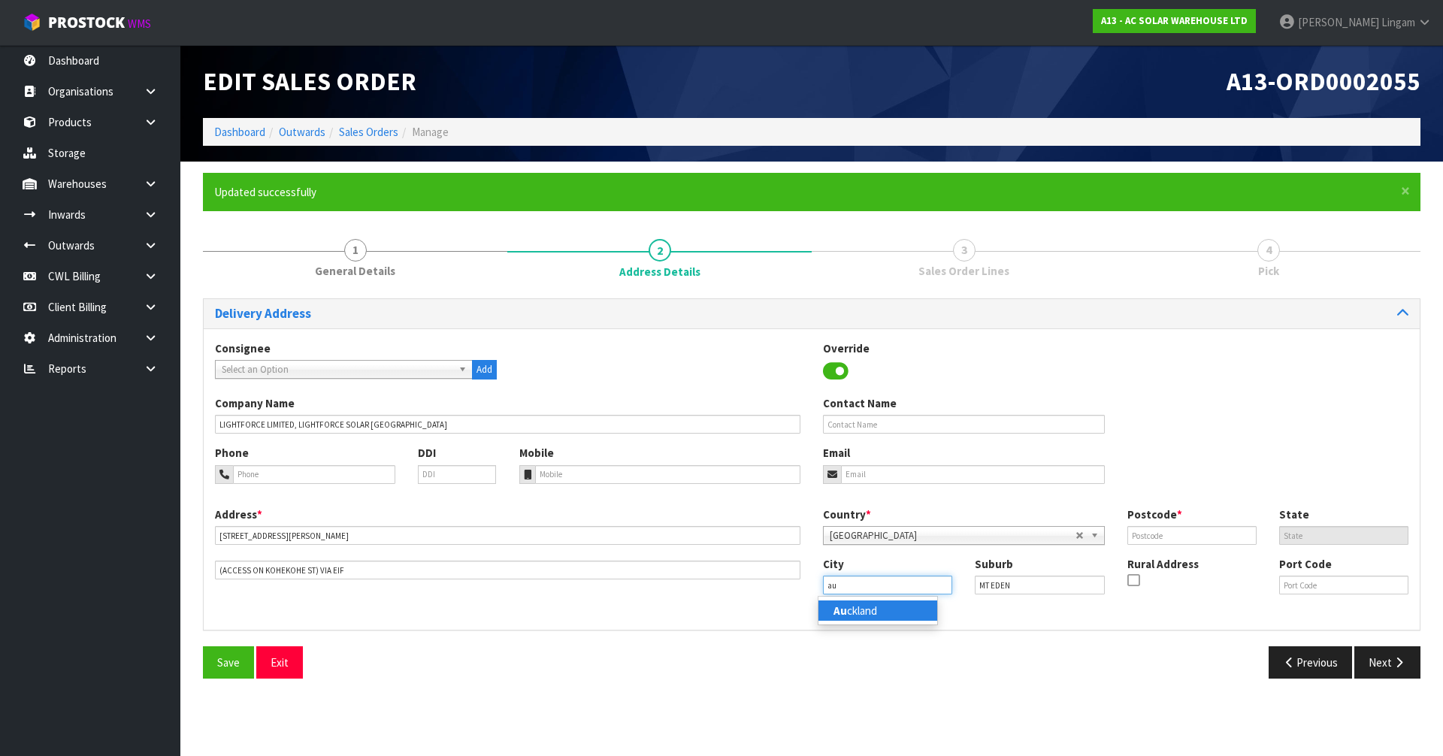
type input "[GEOGRAPHIC_DATA]"
click at [1170, 530] on input "text" at bounding box center [1191, 535] width 129 height 19
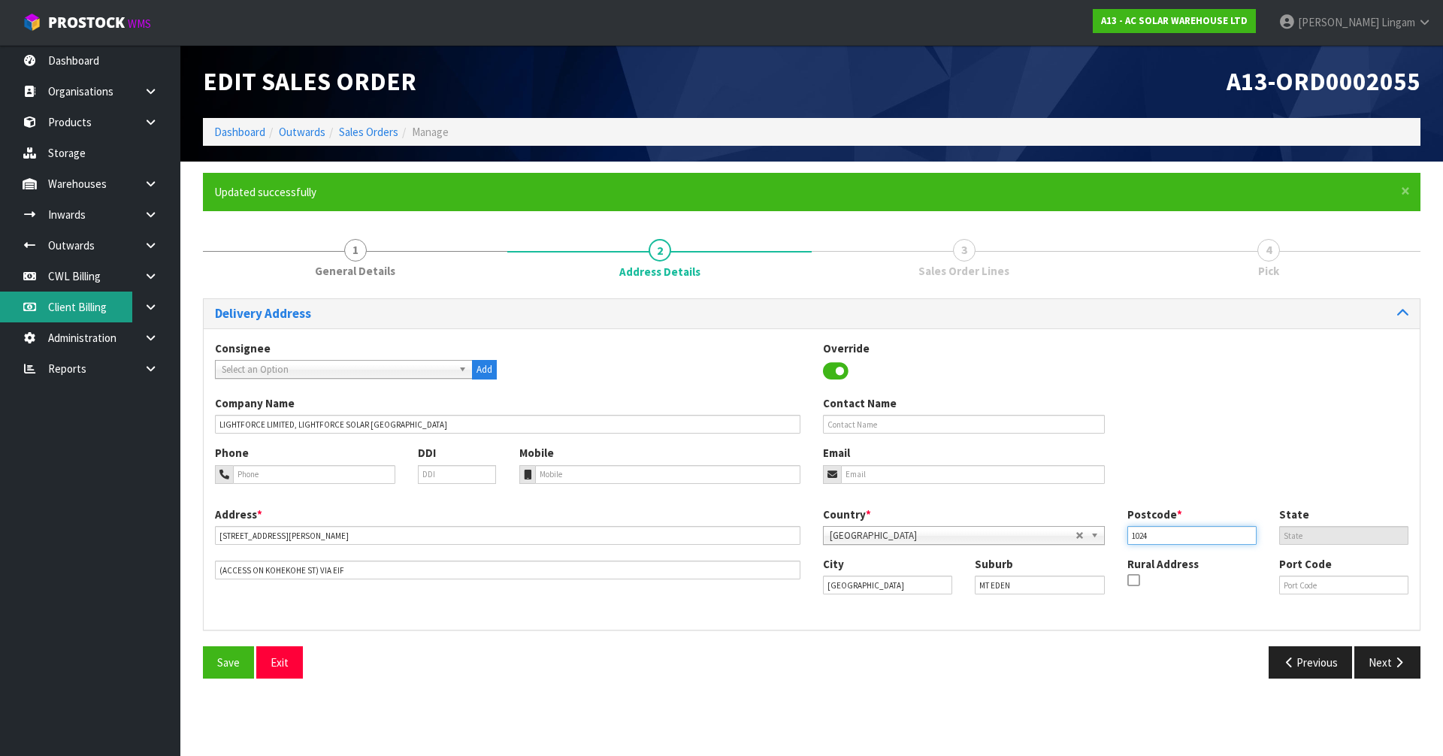
type input "1024"
click at [549, 478] on input "tel" at bounding box center [668, 474] width 266 height 19
paste input "Mark 02108870812"
click at [559, 476] on input "Mark 02108870812" at bounding box center [668, 474] width 266 height 19
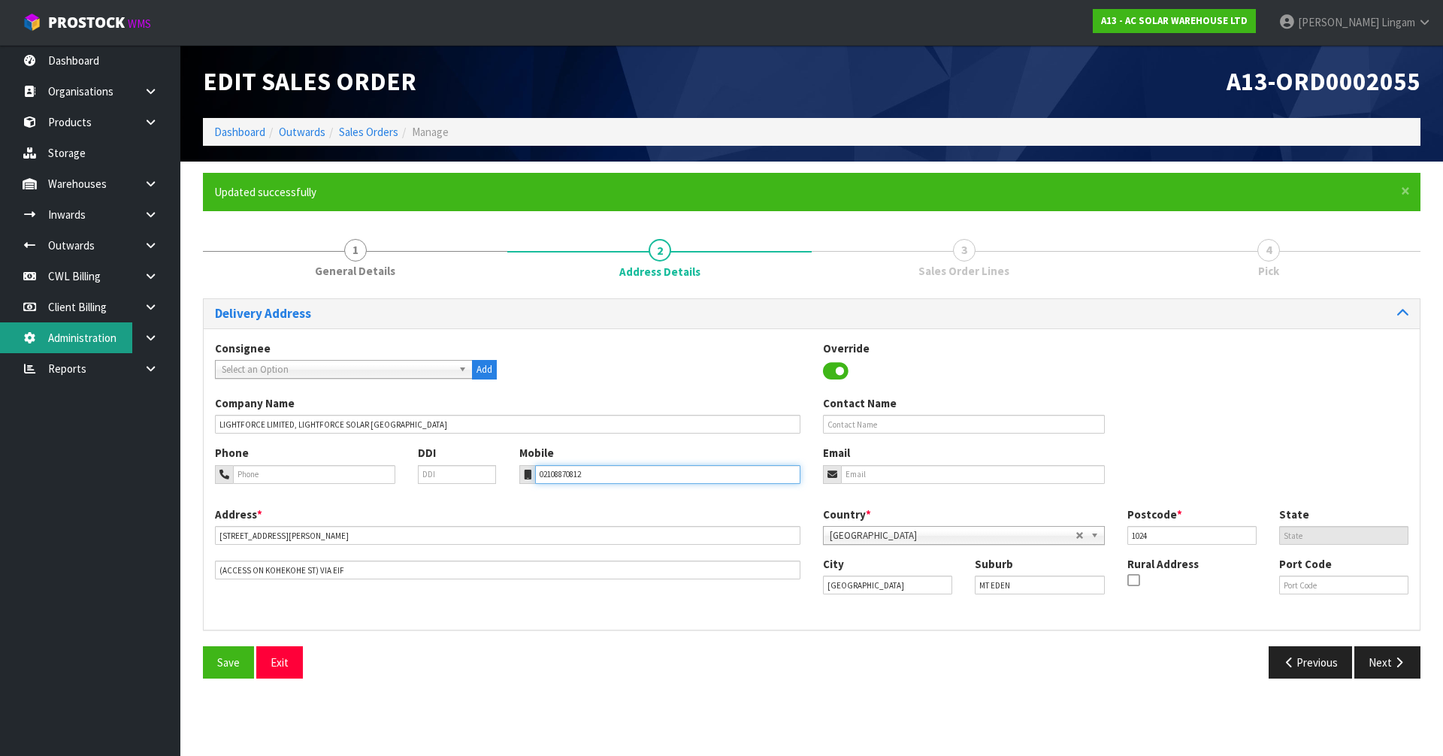
type input "02108870812"
click at [286, 472] on input "tel" at bounding box center [314, 474] width 162 height 19
paste input "0220696479"
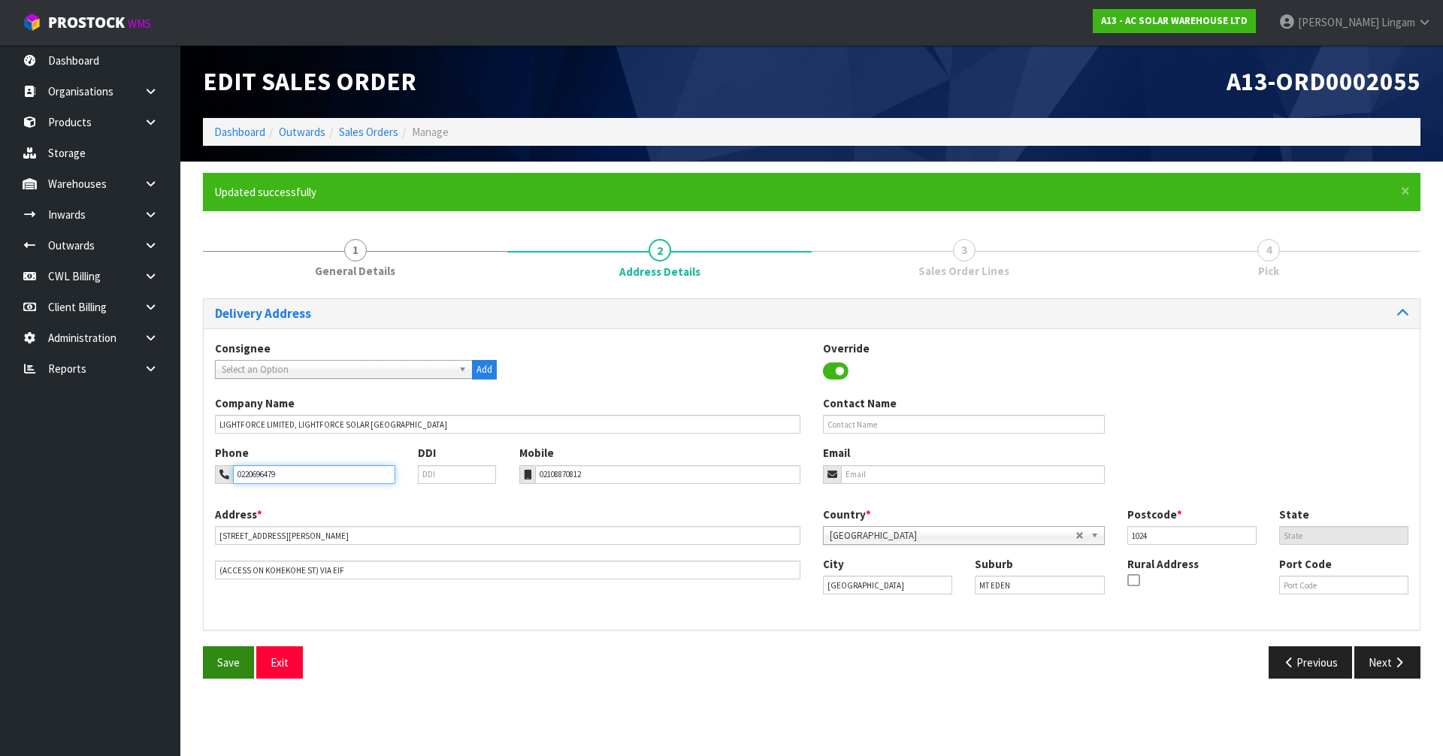
type input "0220696479"
click at [235, 669] on span "Save" at bounding box center [228, 662] width 23 height 14
click at [845, 424] on input "text" at bounding box center [964, 424] width 282 height 19
paste input "[PERSON_NAME]"
type input "MARK / [PERSON_NAME]"
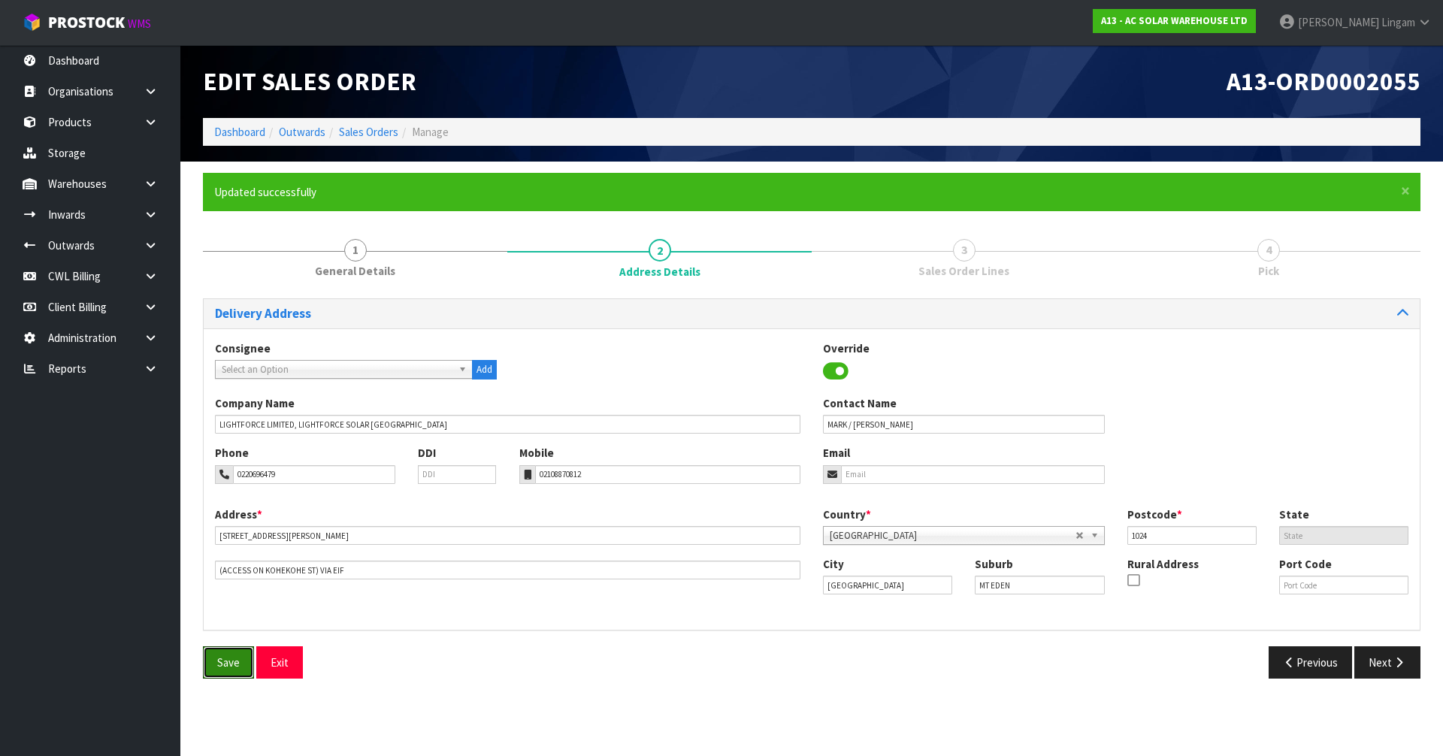
drag, startPoint x: 235, startPoint y: 660, endPoint x: 966, endPoint y: 645, distance: 730.5
click at [240, 658] on button "Save" at bounding box center [228, 662] width 51 height 32
click at [1381, 663] on button "Next" at bounding box center [1387, 662] width 66 height 32
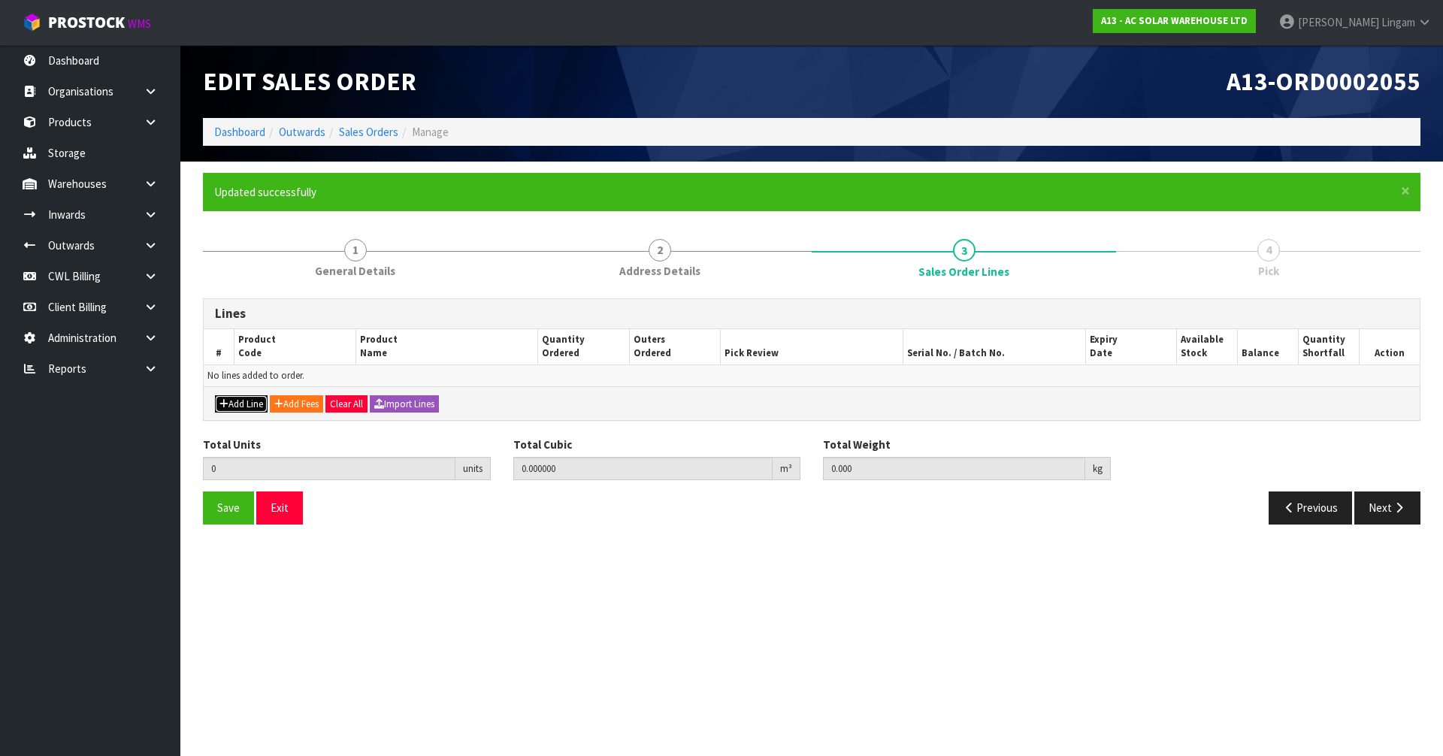
click at [236, 410] on button "Add Line" at bounding box center [241, 404] width 53 height 18
type input "0"
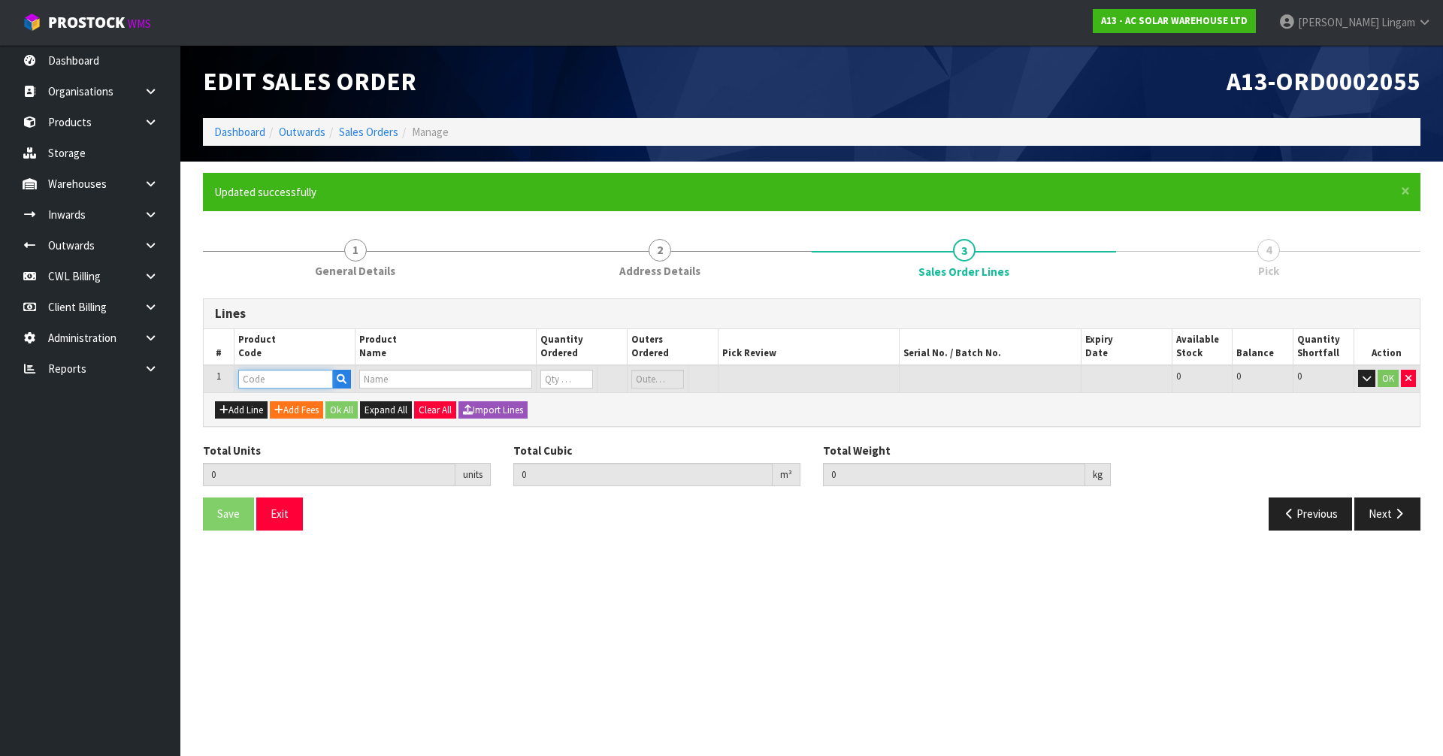
click at [259, 382] on input "text" at bounding box center [285, 379] width 95 height 19
paste input "1452"
type input "1452"
type input "0.000000"
type input "0.000"
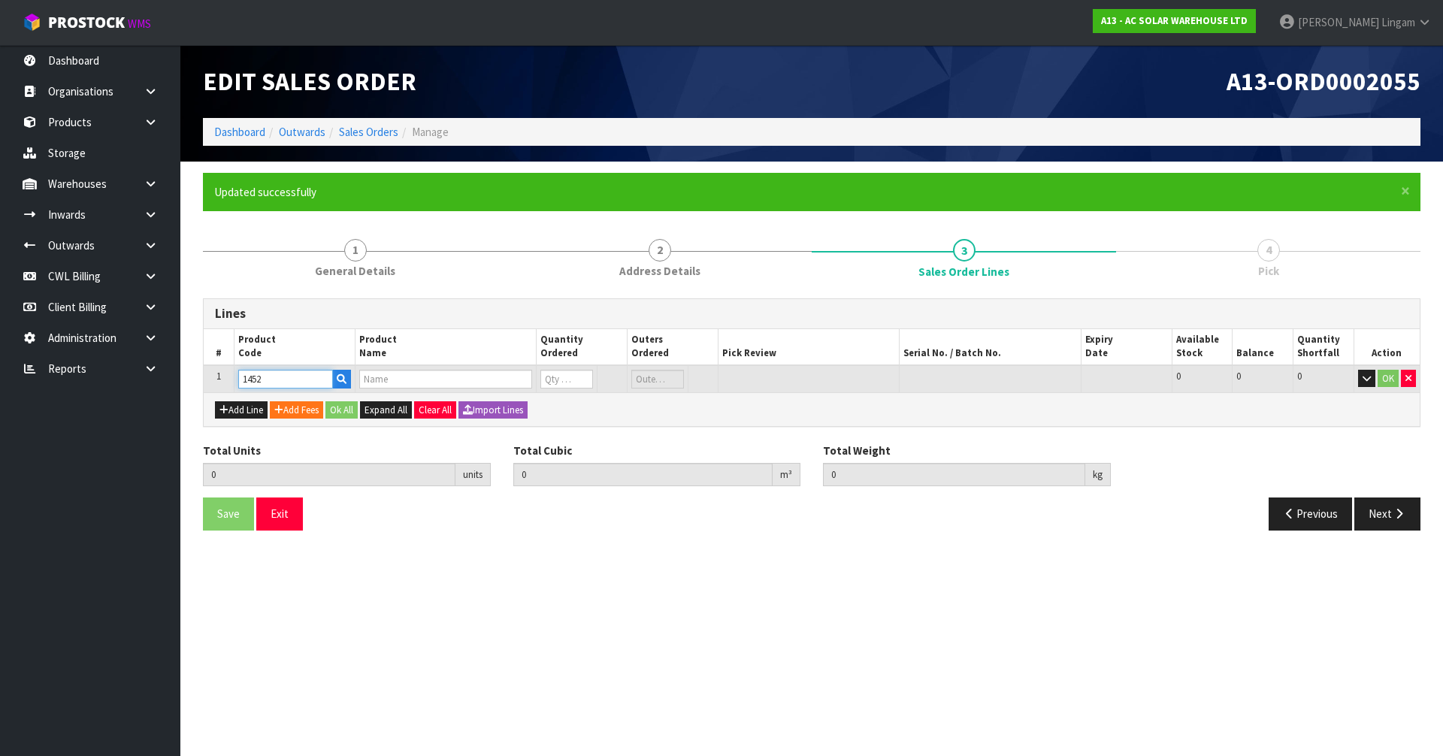
type input "TS4-A-O (700W) - TIGO 700W OPTIMISER WITH RAPID SHUTDOWN"
type input "0"
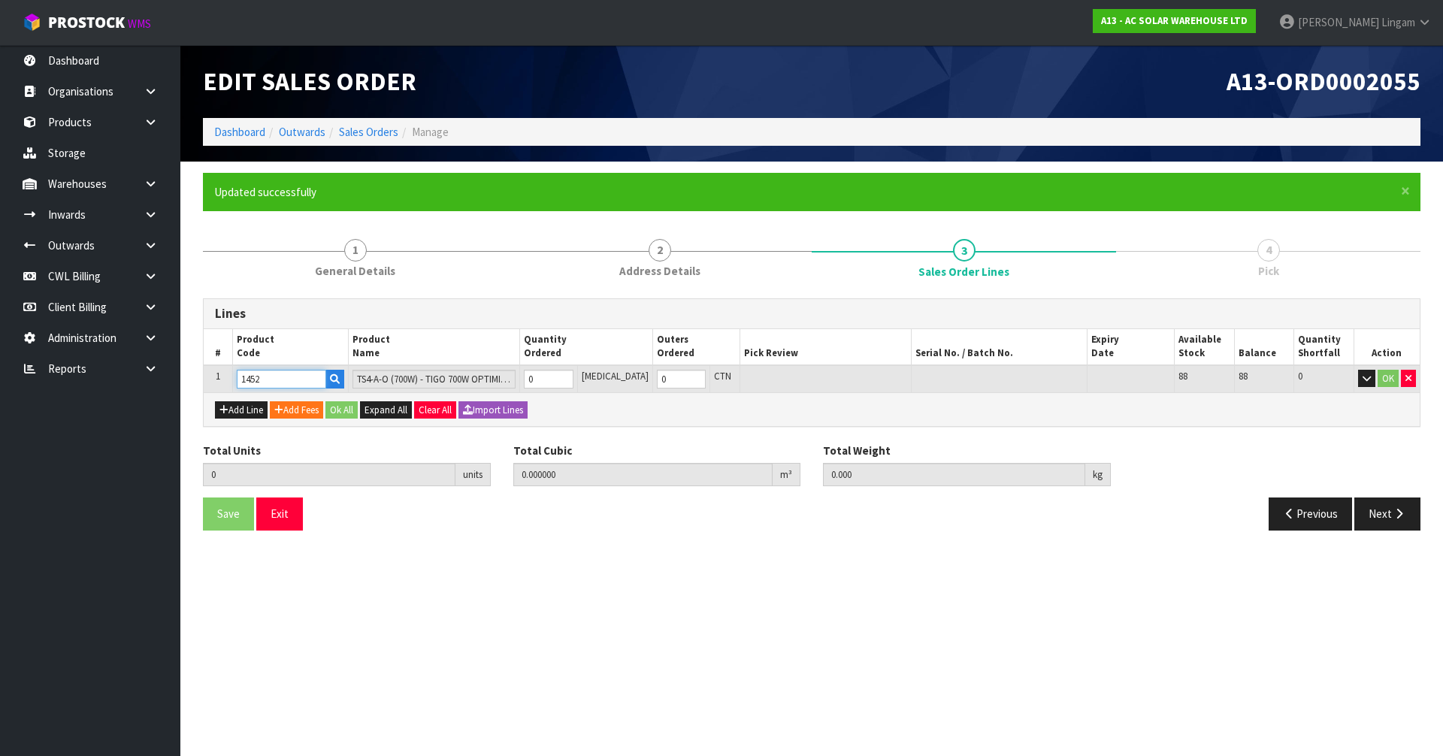
type input "1452"
click at [525, 379] on tr "1 1452 TS4-A-O (700W) - TIGO 700W OPTIMISER WITH RAPID SHUTDOWN 0 [MEDICAL_DATA…" at bounding box center [812, 379] width 1216 height 28
type input "6"
type input "0.00294"
type input "3"
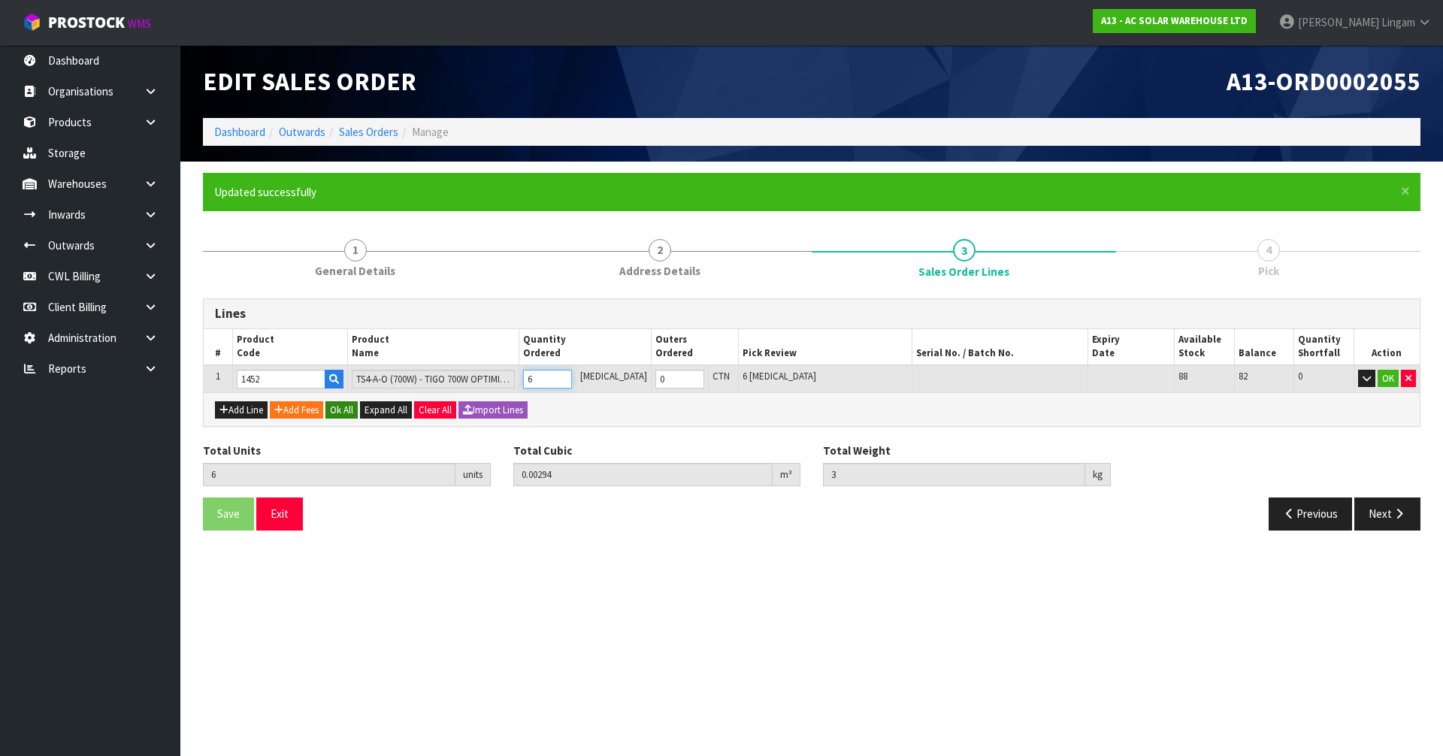
type input "6"
click at [349, 411] on button "Ok All" at bounding box center [341, 410] width 32 height 18
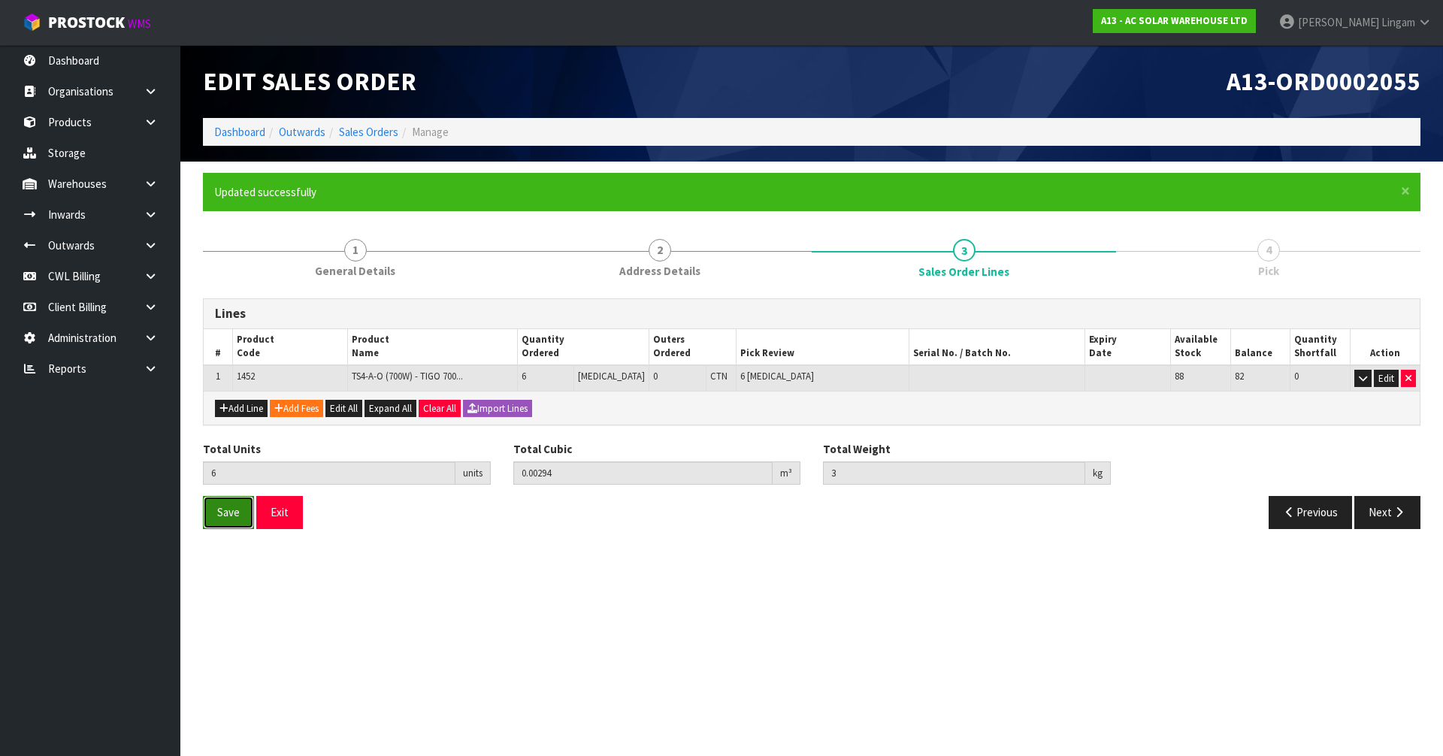
click at [243, 508] on button "Save" at bounding box center [228, 512] width 51 height 32
click at [1374, 511] on button "Next" at bounding box center [1387, 512] width 66 height 32
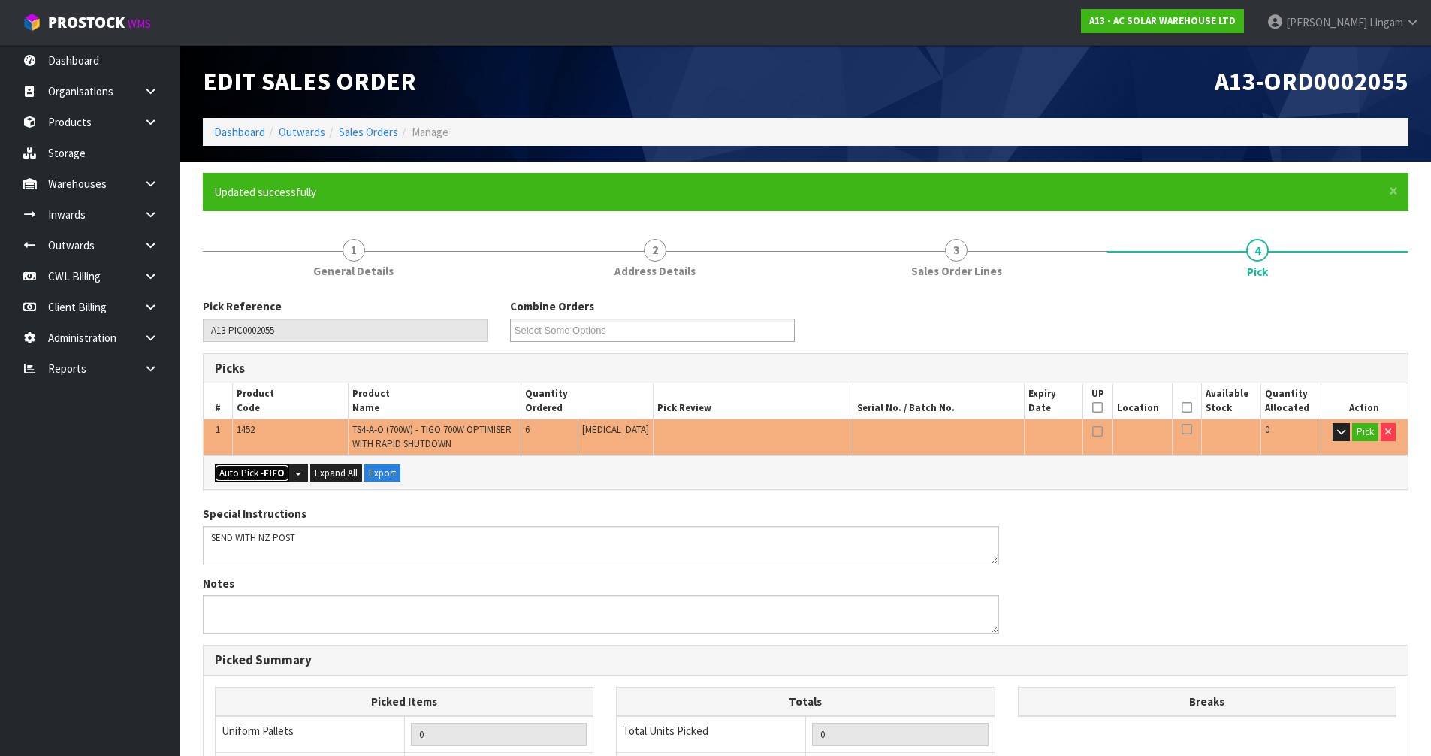
click at [241, 476] on button "Auto Pick - FIFO" at bounding box center [252, 473] width 74 height 18
type input "Piece x 6"
type input "6"
type input "0.002940"
type input "3.000"
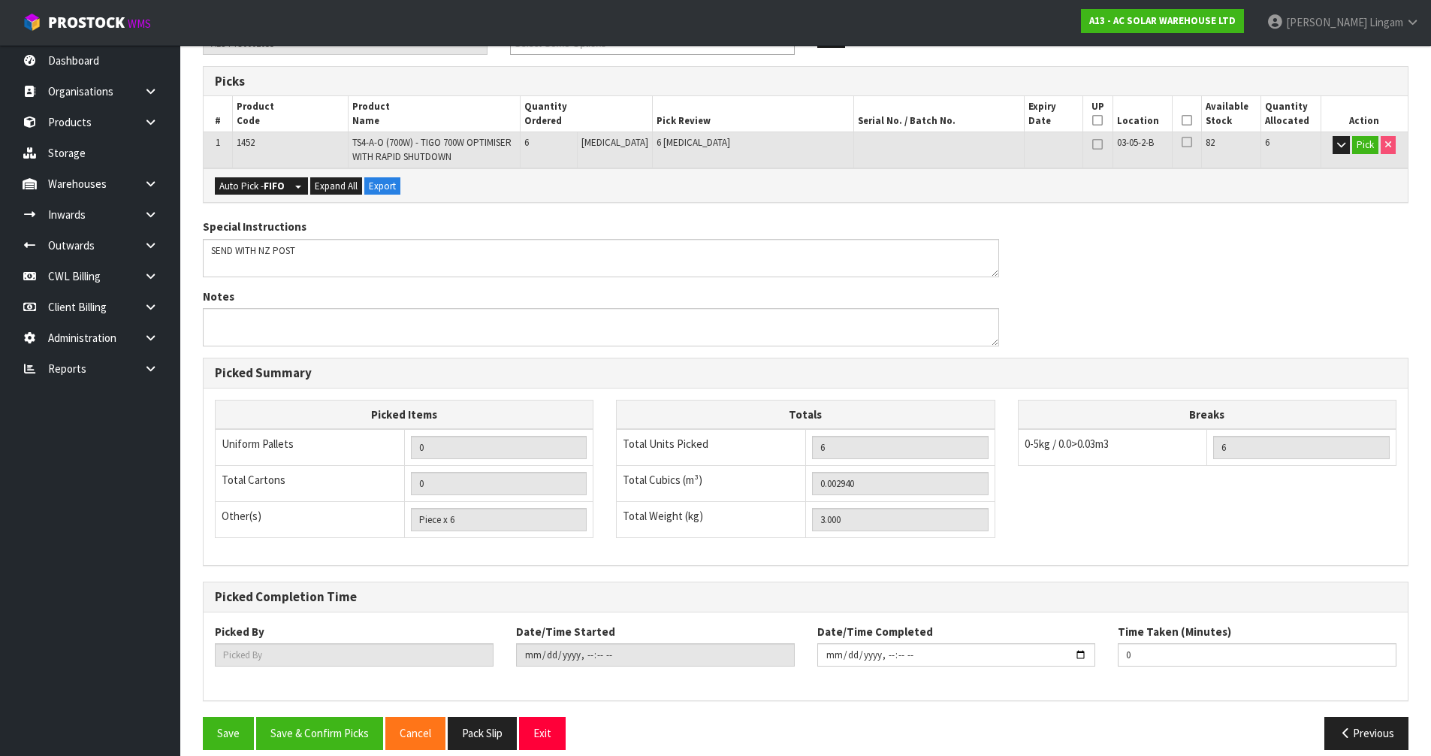
scroll to position [304, 0]
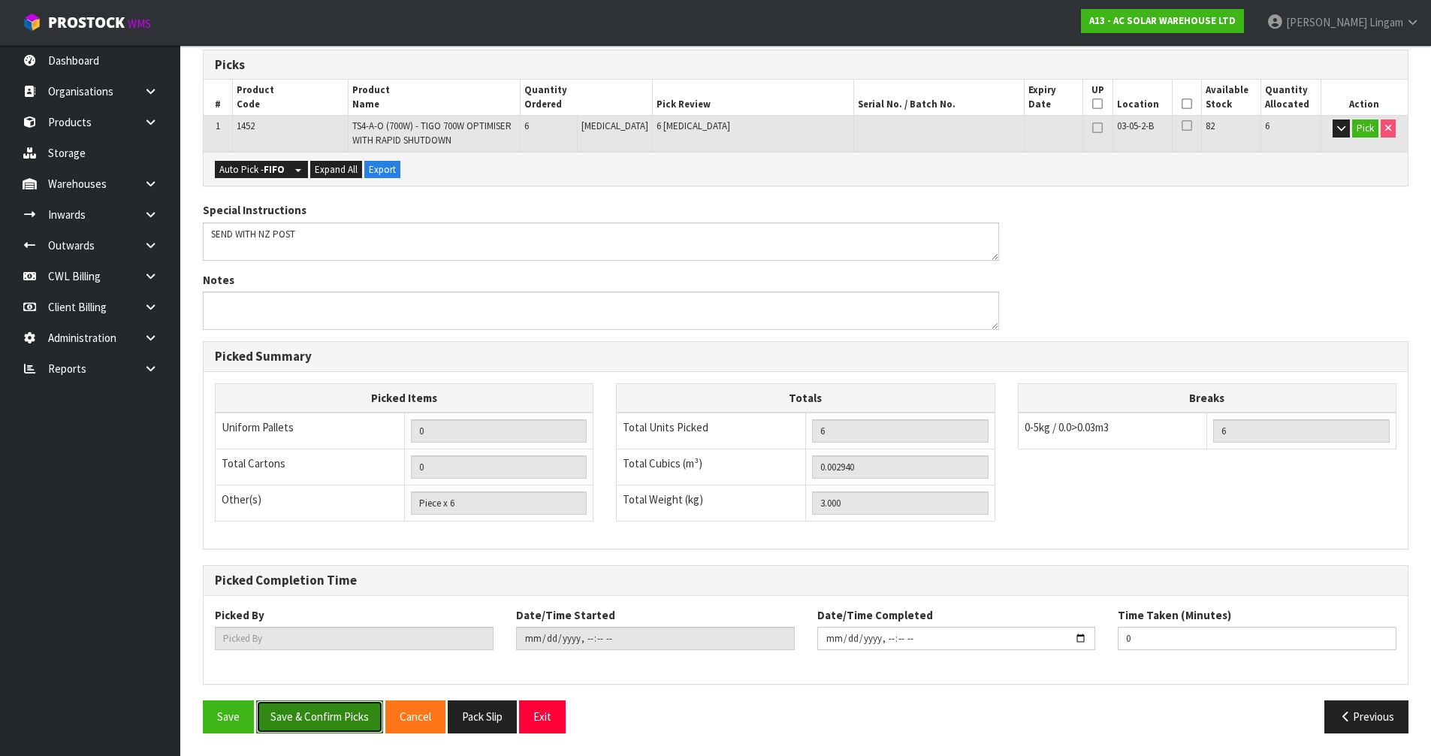
click at [319, 721] on button "Save & Confirm Picks" at bounding box center [319, 716] width 127 height 32
type input "[PERSON_NAME]"
type input "[DATE]T08:16:13"
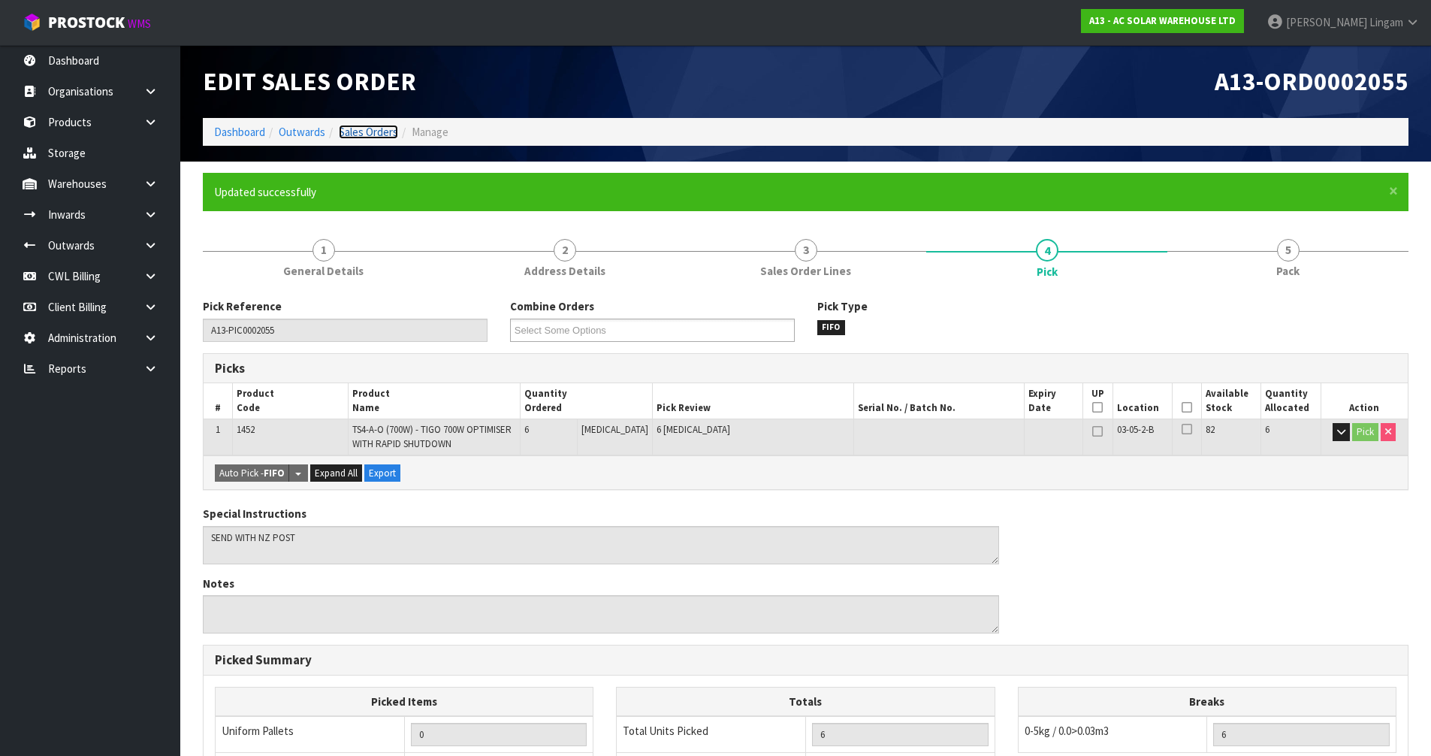
click at [388, 135] on link "Sales Orders" at bounding box center [368, 132] width 59 height 14
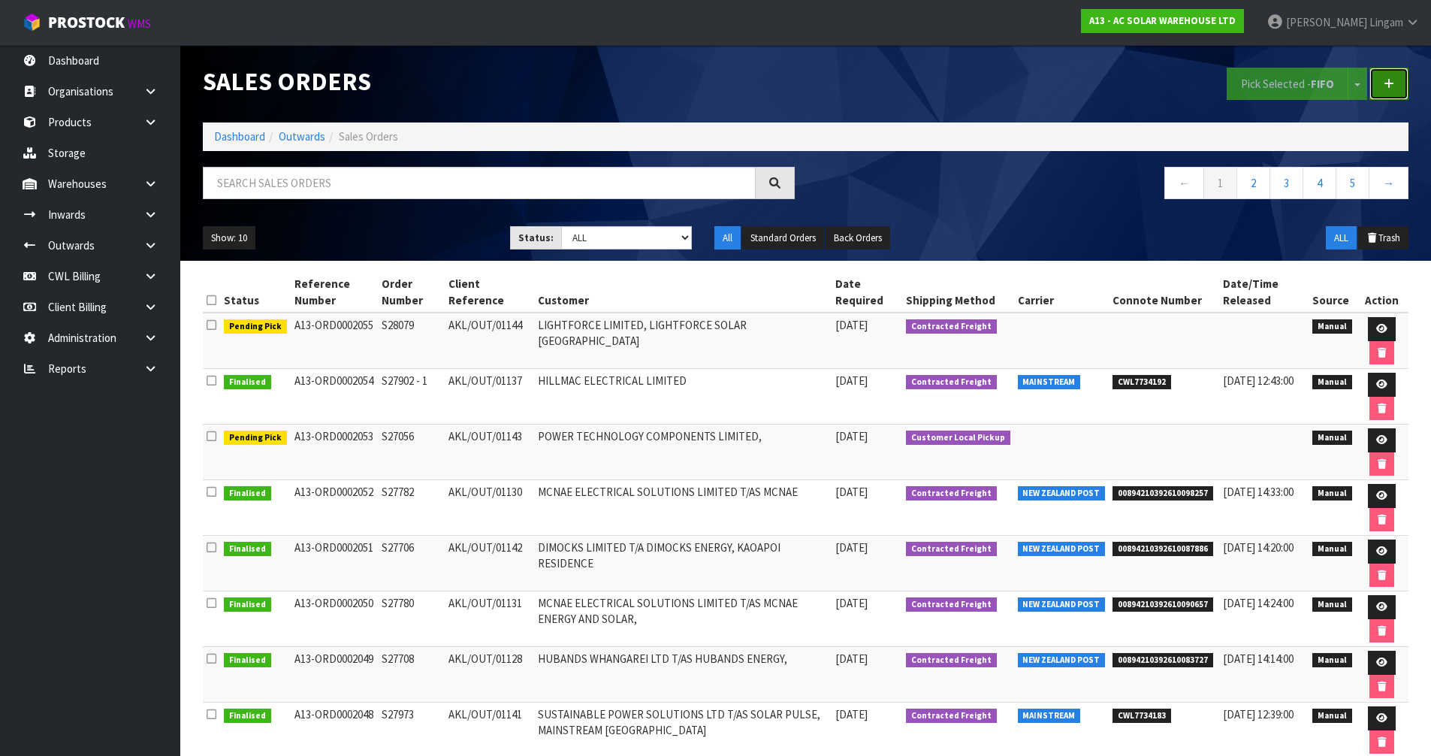
click at [1401, 89] on link at bounding box center [1389, 84] width 39 height 32
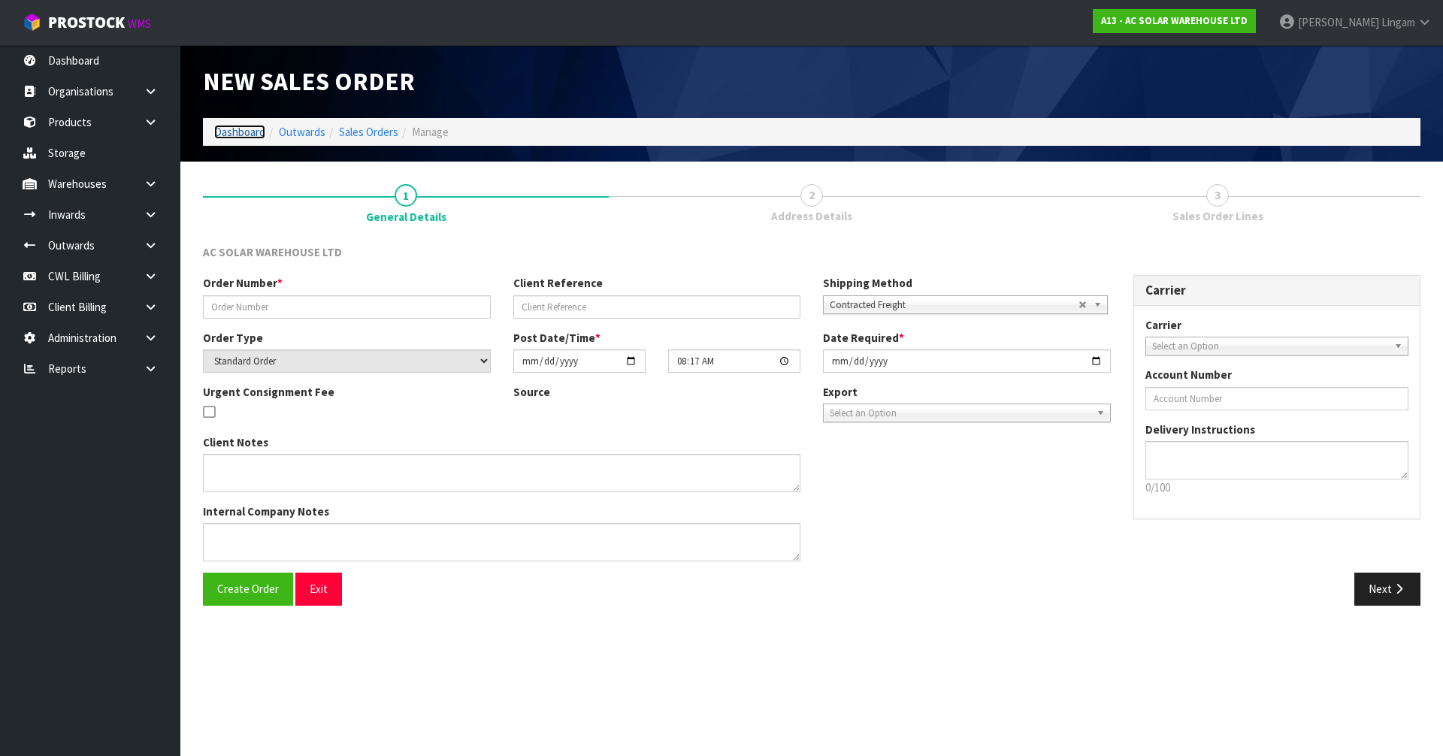
click at [239, 133] on link "Dashboard" at bounding box center [239, 132] width 51 height 14
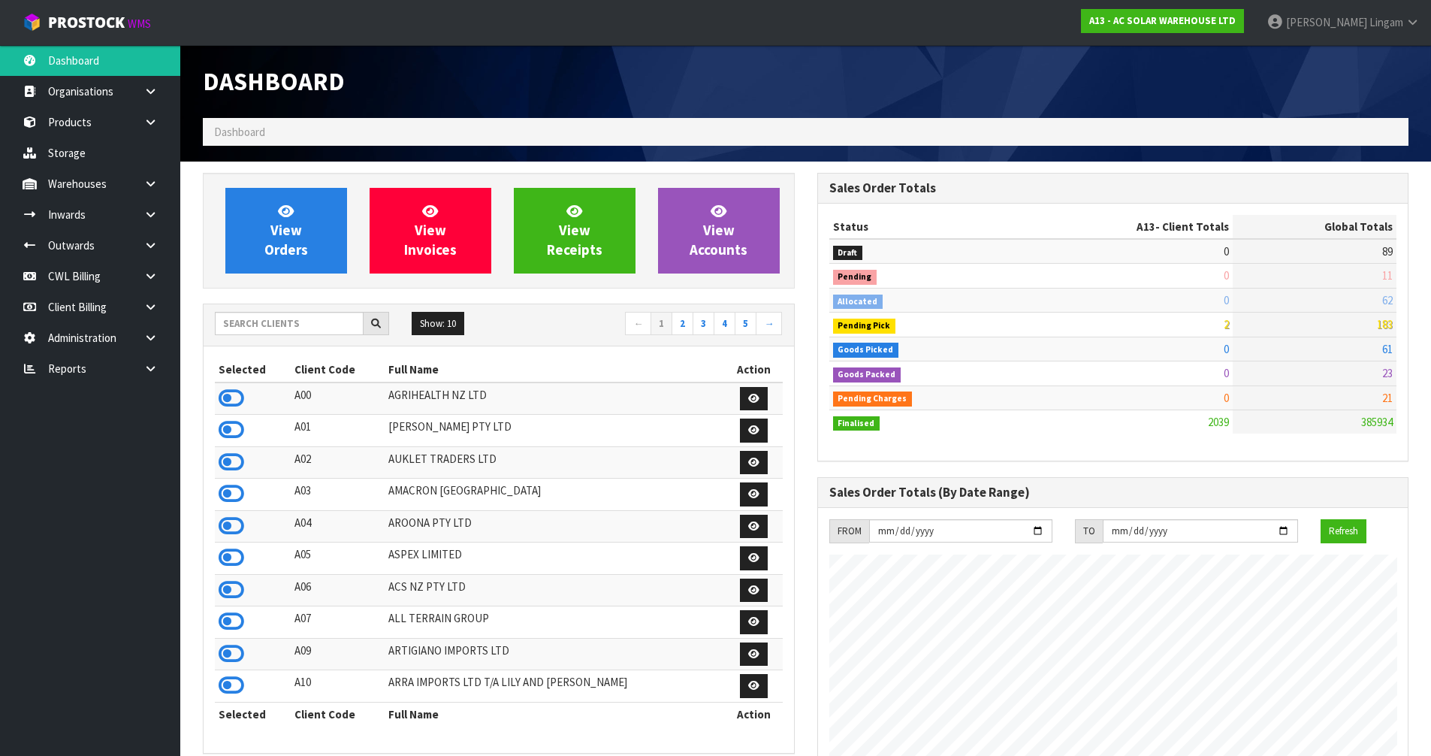
scroll to position [1219, 614]
click at [331, 328] on input "text" at bounding box center [289, 323] width 149 height 23
click at [240, 318] on input "text" at bounding box center [289, 323] width 149 height 23
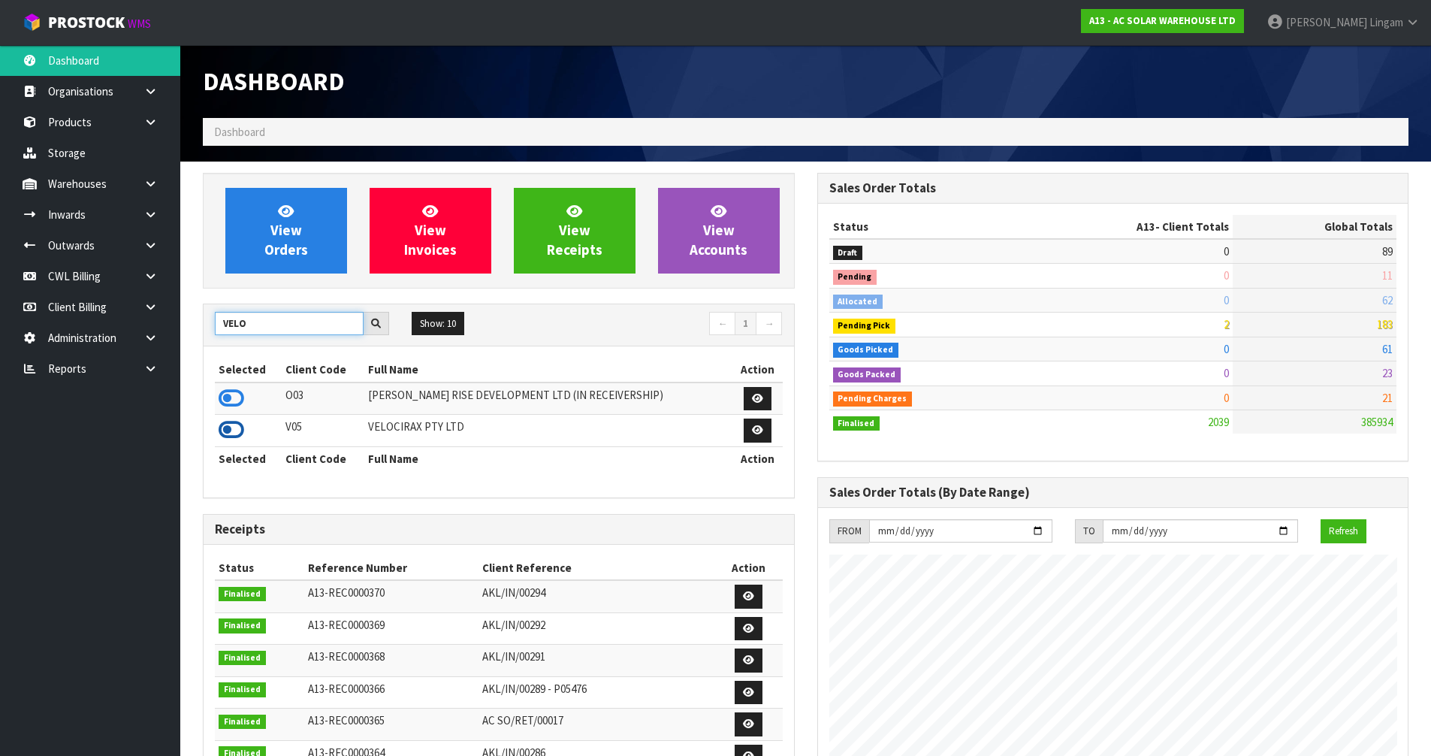
type input "VELO"
click at [228, 434] on icon at bounding box center [232, 430] width 26 height 23
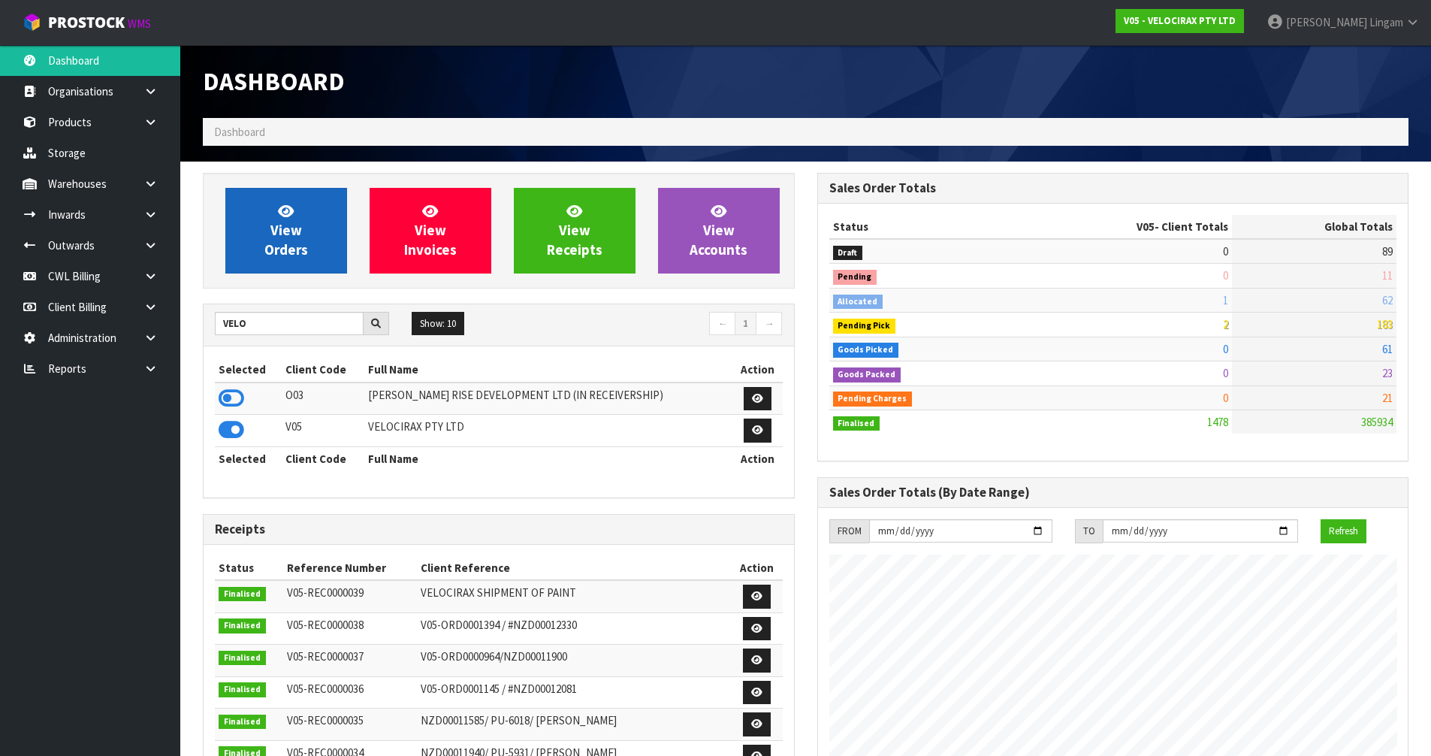
scroll to position [1171, 614]
click at [268, 236] on link "View Orders" at bounding box center [286, 231] width 122 height 86
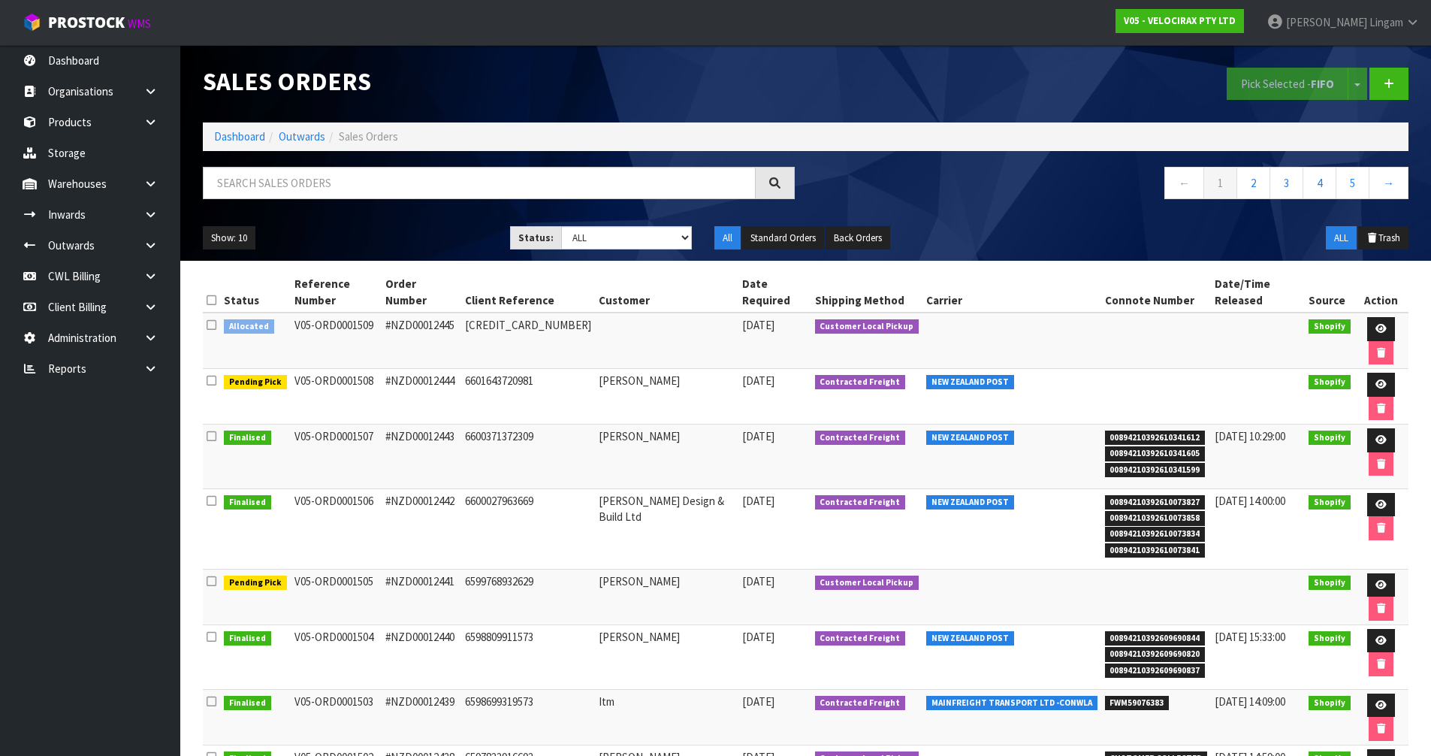
click at [212, 319] on icon at bounding box center [212, 324] width 10 height 11
click at [0, 0] on input "checkbox" at bounding box center [0, 0] width 0 height 0
click at [1294, 89] on button "Pick Selected - FIFO" at bounding box center [1288, 84] width 122 height 32
click at [1376, 324] on icon at bounding box center [1381, 329] width 11 height 10
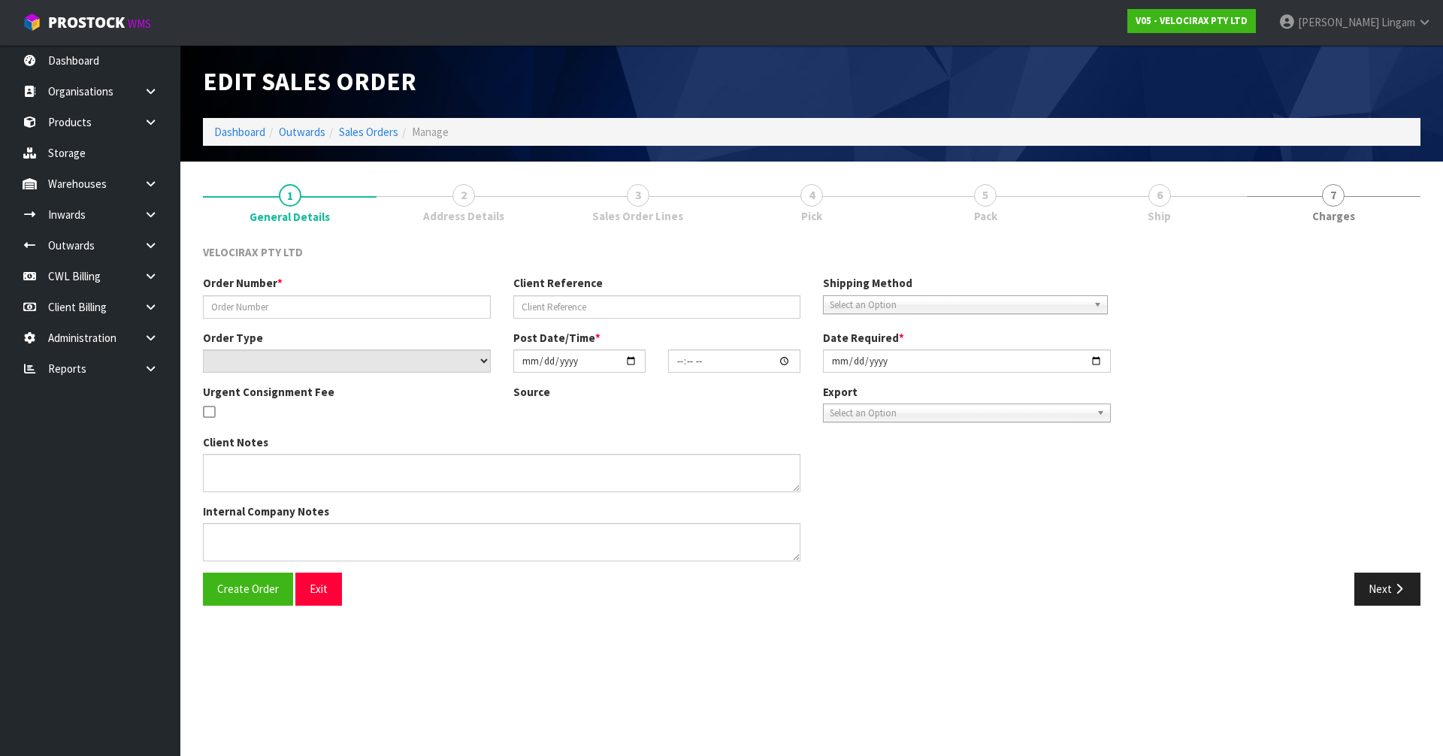
type input "#NZD00012445"
type input "[CREDIT_CARD_NUMBER]"
select select "number:0"
type input "[DATE]"
type input "05:43:35.000"
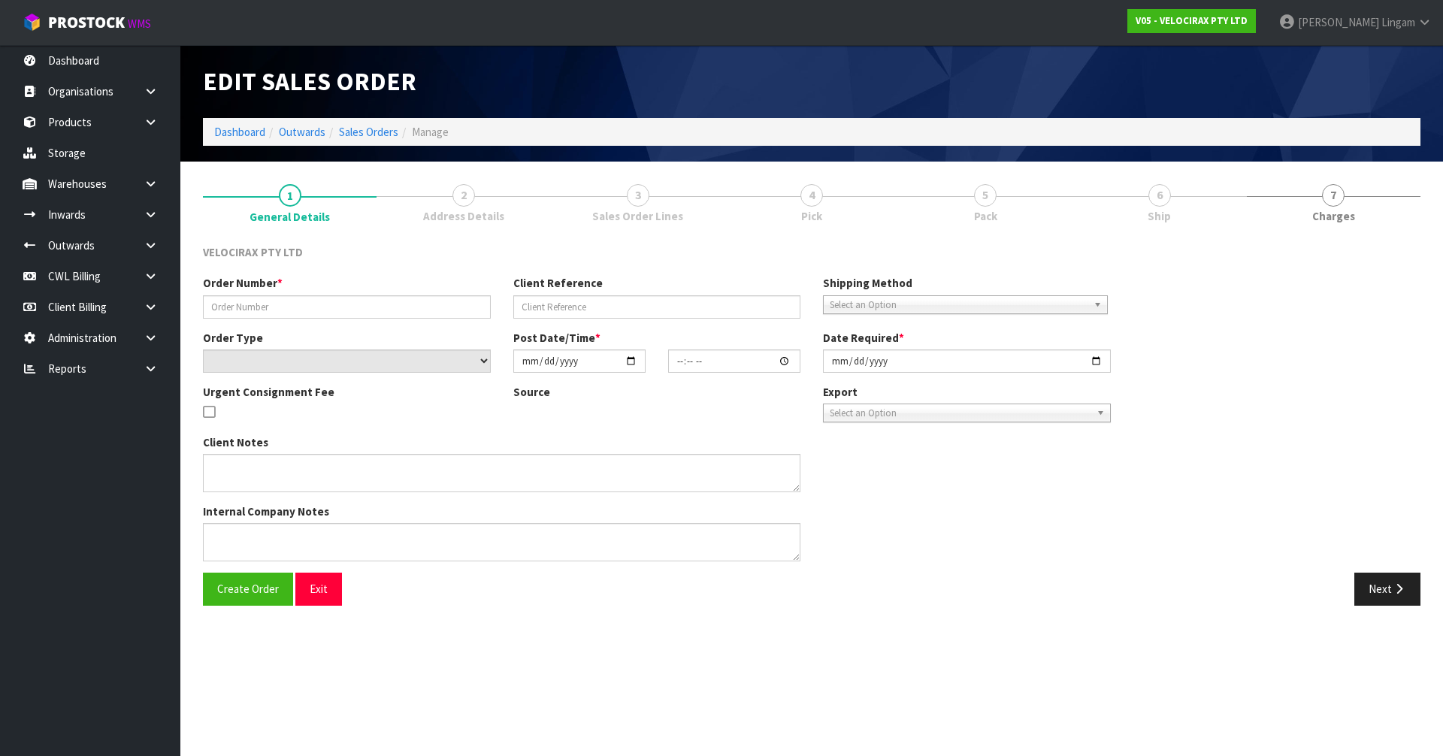
type input "[DATE]"
type textarea "VelociRAX employee picking up [DATE] for event in [GEOGRAPHIC_DATA]"
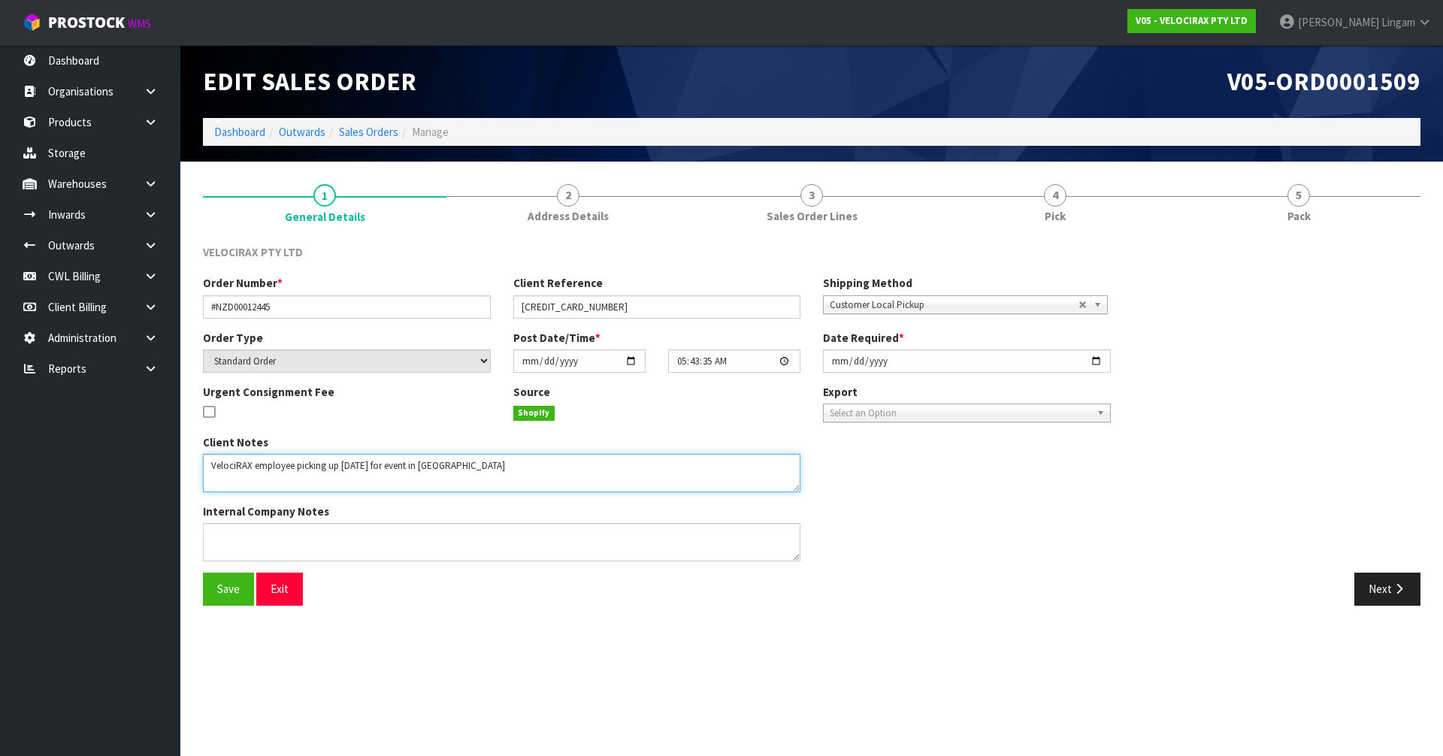
drag, startPoint x: 251, startPoint y: 464, endPoint x: 204, endPoint y: 474, distance: 48.5
click at [204, 474] on textarea at bounding box center [501, 473] width 597 height 38
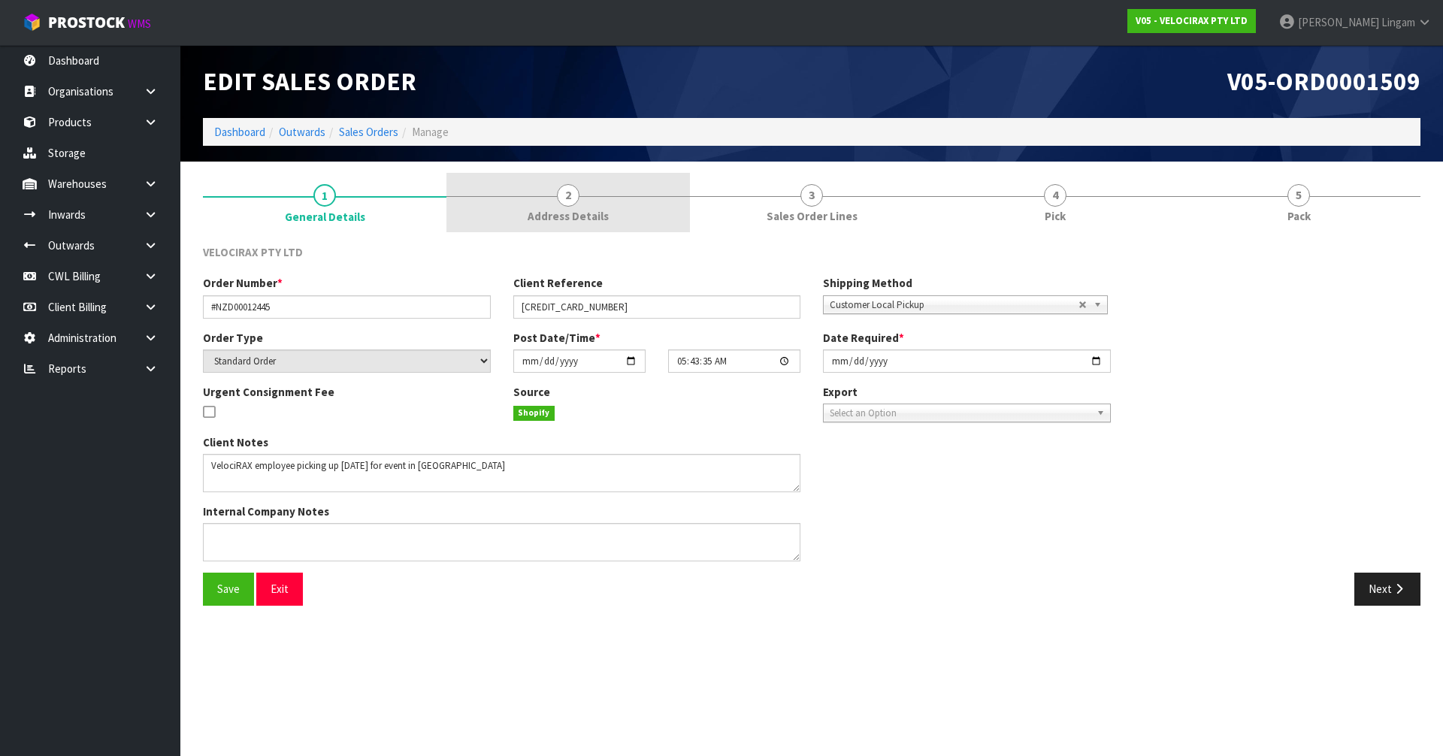
click at [530, 214] on span "Address Details" at bounding box center [567, 216] width 81 height 16
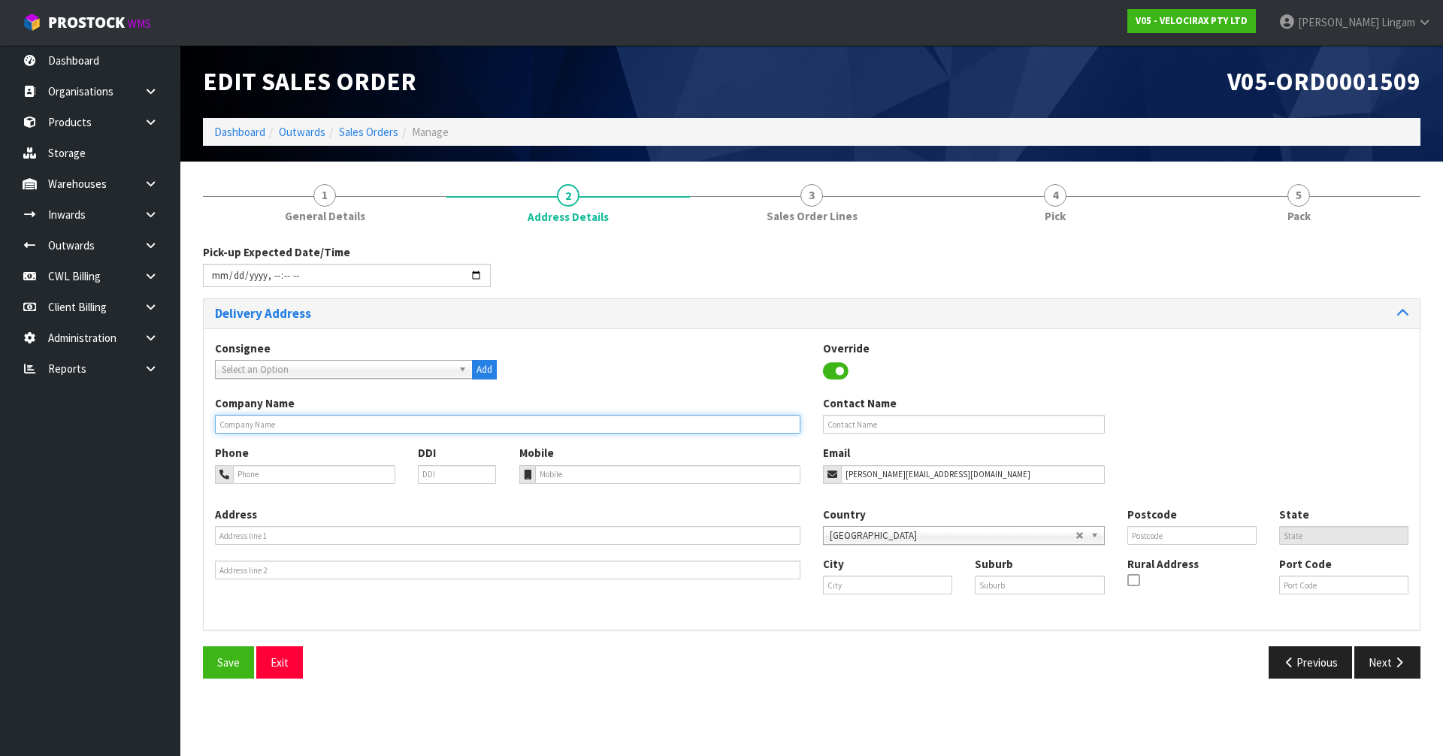
click at [366, 425] on input "text" at bounding box center [507, 424] width 585 height 19
paste input "VELOCIRAX"
type input "VELOCIRAX"
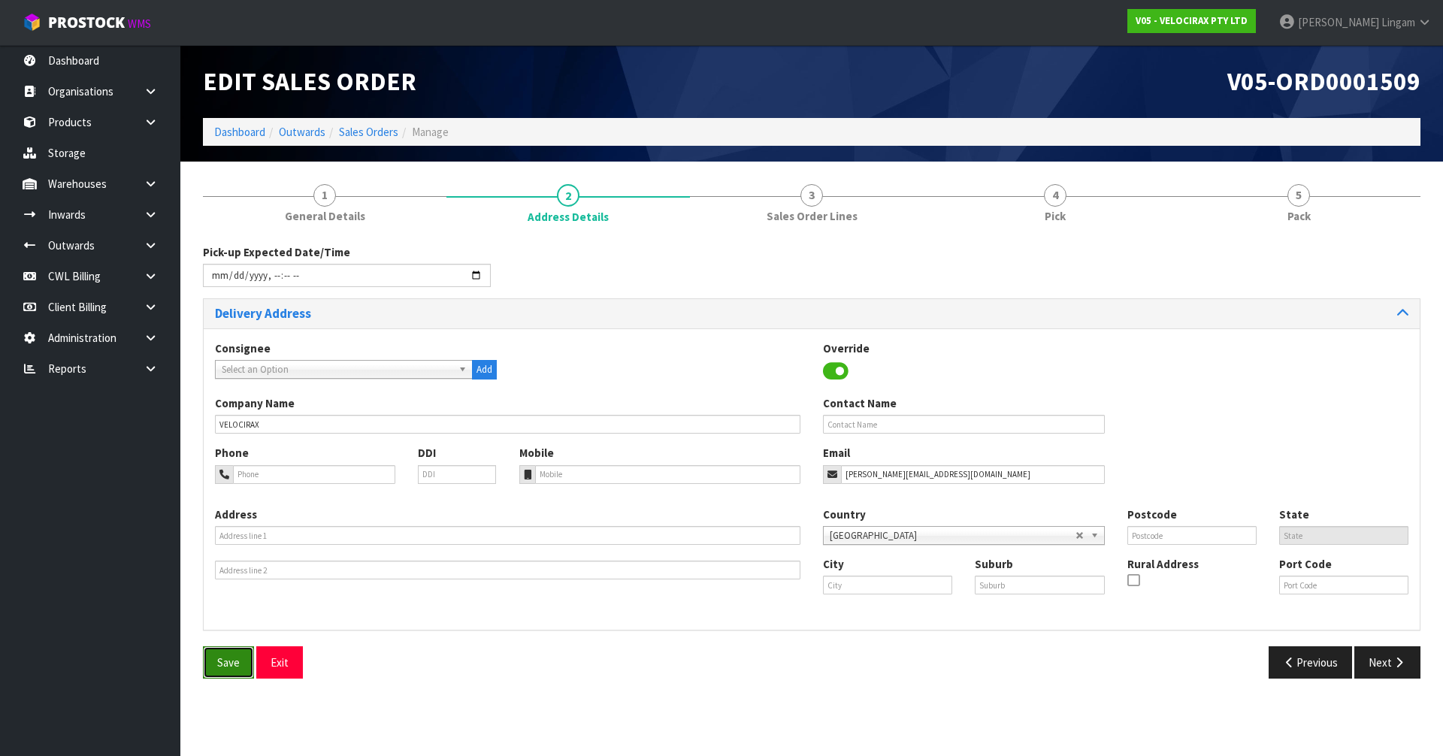
click at [234, 655] on span "Save" at bounding box center [228, 662] width 23 height 14
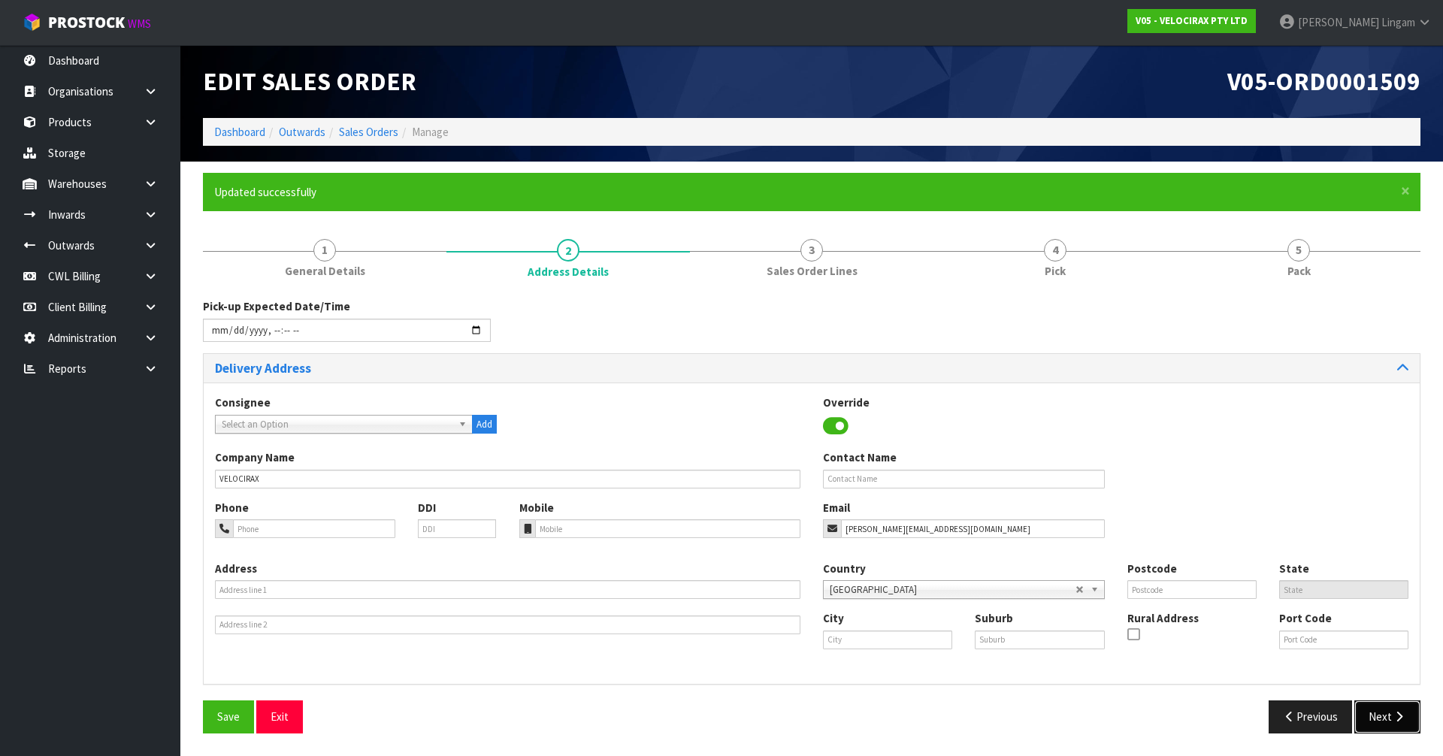
click at [1369, 718] on button "Next" at bounding box center [1387, 716] width 66 height 32
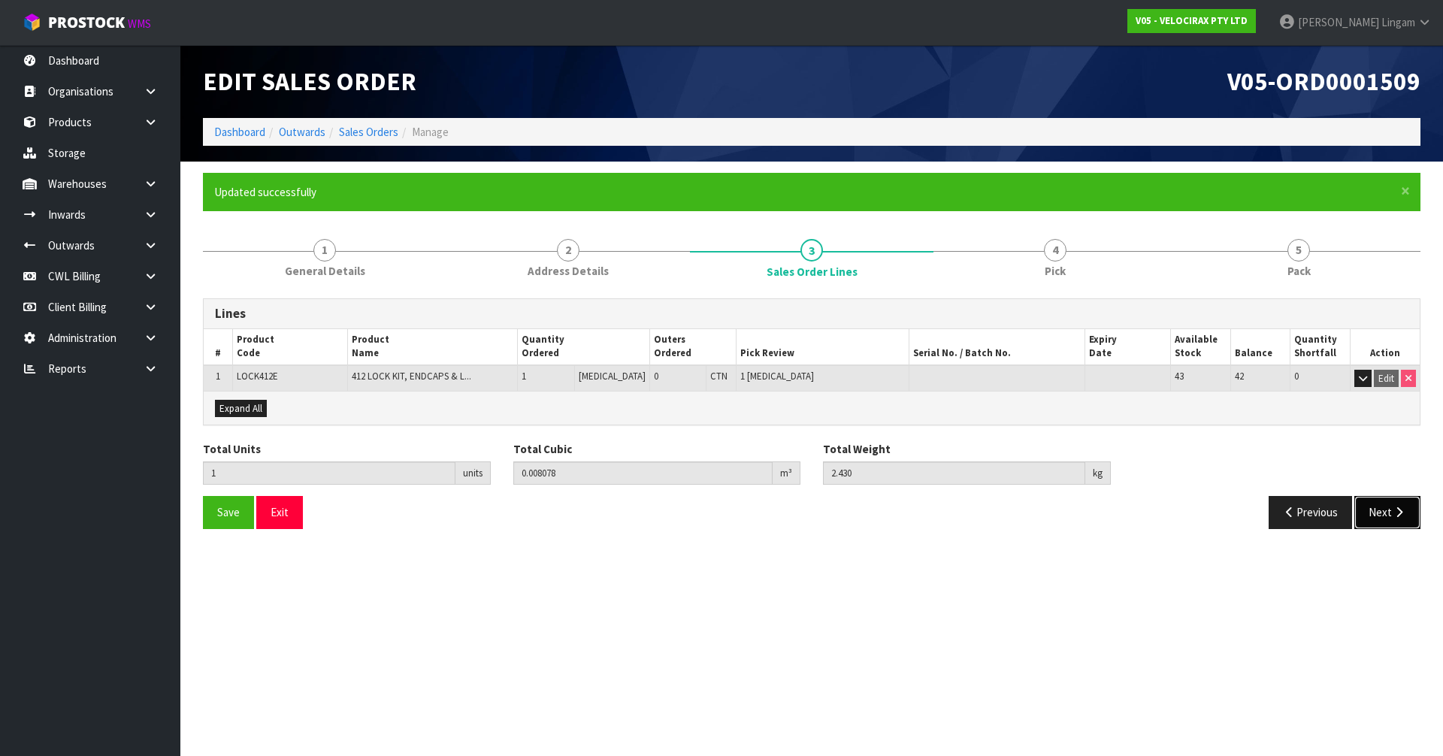
click at [1388, 522] on button "Next" at bounding box center [1387, 512] width 66 height 32
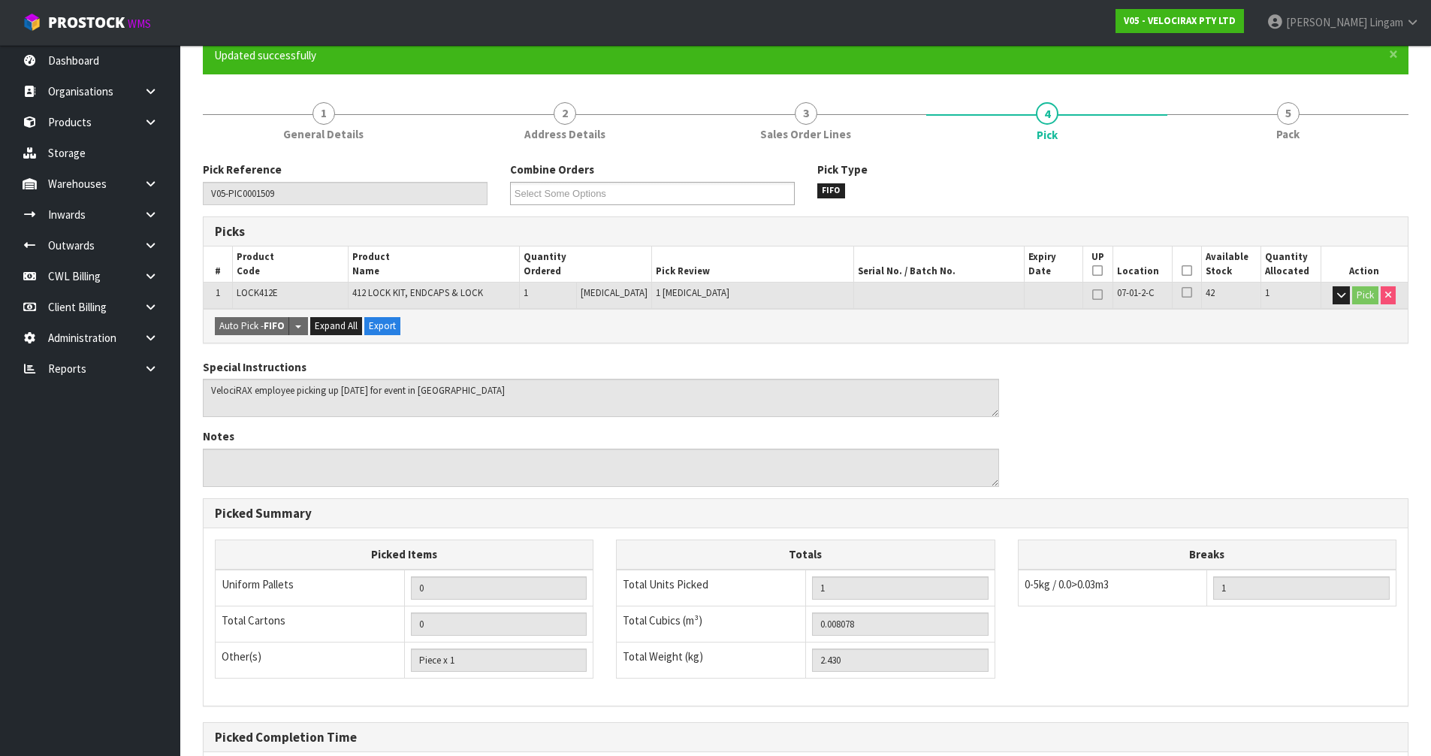
scroll to position [293, 0]
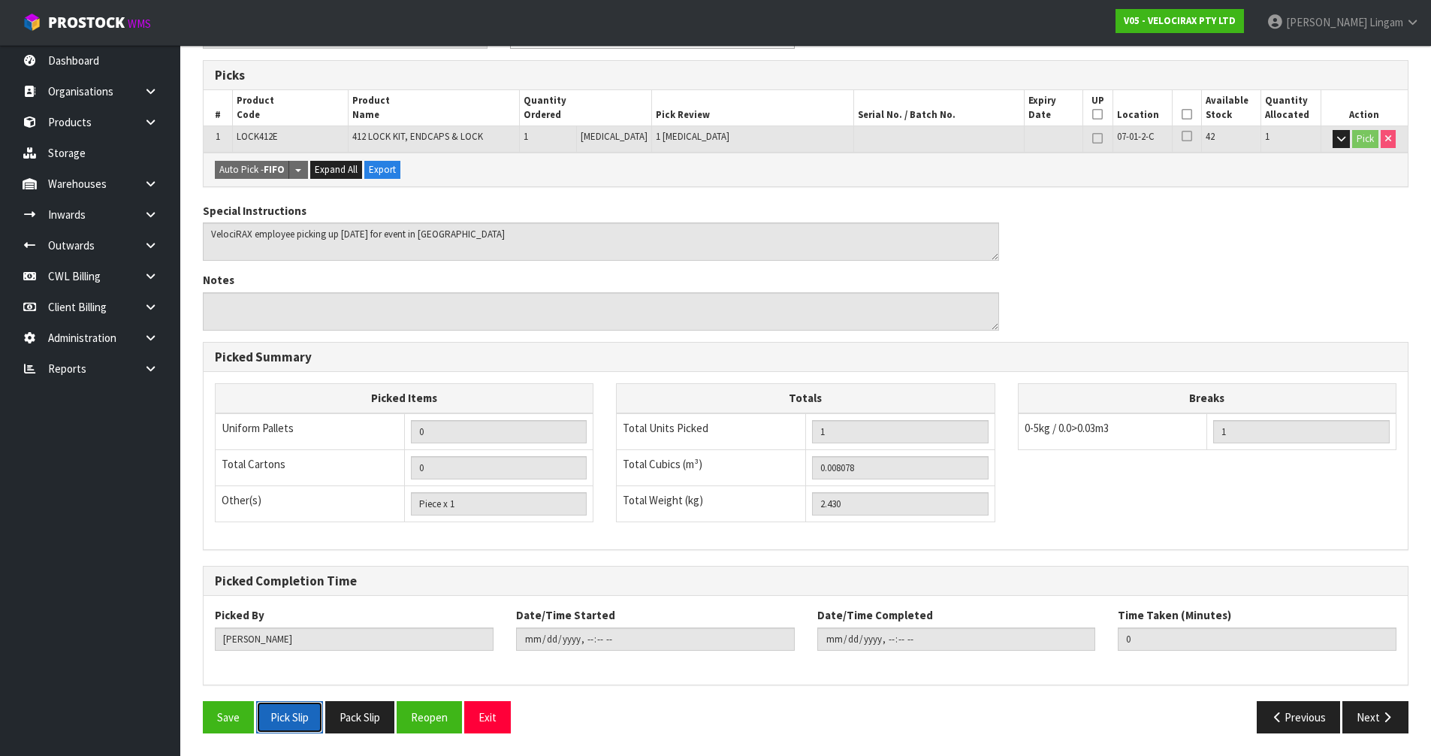
click at [285, 715] on button "Pick Slip" at bounding box center [289, 717] width 67 height 32
click at [368, 719] on button "Pack Slip" at bounding box center [359, 717] width 69 height 32
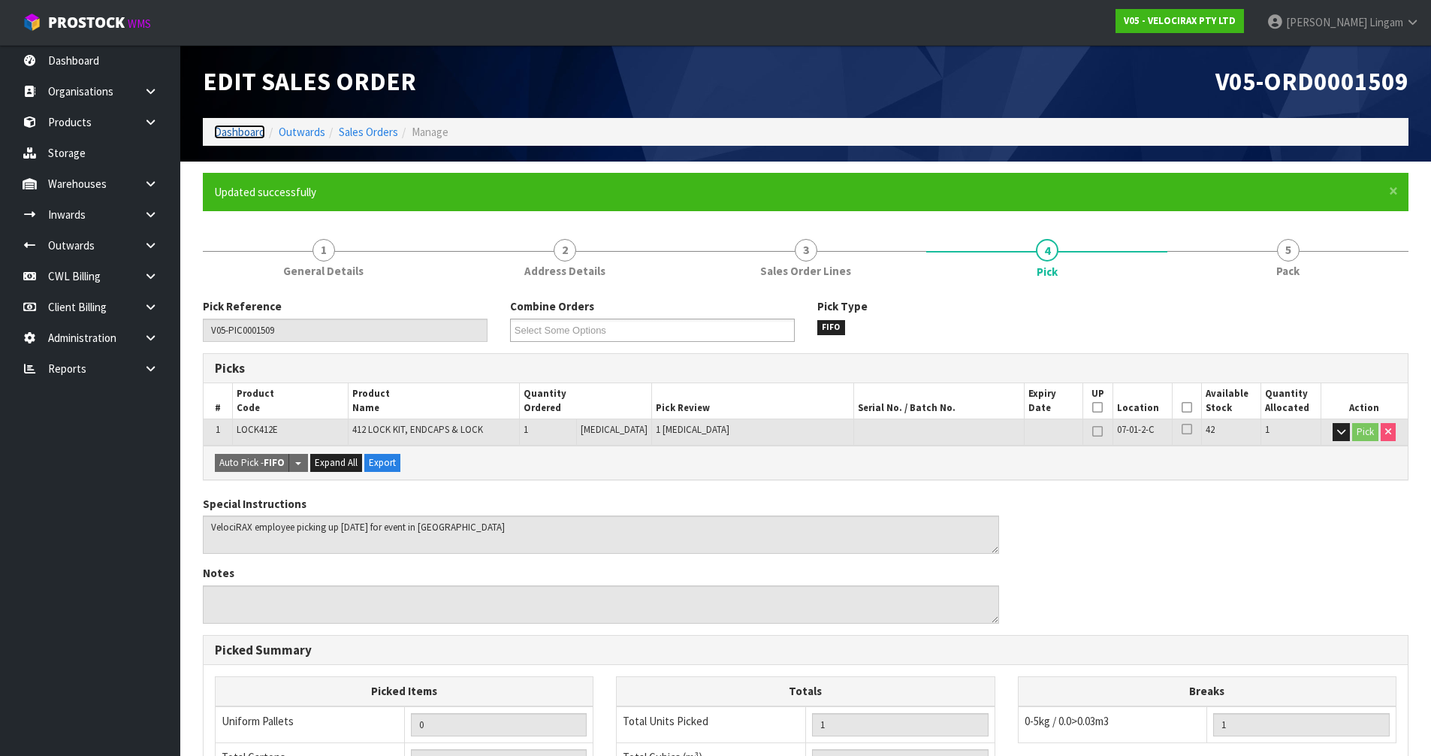
click at [235, 126] on link "Dashboard" at bounding box center [239, 132] width 51 height 14
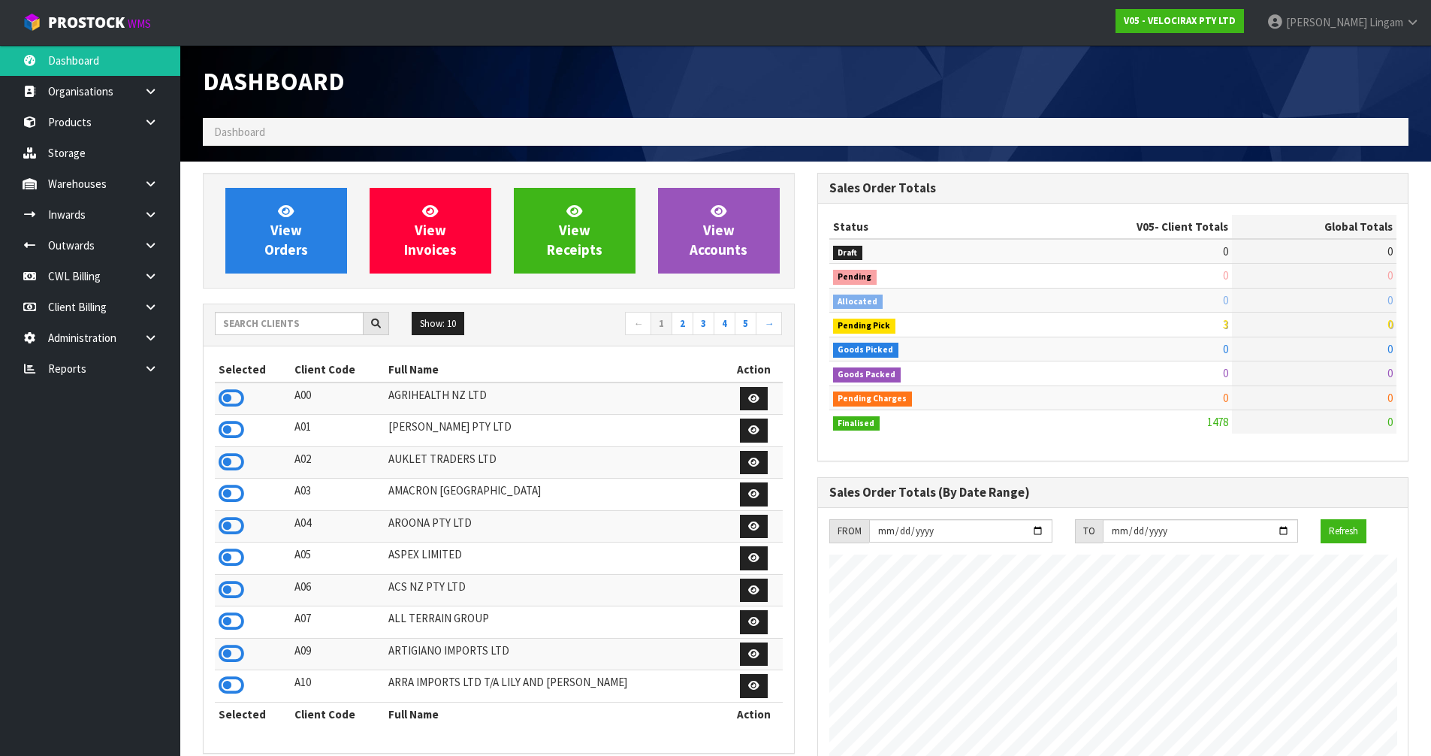
scroll to position [1171, 614]
